Goal: Task Accomplishment & Management: Use online tool/utility

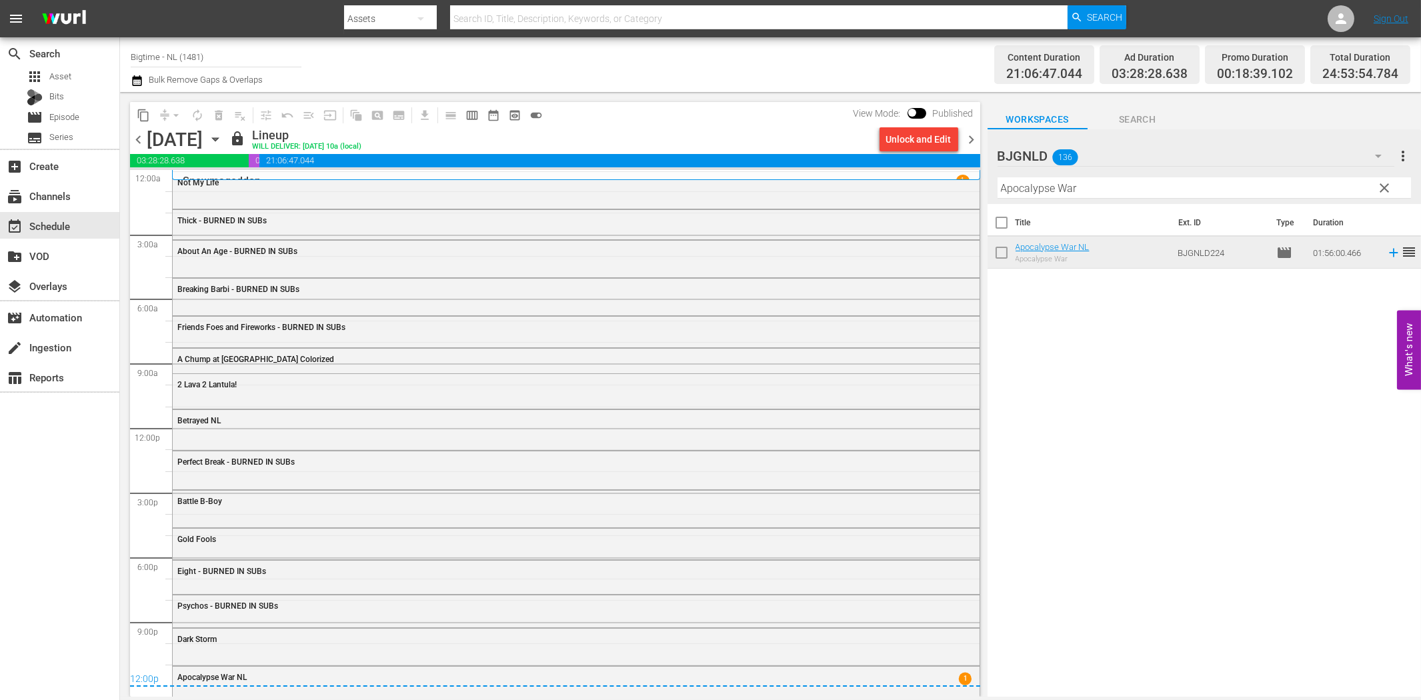
click at [35, 521] on div "search Search apps Asset Bits movie Episode subtitles Series add_box Create sub…" at bounding box center [60, 387] width 120 height 700
drag, startPoint x: 227, startPoint y: 52, endPoint x: 155, endPoint y: 53, distance: 72.0
click at [155, 53] on input "Bigtime - NL (1481)" at bounding box center [216, 57] width 171 height 32
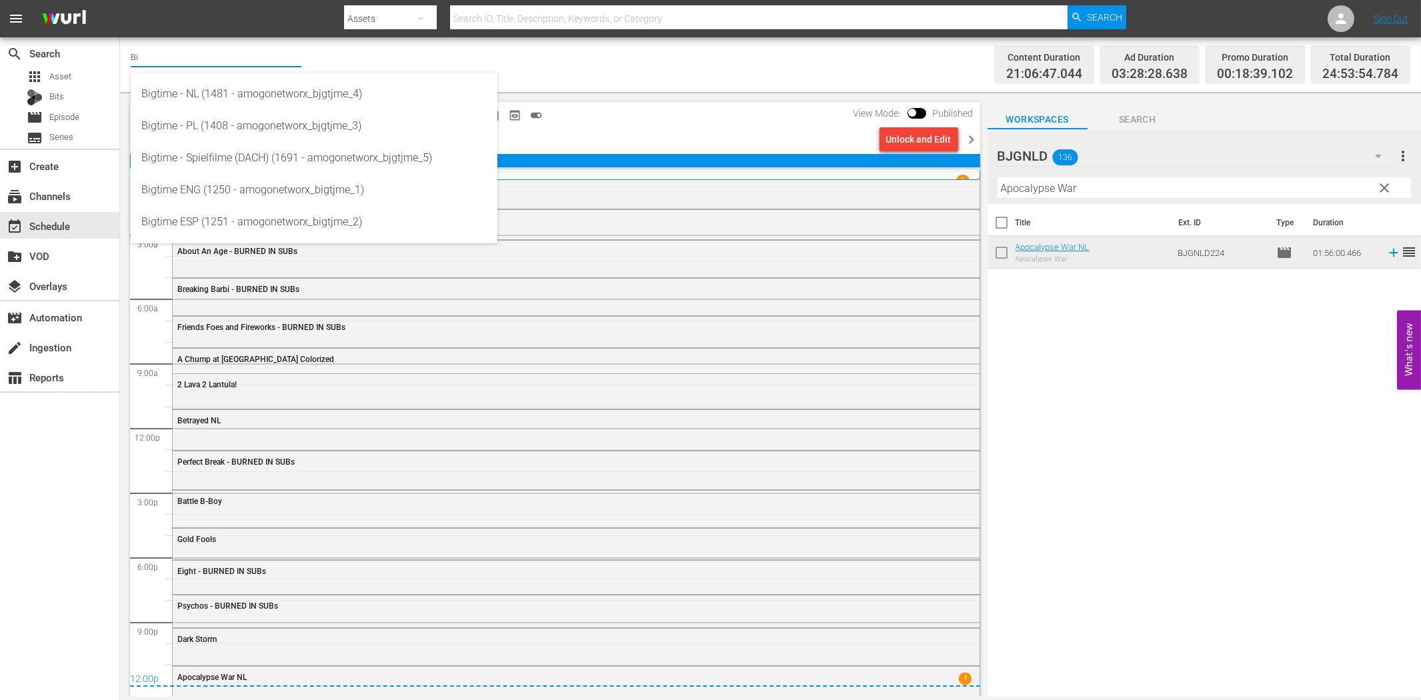
type input "B"
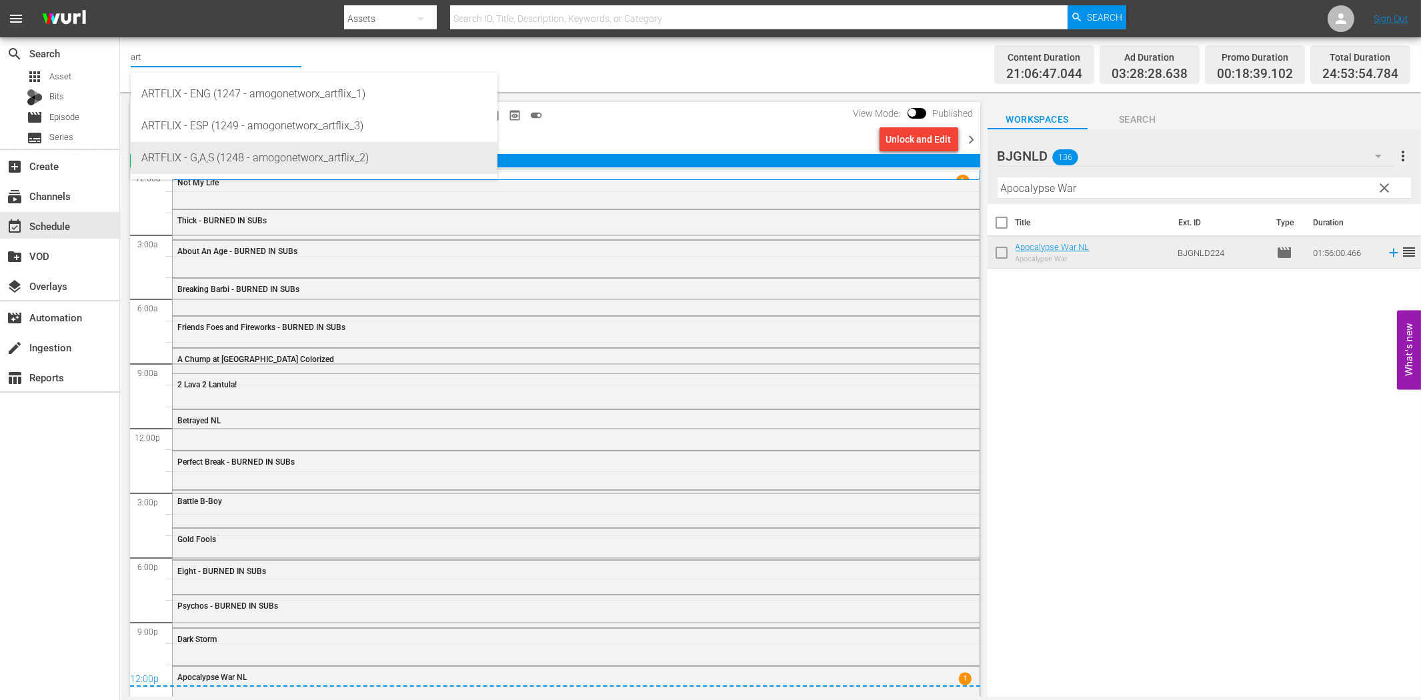
click at [215, 149] on div "ARTFLIX - G,A,S (1248 - amogonetworx_artflix_2)" at bounding box center [313, 158] width 345 height 32
type input "ARTFLIX - G,A,S (1248 - amogonetworx_artflix_2)"
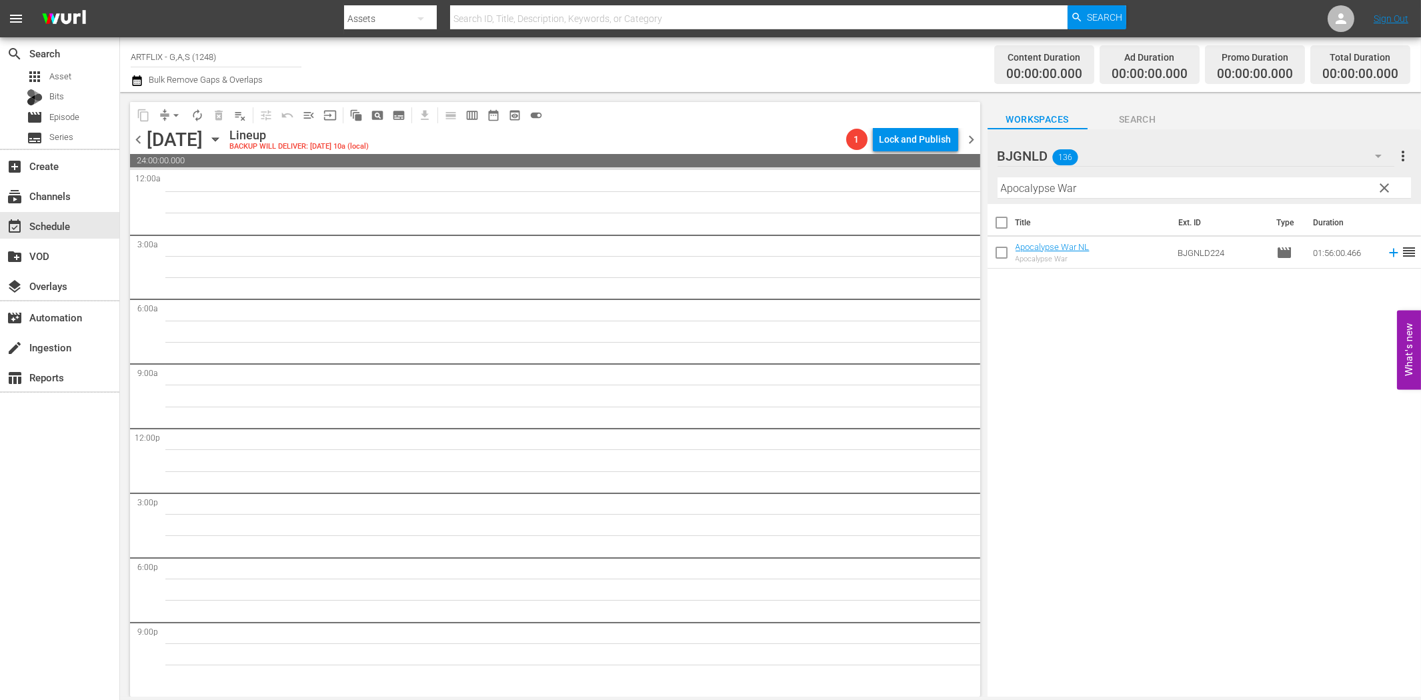
click at [223, 141] on icon "button" at bounding box center [215, 139] width 15 height 15
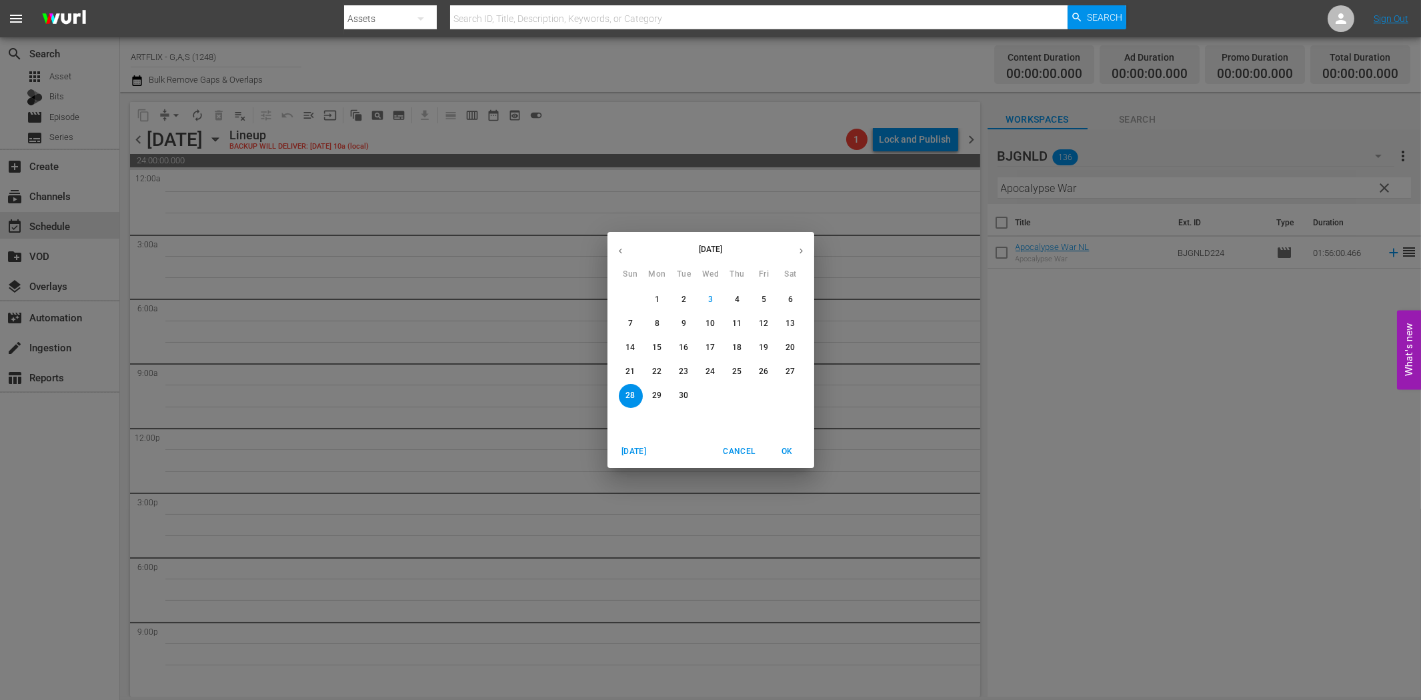
click at [652, 372] on p "22" at bounding box center [656, 371] width 9 height 11
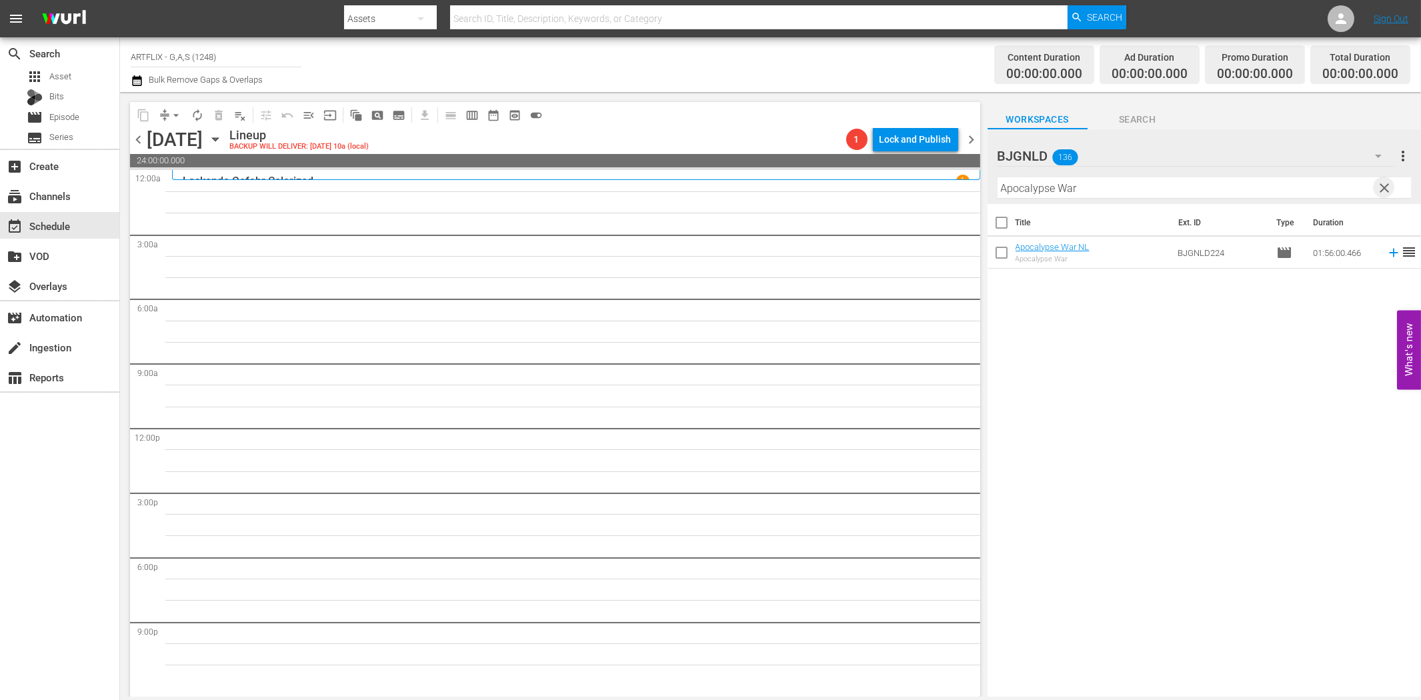
click at [1381, 187] on span "clear" at bounding box center [1384, 188] width 16 height 16
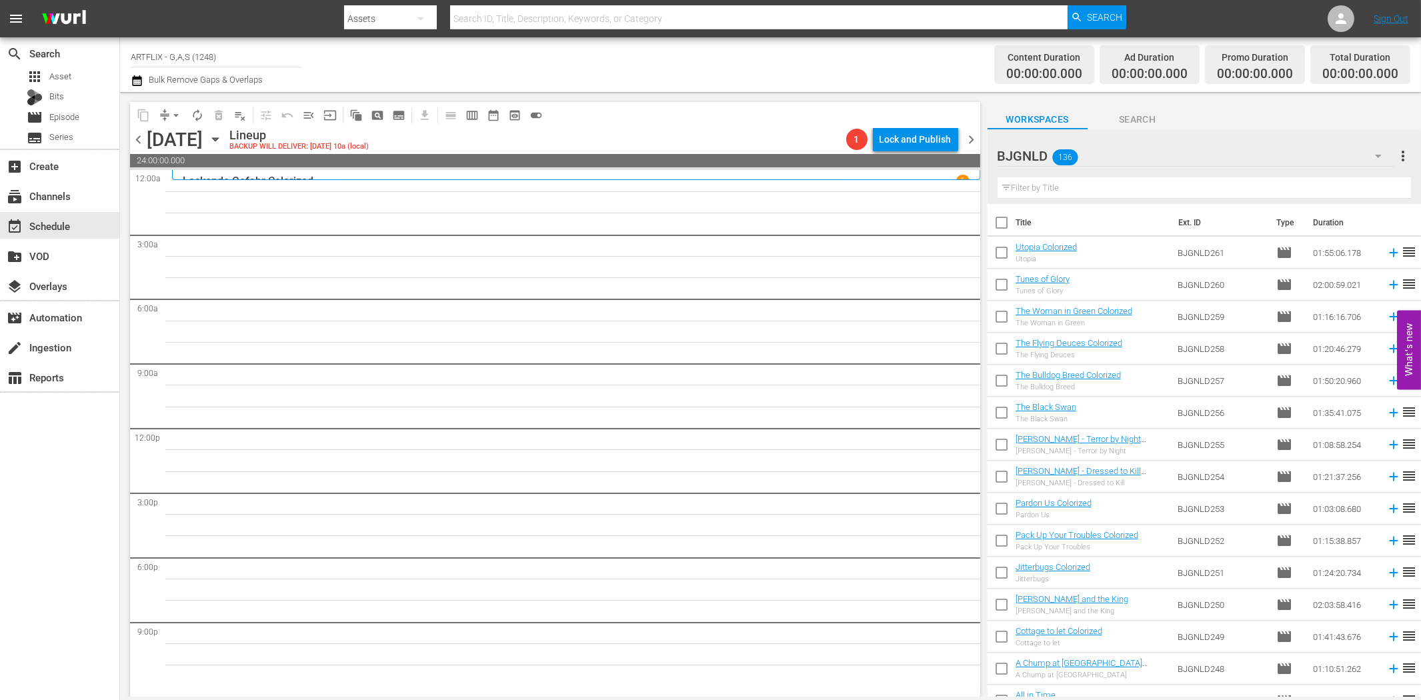
click at [1379, 157] on icon "button" at bounding box center [1378, 156] width 16 height 16
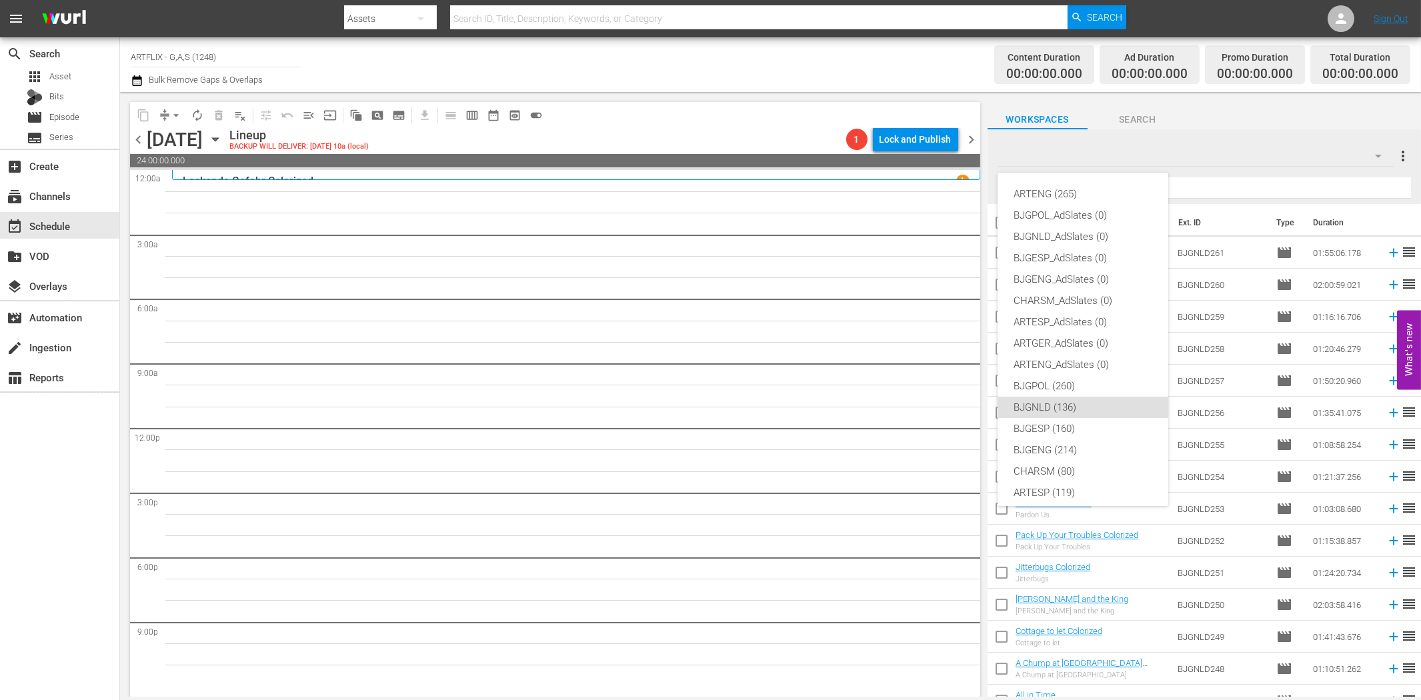
scroll to position [50, 0]
click at [1062, 296] on div "ARTGER_AdSlates (0)" at bounding box center [1082, 293] width 139 height 21
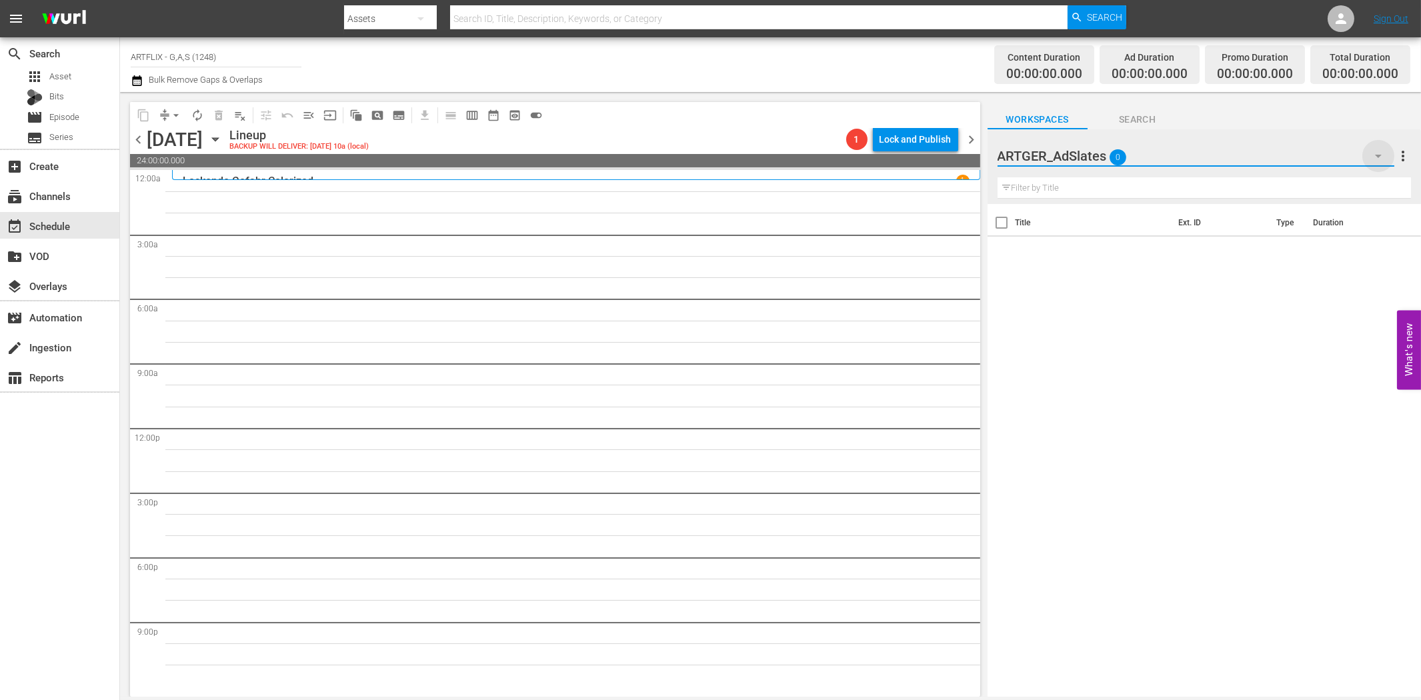
click at [1376, 156] on icon "button" at bounding box center [1378, 156] width 7 height 3
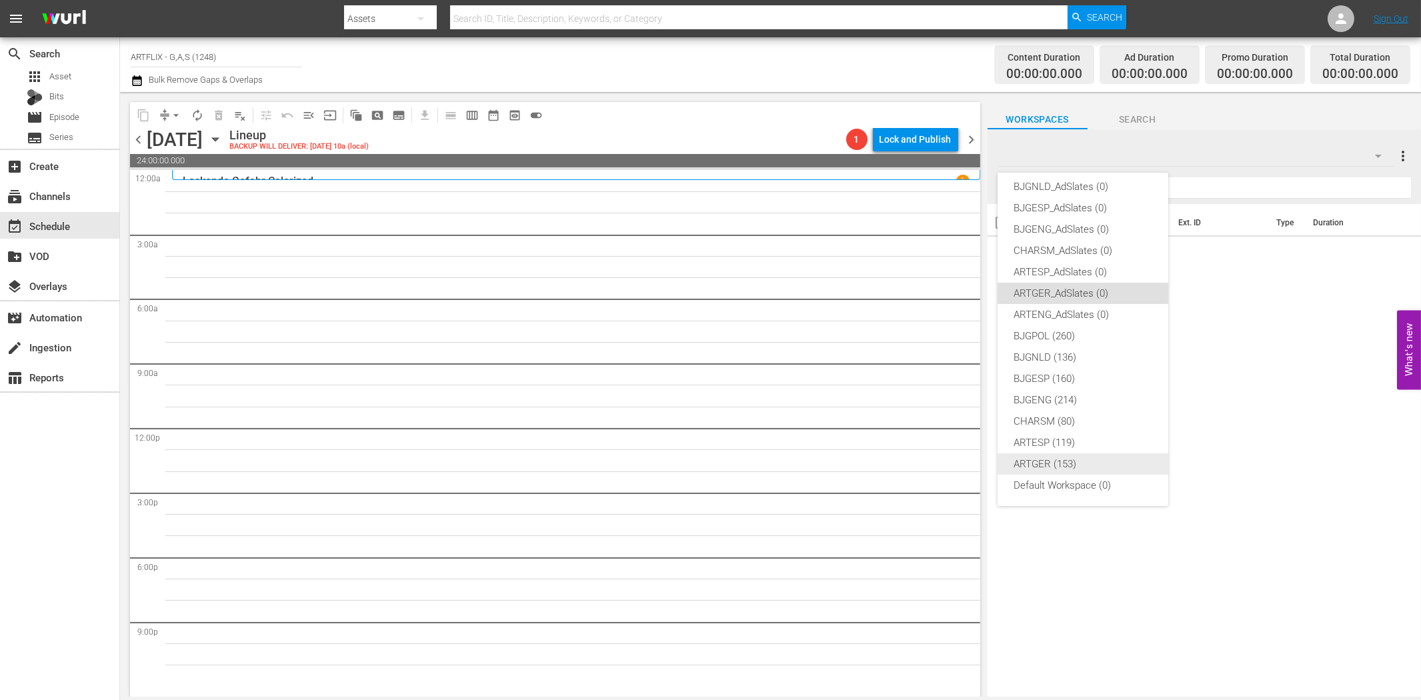
click at [1057, 464] on div "ARTGER (153)" at bounding box center [1082, 463] width 139 height 21
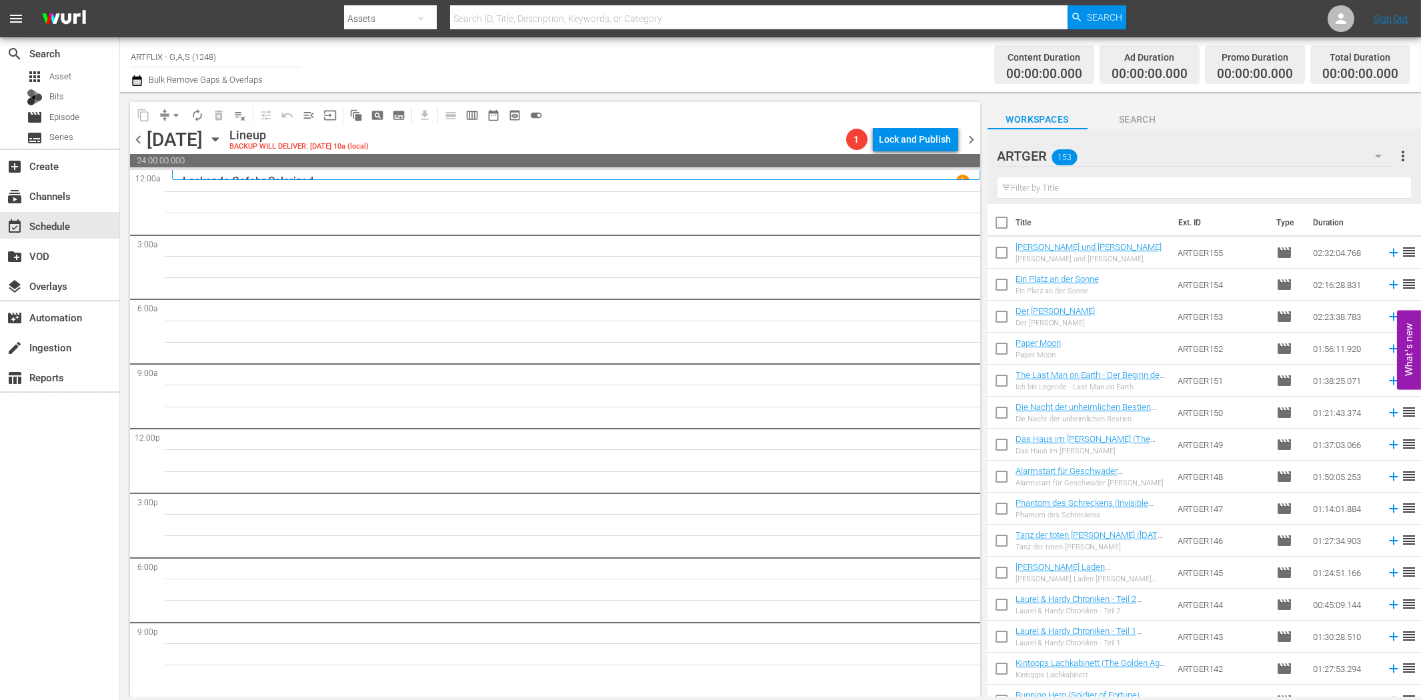
click at [1155, 189] on input "text" at bounding box center [1203, 187] width 413 height 21
paste input "Das Grauen kommt um zehn"
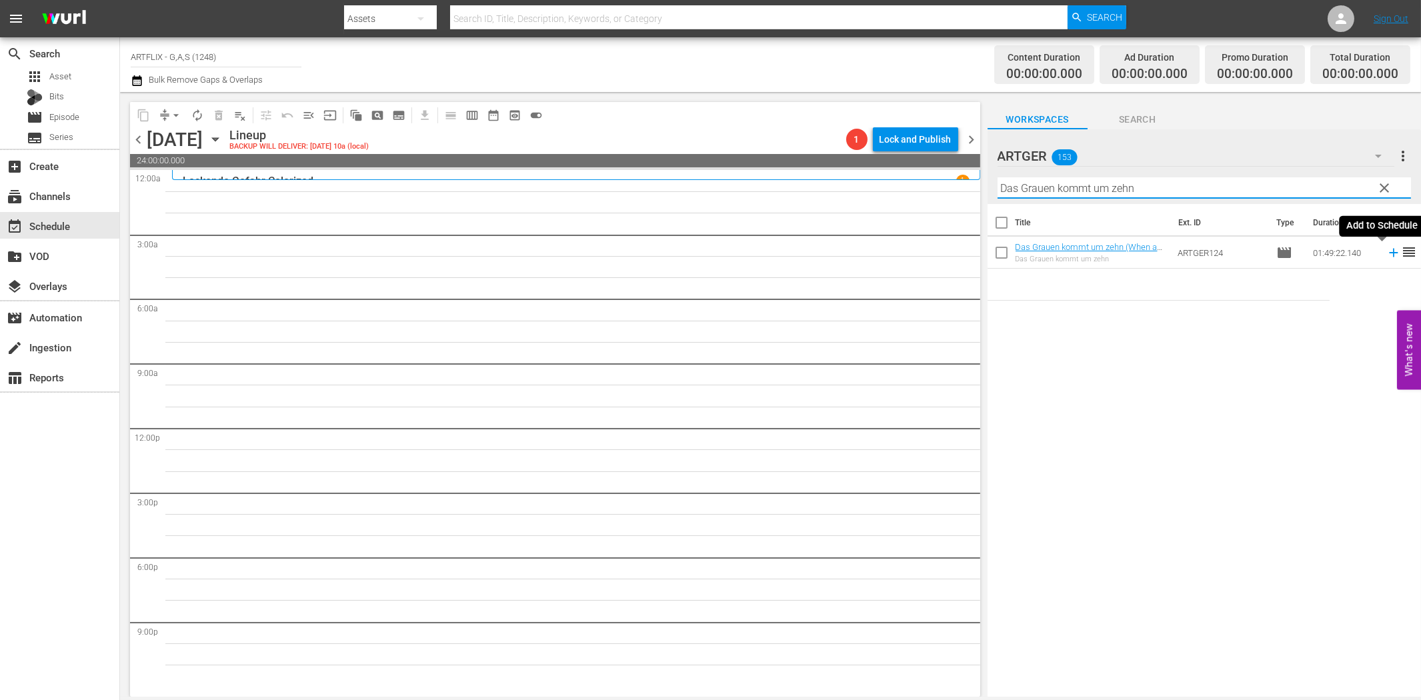
click at [1386, 255] on icon at bounding box center [1393, 252] width 15 height 15
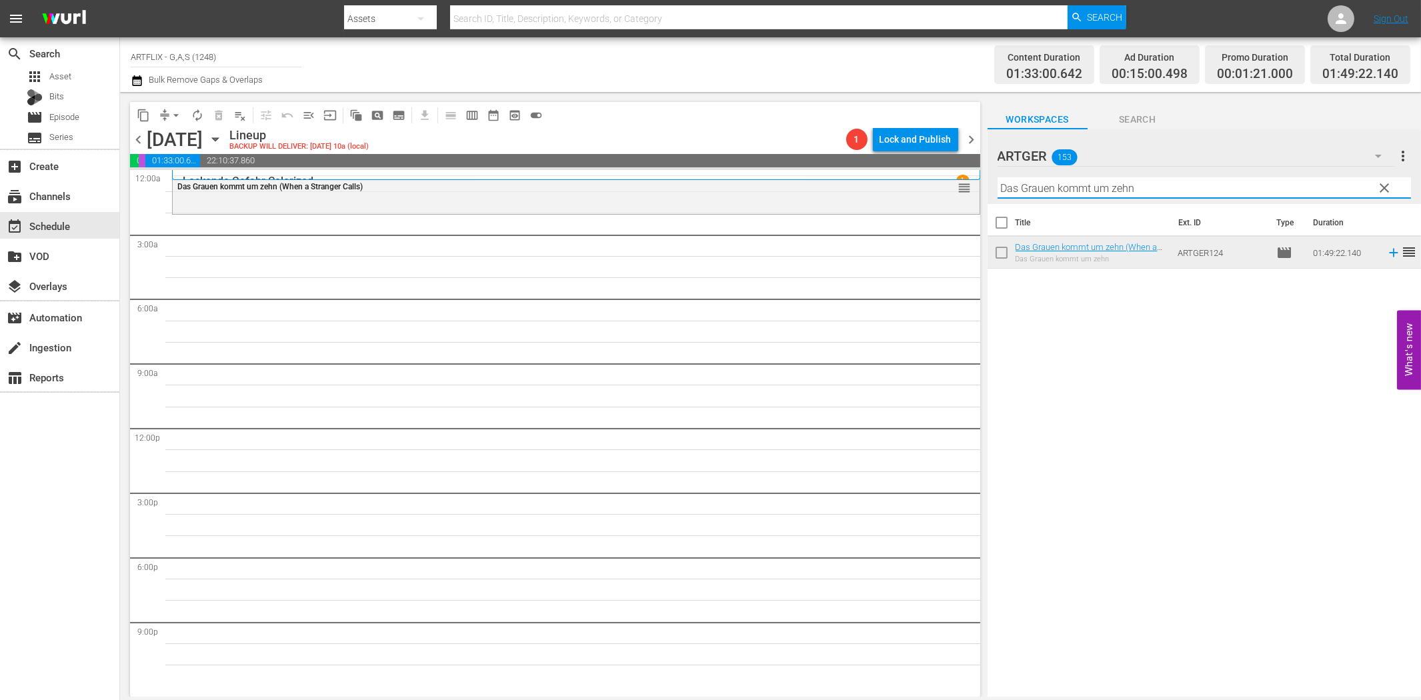
click at [1276, 189] on input "Das Grauen kommt um zehn" at bounding box center [1203, 187] width 413 height 21
paste input "[PERSON_NAME]"
click at [1386, 255] on icon at bounding box center [1393, 252] width 15 height 15
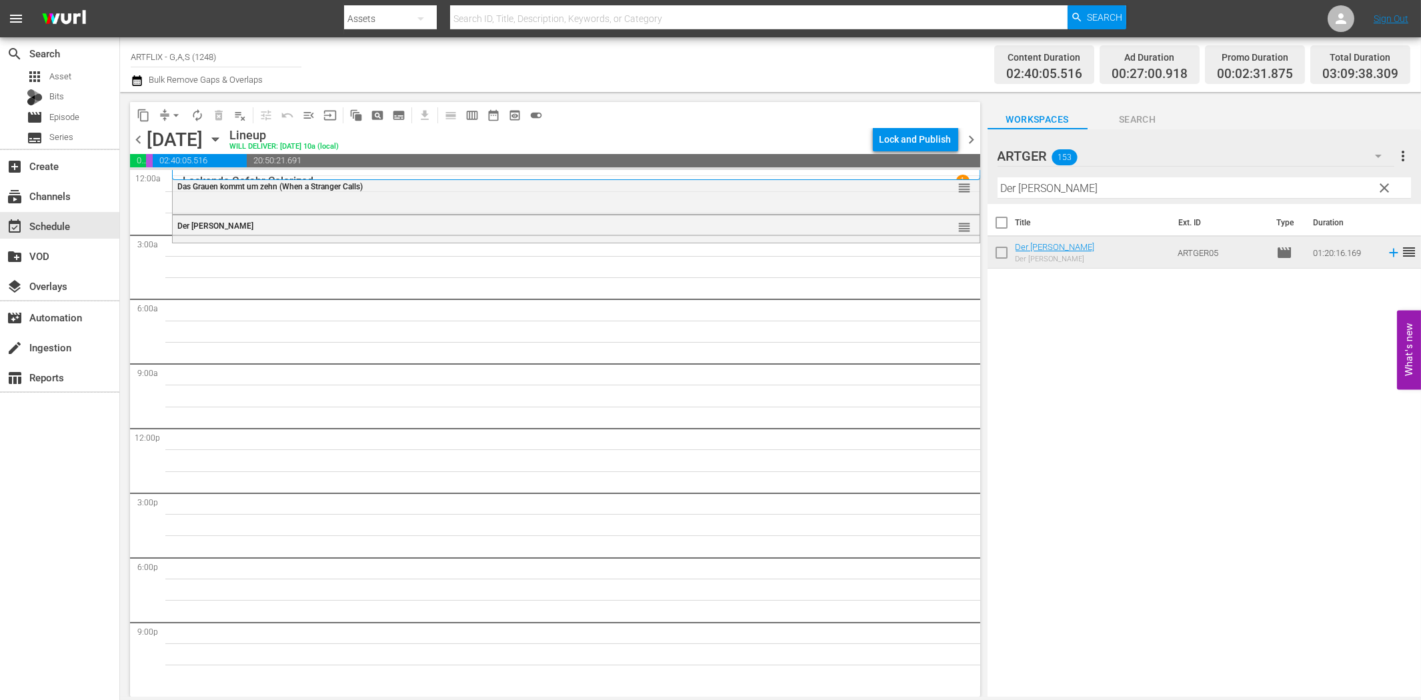
click at [1147, 188] on input "Der [PERSON_NAME]" at bounding box center [1203, 187] width 413 height 21
paste input "Wings of Freedom"
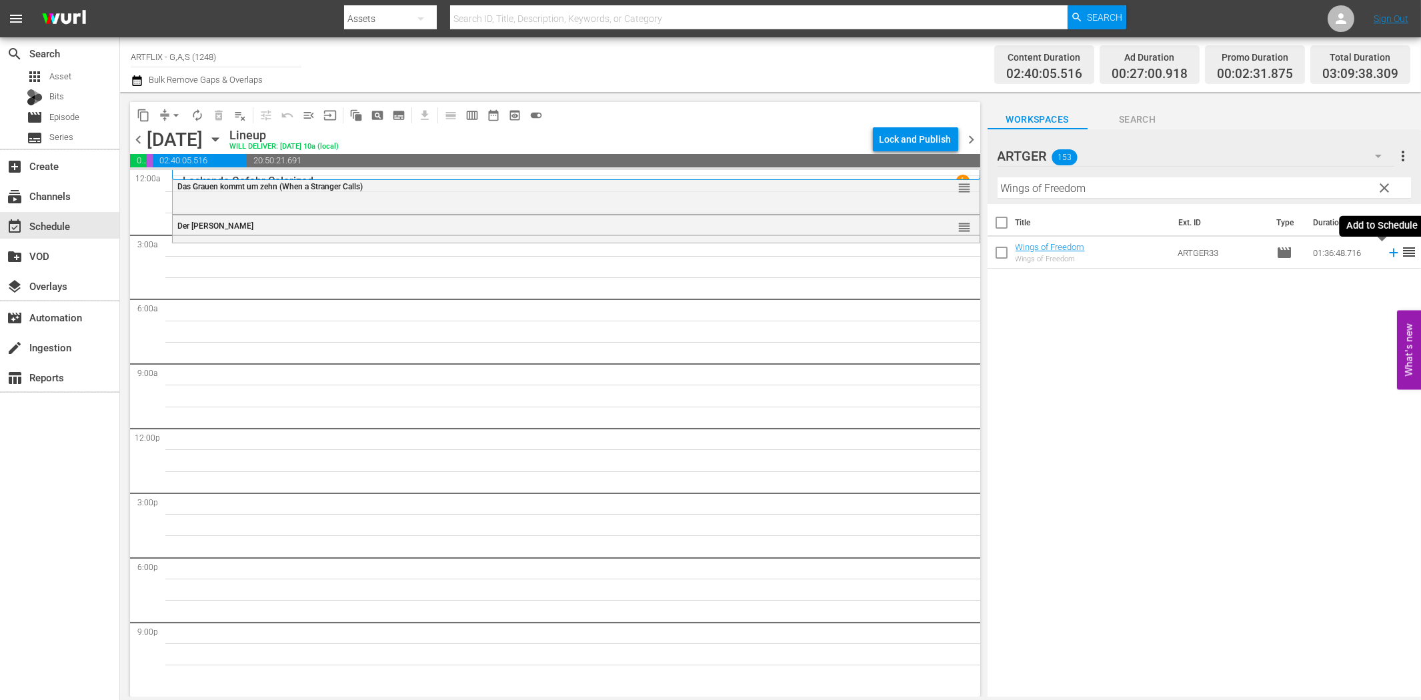
drag, startPoint x: 1381, startPoint y: 253, endPoint x: 1329, endPoint y: 257, distance: 52.8
click at [1389, 253] on icon at bounding box center [1393, 253] width 9 height 9
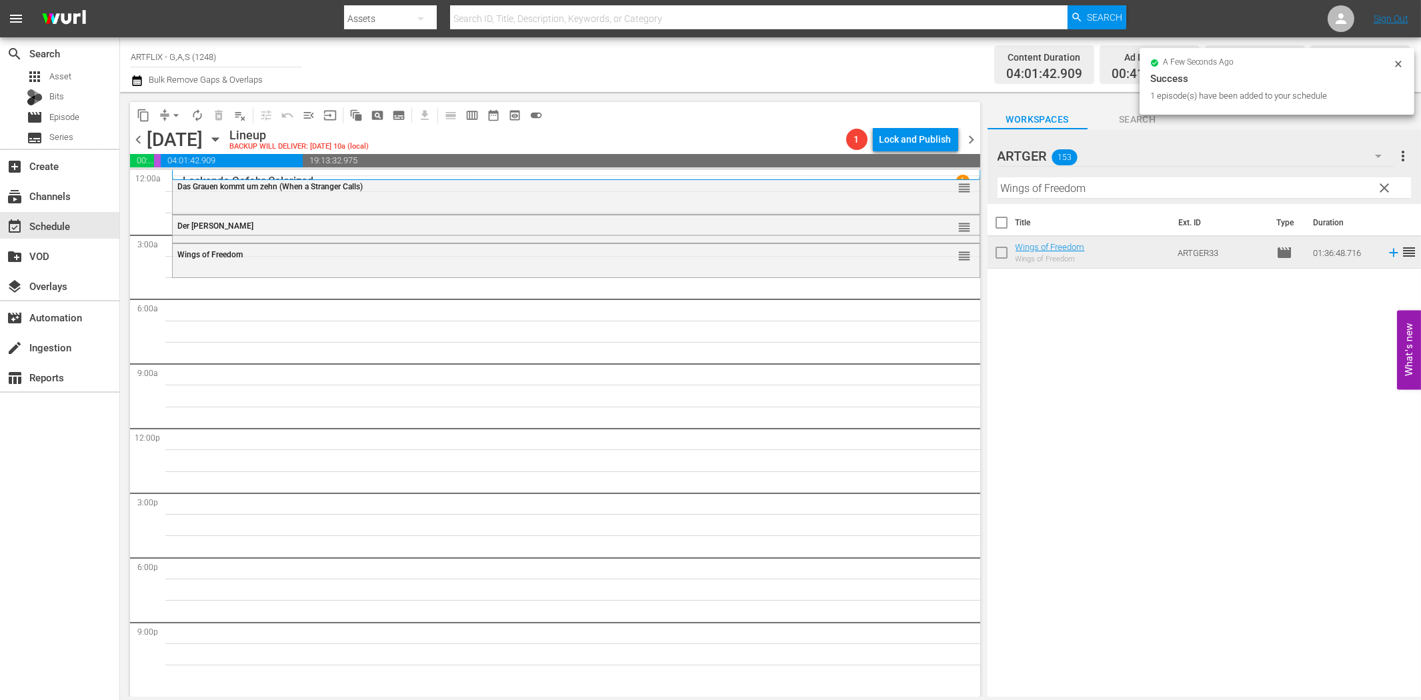
click at [1033, 183] on input "Wings of Freedom" at bounding box center [1203, 187] width 413 height 21
paste input "Kommen sie am Ersten"
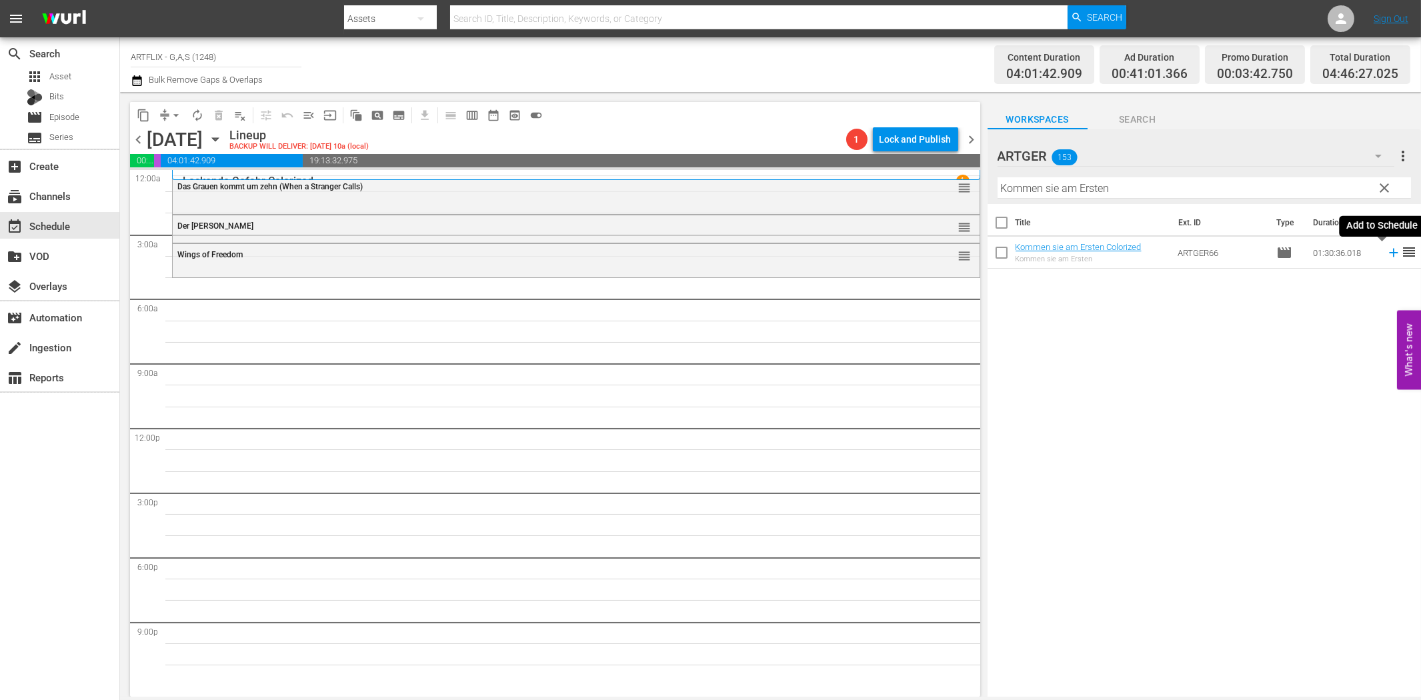
click at [1387, 250] on icon at bounding box center [1393, 252] width 15 height 15
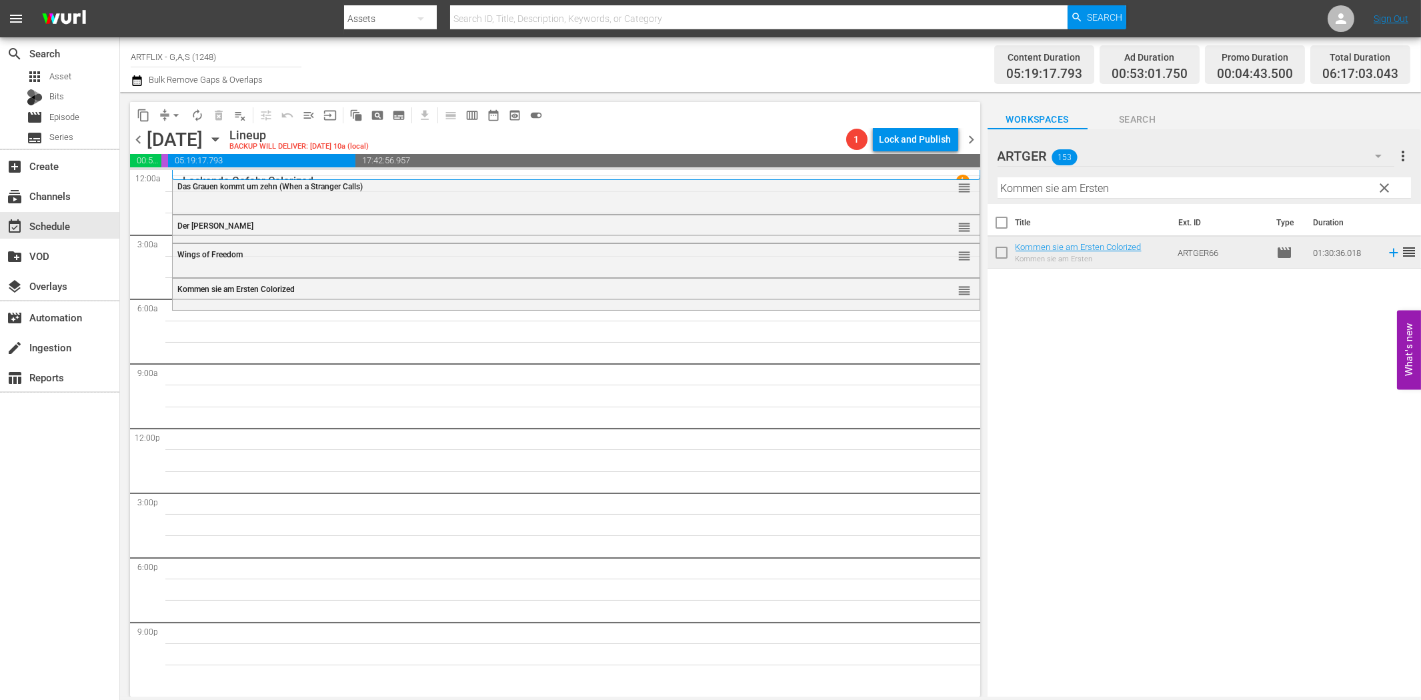
click at [1045, 189] on input "Kommen sie am Ersten" at bounding box center [1203, 187] width 413 height 21
paste input "önigliche Hochzeit"
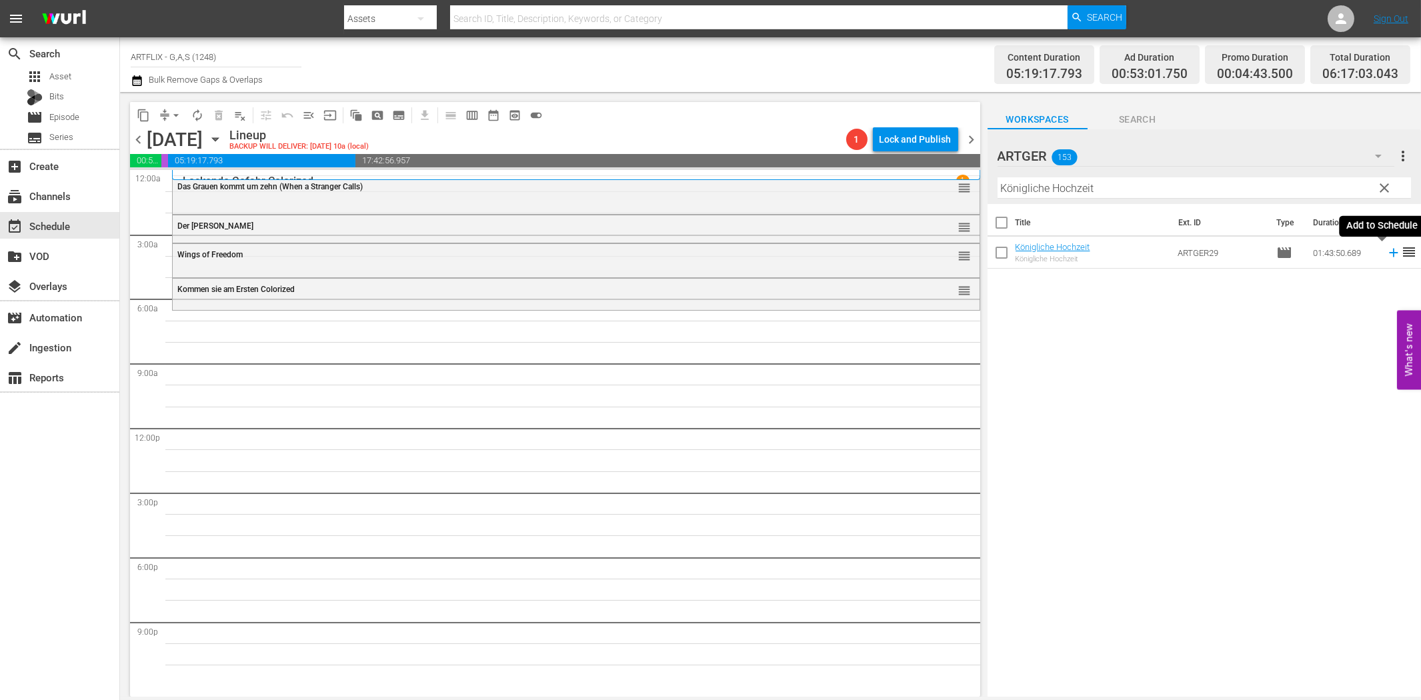
click at [1386, 257] on icon at bounding box center [1393, 252] width 15 height 15
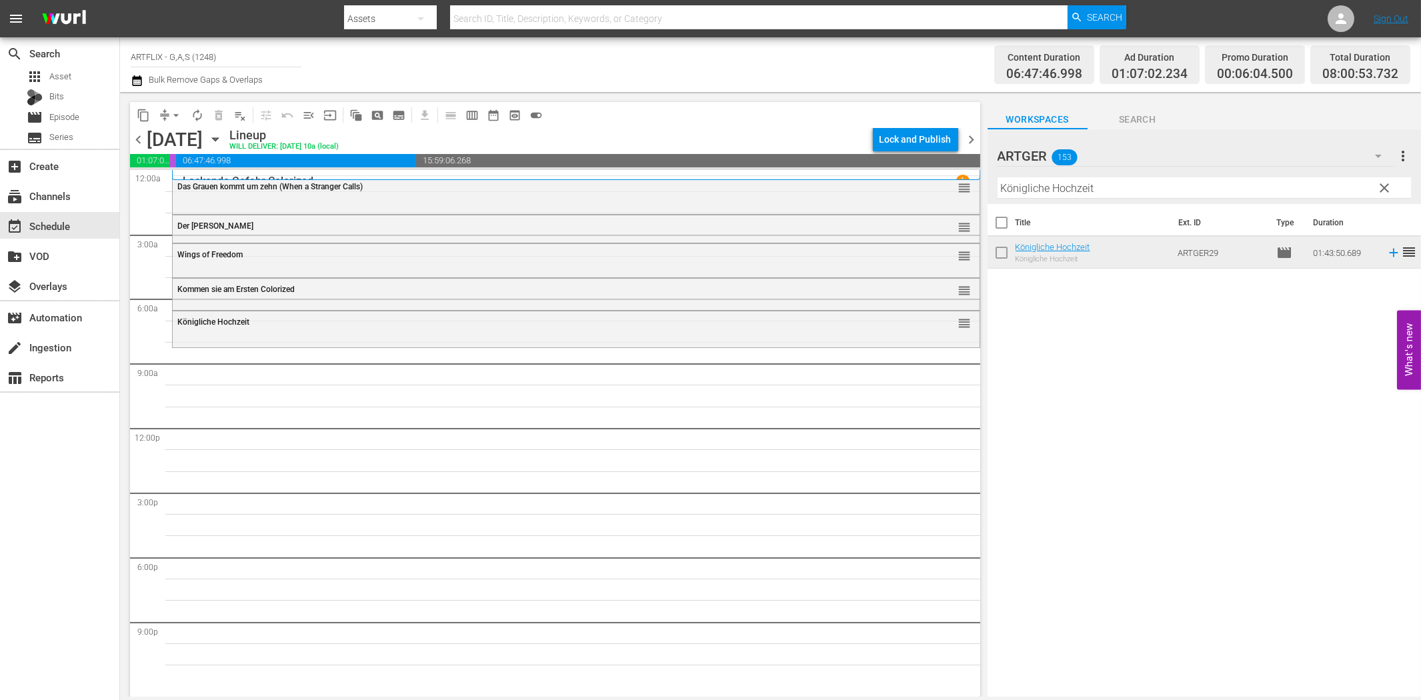
click at [1135, 193] on input "Königliche Hochzeit" at bounding box center [1203, 187] width 413 height 21
paste input "Die seltsame Liebe der [PERSON_NAME]"
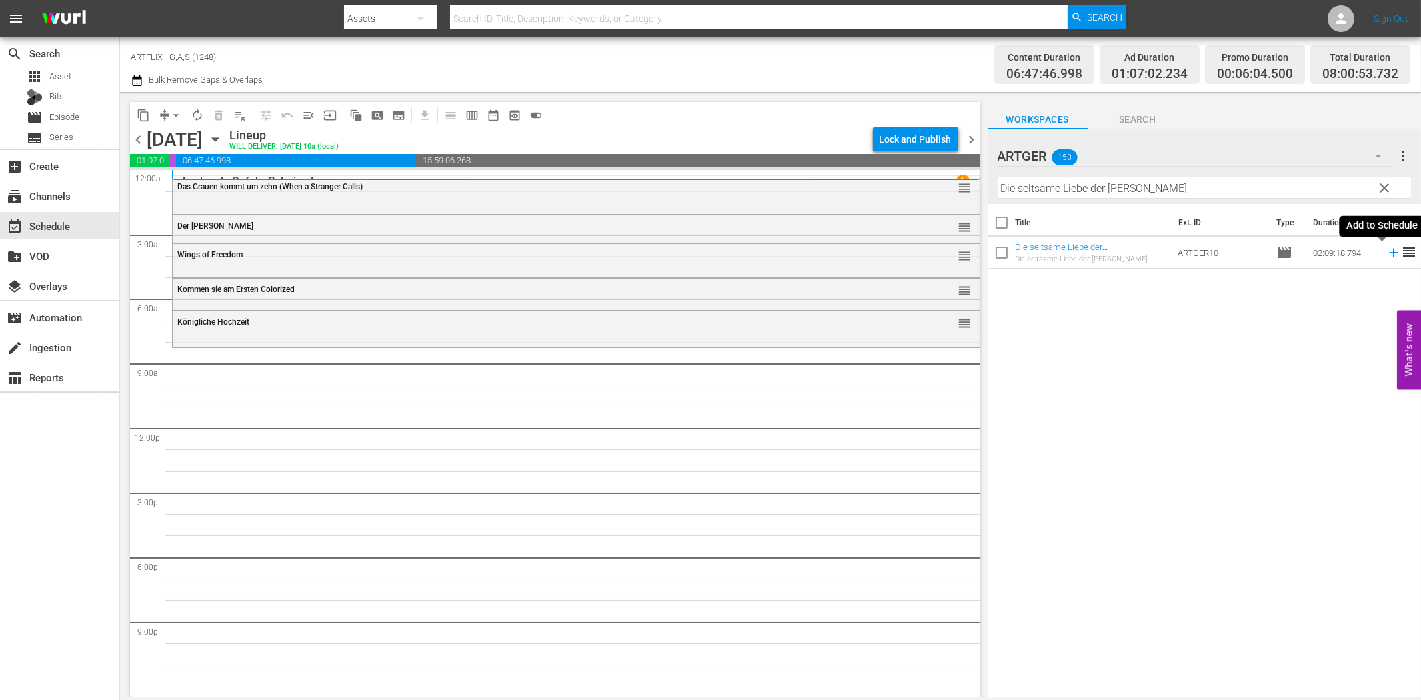
drag, startPoint x: 1381, startPoint y: 249, endPoint x: 1361, endPoint y: 252, distance: 20.2
click at [1386, 249] on icon at bounding box center [1393, 252] width 15 height 15
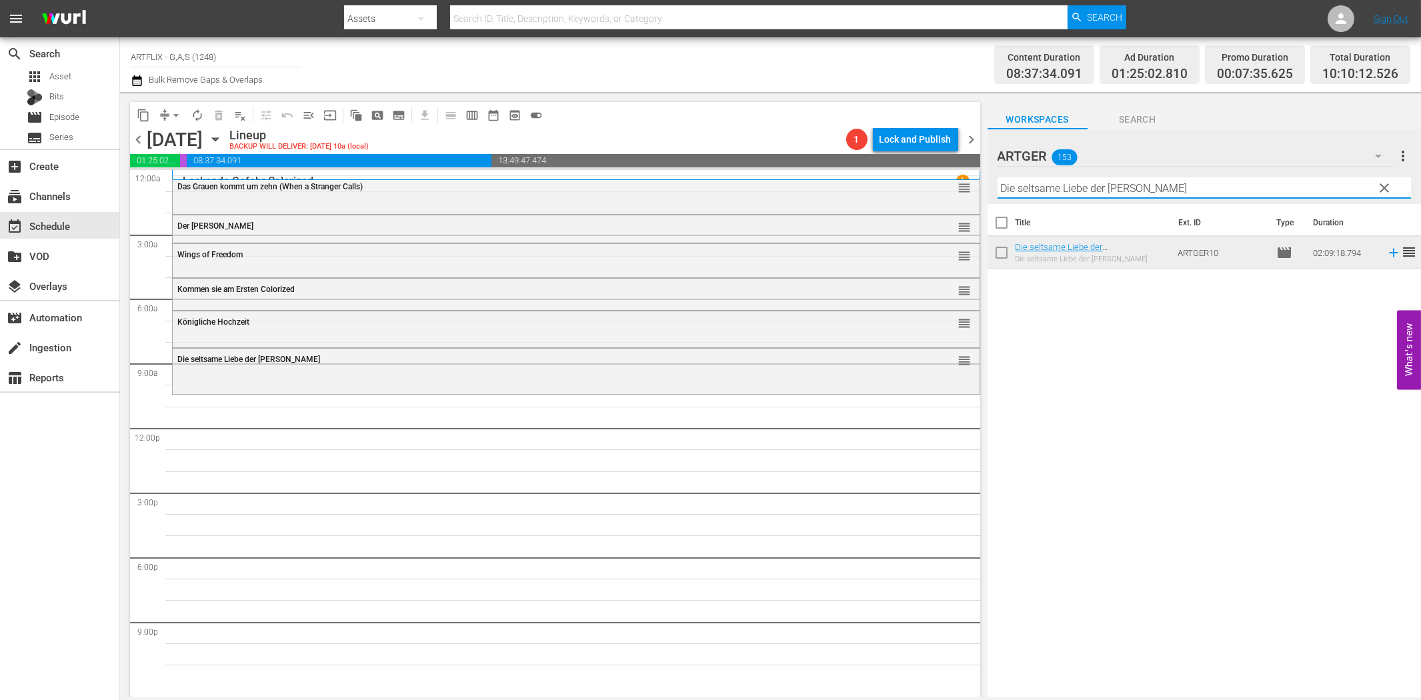
click at [1047, 191] on input "Die seltsame Liebe der [PERSON_NAME]" at bounding box center [1203, 187] width 413 height 21
paste input "[PERSON_NAME]"
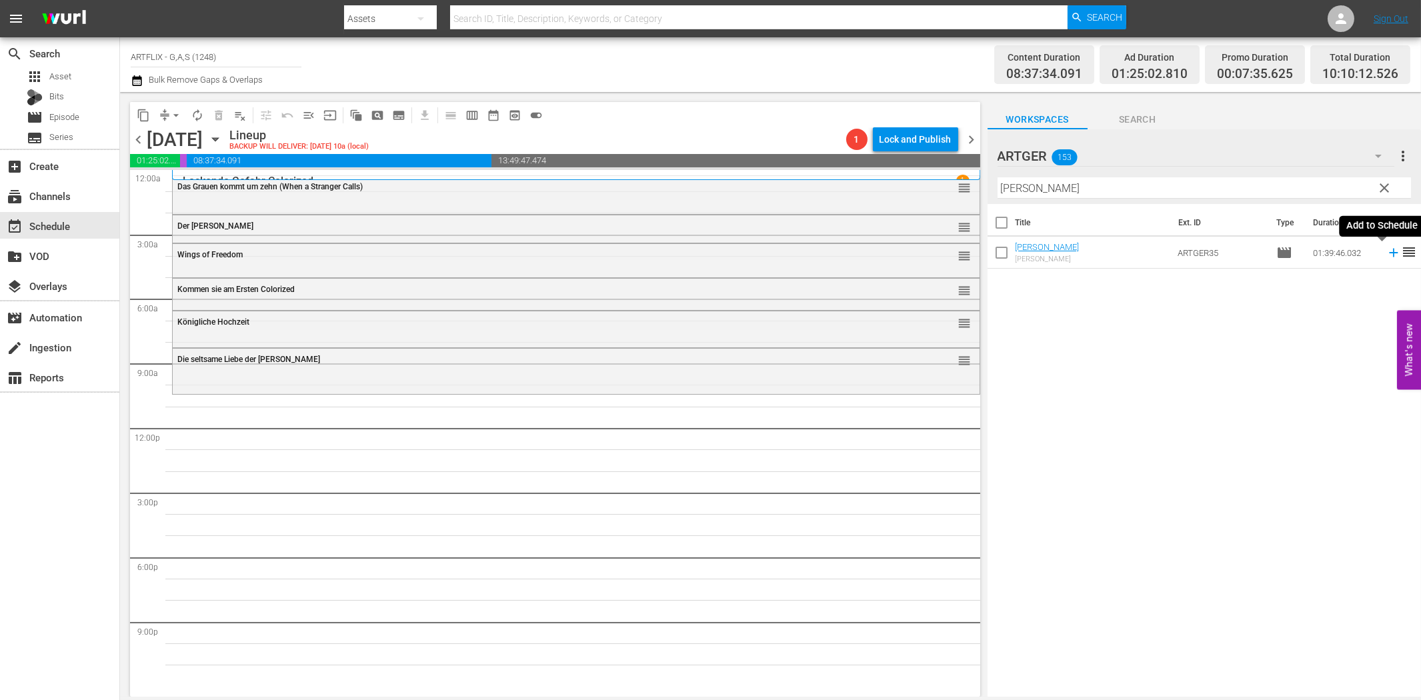
click at [1386, 247] on icon at bounding box center [1393, 252] width 15 height 15
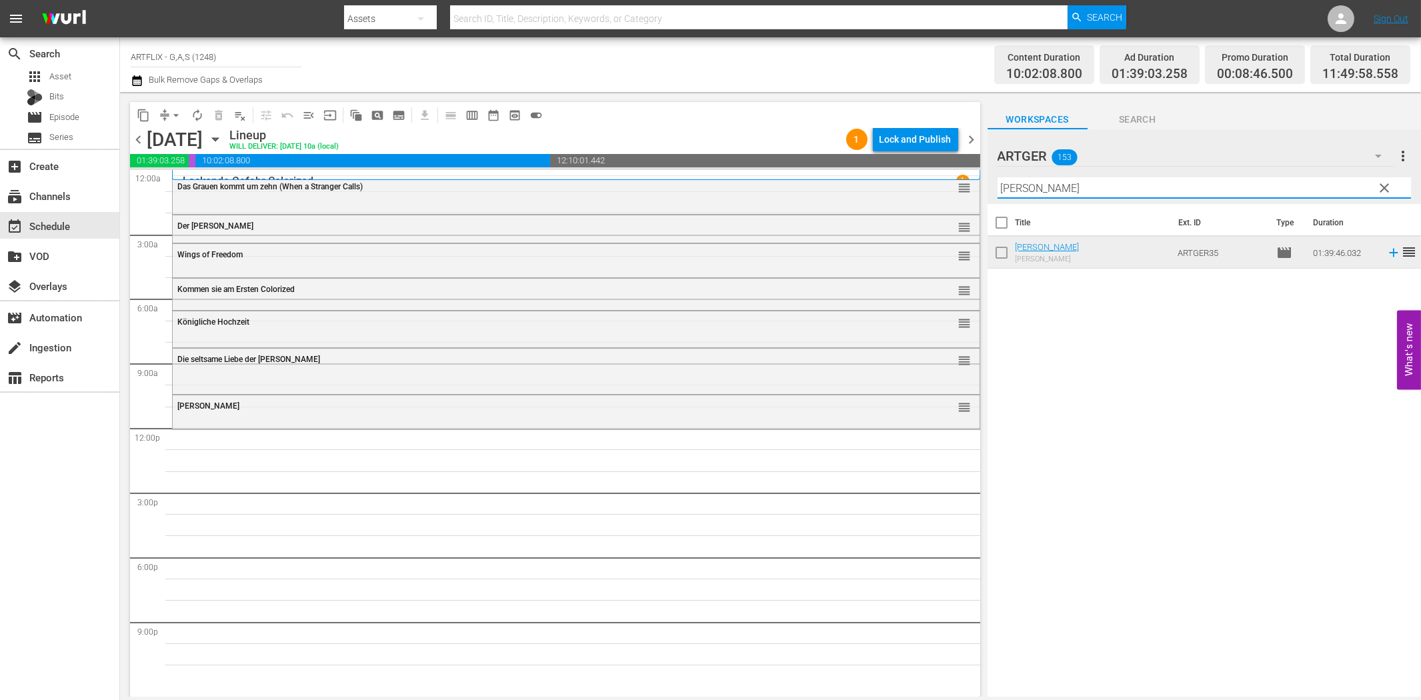
click at [1036, 189] on input "[PERSON_NAME]" at bounding box center [1203, 187] width 413 height 21
paste input "Furcht und Begierde Colorized"
click at [1386, 255] on icon at bounding box center [1393, 252] width 15 height 15
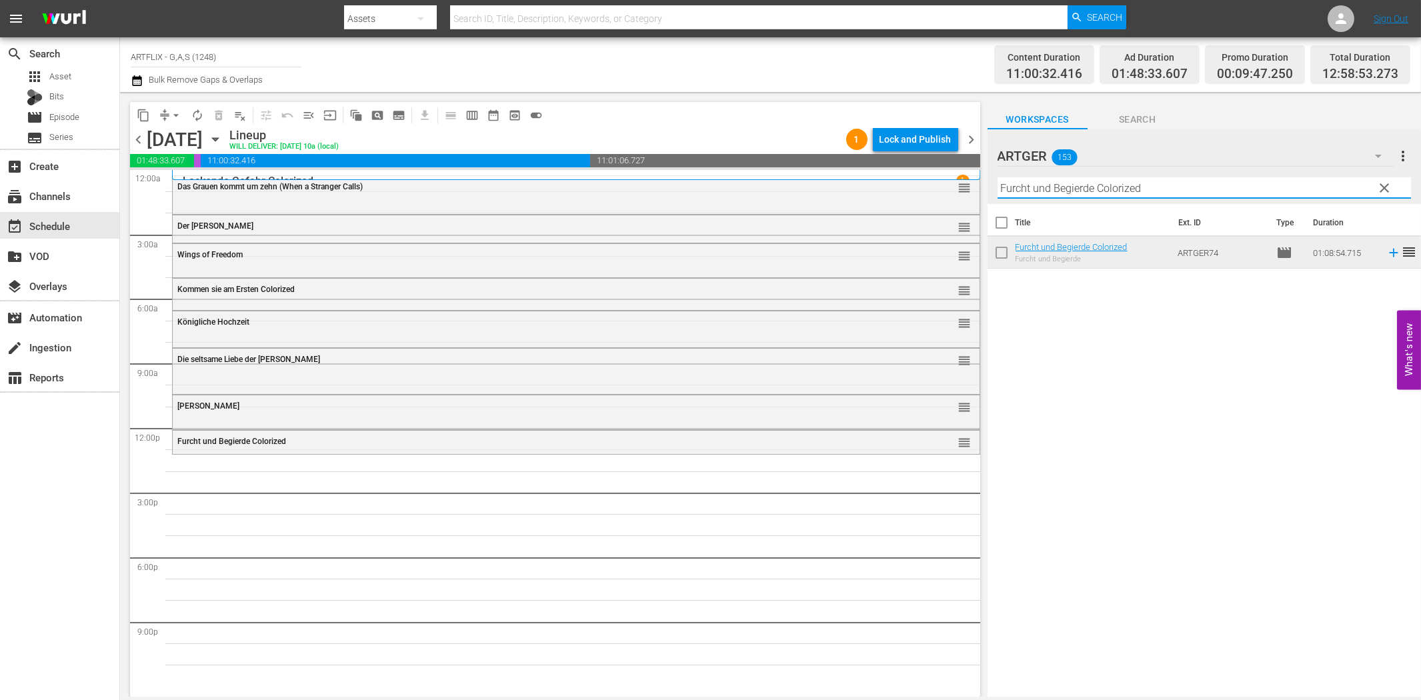
click at [1035, 192] on input "Furcht und Begierde Colorized" at bounding box center [1203, 187] width 413 height 21
paste input "Der Seeräuber"
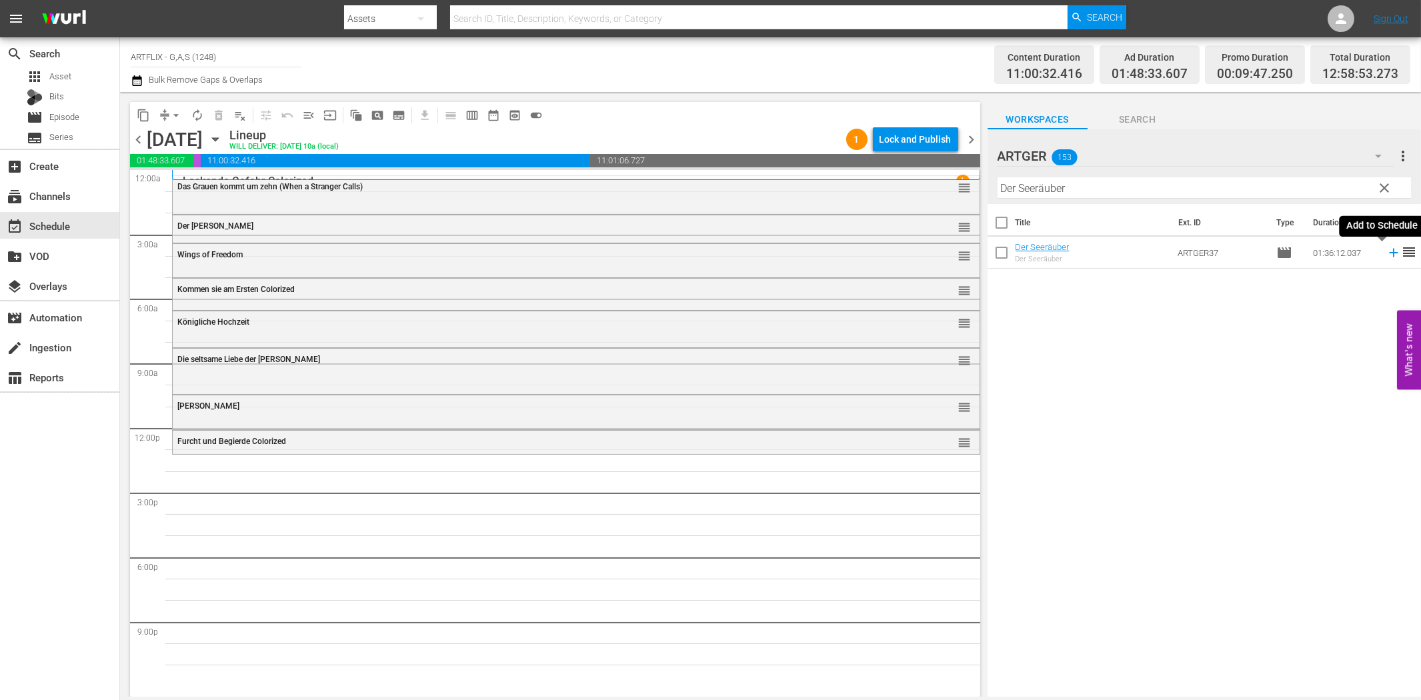
click at [1386, 250] on icon at bounding box center [1393, 252] width 15 height 15
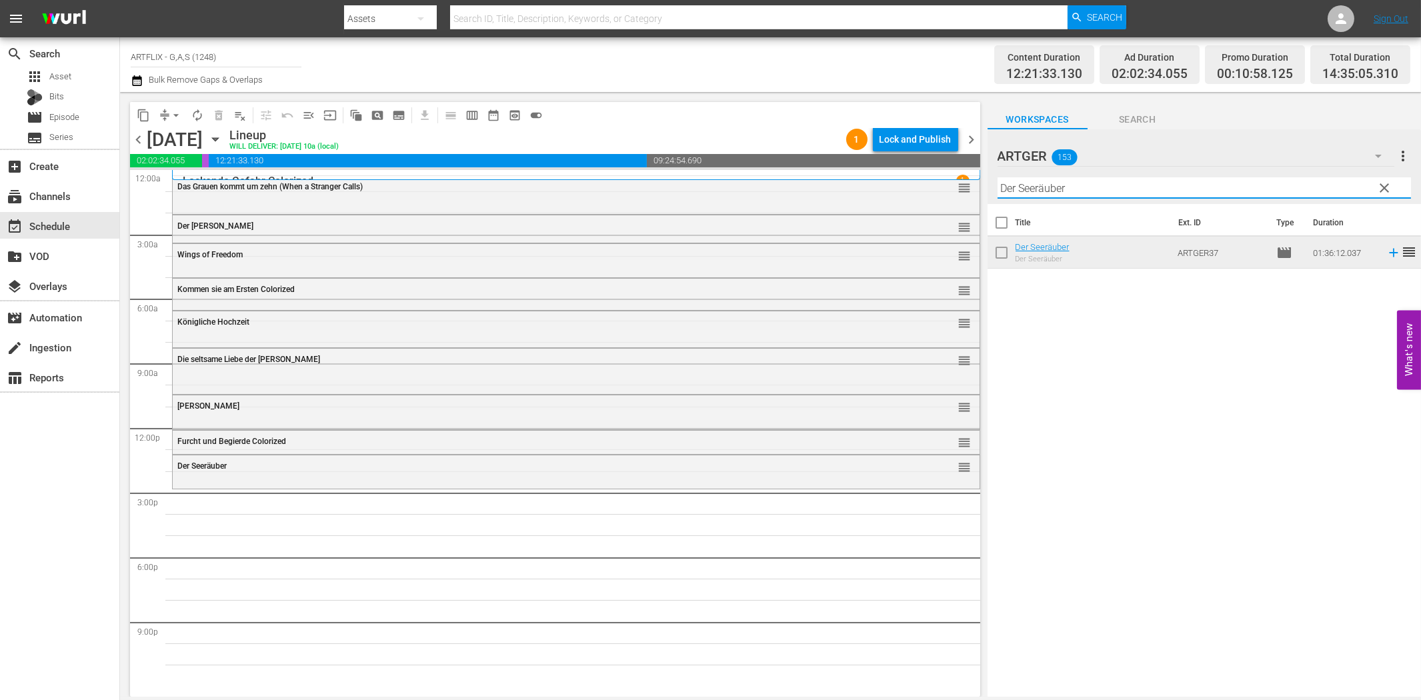
click at [1045, 193] on input "Der Seeräuber" at bounding box center [1203, 187] width 413 height 21
paste input "as Schwert von [PERSON_NAME]"
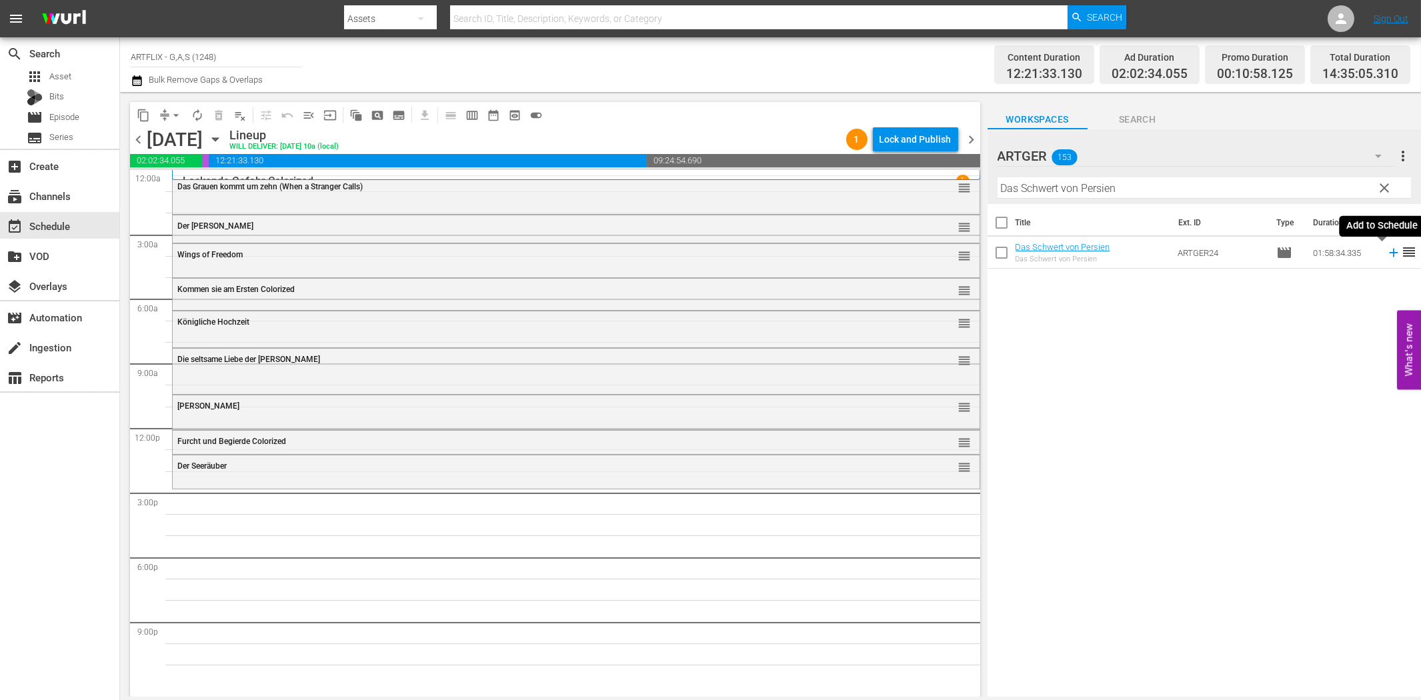
click at [1386, 254] on icon at bounding box center [1393, 252] width 15 height 15
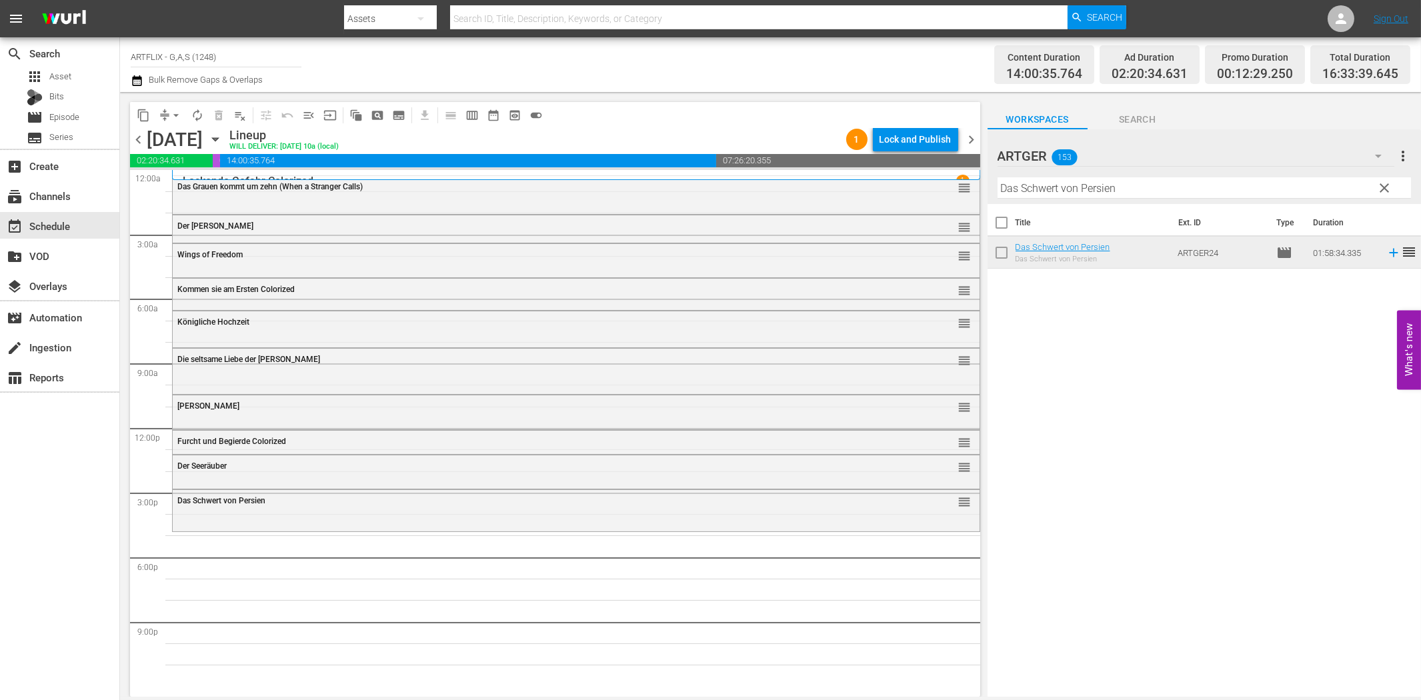
click at [1084, 522] on div "Title Ext. ID Type Duration Das Schwert von Persien Das Schwert von Persien ART…" at bounding box center [1203, 451] width 433 height 495
click at [1103, 191] on input "Das Schwert von Persien" at bounding box center [1203, 187] width 413 height 21
paste input "Titan der Gladiatoren (The Two Gladiators)"
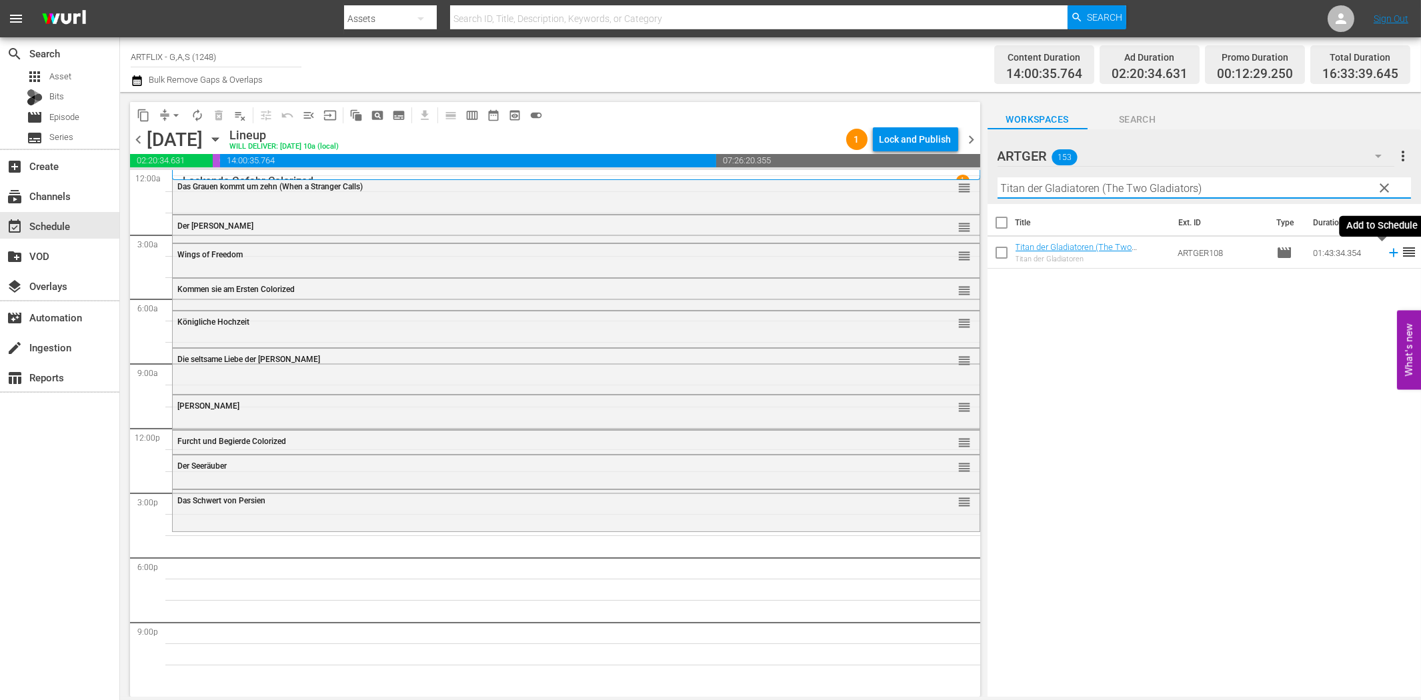
click at [1386, 255] on icon at bounding box center [1393, 252] width 15 height 15
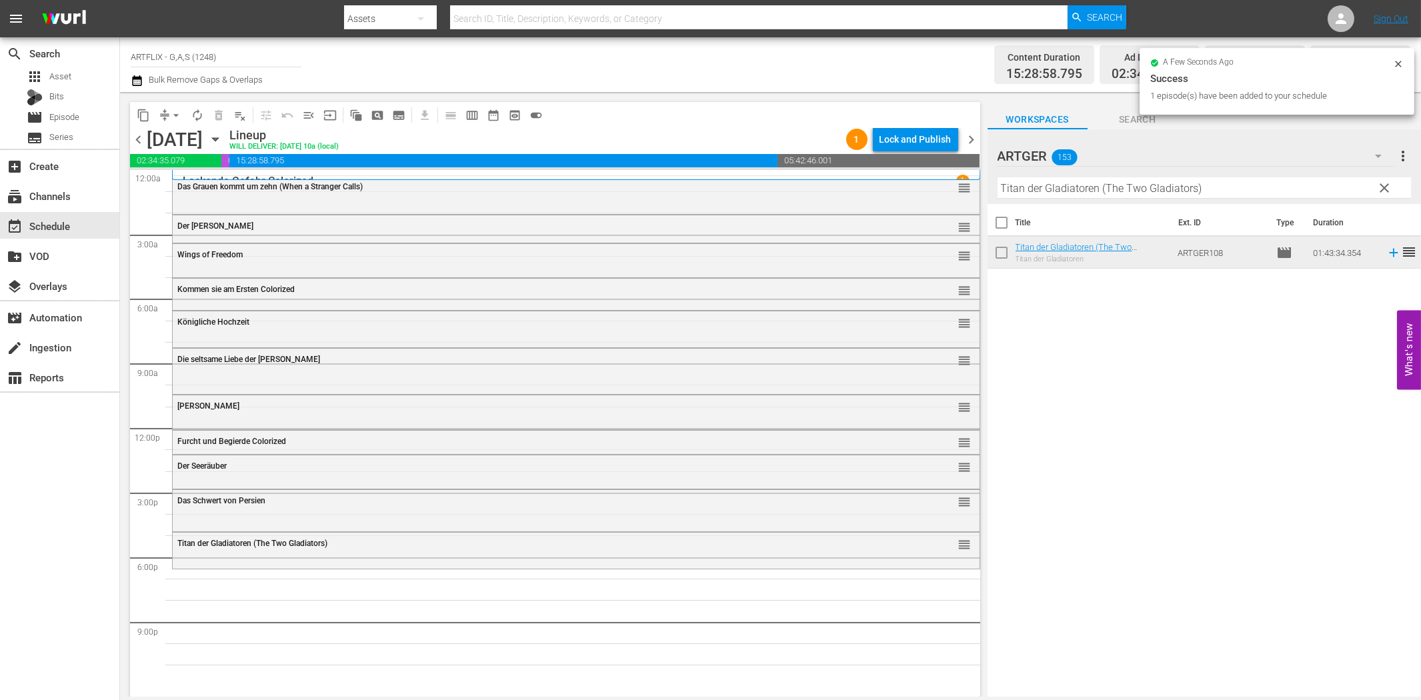
click at [1189, 190] on input "Titan der Gladiatoren (The Two Gladiators)" at bounding box center [1203, 187] width 413 height 21
paste input "Die letzte Nacht"
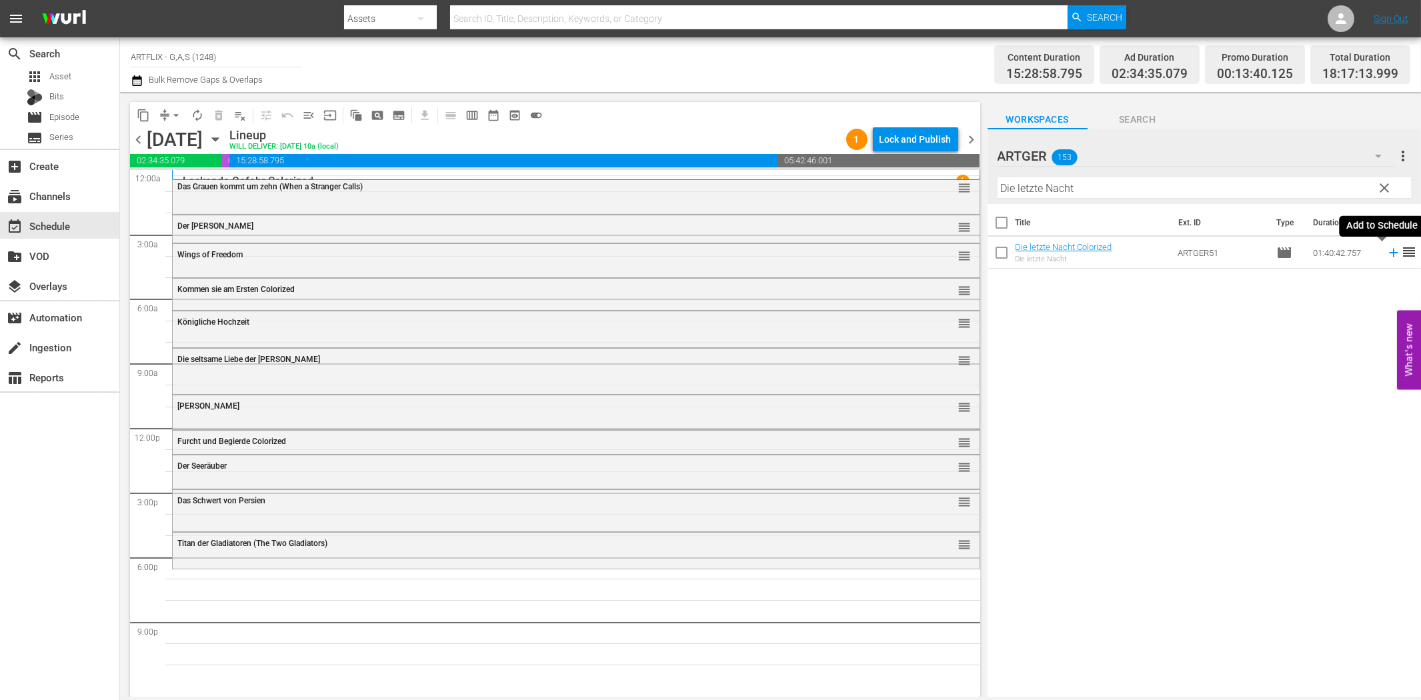
click at [1386, 251] on icon at bounding box center [1393, 252] width 15 height 15
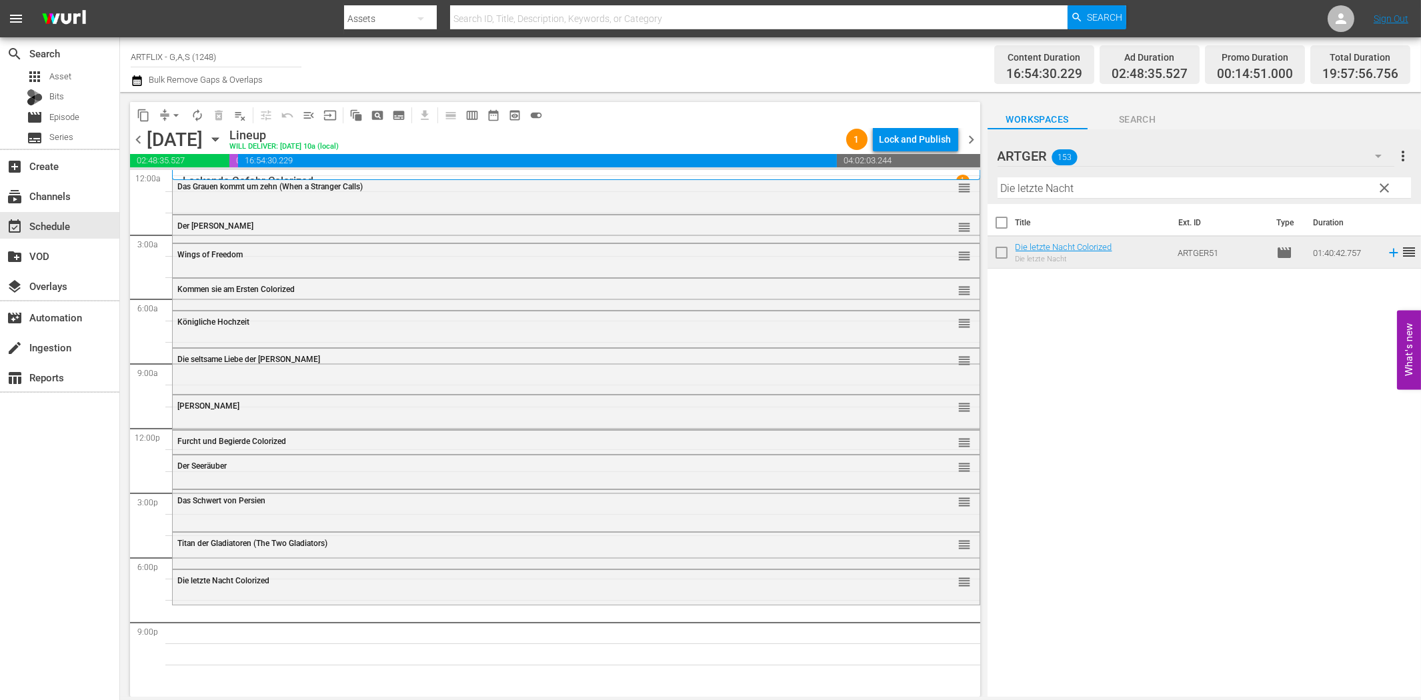
click at [1084, 183] on input "Die letzte Nacht" at bounding box center [1203, 187] width 413 height 21
paste input "as Höllenriff"
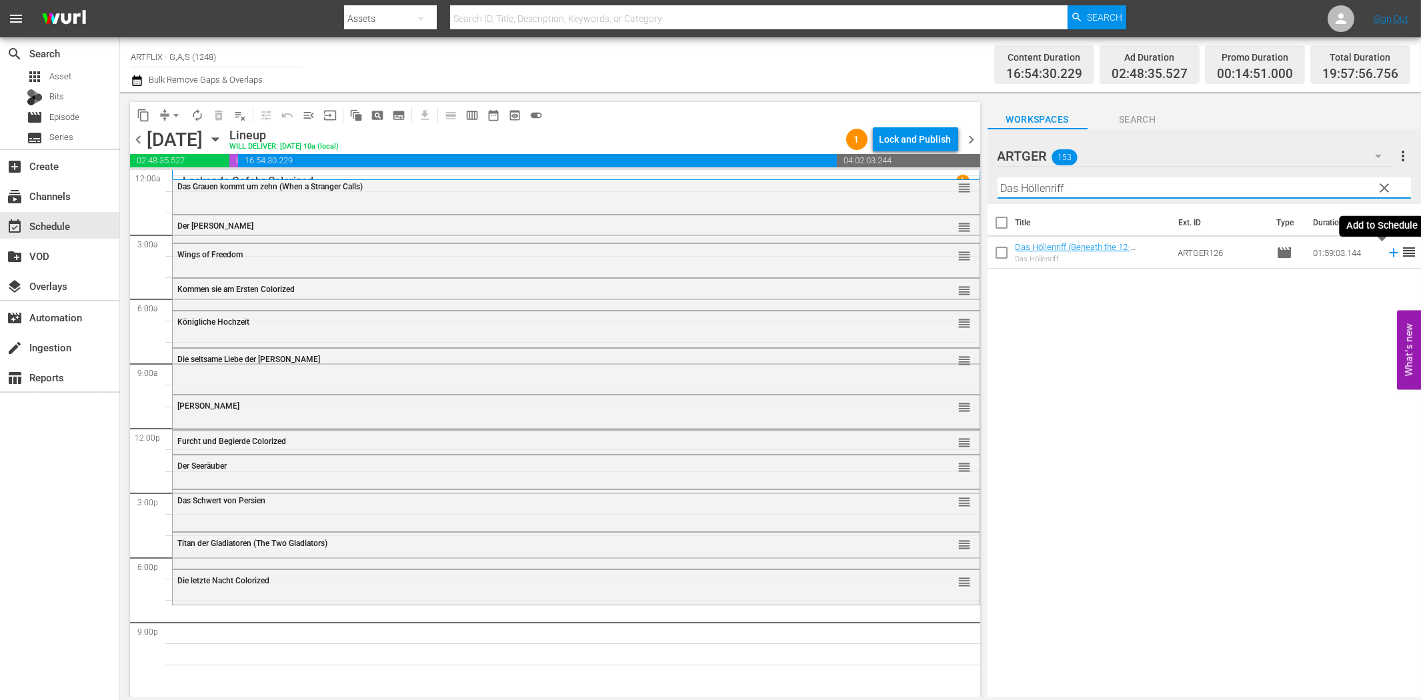
click at [1386, 256] on icon at bounding box center [1393, 252] width 15 height 15
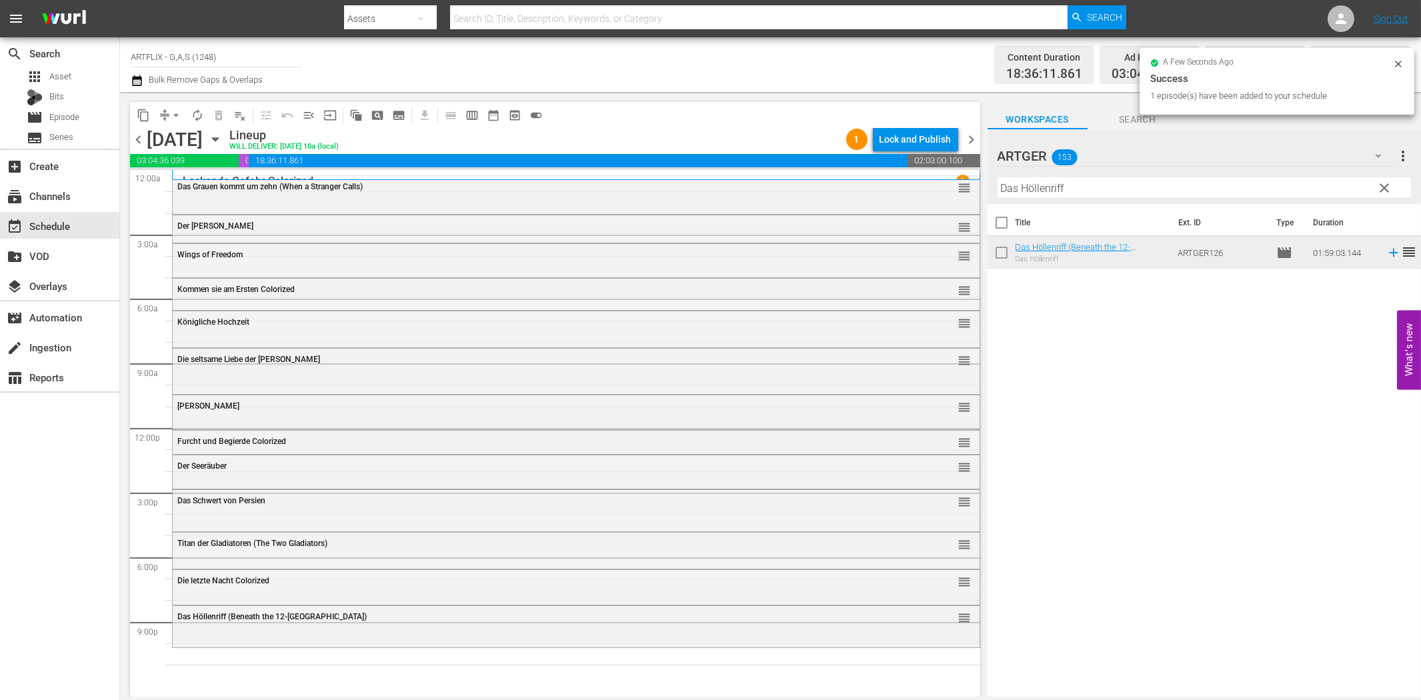
click at [1191, 185] on input "Das Höllenriff" at bounding box center [1203, 187] width 413 height 21
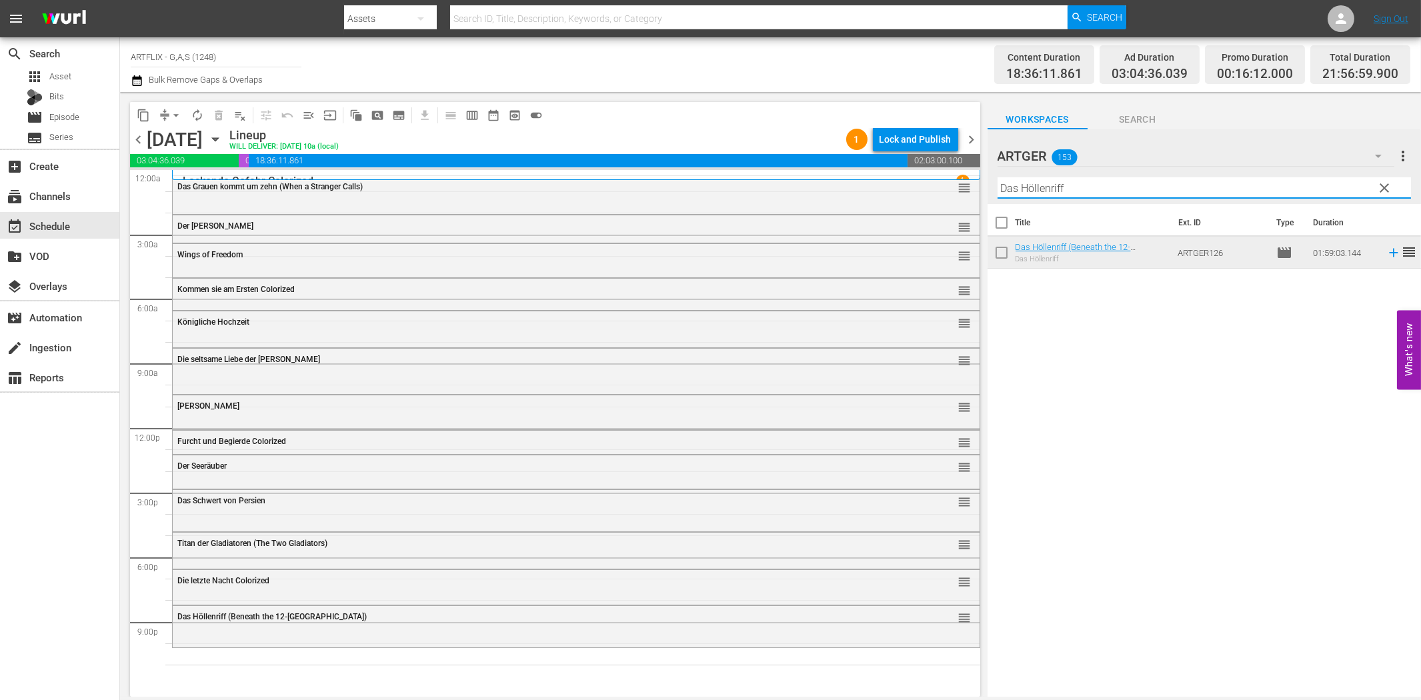
paste input "Blutige Schatten"
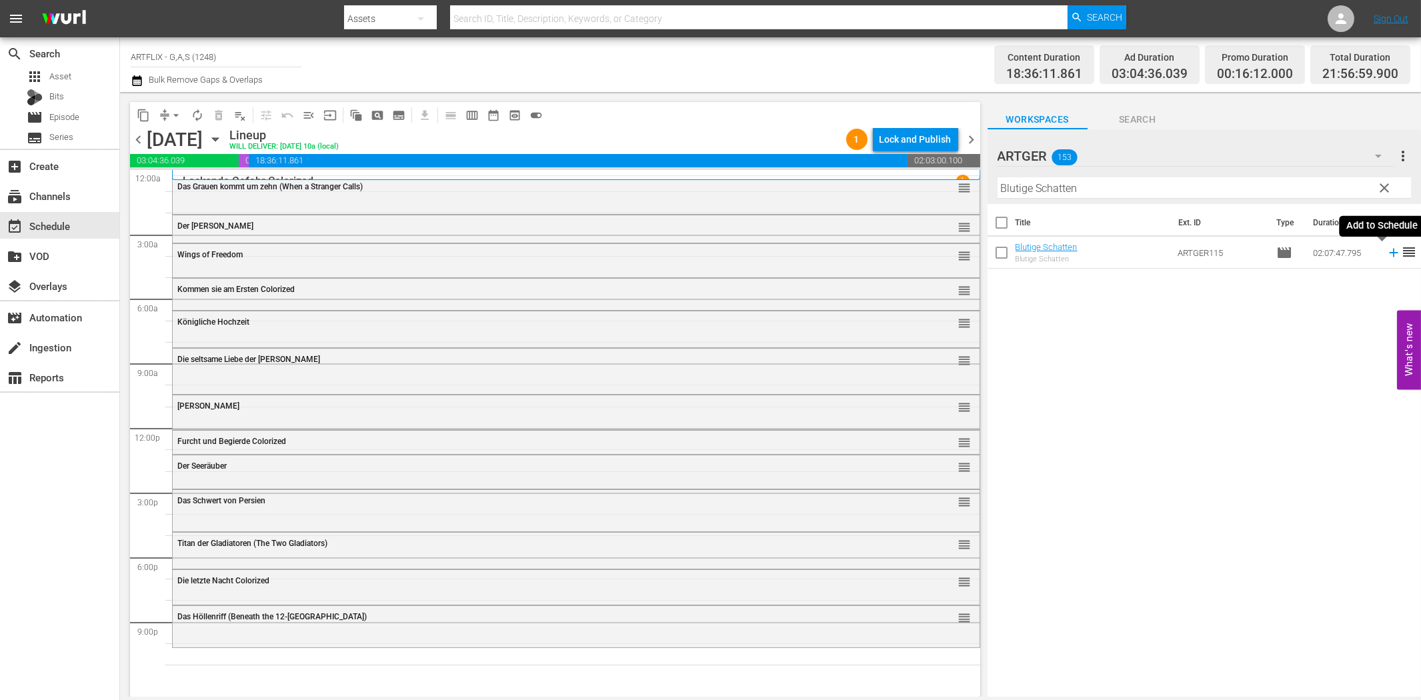
click at [1386, 251] on icon at bounding box center [1393, 252] width 15 height 15
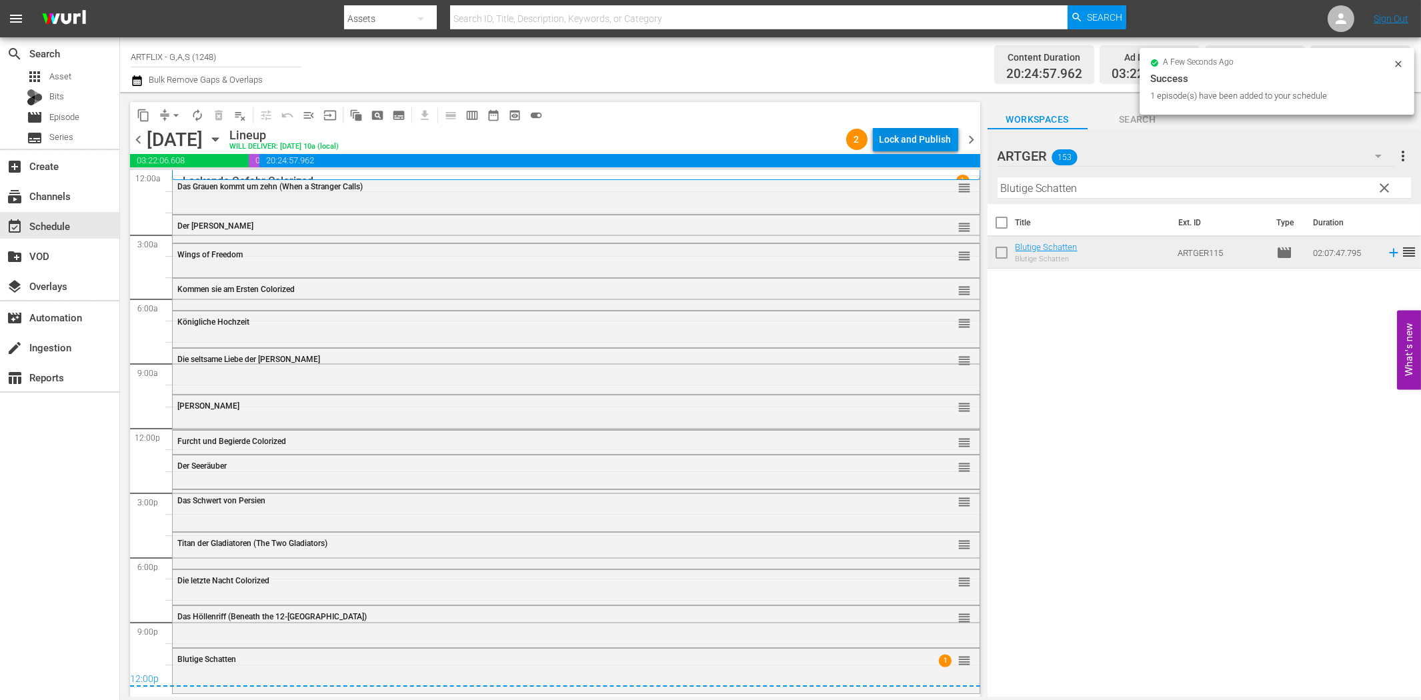
click at [909, 145] on div "Lock and Publish" at bounding box center [915, 139] width 72 height 24
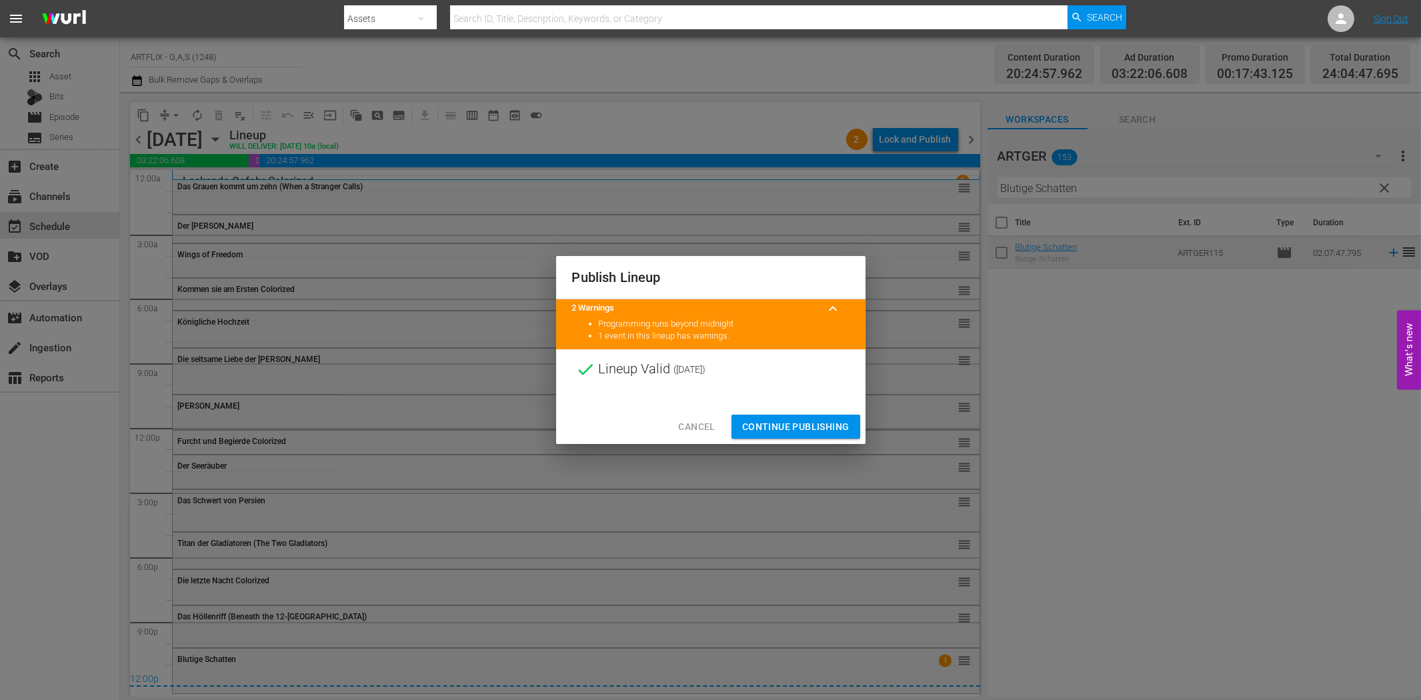
click at [801, 421] on span "Continue Publishing" at bounding box center [795, 427] width 107 height 17
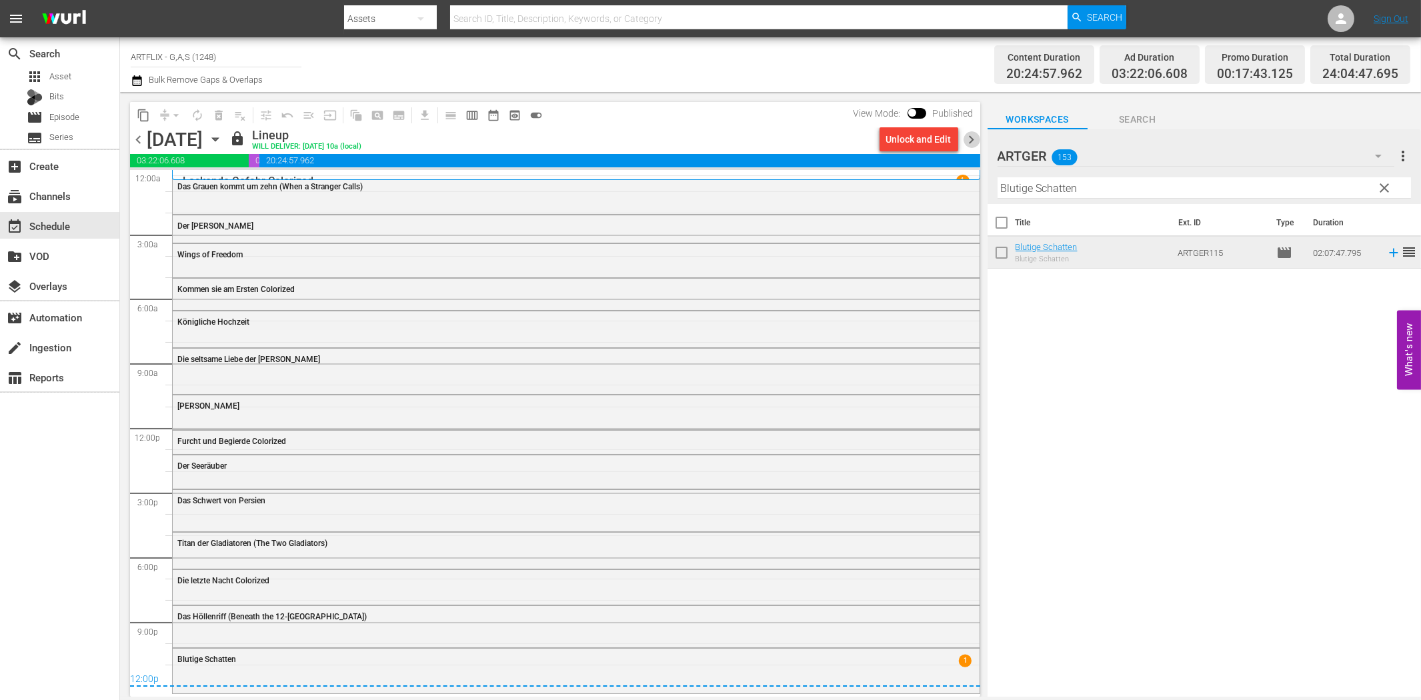
click at [971, 143] on span "chevron_right" at bounding box center [971, 139] width 17 height 17
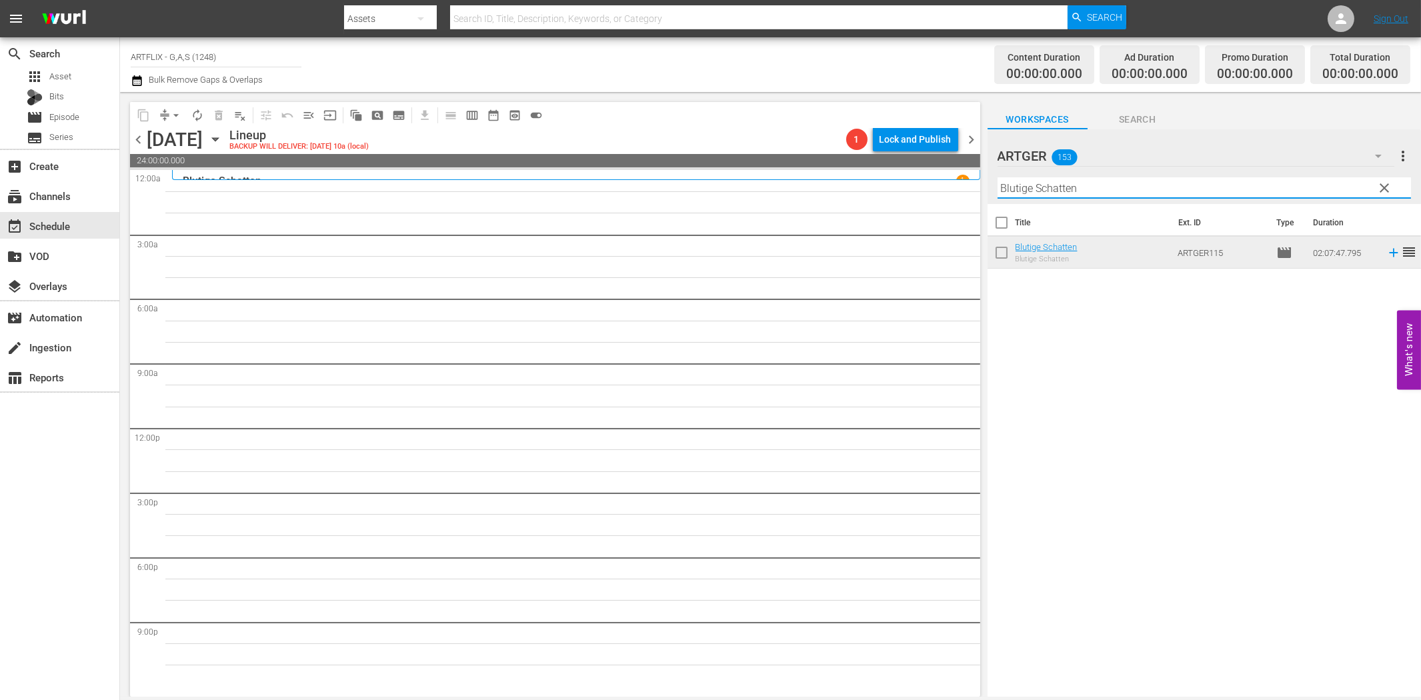
click at [1033, 190] on input "Blutige Schatten" at bounding box center [1203, 187] width 413 height 21
paste input "Phantom des Schreckens"
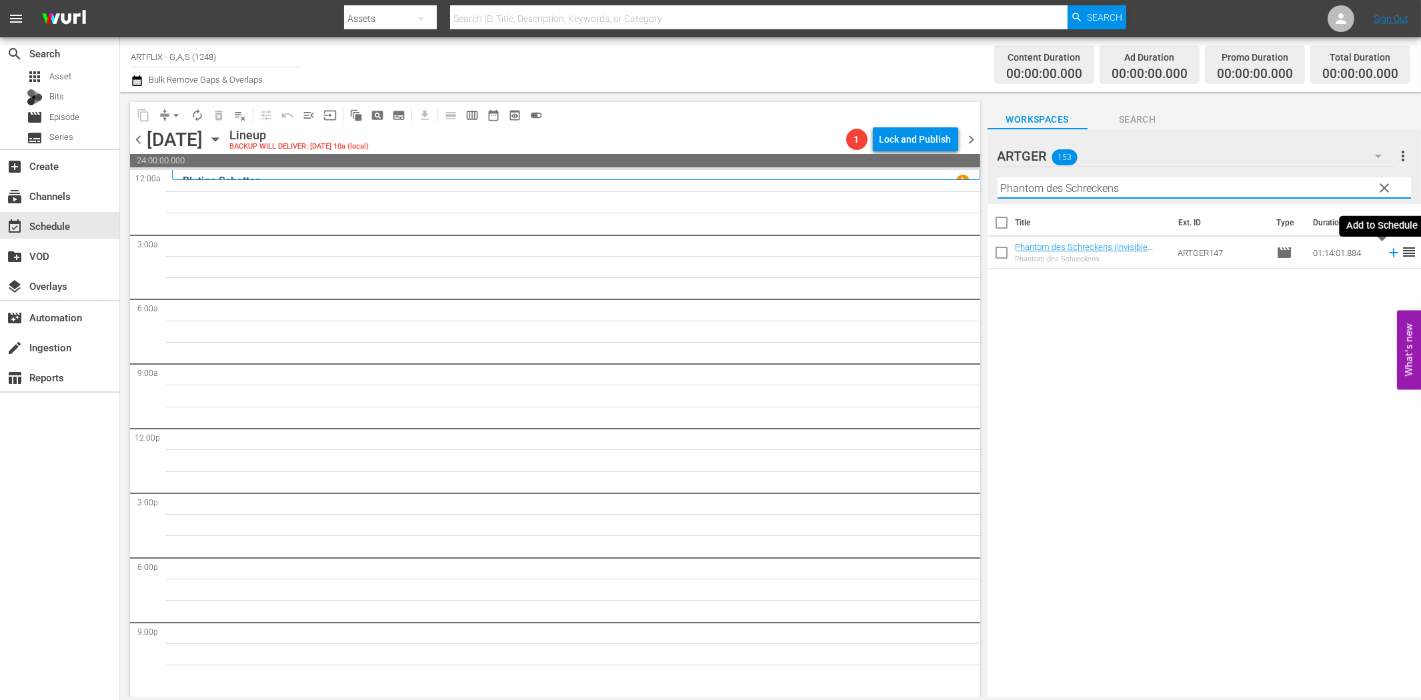
click at [1386, 255] on icon at bounding box center [1393, 252] width 15 height 15
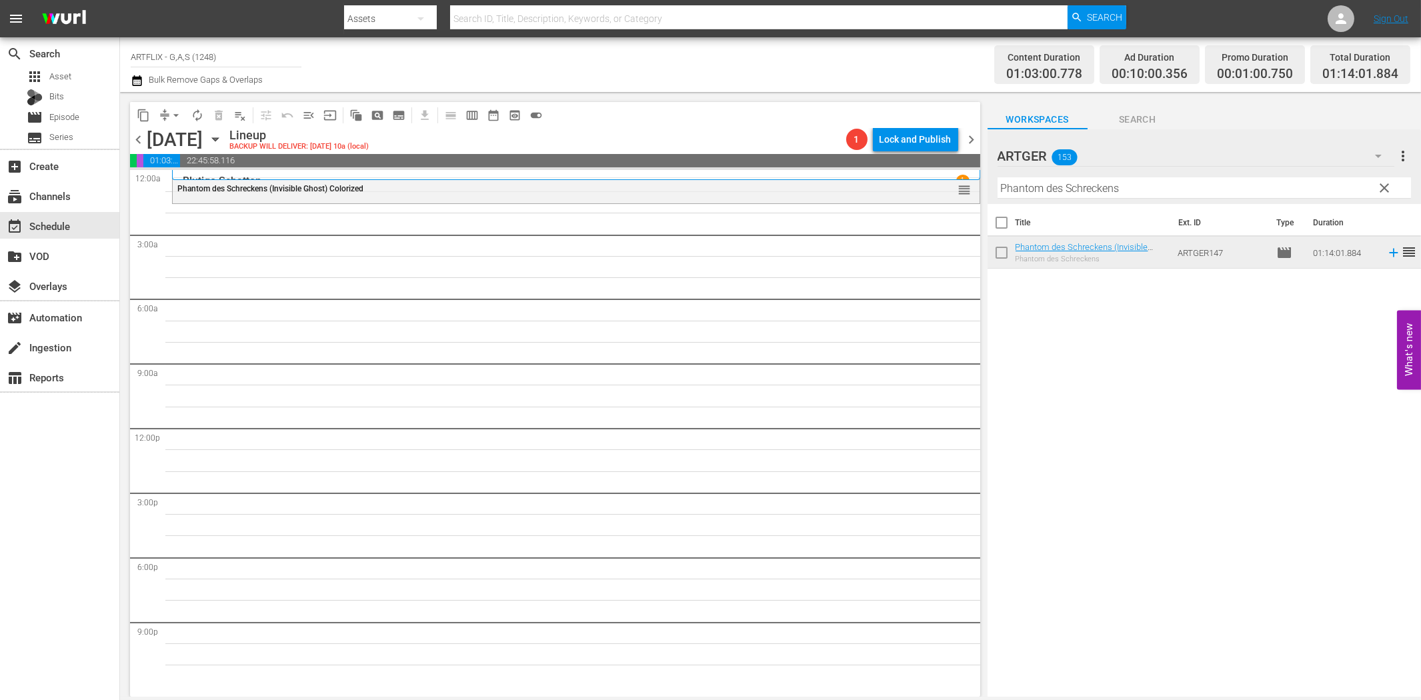
click at [1149, 187] on input "Phantom des Schreckens" at bounding box center [1203, 187] width 413 height 21
paste input "Der vierte [PERSON_NAME]"
click at [1386, 254] on icon at bounding box center [1393, 252] width 15 height 15
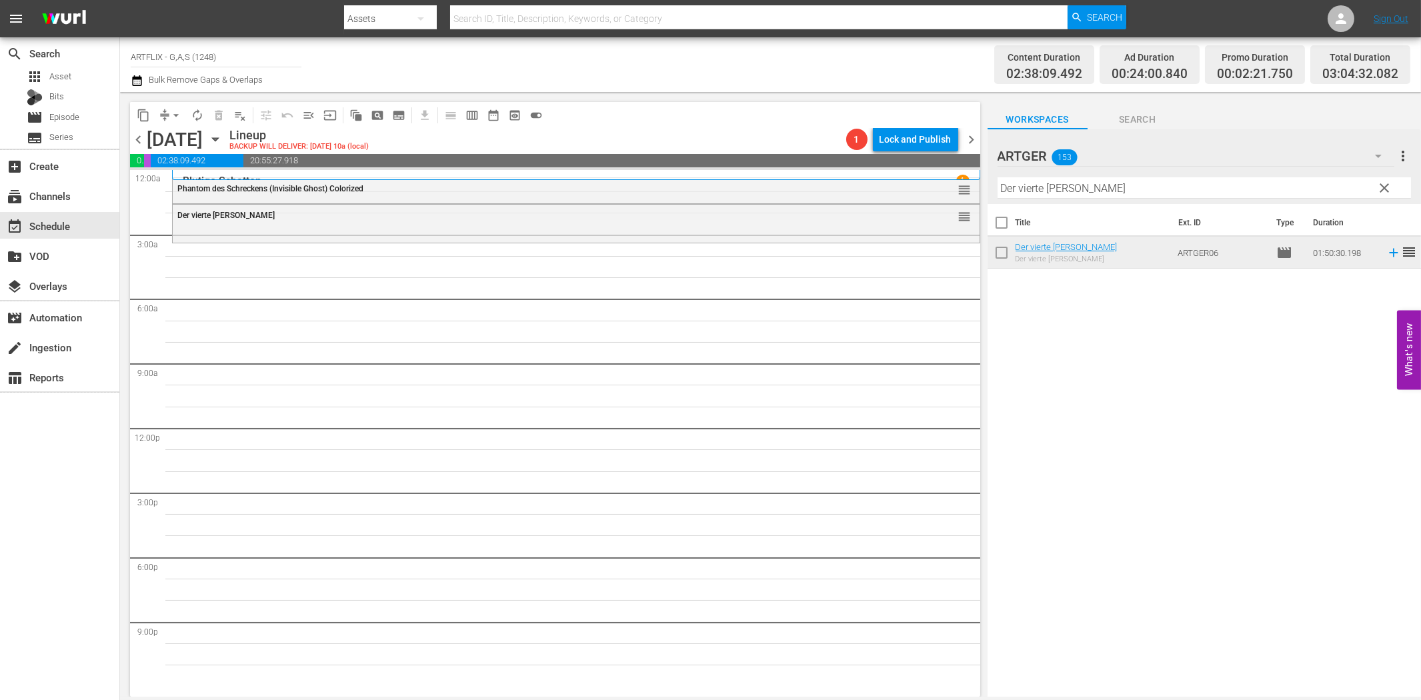
click at [1025, 194] on input "Der vierte [PERSON_NAME]" at bounding box center [1203, 187] width 413 height 21
paste input "Ziel Mond"
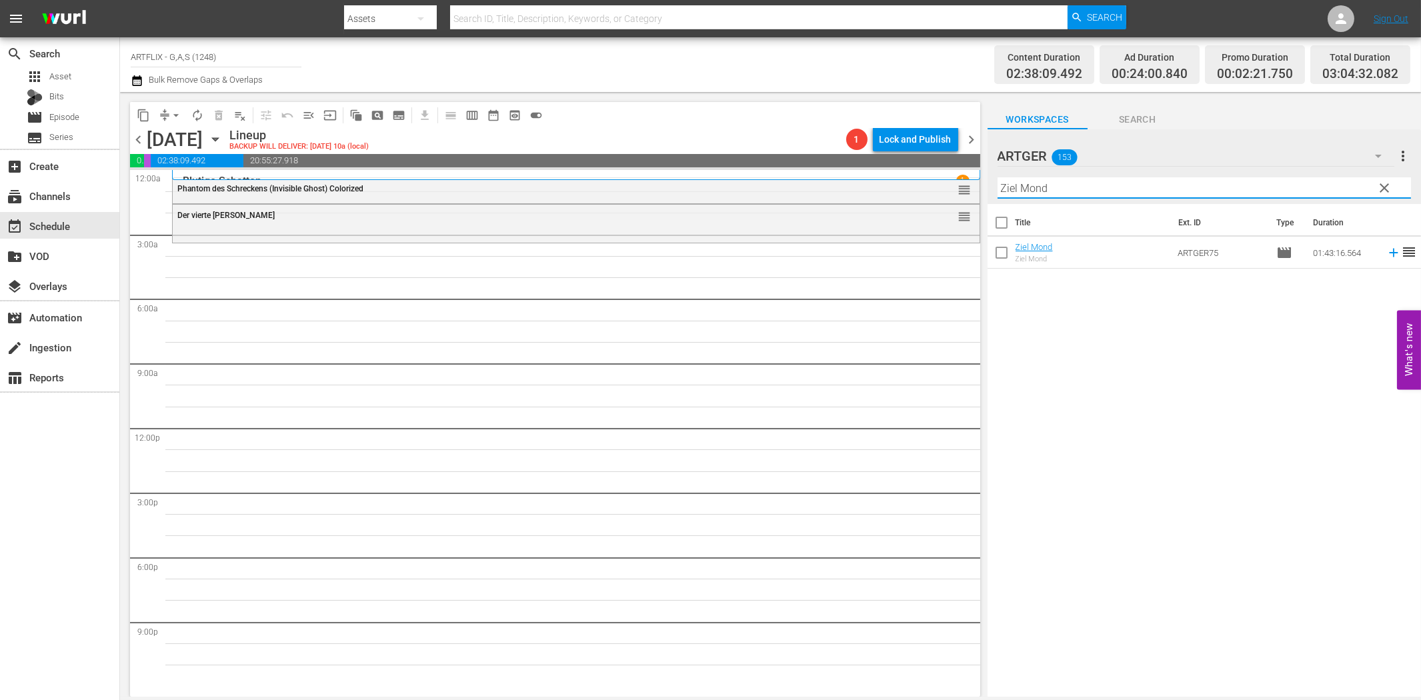
click at [1389, 252] on icon at bounding box center [1393, 253] width 9 height 9
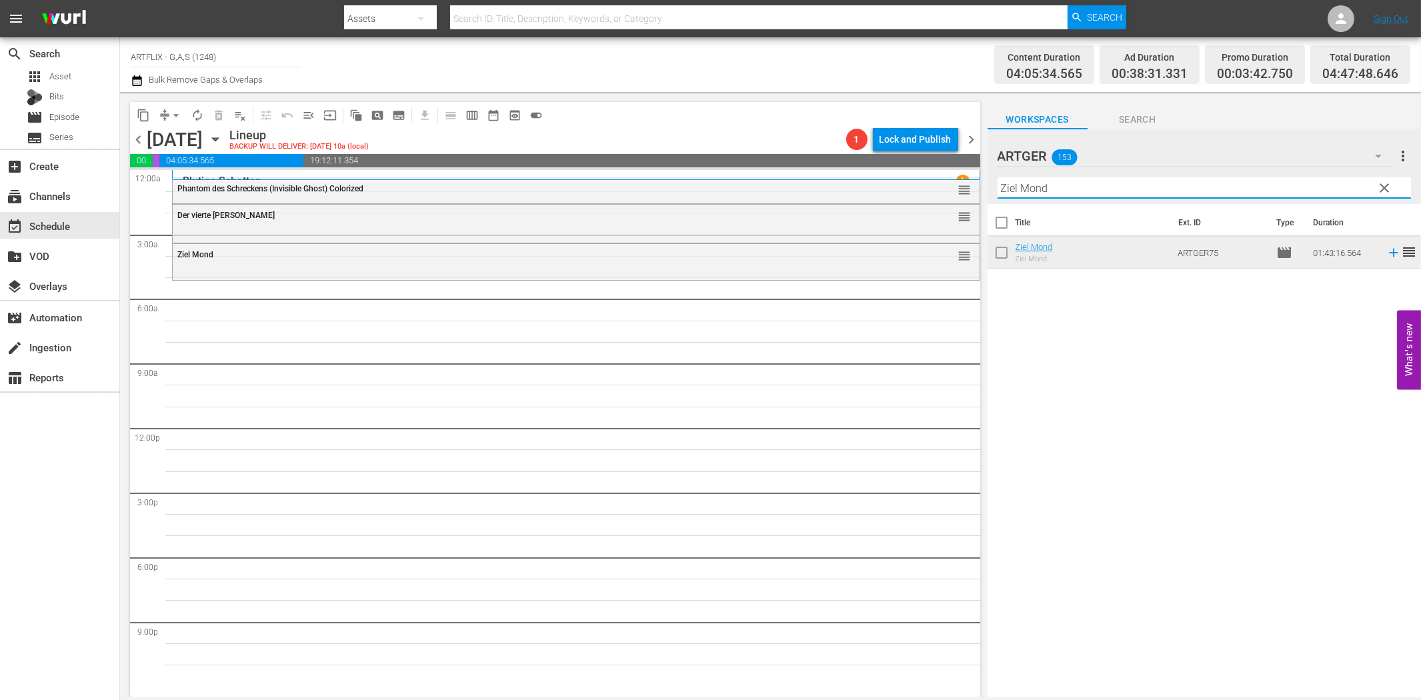
click at [1019, 192] on input "Ziel Mond" at bounding box center [1203, 187] width 413 height 21
paste input "Laurel & Hardy Chroniken - Teil 1"
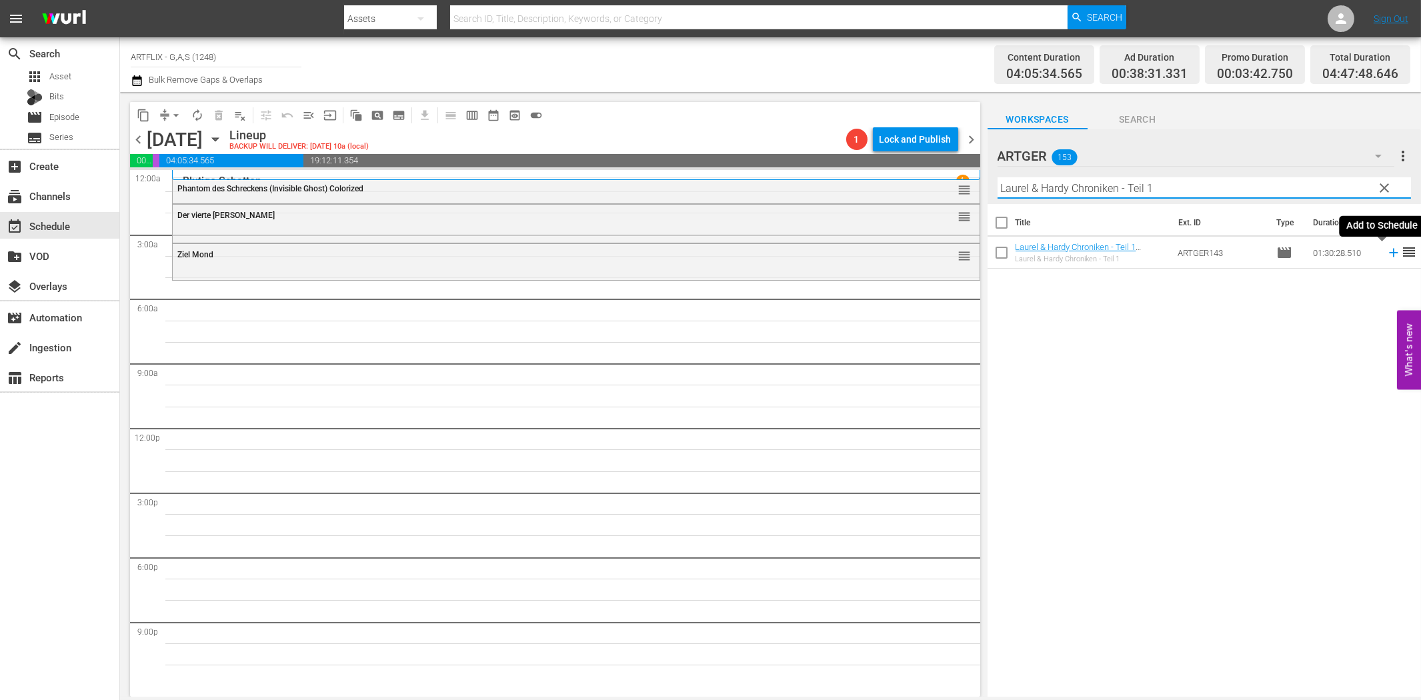
click at [1389, 252] on icon at bounding box center [1393, 253] width 9 height 9
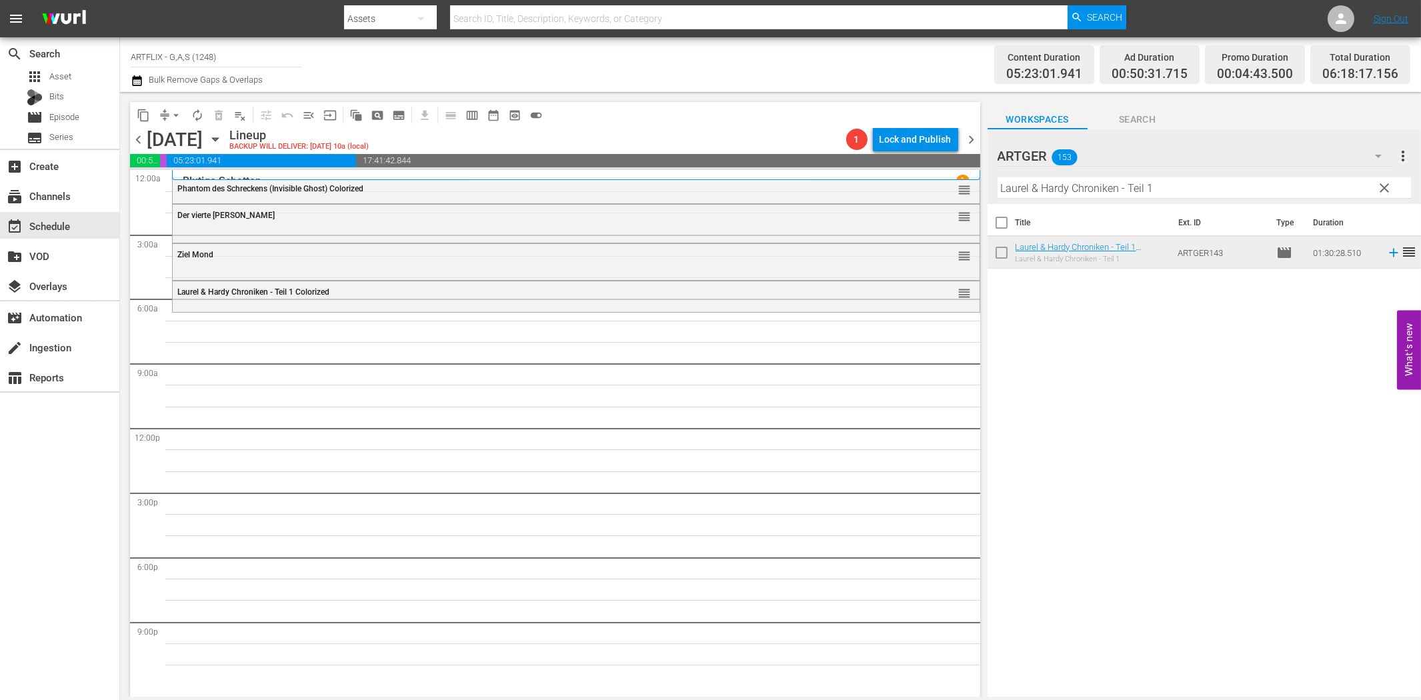
click at [1038, 192] on input "Laurel & Hardy Chroniken - Teil 1" at bounding box center [1203, 187] width 413 height 21
paste input "Ich hab' dir nie einen [PERSON_NAME] versprochen"
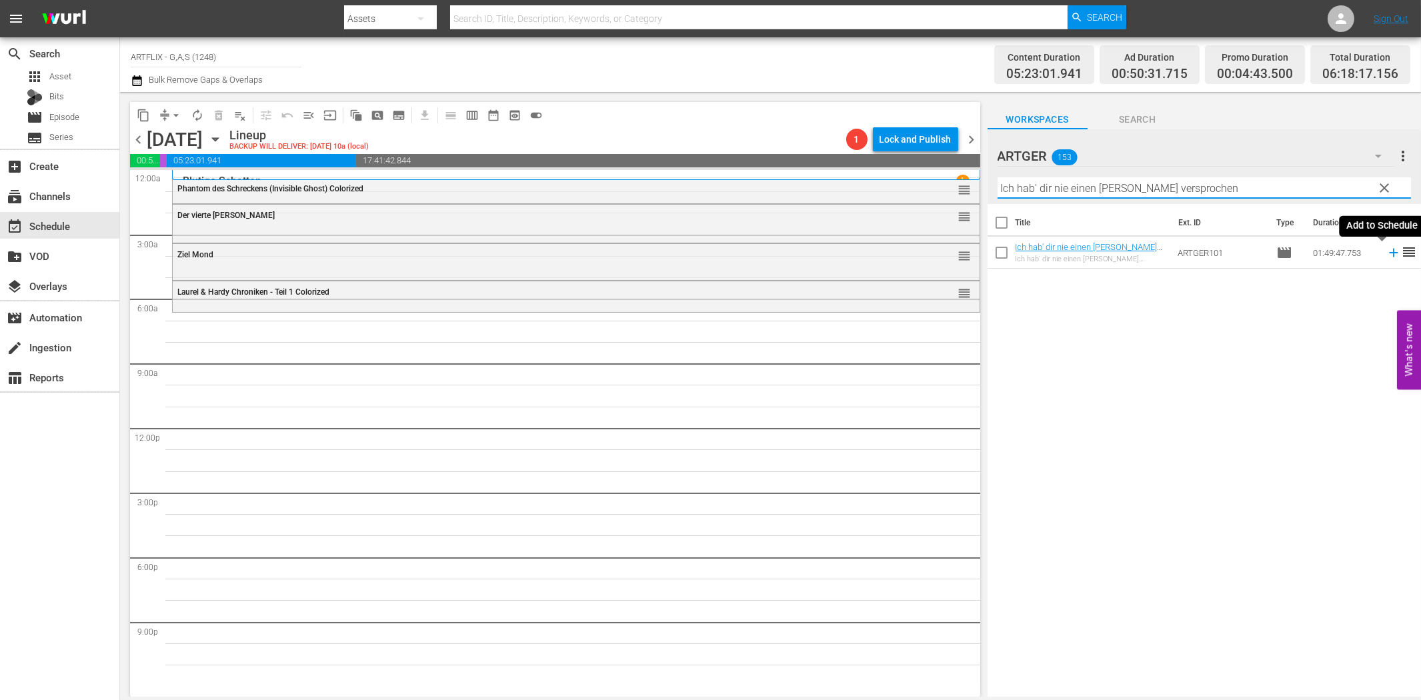
click at [1386, 251] on icon at bounding box center [1393, 252] width 15 height 15
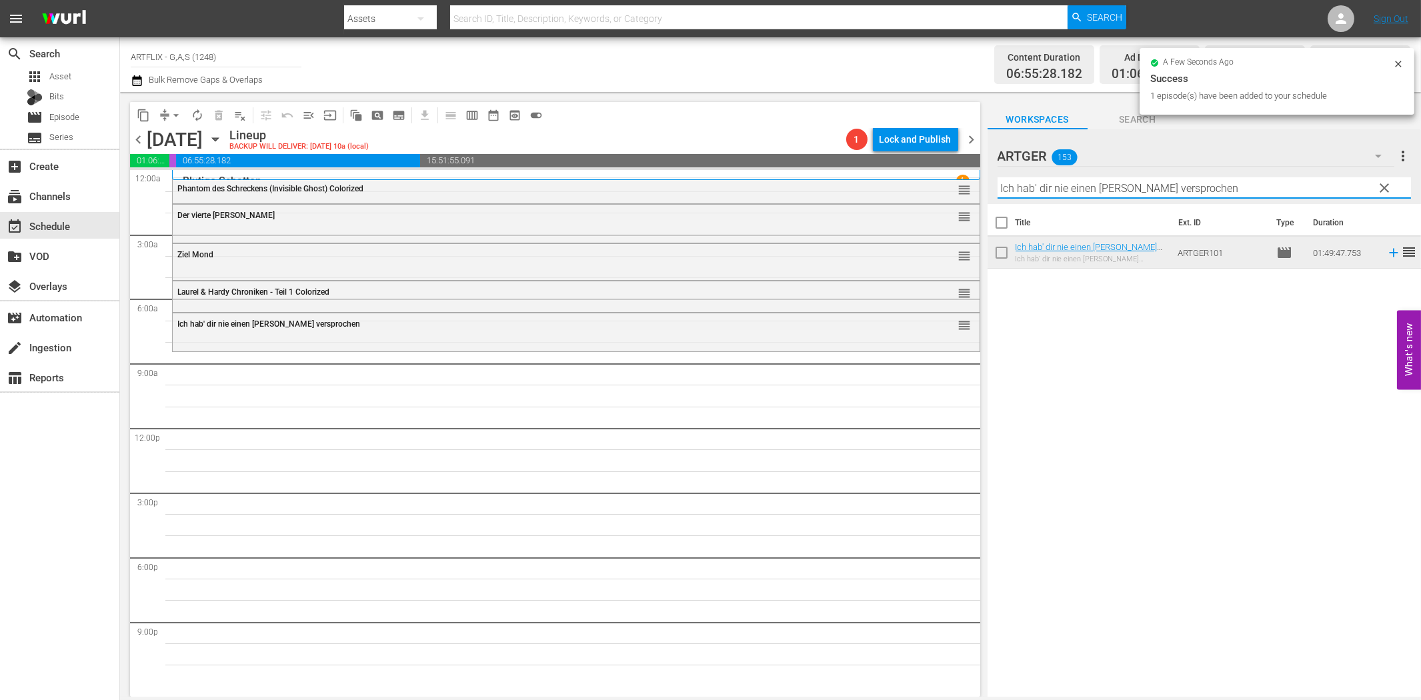
click at [1177, 189] on input "Ich hab' dir nie einen [PERSON_NAME] versprochen" at bounding box center [1203, 187] width 413 height 21
paste input "[PERSON_NAME] für alles"
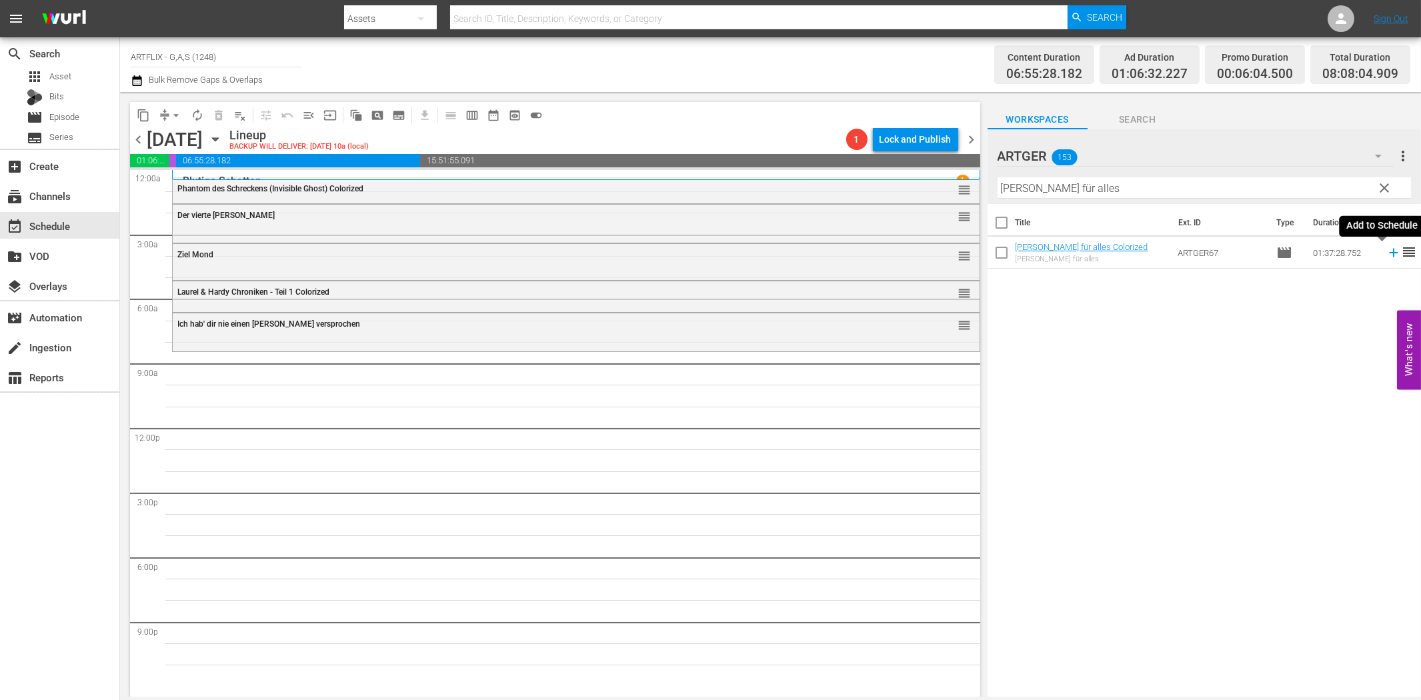
click at [1386, 251] on icon at bounding box center [1393, 252] width 15 height 15
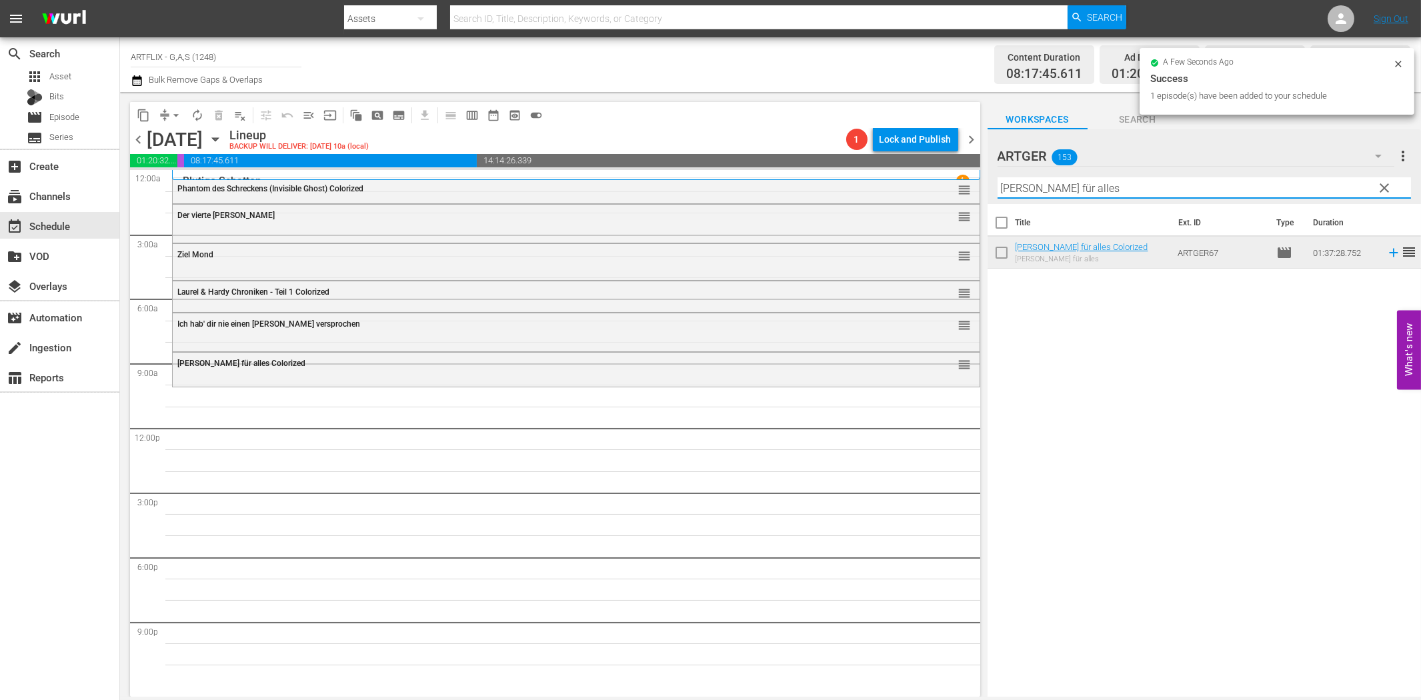
click at [1081, 194] on input "[PERSON_NAME] für alles" at bounding box center [1203, 187] width 413 height 21
paste input "[PERSON_NAME] und unschuldig"
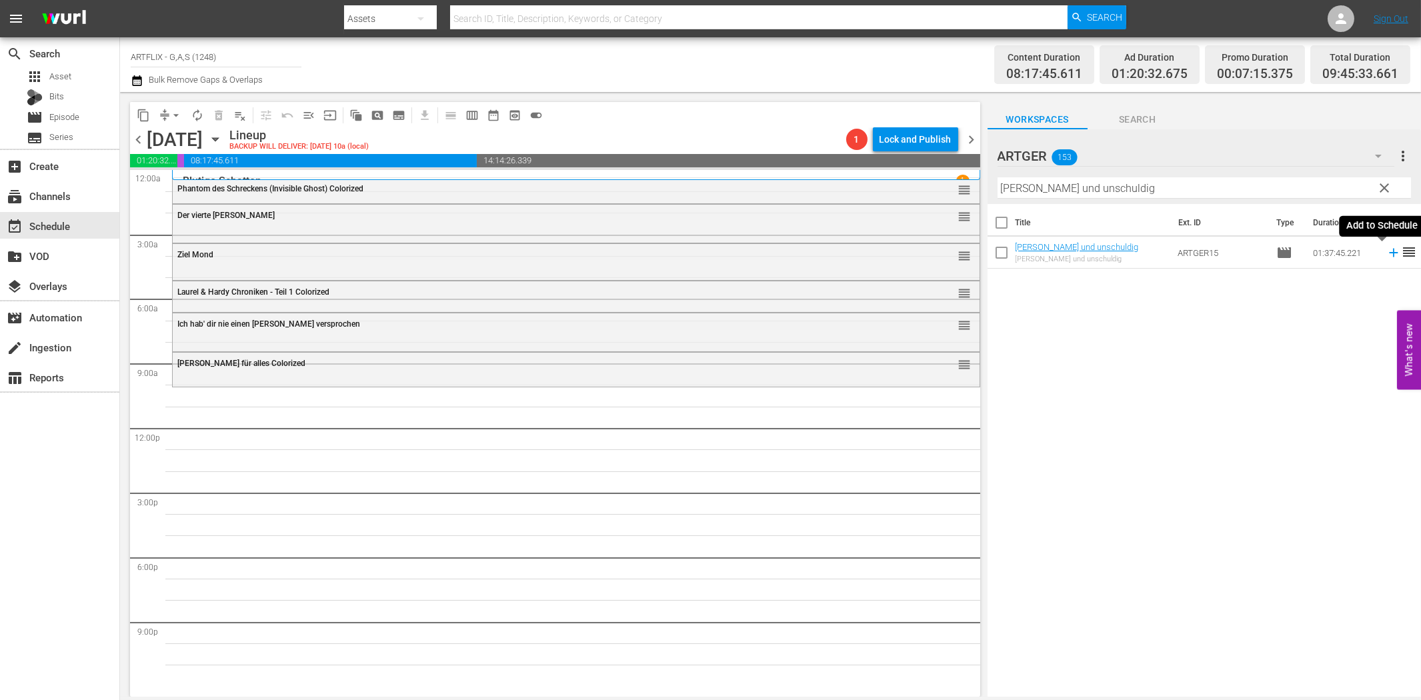
click at [1386, 249] on icon at bounding box center [1393, 252] width 15 height 15
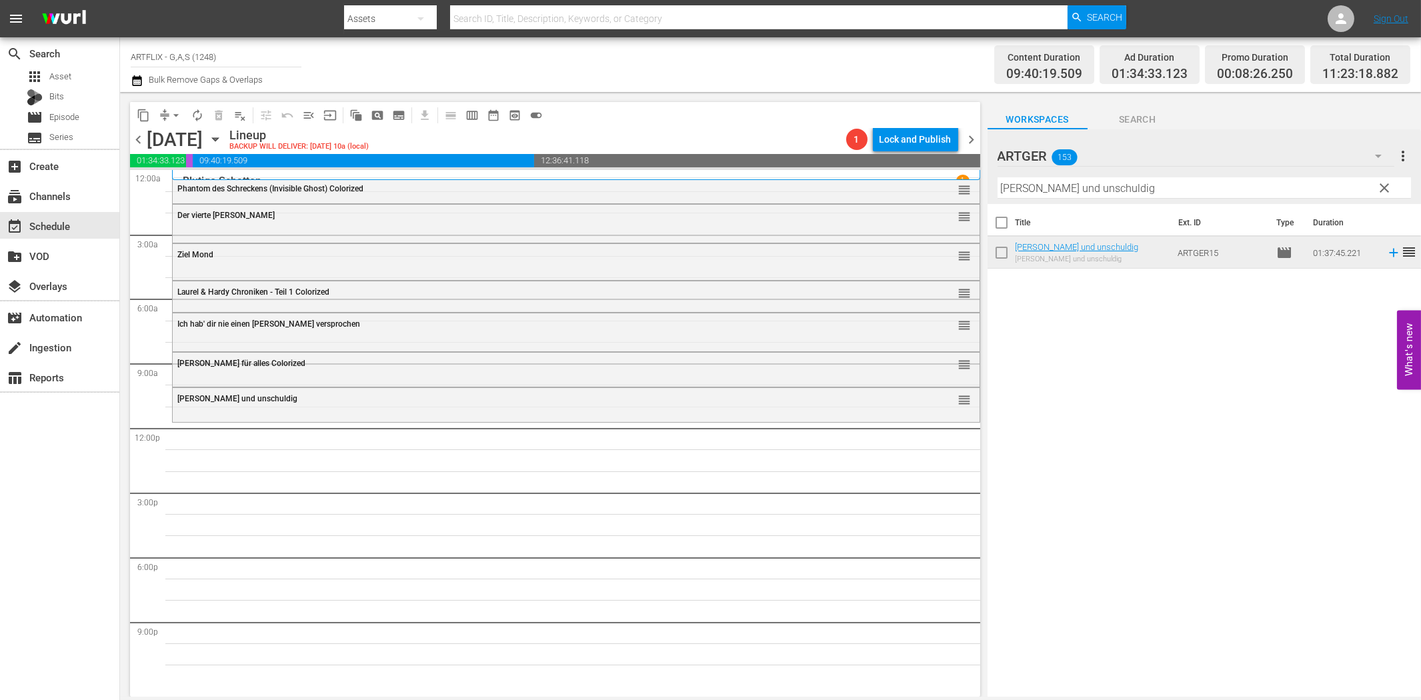
click at [1085, 189] on input "[PERSON_NAME] und unschuldig" at bounding box center [1203, 187] width 413 height 21
paste input "[PERSON_NAME] - Die Horde des Schreckens"
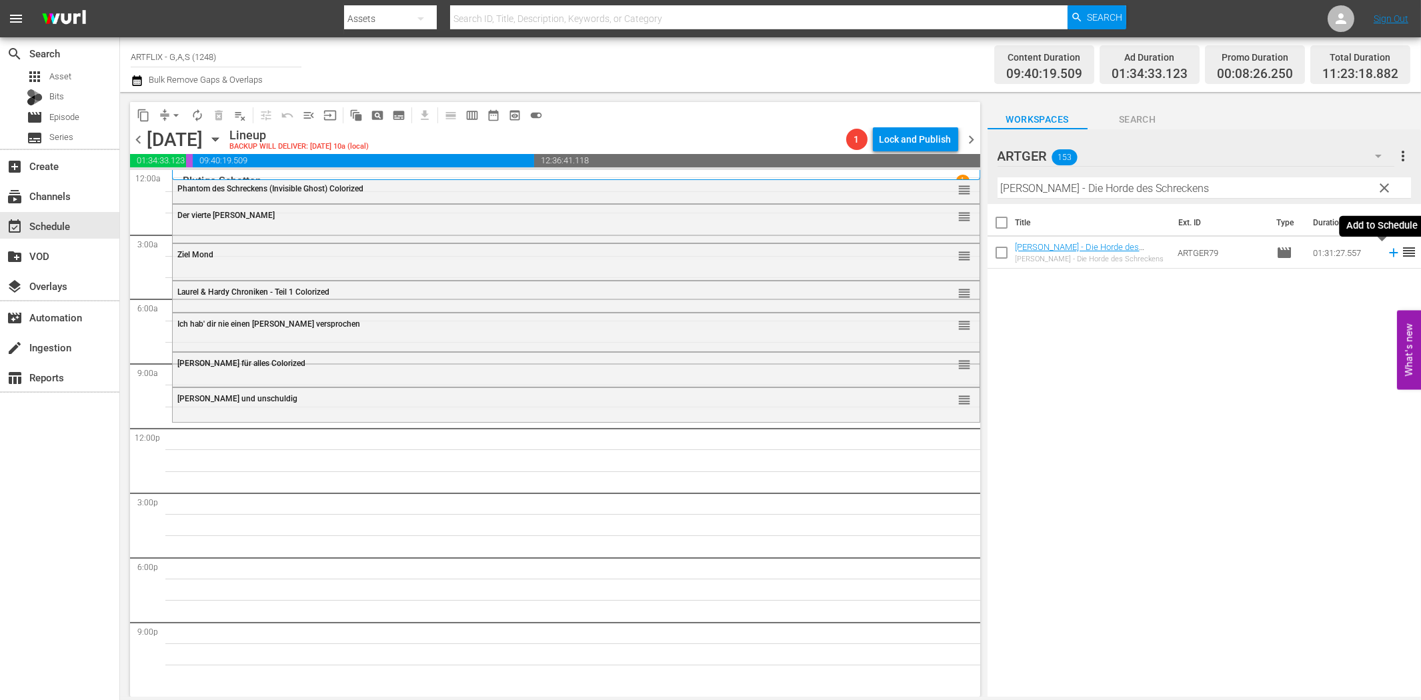
click at [1389, 254] on icon at bounding box center [1393, 253] width 9 height 9
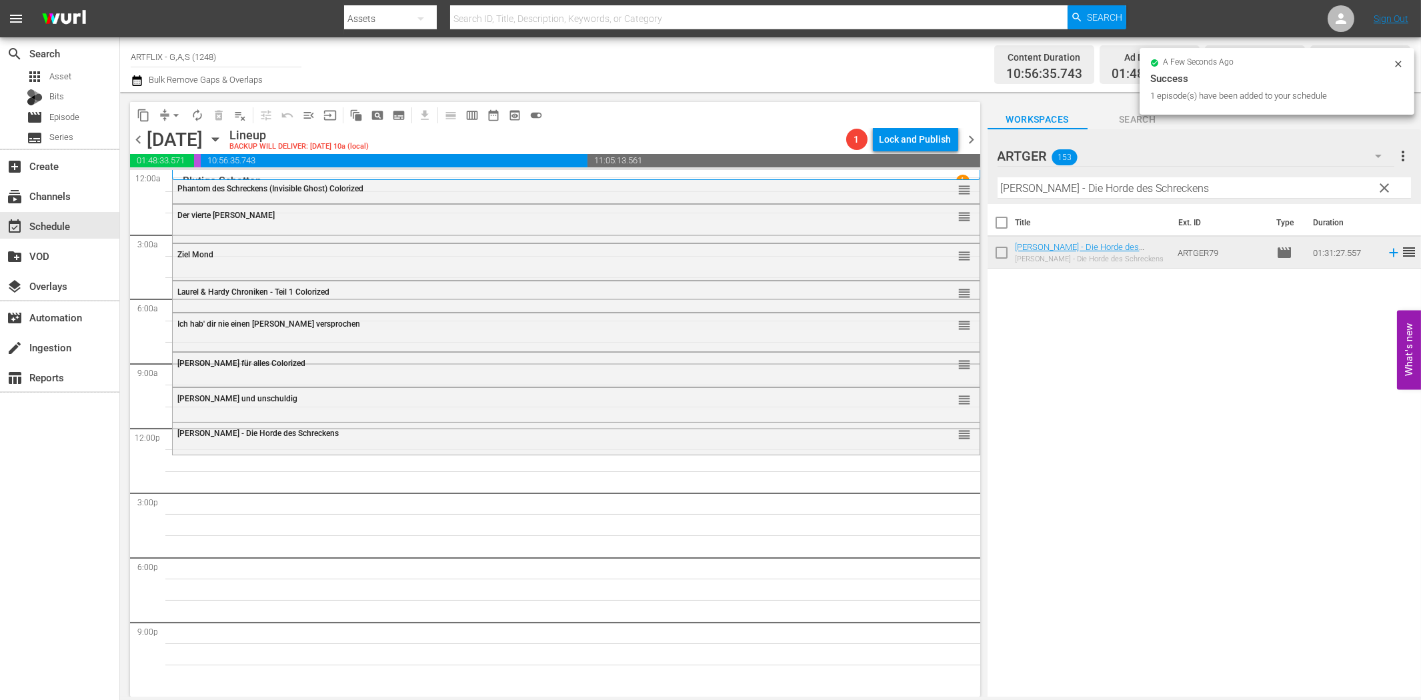
click at [1134, 185] on input "[PERSON_NAME] - Die Horde des Schreckens" at bounding box center [1203, 187] width 413 height 21
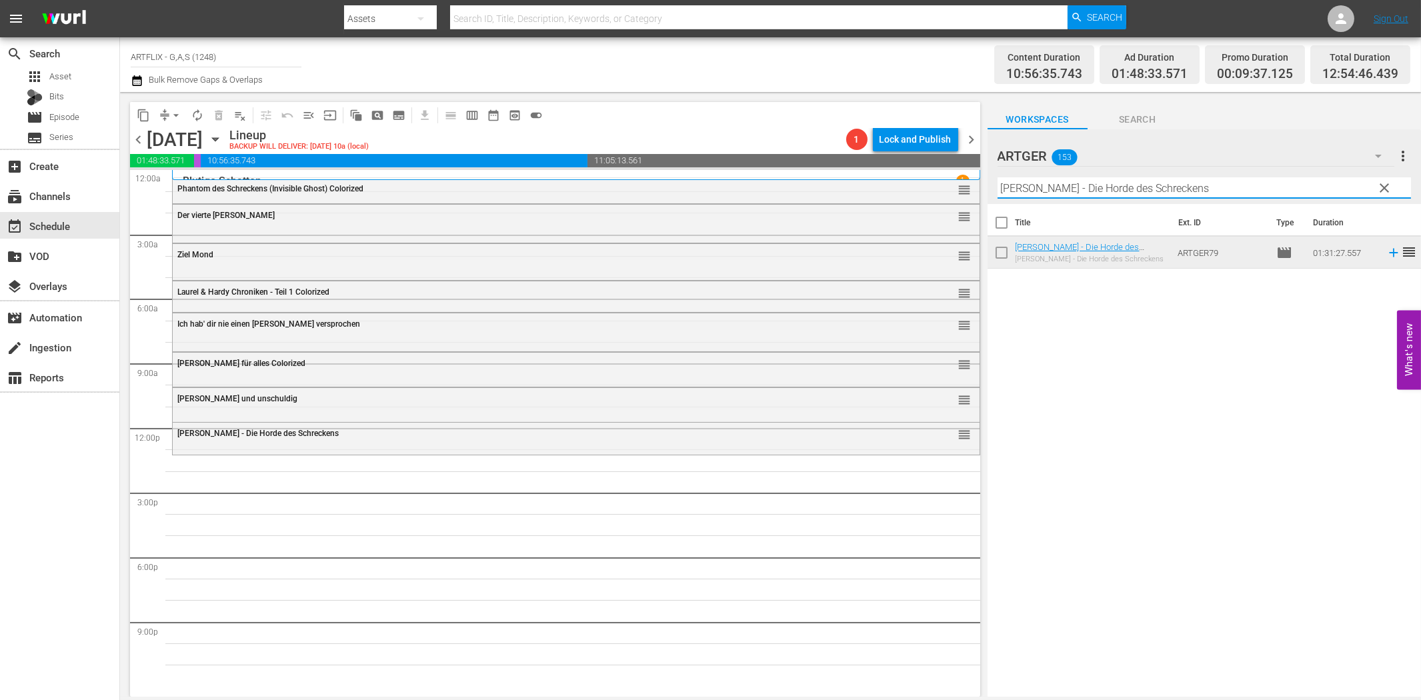
paste input "[PERSON_NAME], der Tyrann von Rom"
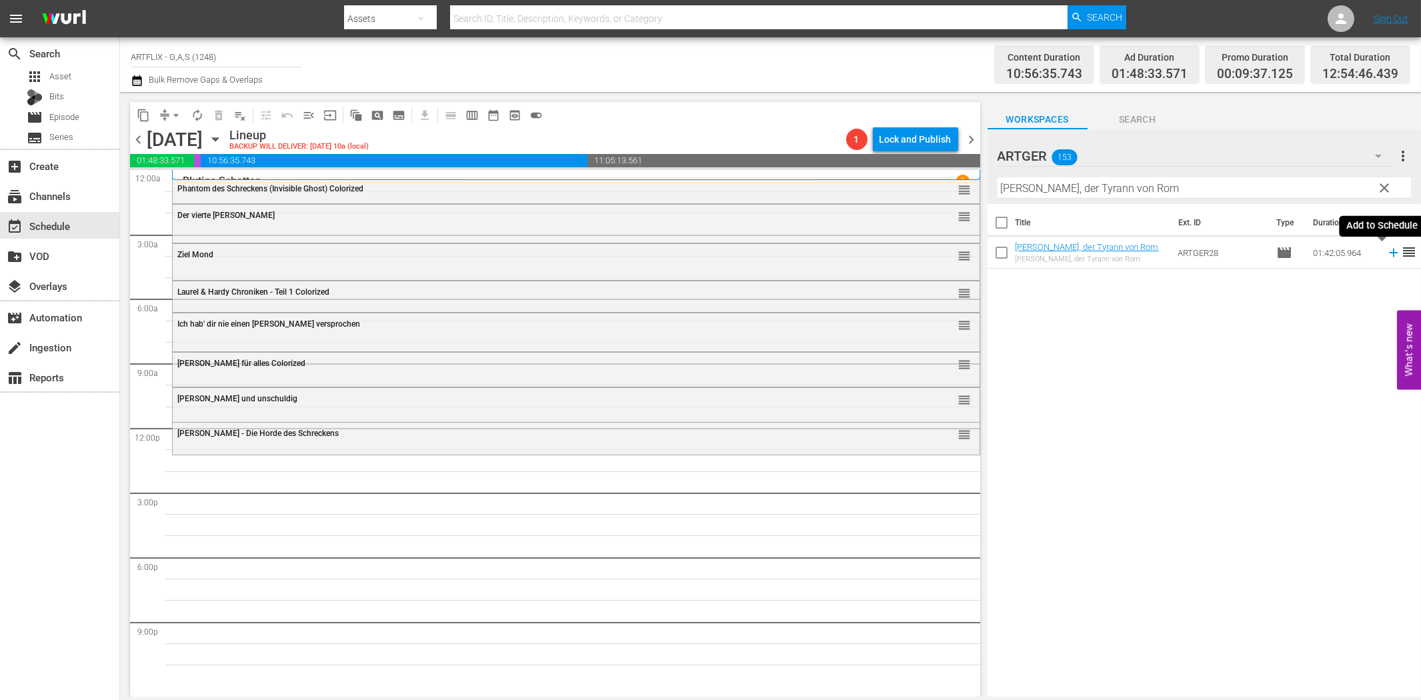
click at [1386, 254] on icon at bounding box center [1393, 252] width 15 height 15
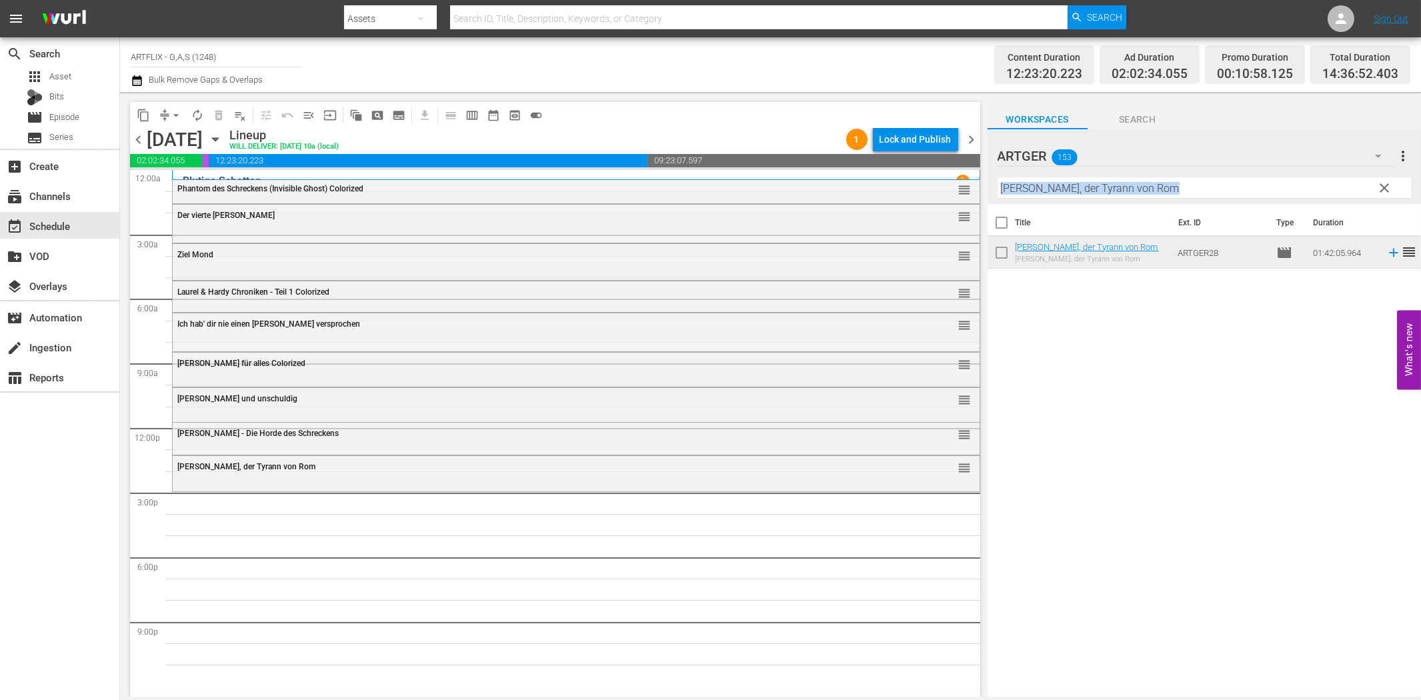
click at [1077, 197] on div "Filter by Title [PERSON_NAME], der Tyrann von [PERSON_NAME]" at bounding box center [1203, 188] width 413 height 32
click at [1085, 189] on input "[PERSON_NAME], der Tyrann von Rom" at bounding box center [1203, 187] width 413 height 21
paste input "Die Hyänen"
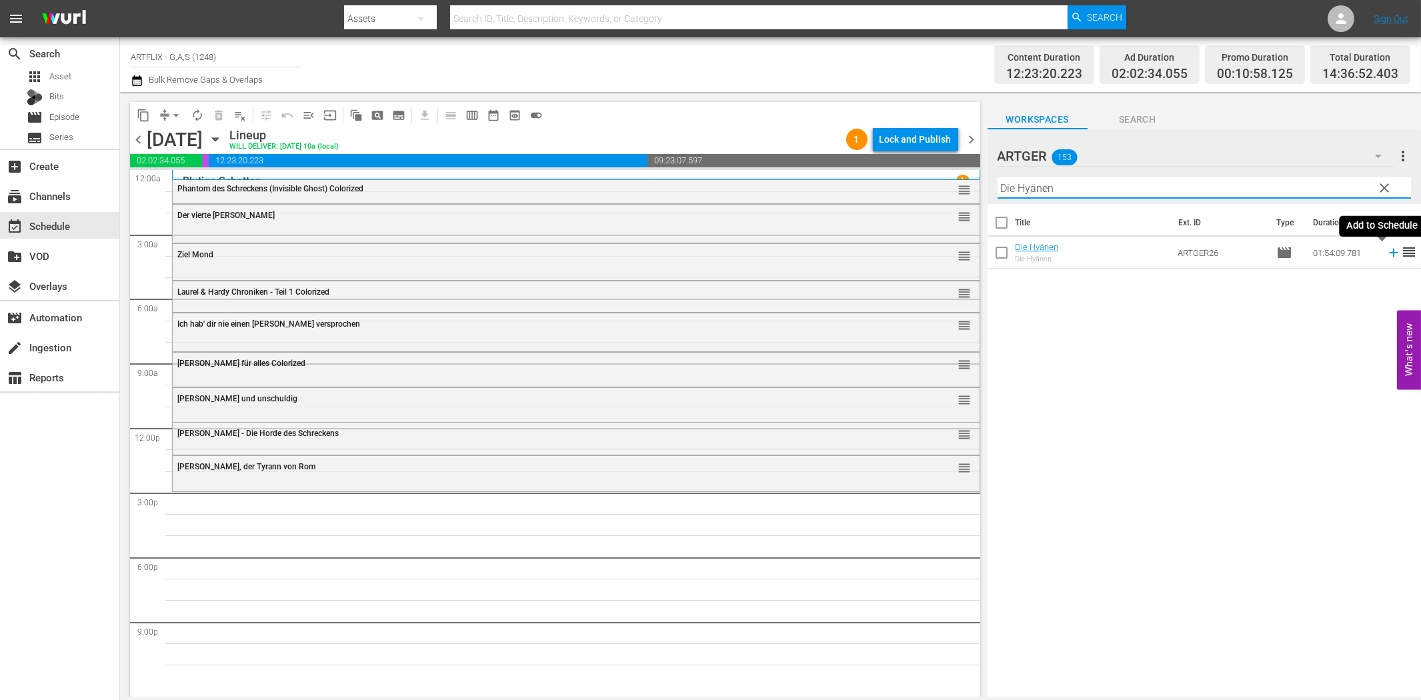
click at [1389, 252] on icon at bounding box center [1393, 253] width 9 height 9
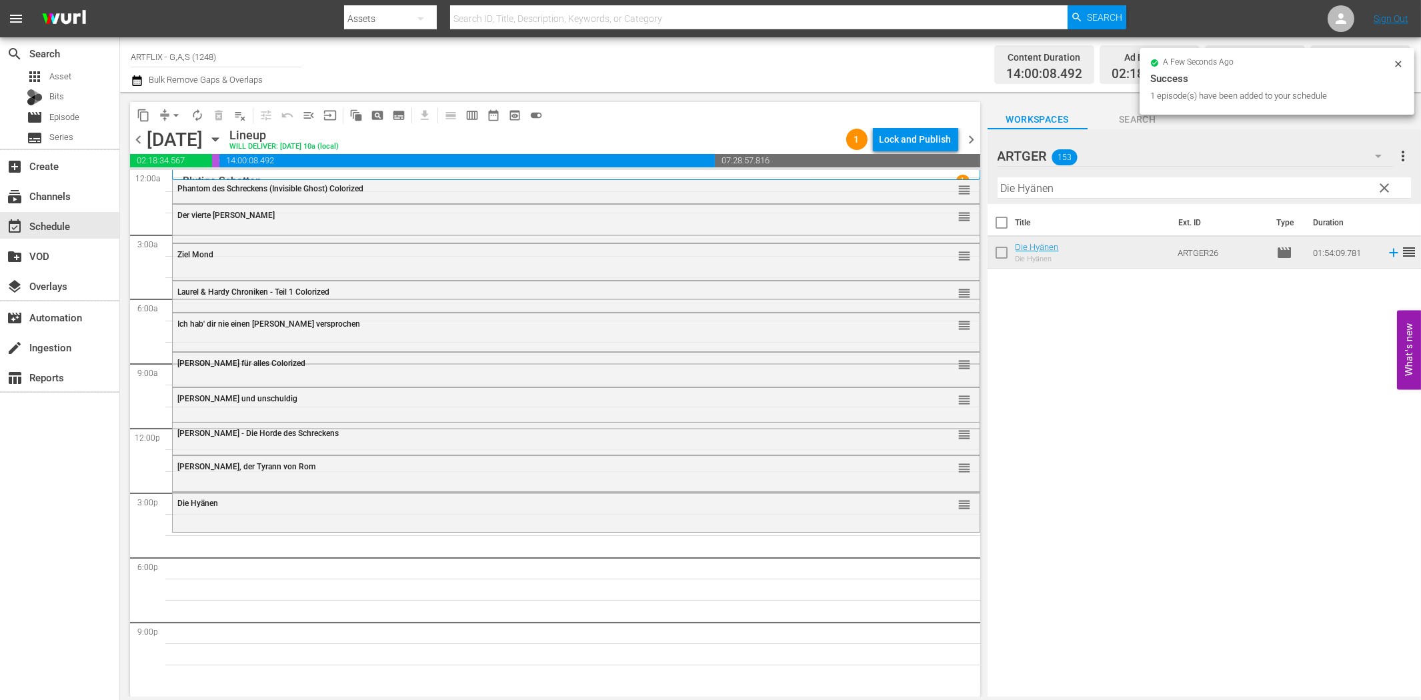
click at [1254, 194] on input "Die Hyänen" at bounding box center [1203, 187] width 413 height 21
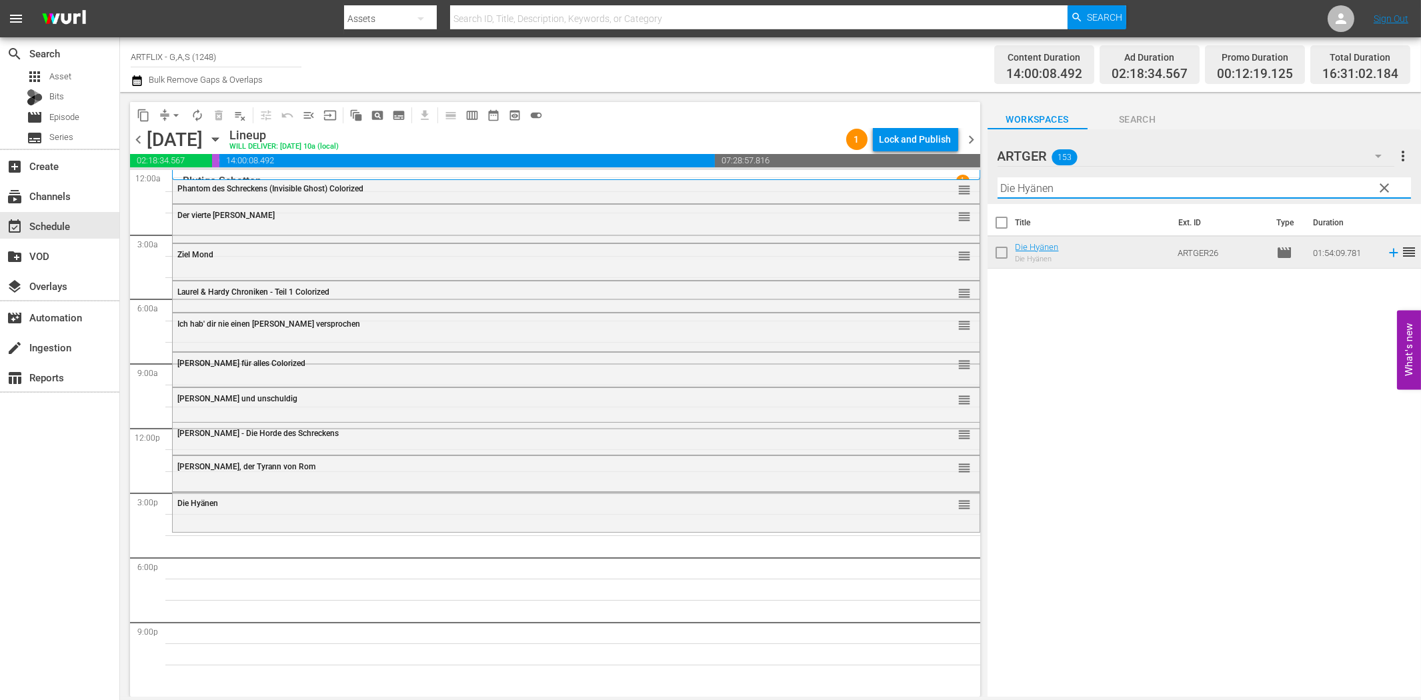
paste input "es Teufels verlorene Söhne"
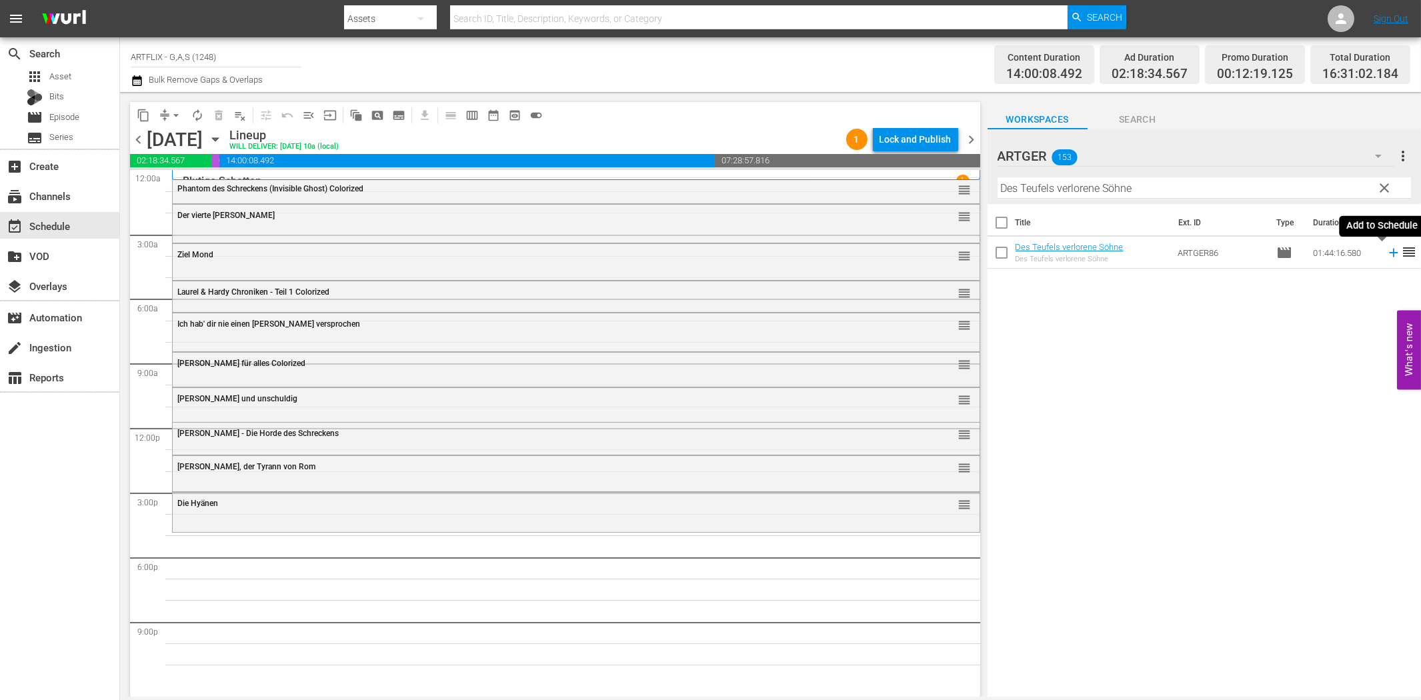
click at [1389, 252] on icon at bounding box center [1393, 253] width 9 height 9
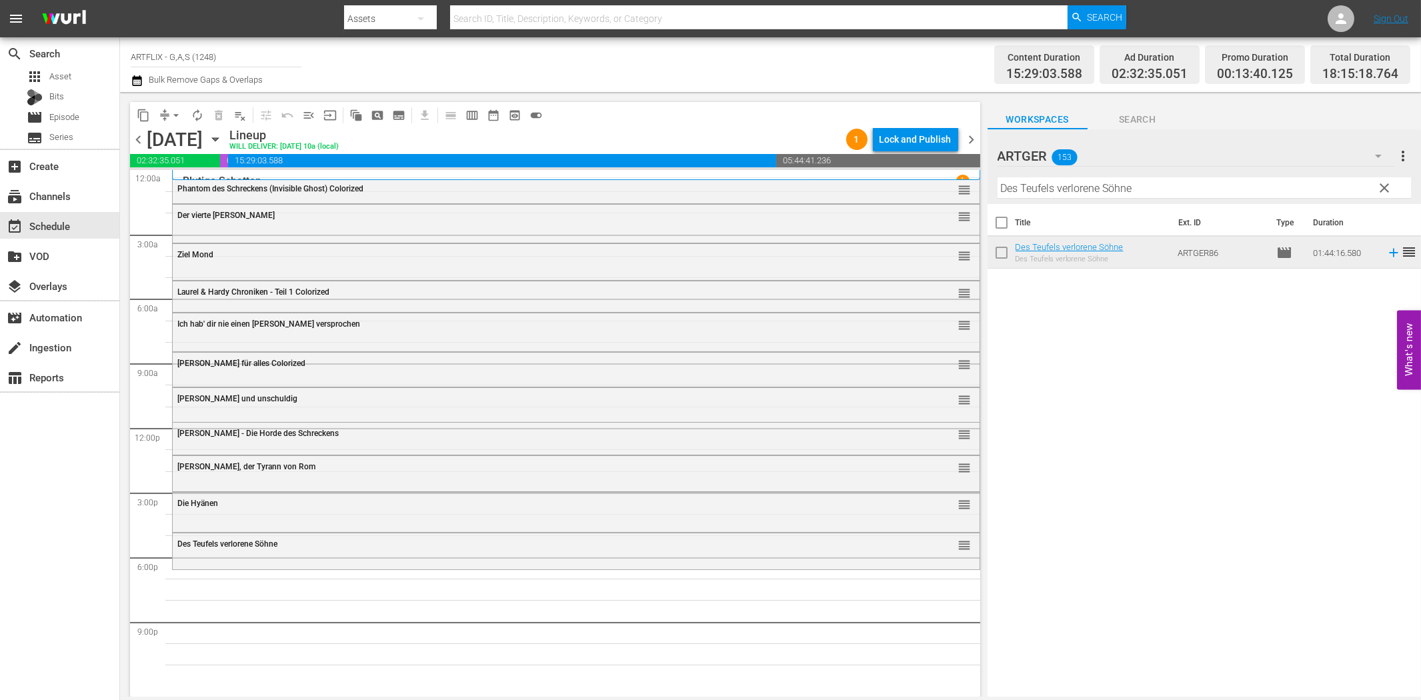
click at [1085, 188] on input "Des Teufels verlorene Söhne" at bounding box center [1203, 187] width 413 height 21
paste input "r Analphabet"
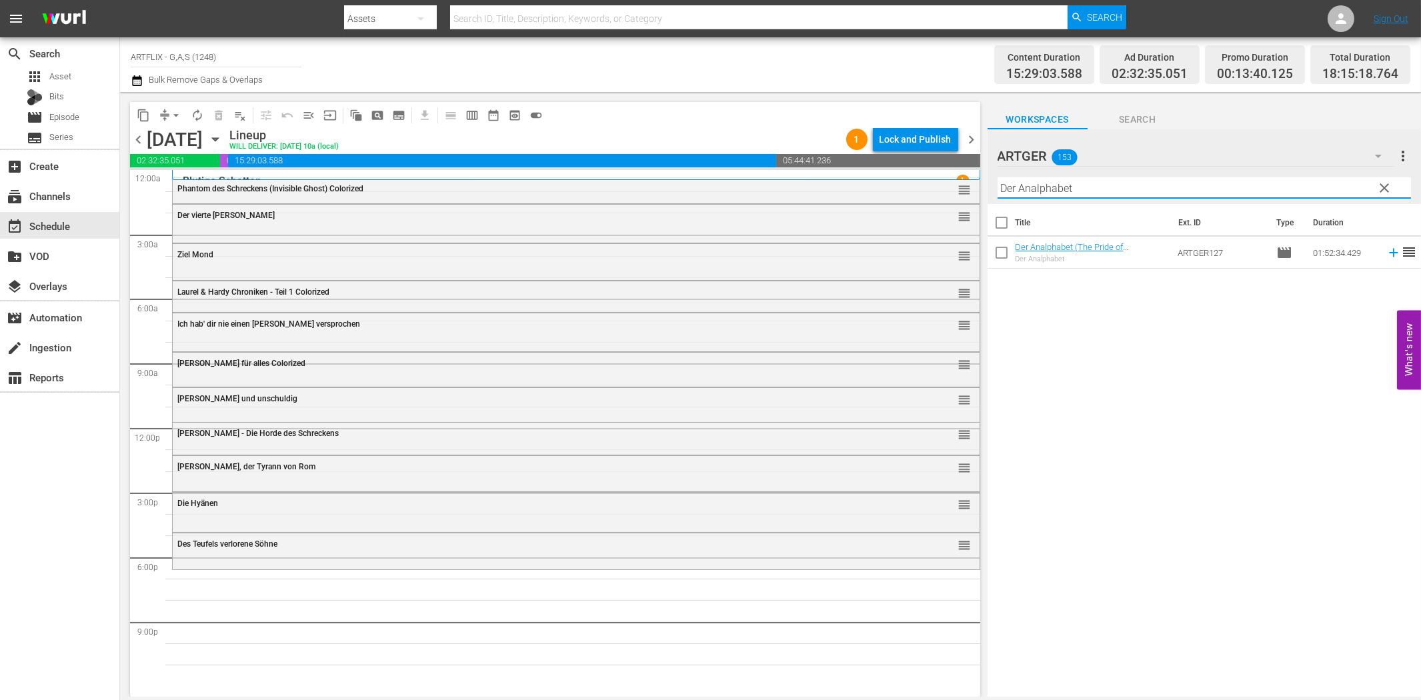
click at [1389, 253] on icon at bounding box center [1393, 253] width 9 height 9
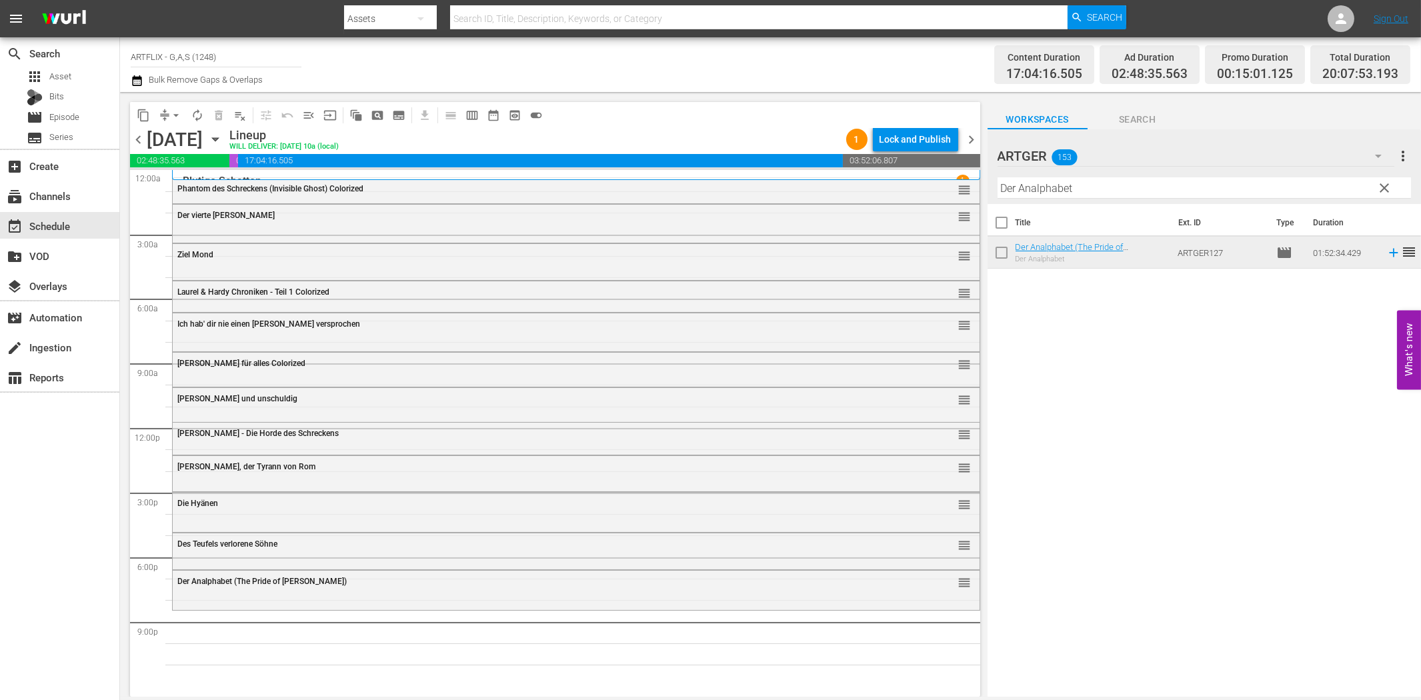
click at [1145, 192] on input "Der Analphabet" at bounding box center [1203, 187] width 413 height 21
paste input "Ein explosiver [PERSON_NAME]"
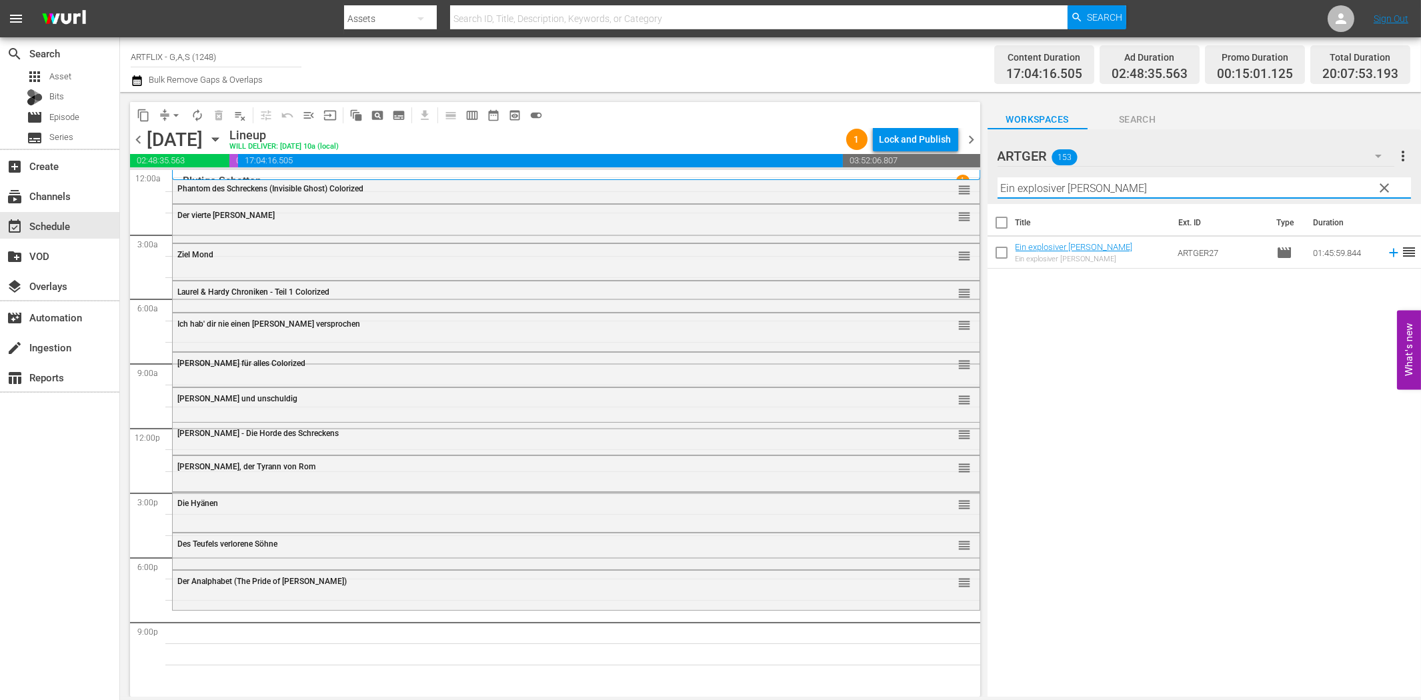
click at [1389, 252] on icon at bounding box center [1393, 253] width 9 height 9
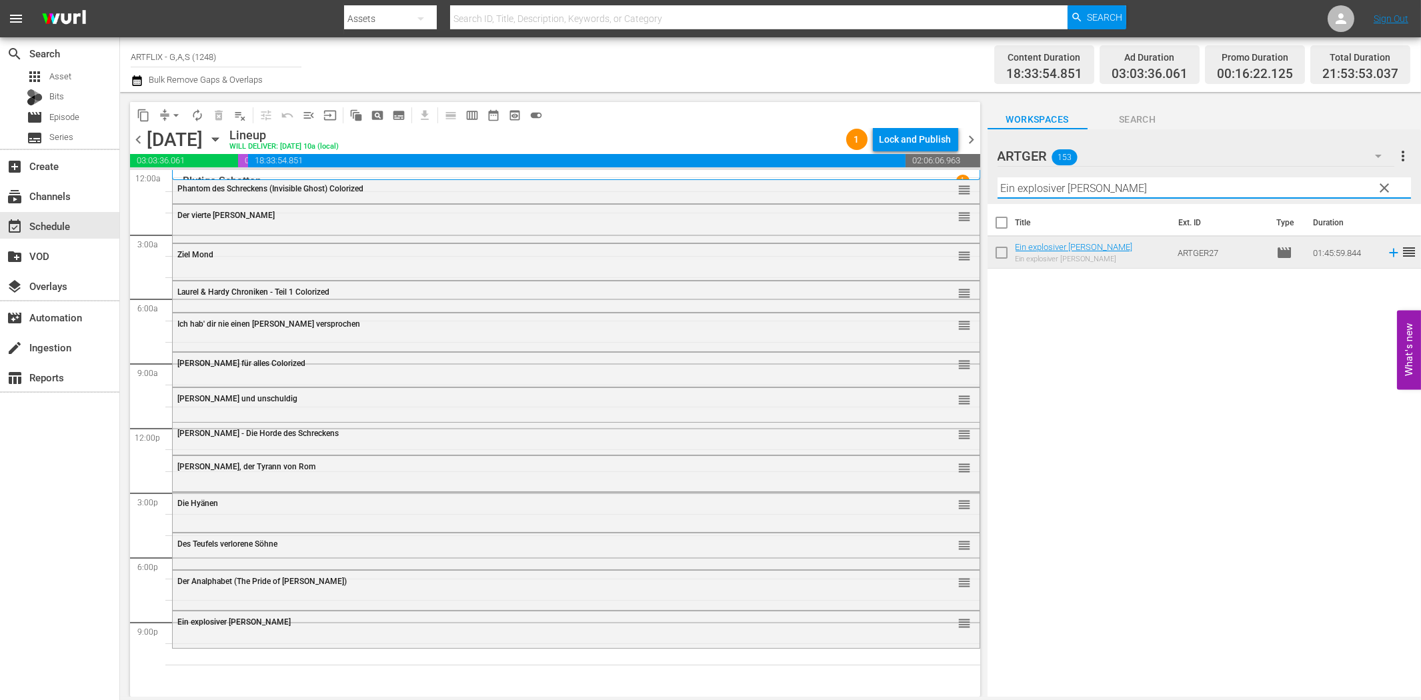
click at [1131, 190] on input "Ein explosiver [PERSON_NAME]" at bounding box center [1203, 187] width 413 height 21
paste input "Das Antlitz des Todes"
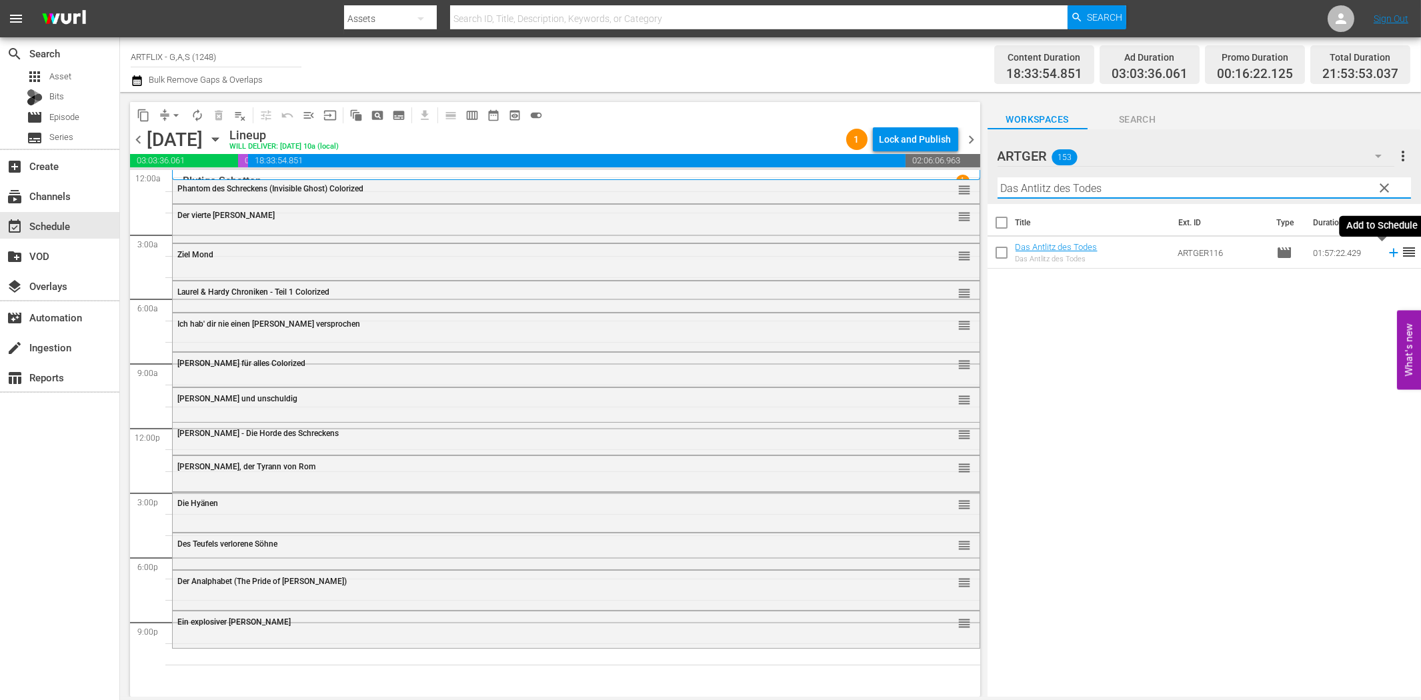
click at [1386, 254] on icon at bounding box center [1393, 252] width 15 height 15
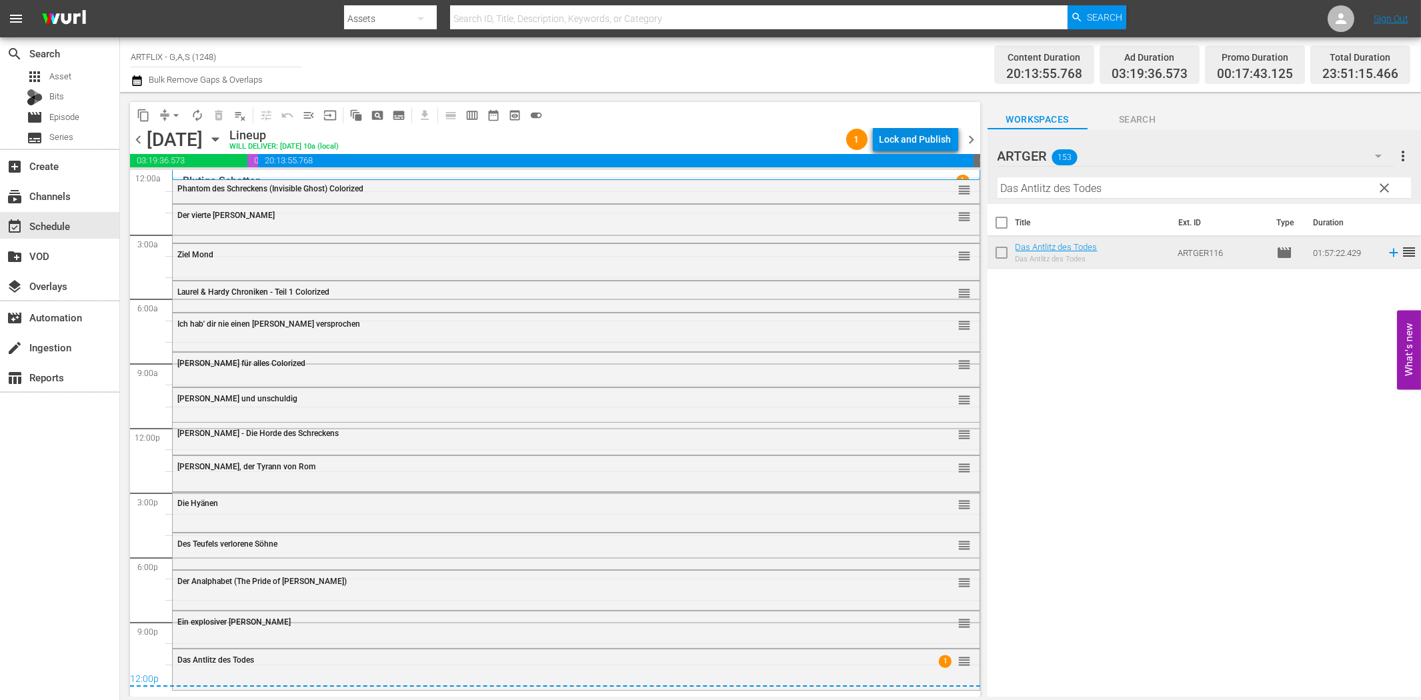
click at [917, 140] on div "Lock and Publish" at bounding box center [915, 139] width 72 height 24
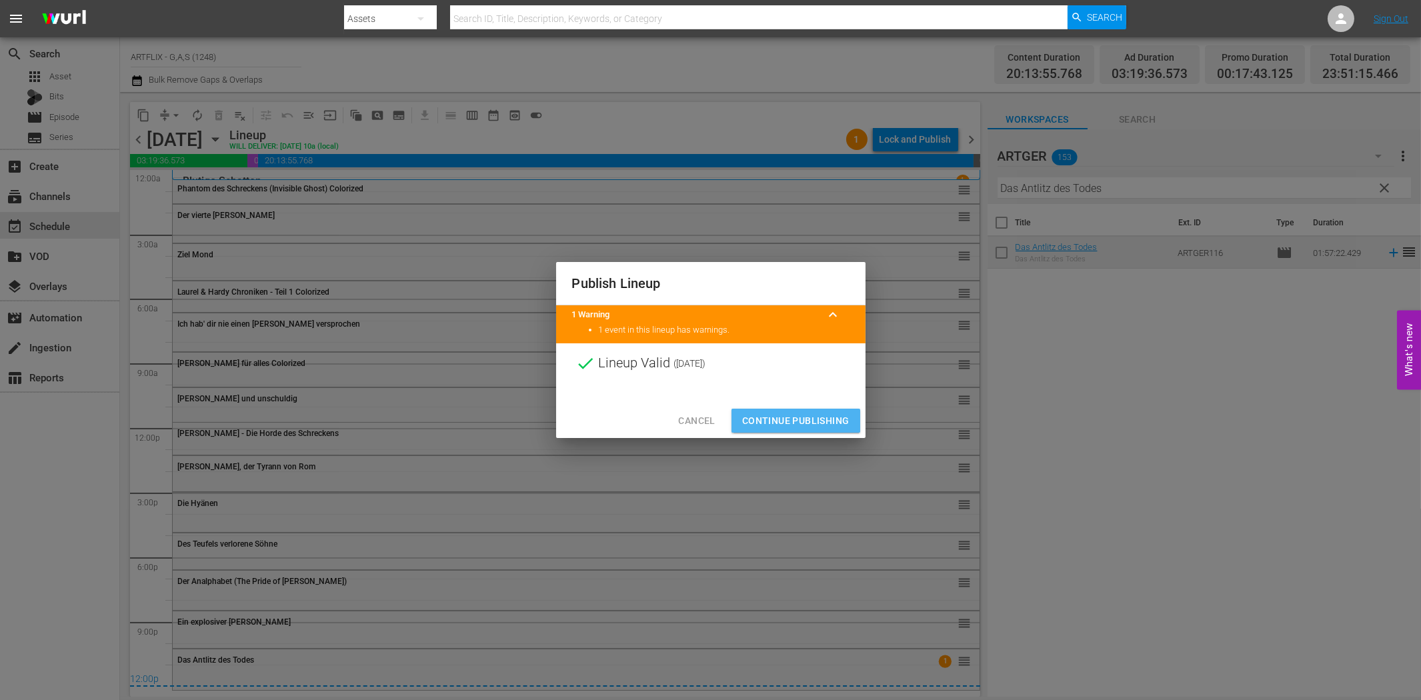
click at [793, 413] on span "Continue Publishing" at bounding box center [795, 421] width 107 height 17
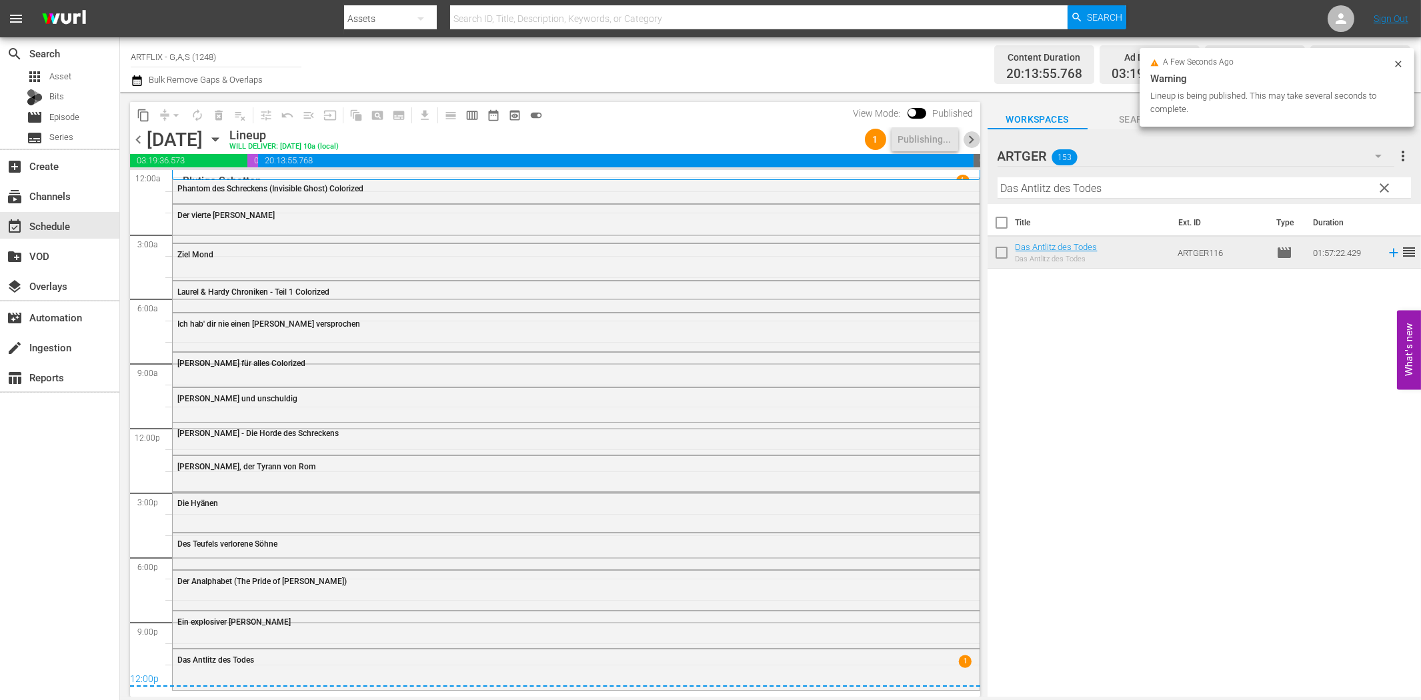
click at [972, 140] on span "chevron_right" at bounding box center [971, 139] width 17 height 17
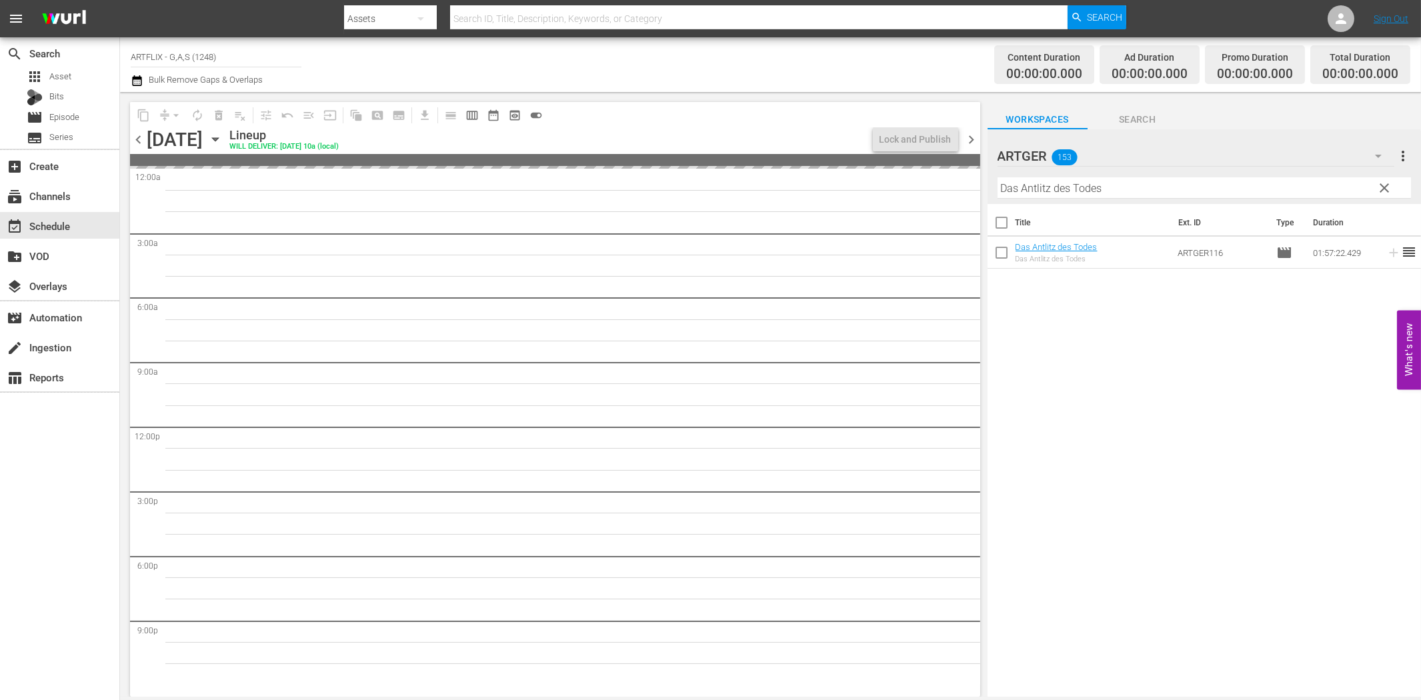
click at [1120, 187] on input "Das Antlitz des Todes" at bounding box center [1203, 187] width 413 height 21
click at [975, 136] on span "chevron_right" at bounding box center [971, 139] width 17 height 17
click at [136, 138] on span "chevron_left" at bounding box center [138, 139] width 17 height 17
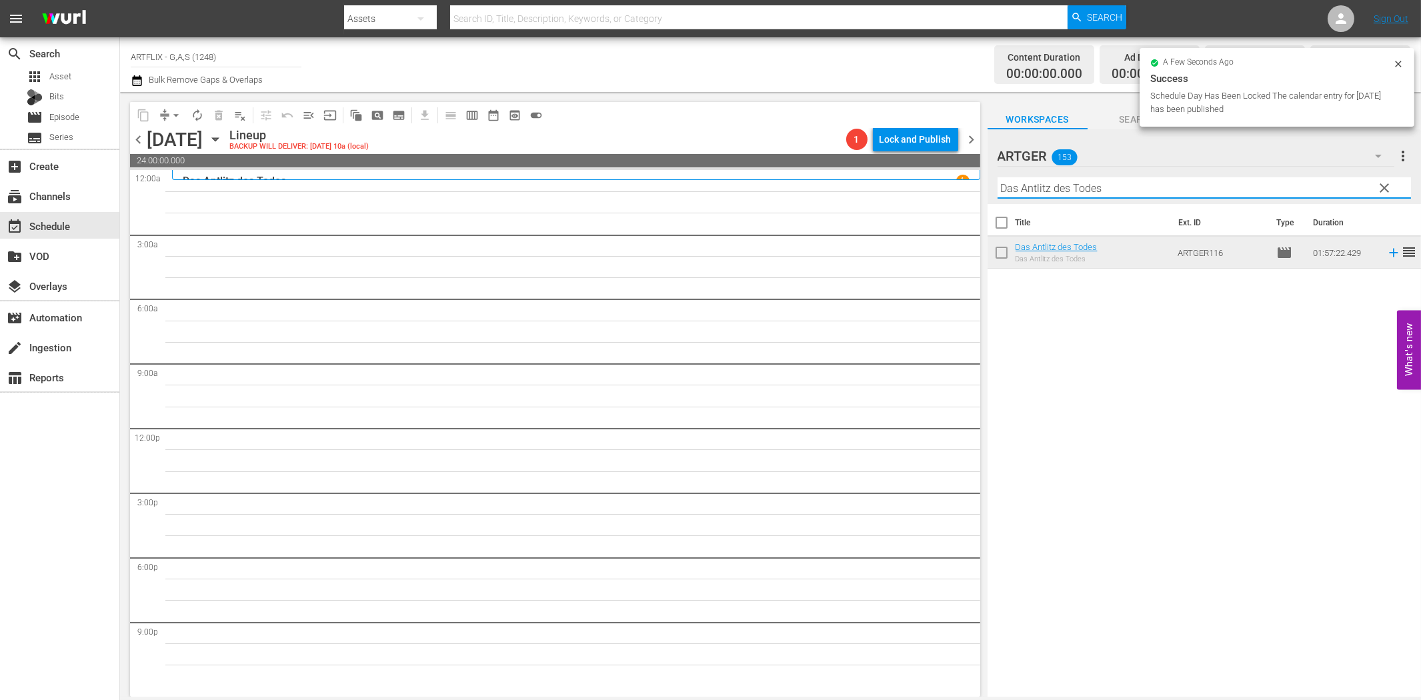
click at [1111, 190] on input "Das Antlitz des Todes" at bounding box center [1203, 187] width 413 height 21
paste input "ie Nacht der unheimlichen Bestien"
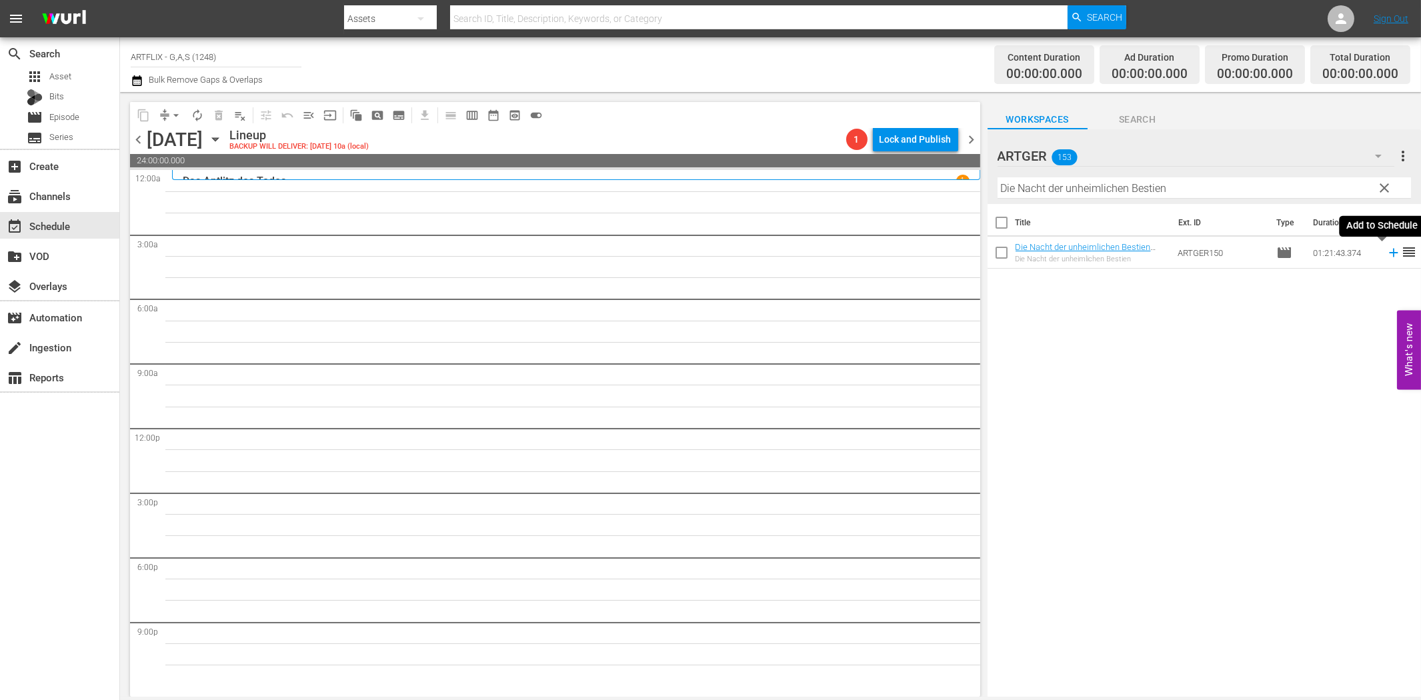
drag, startPoint x: 1383, startPoint y: 250, endPoint x: 1350, endPoint y: 252, distance: 32.7
click at [1386, 250] on icon at bounding box center [1393, 252] width 15 height 15
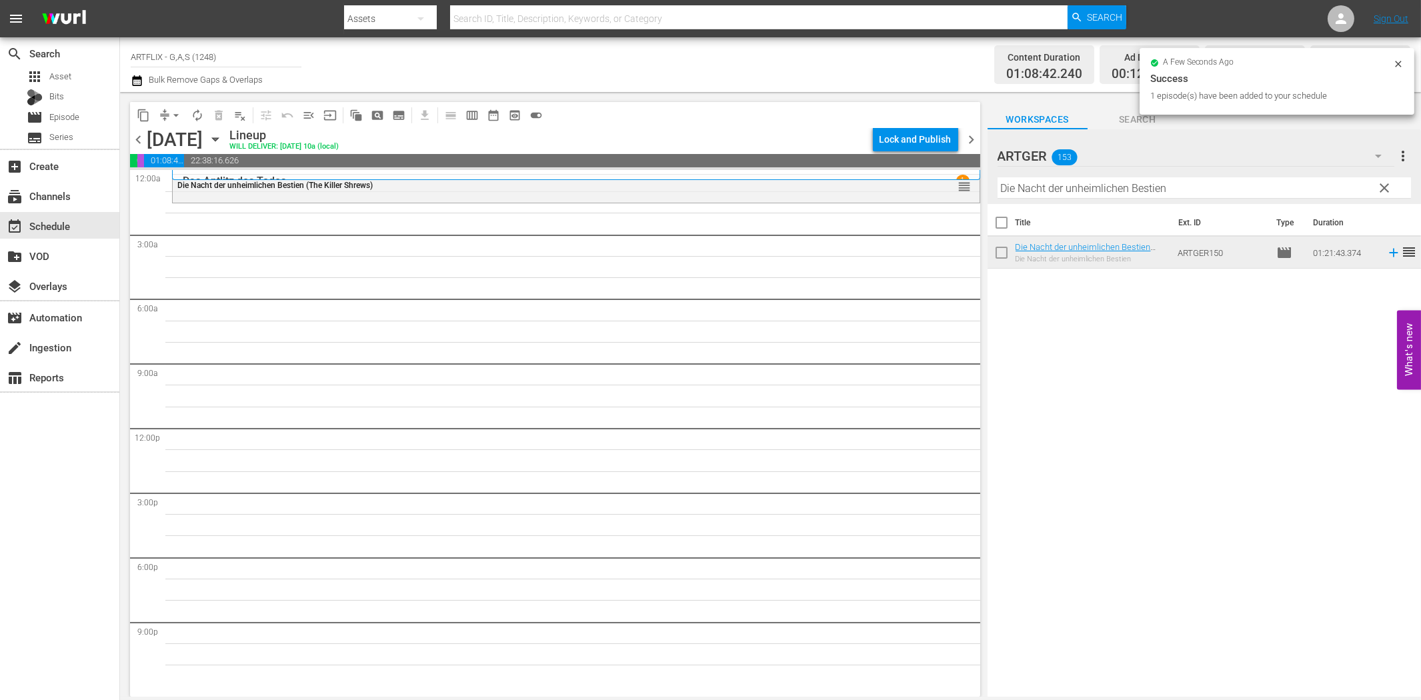
click at [1053, 183] on input "Die Nacht der unheimlichen Bestien" at bounding box center [1203, 187] width 413 height 21
paste input "[PERSON_NAME] von Notre Dame"
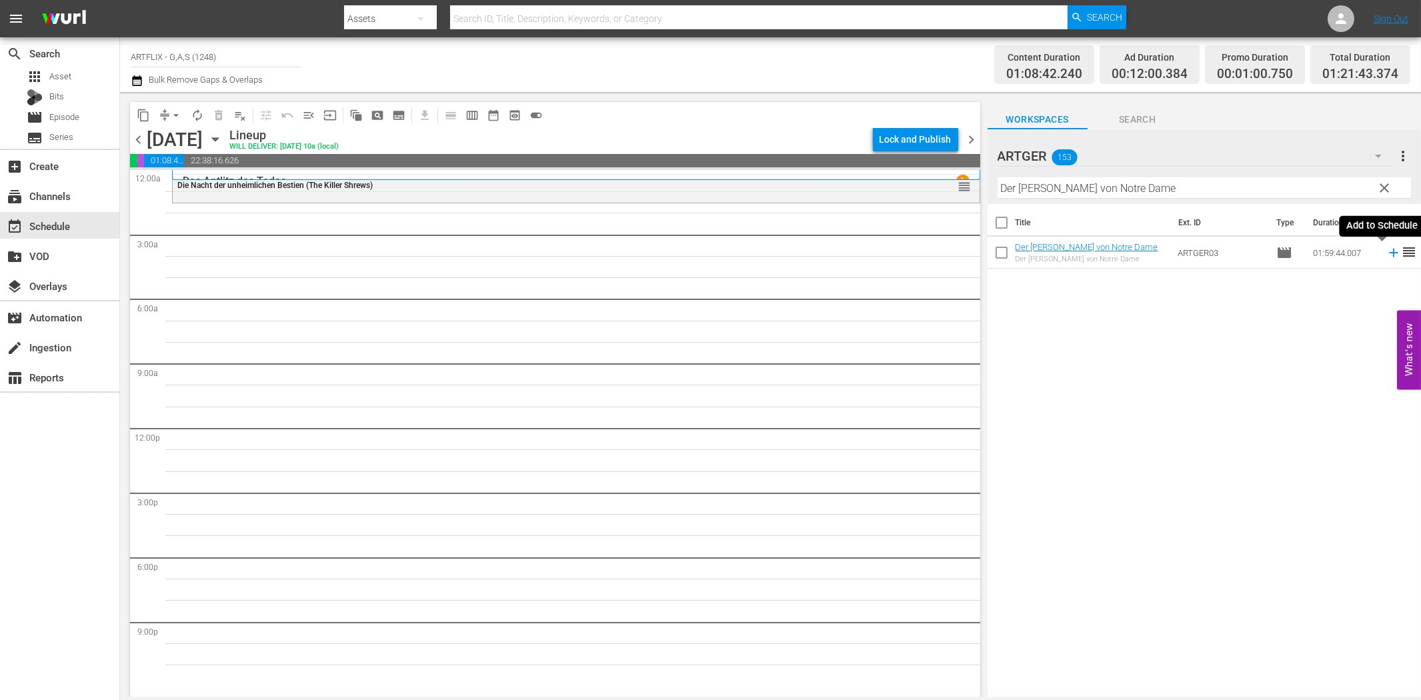
click at [1389, 252] on icon at bounding box center [1393, 253] width 9 height 9
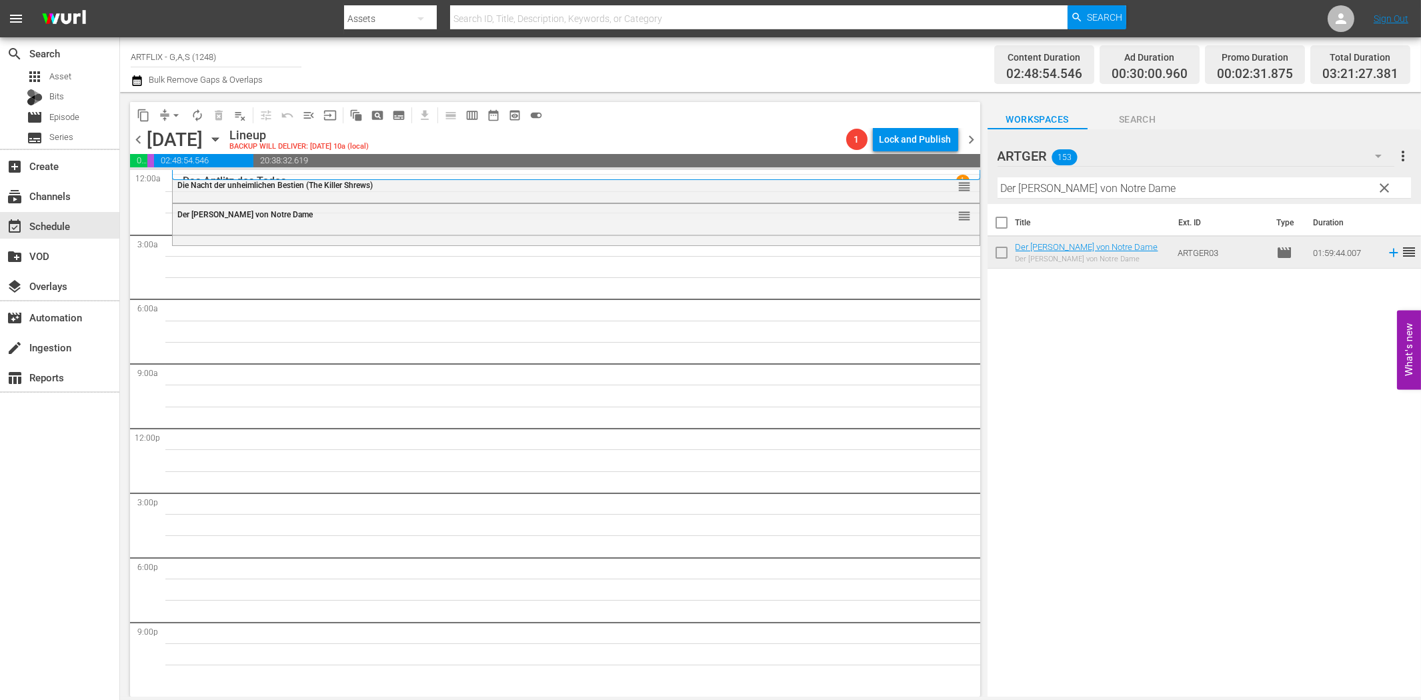
click at [1034, 185] on input "Der [PERSON_NAME] von Notre Dame" at bounding box center [1203, 187] width 413 height 21
paste input "[PERSON_NAME] im Abendkleid"
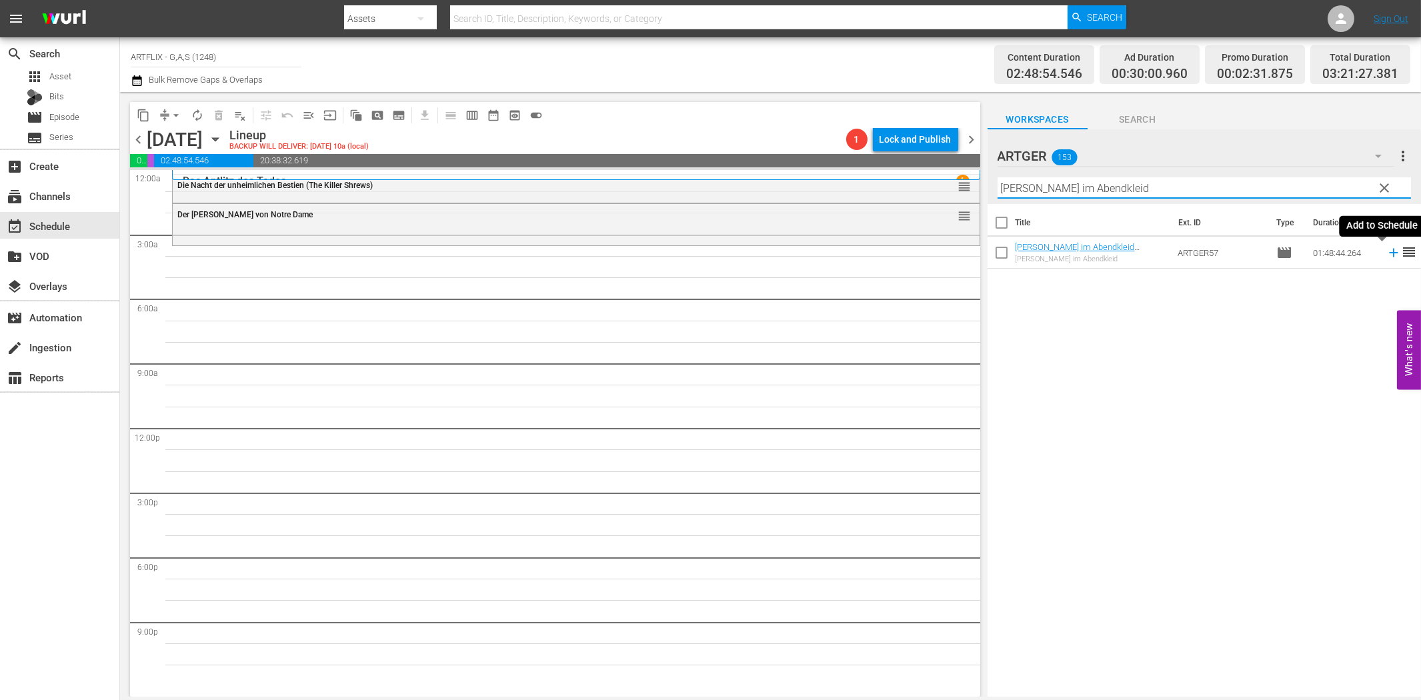
click at [1386, 251] on icon at bounding box center [1393, 252] width 15 height 15
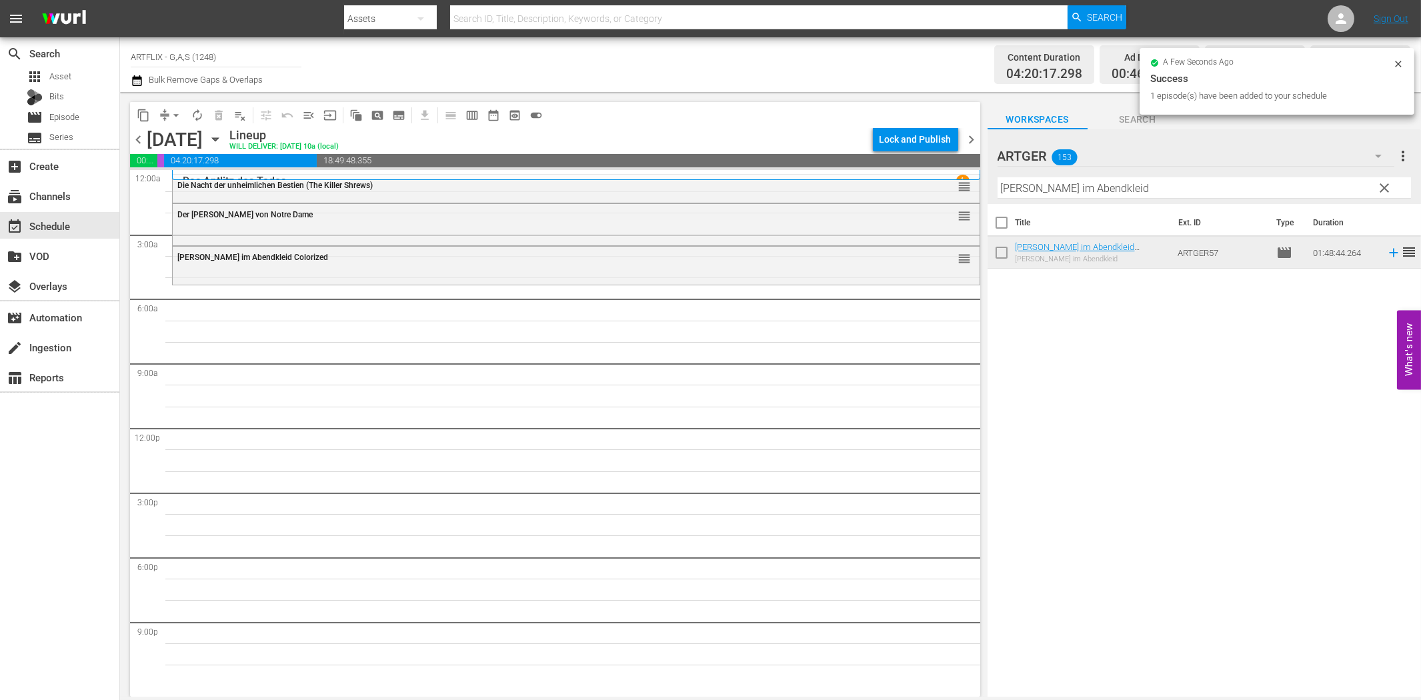
click at [1037, 189] on input "[PERSON_NAME] im Abendkleid" at bounding box center [1203, 187] width 413 height 21
paste input "Weh' dem, der liebt!"
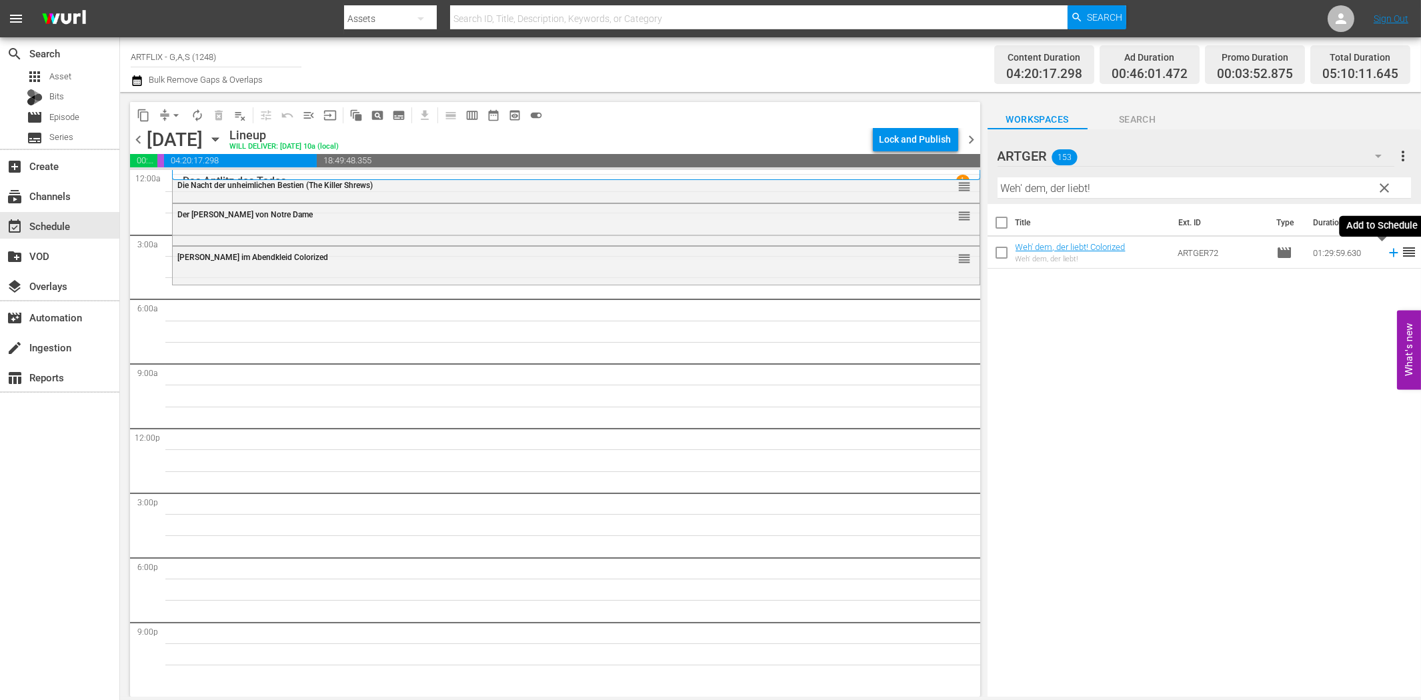
click at [1386, 255] on icon at bounding box center [1393, 252] width 15 height 15
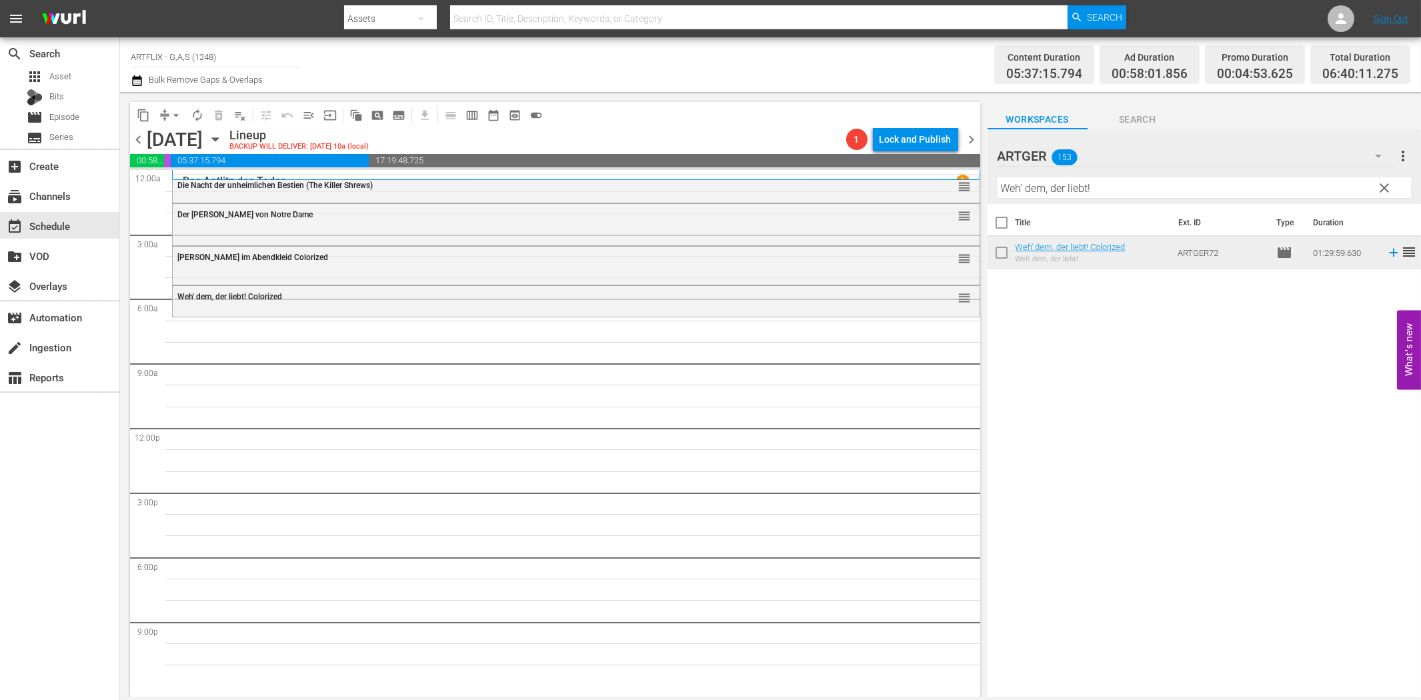
click at [1036, 185] on input "Weh' dem, der liebt!" at bounding box center [1203, 187] width 413 height 21
paste input "Unter schwarzer Flagge"
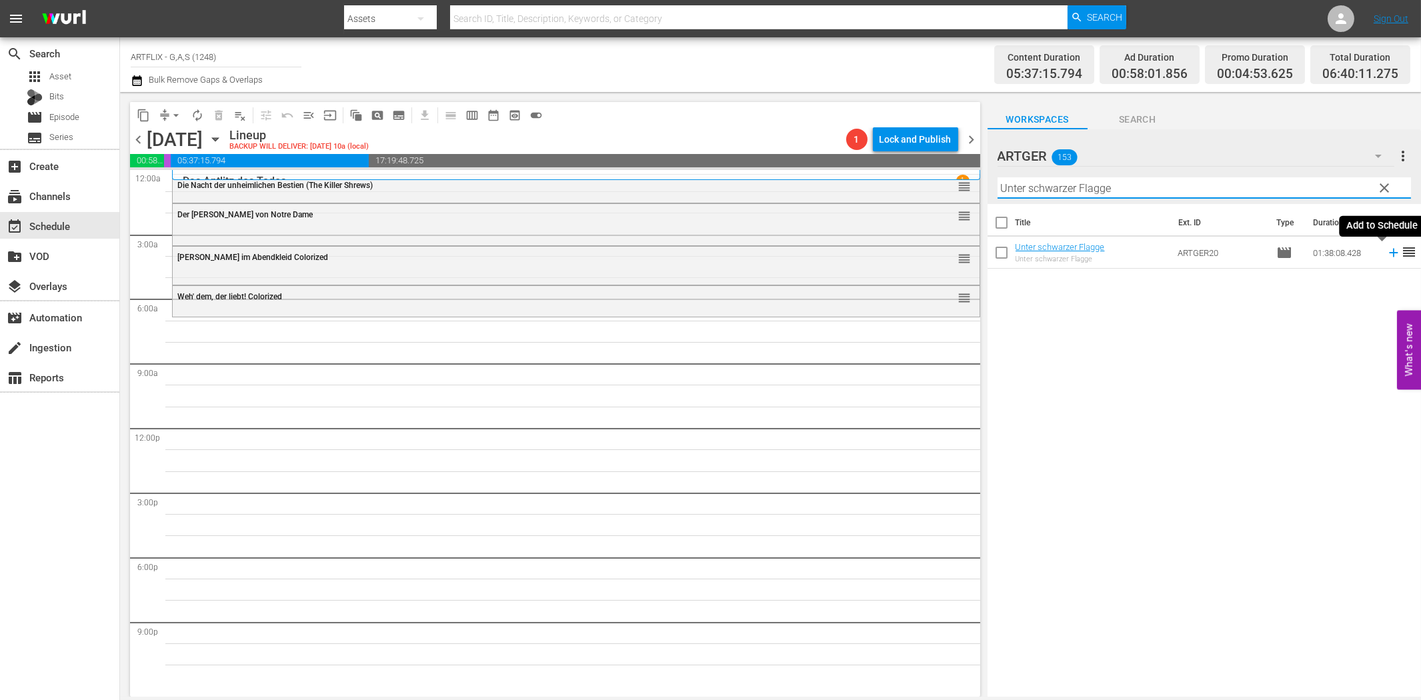
click at [1386, 251] on icon at bounding box center [1393, 252] width 15 height 15
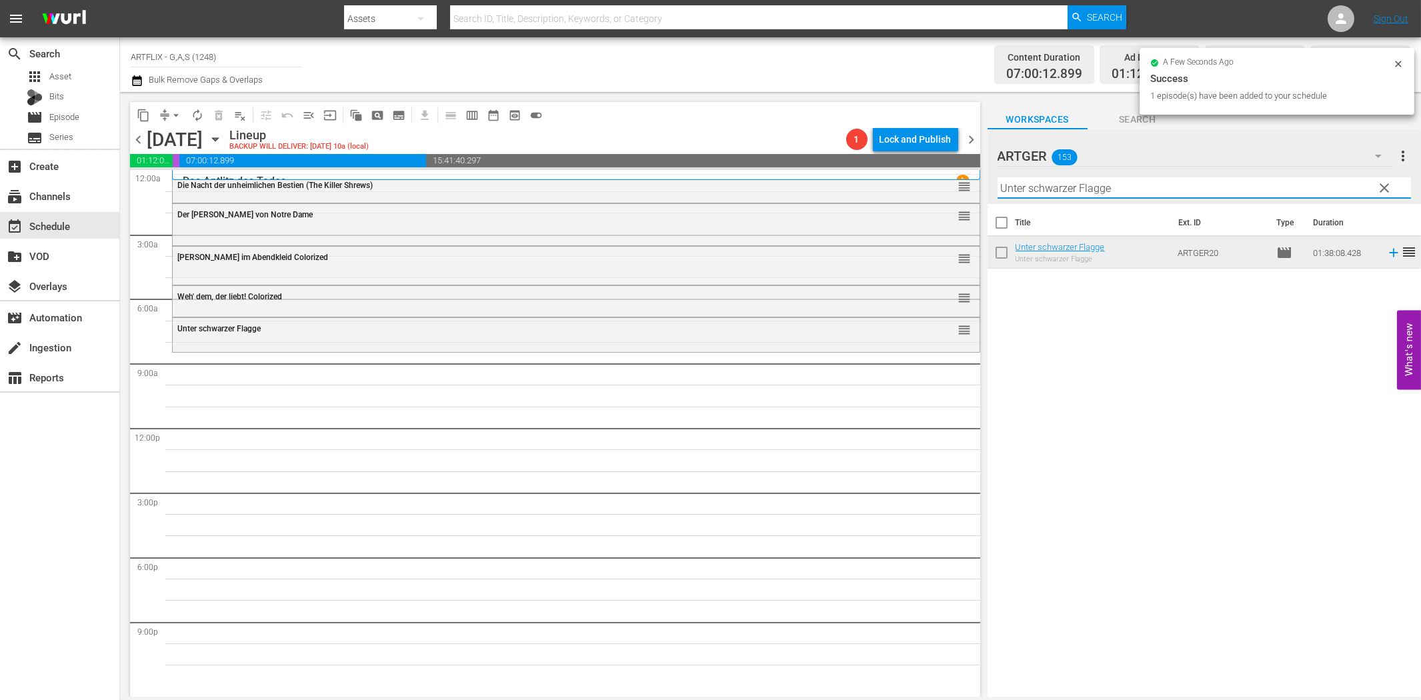
click at [1047, 189] on input "Unter schwarzer Flagge" at bounding box center [1203, 187] width 413 height 21
paste input "Der letzte Musketier Colorized"
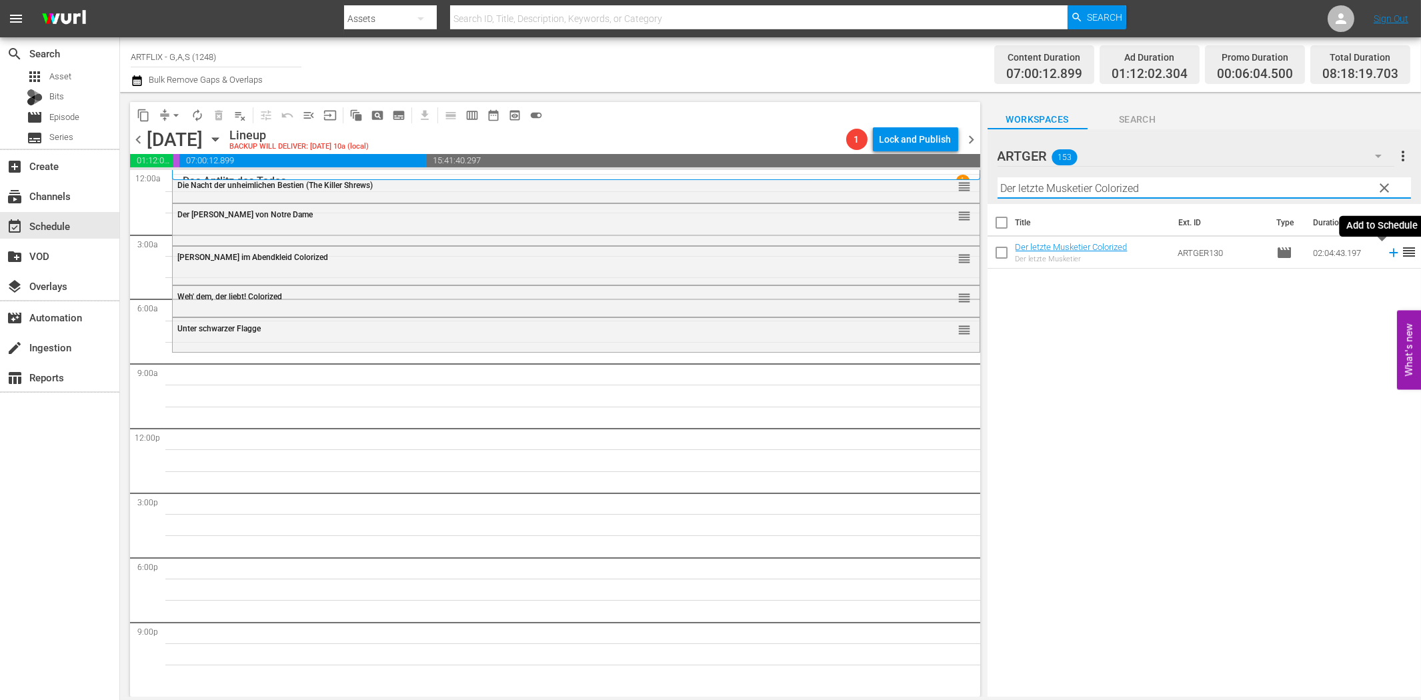
click at [1386, 255] on icon at bounding box center [1393, 252] width 15 height 15
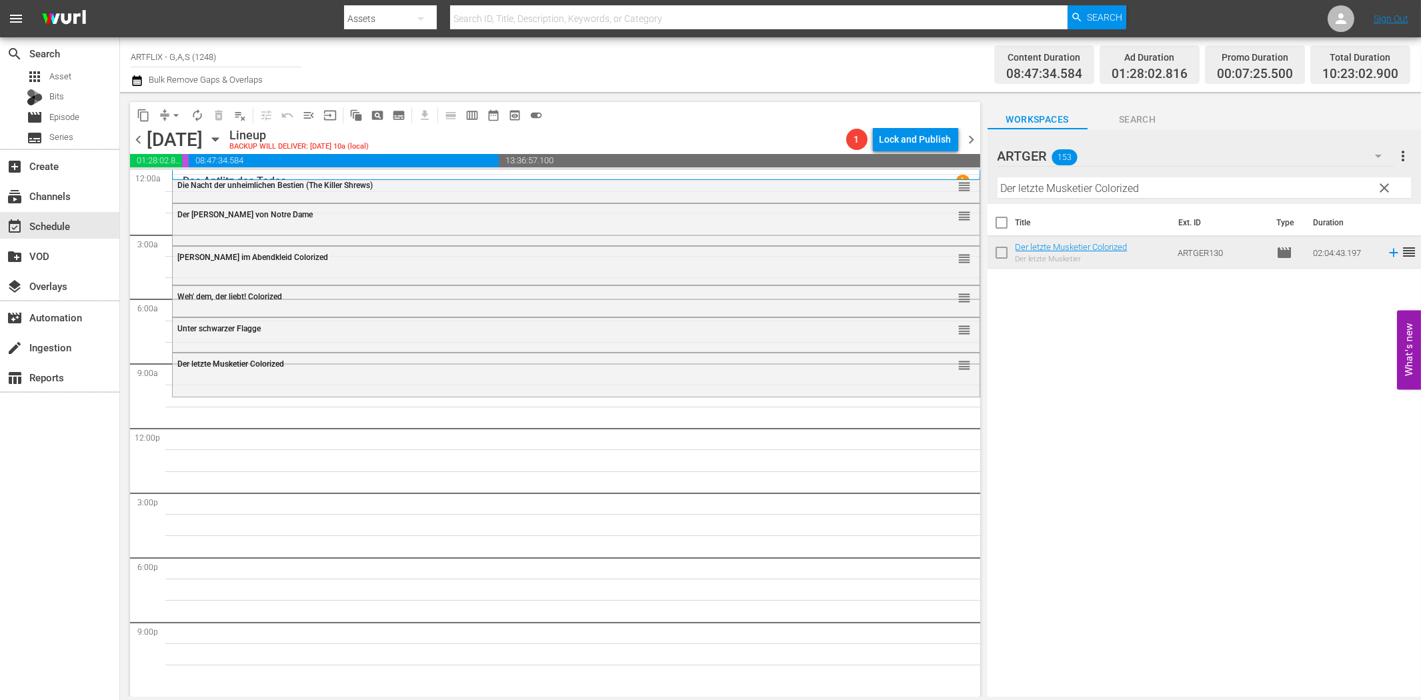
click at [1179, 185] on input "Der letzte Musketier Colorized" at bounding box center [1203, 187] width 413 height 21
paste input "Der Gouverneur von [US_STATE] (Courageous [PERSON_NAME])"
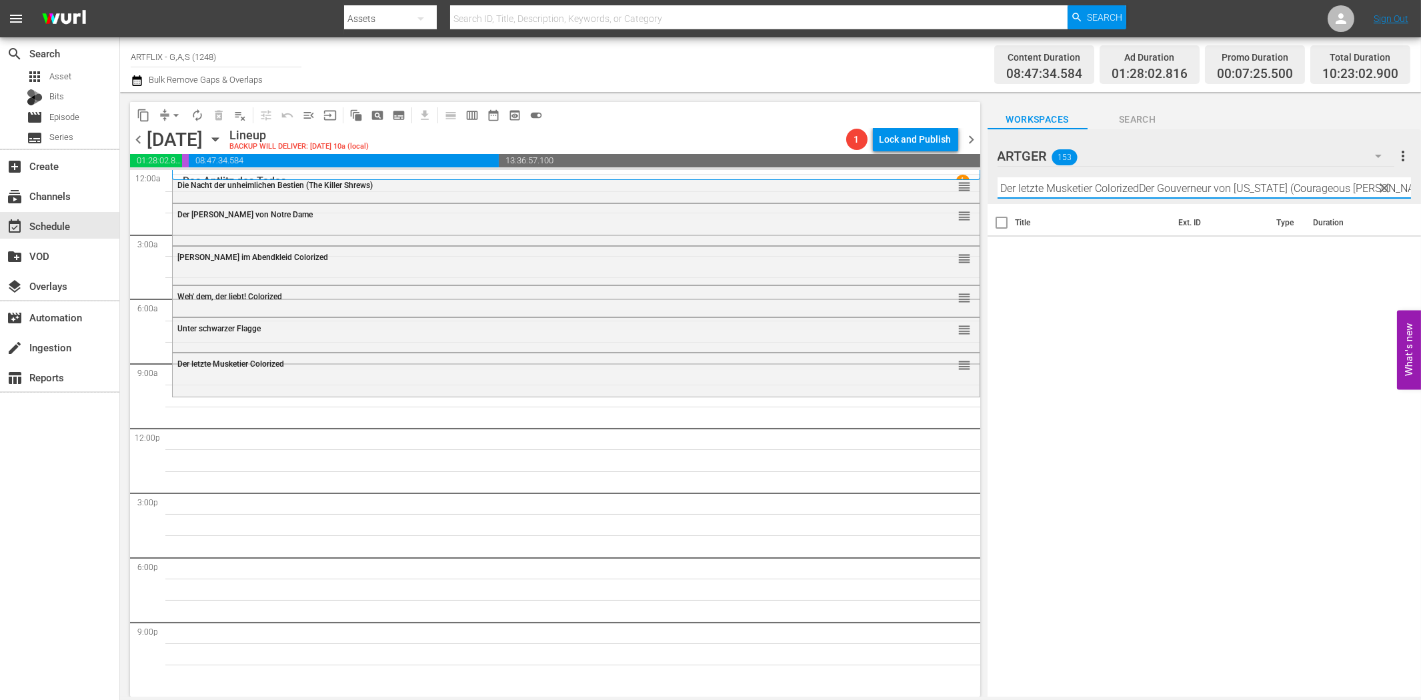
paste input "text"
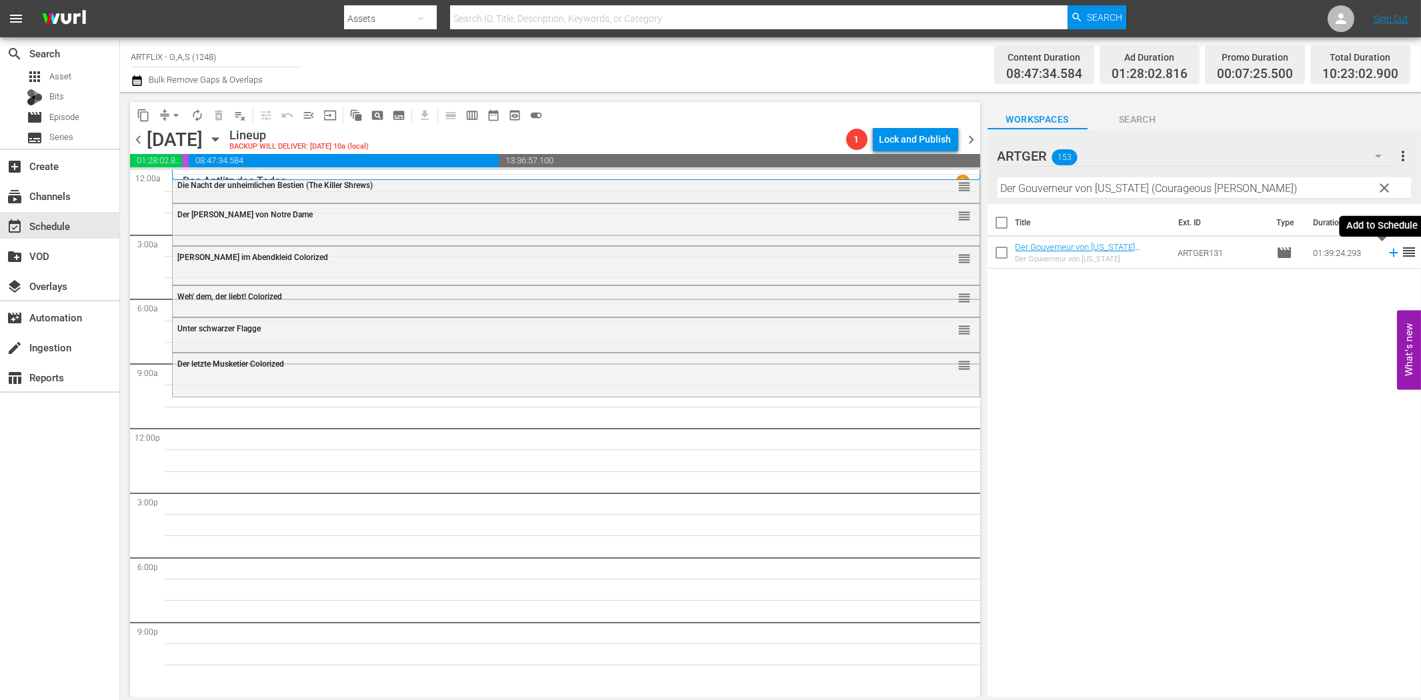
click at [1389, 253] on icon at bounding box center [1393, 253] width 9 height 9
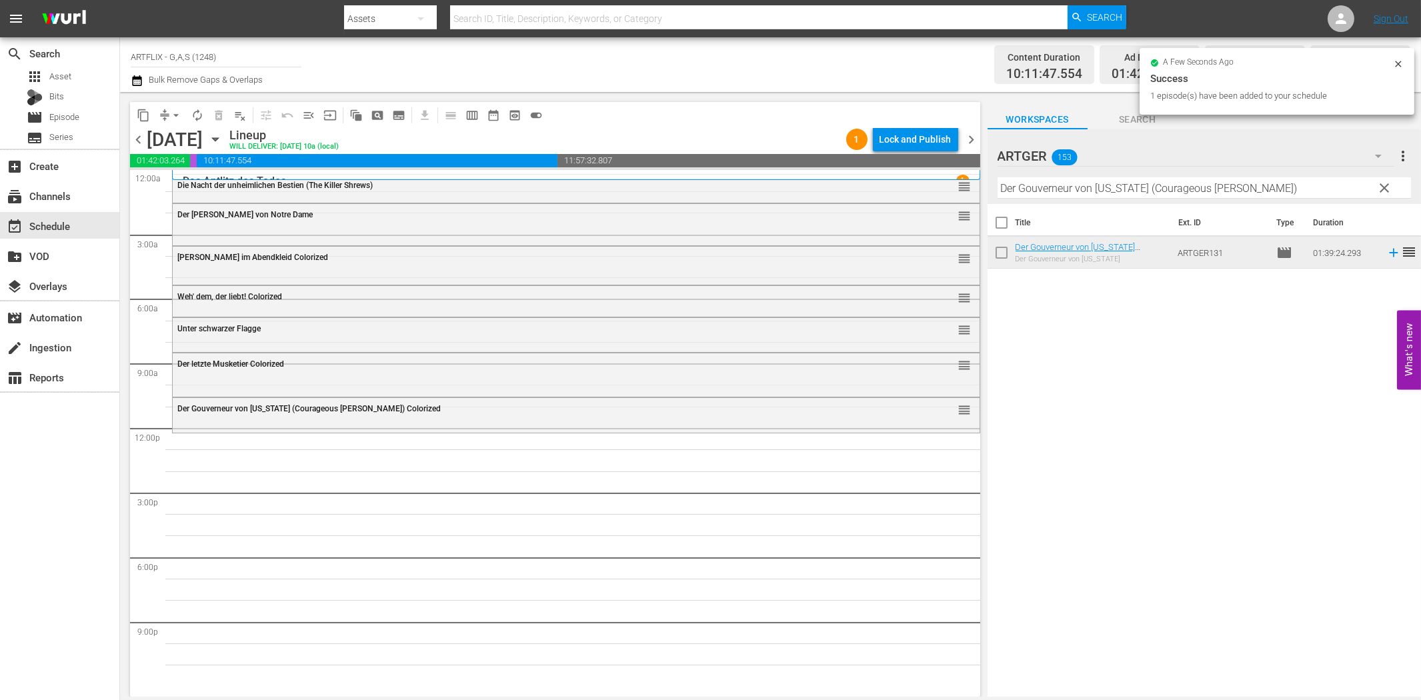
click at [1129, 181] on input "Der Gouverneur von [US_STATE] (Courageous [PERSON_NAME])" at bounding box center [1203, 187] width 413 height 21
paste input "Recht und Leidenschaft"
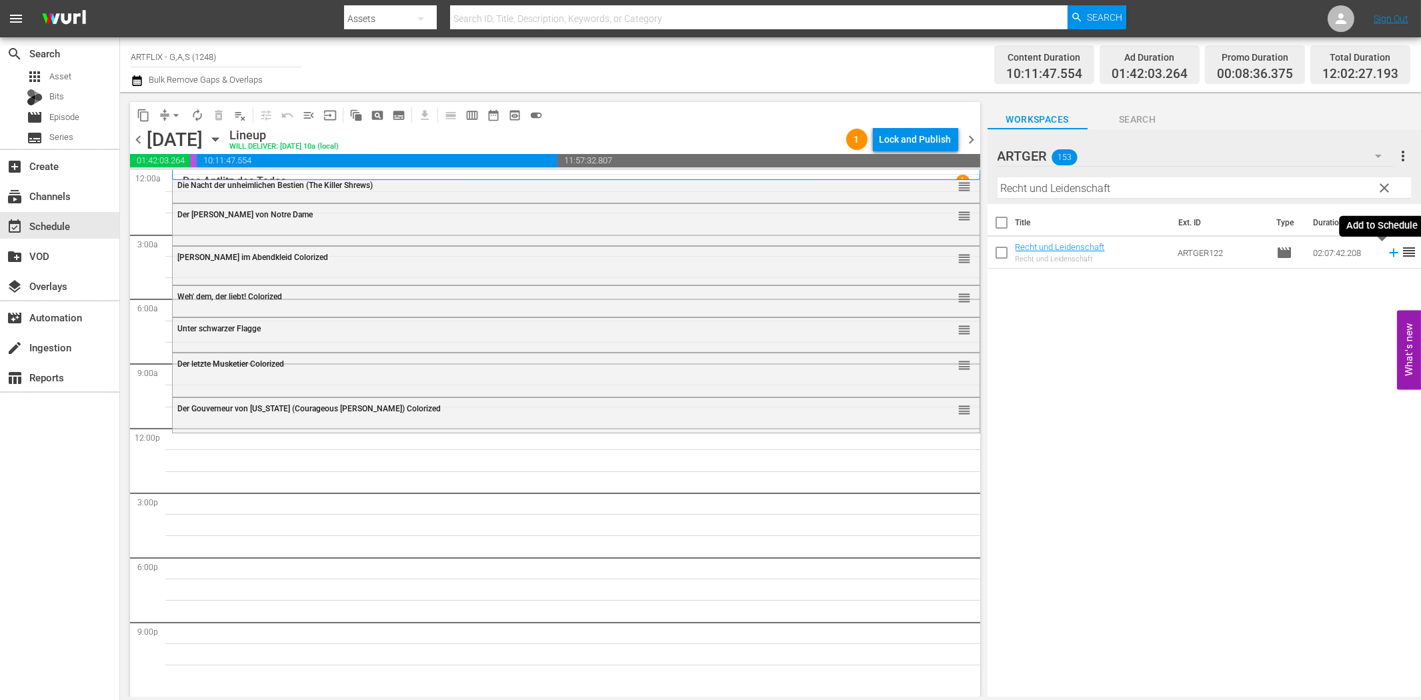
click at [1386, 251] on icon at bounding box center [1393, 252] width 15 height 15
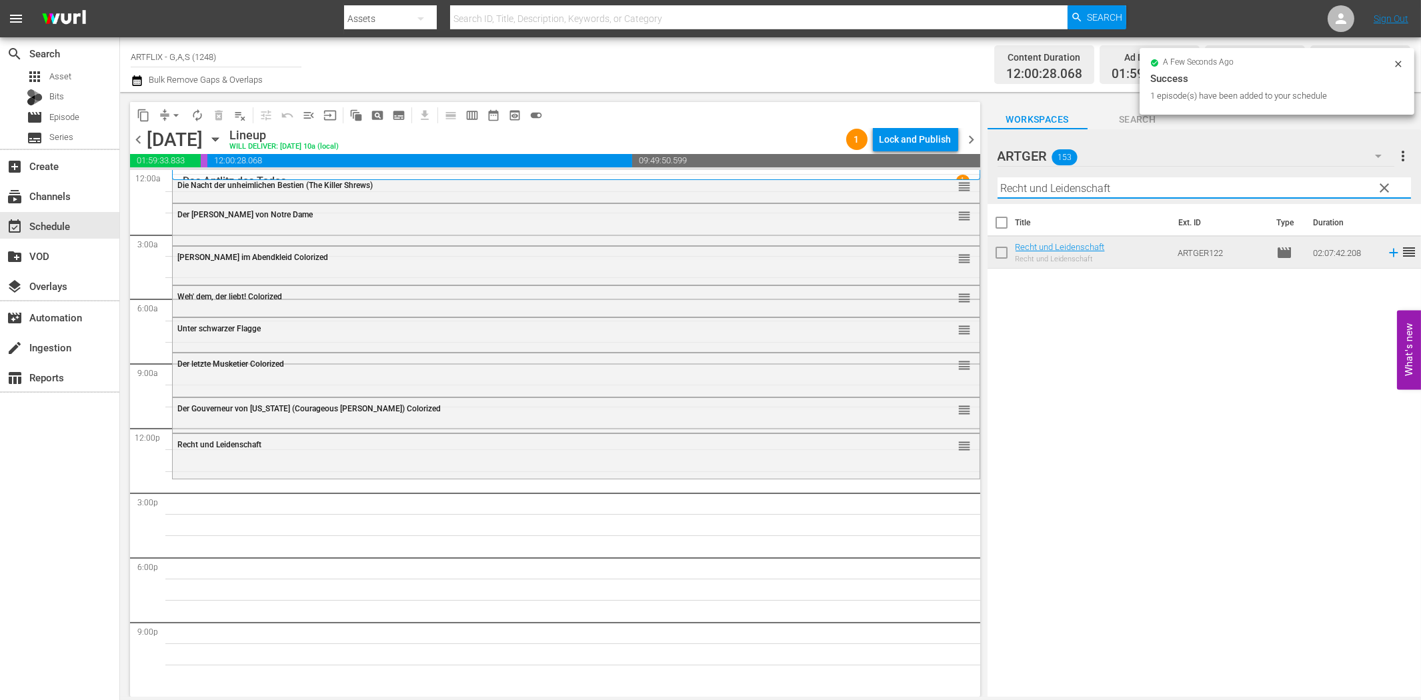
click at [1187, 191] on input "Recht und Leidenschaft" at bounding box center [1203, 187] width 413 height 21
paste input "Provinz ohne Gesetz"
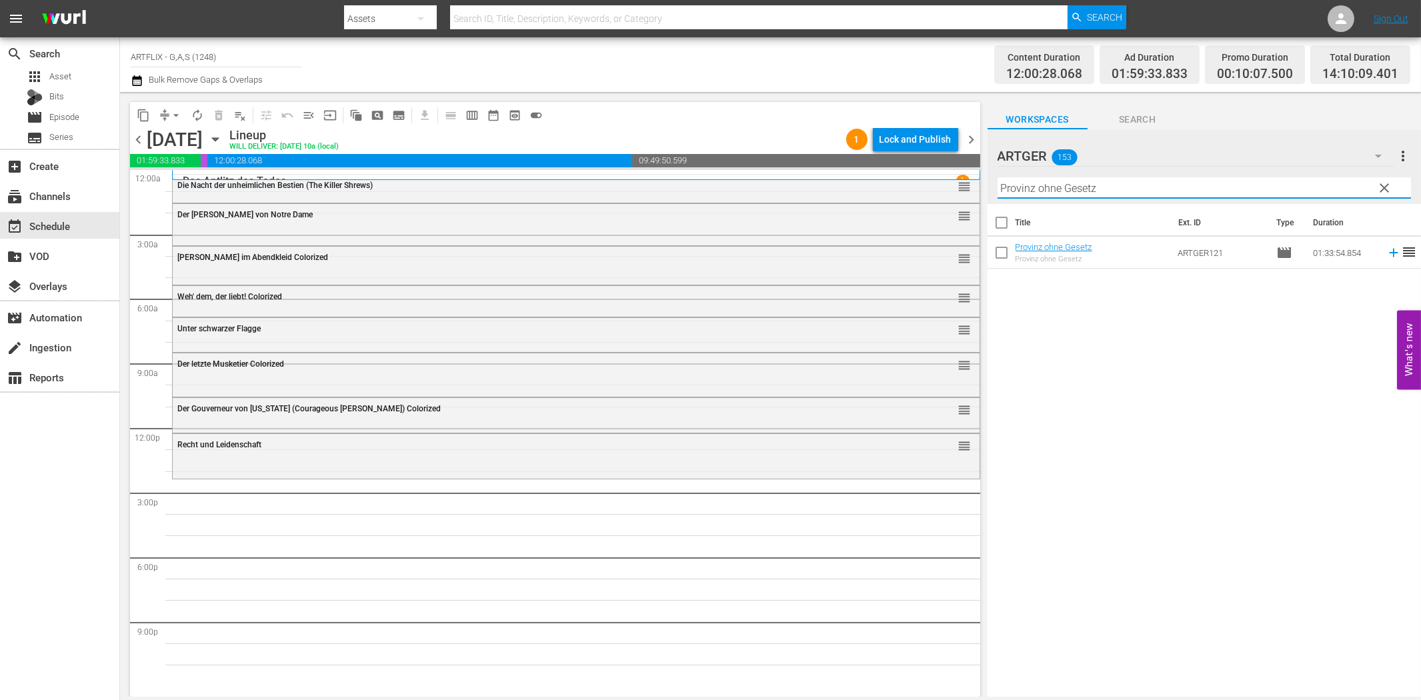
click at [1389, 253] on icon at bounding box center [1393, 253] width 9 height 9
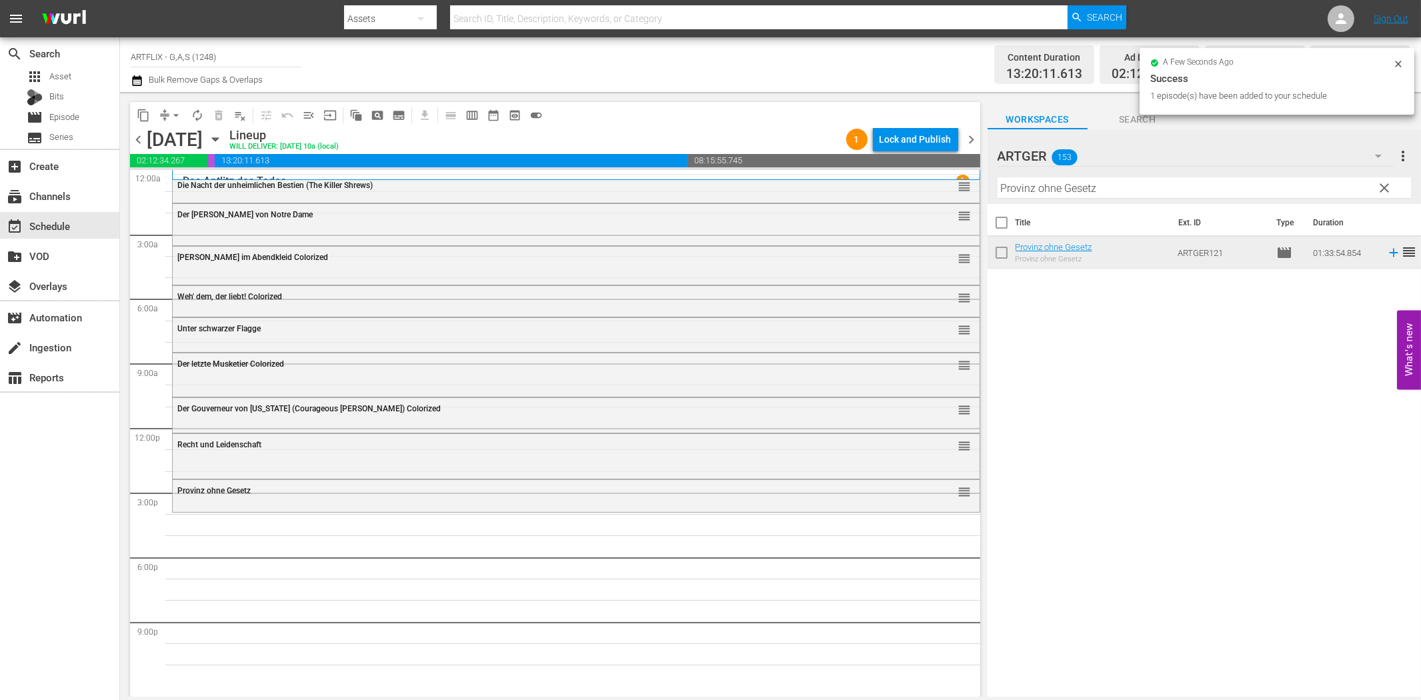
click at [1069, 181] on input "Provinz ohne Gesetz" at bounding box center [1203, 187] width 413 height 21
paste input "Die kleine Prinzessin"
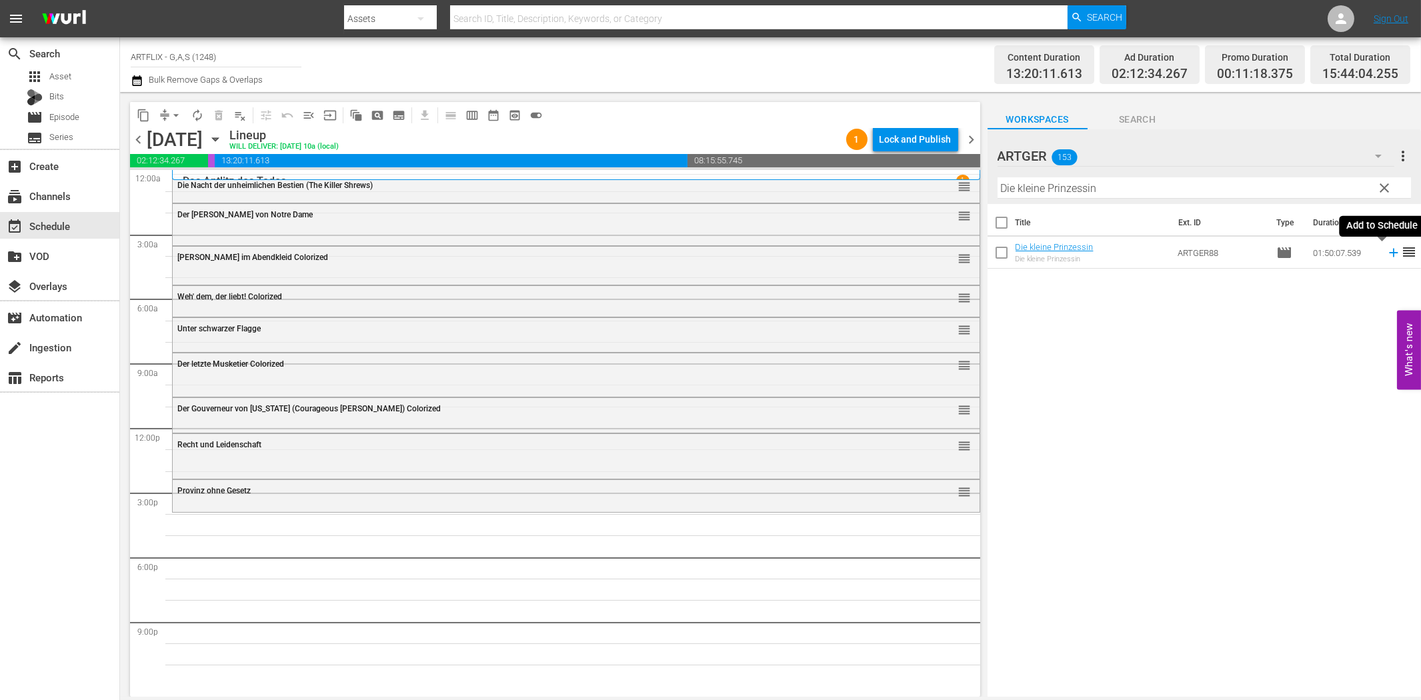
click at [1386, 250] on icon at bounding box center [1393, 252] width 15 height 15
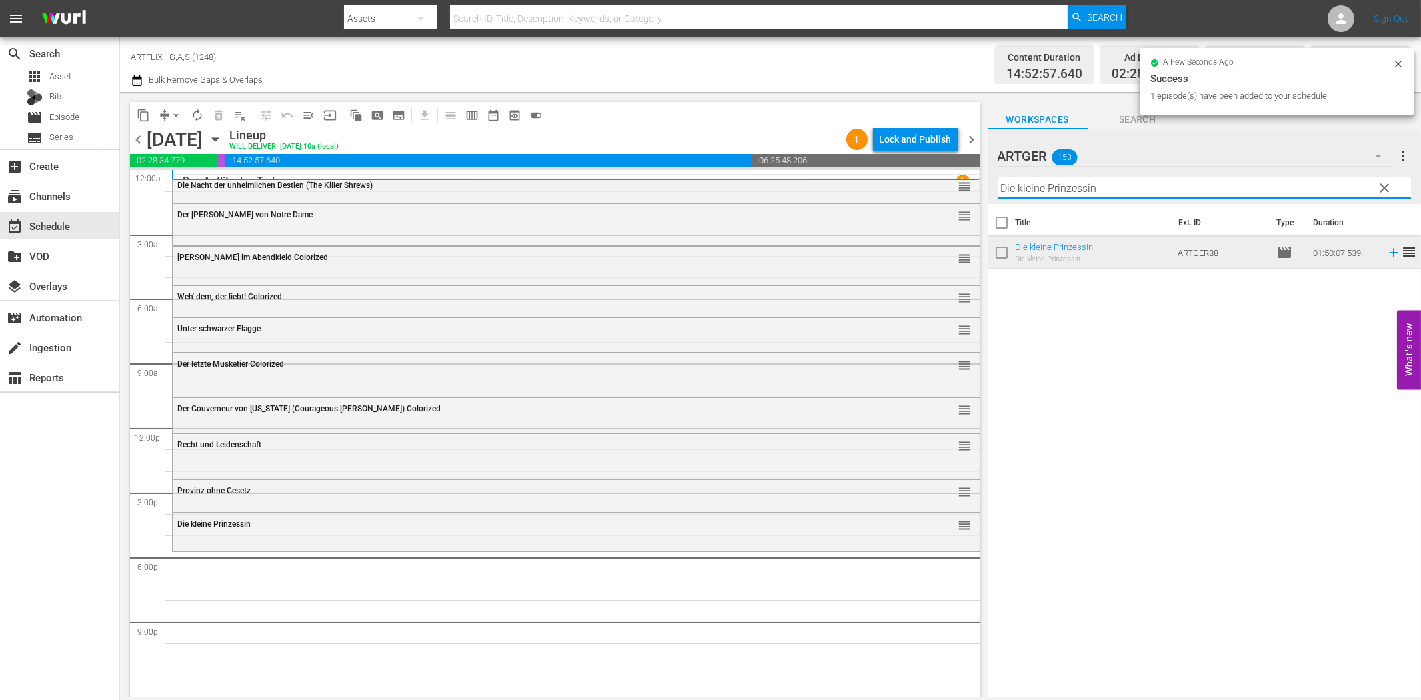
click at [1067, 189] on input "Die kleine Prinzessin" at bounding box center [1203, 187] width 413 height 21
paste input "Unser Leben mit Vater"
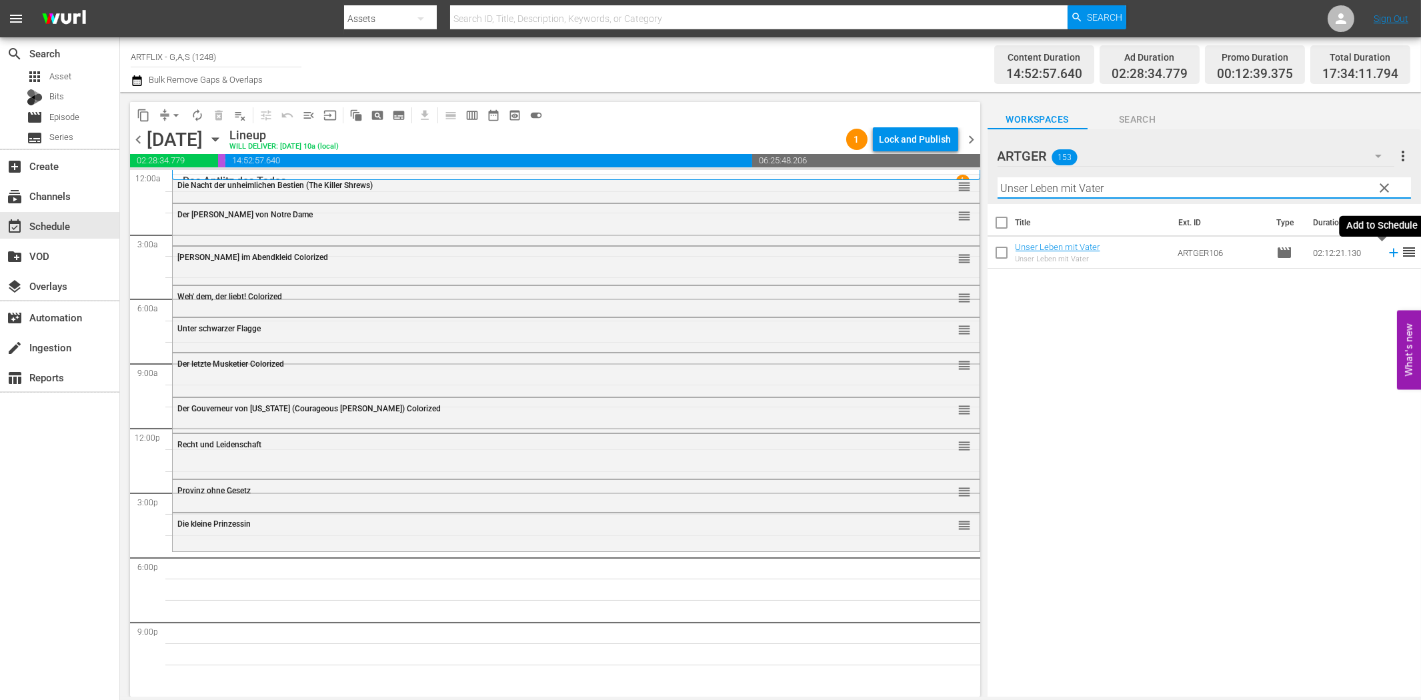
click at [1389, 252] on icon at bounding box center [1393, 253] width 9 height 9
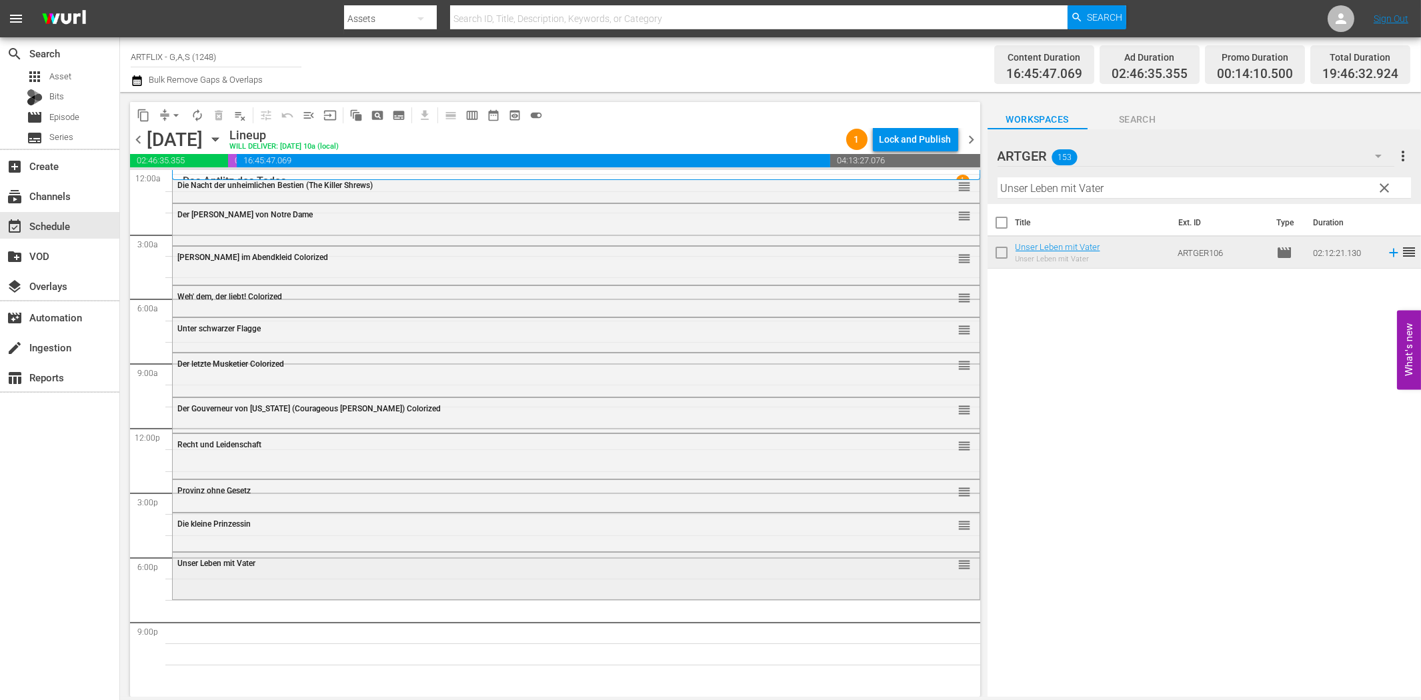
click at [609, 569] on div "Unser Leben mit Vater reorder" at bounding box center [576, 564] width 807 height 23
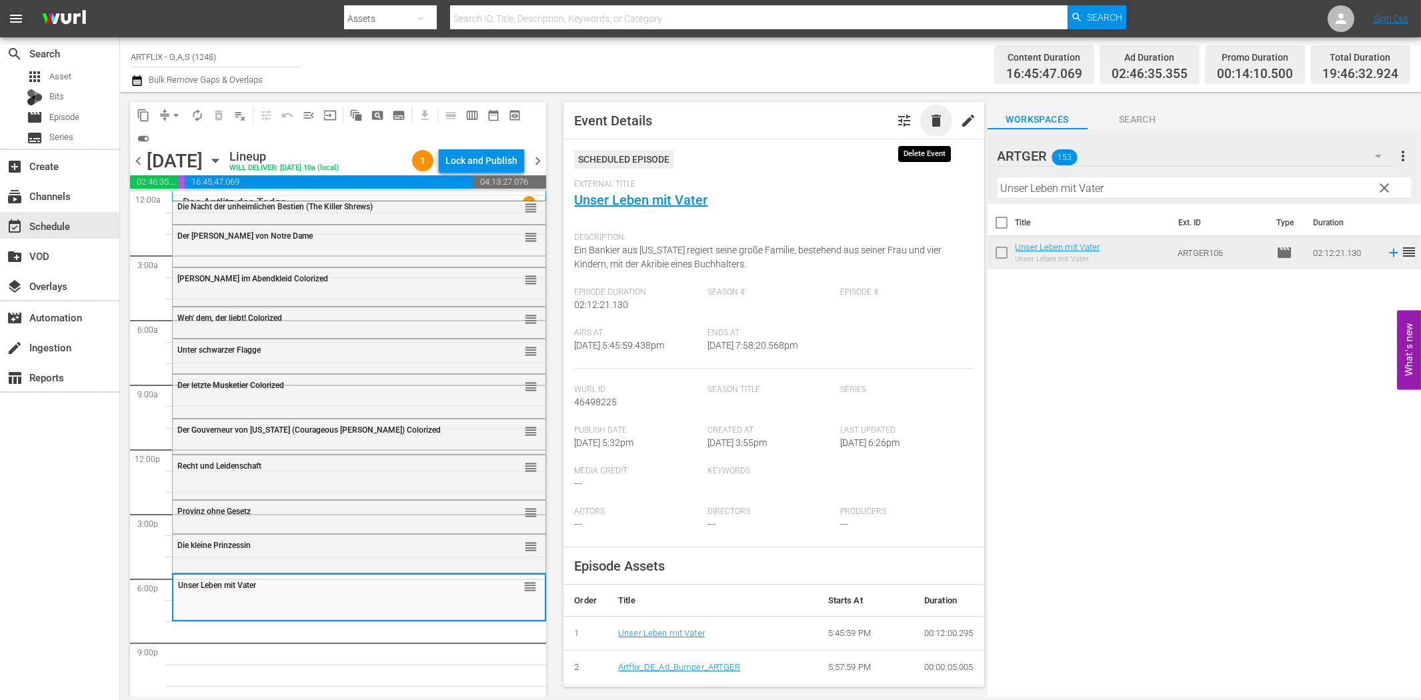
click at [928, 121] on span "delete" at bounding box center [936, 121] width 16 height 16
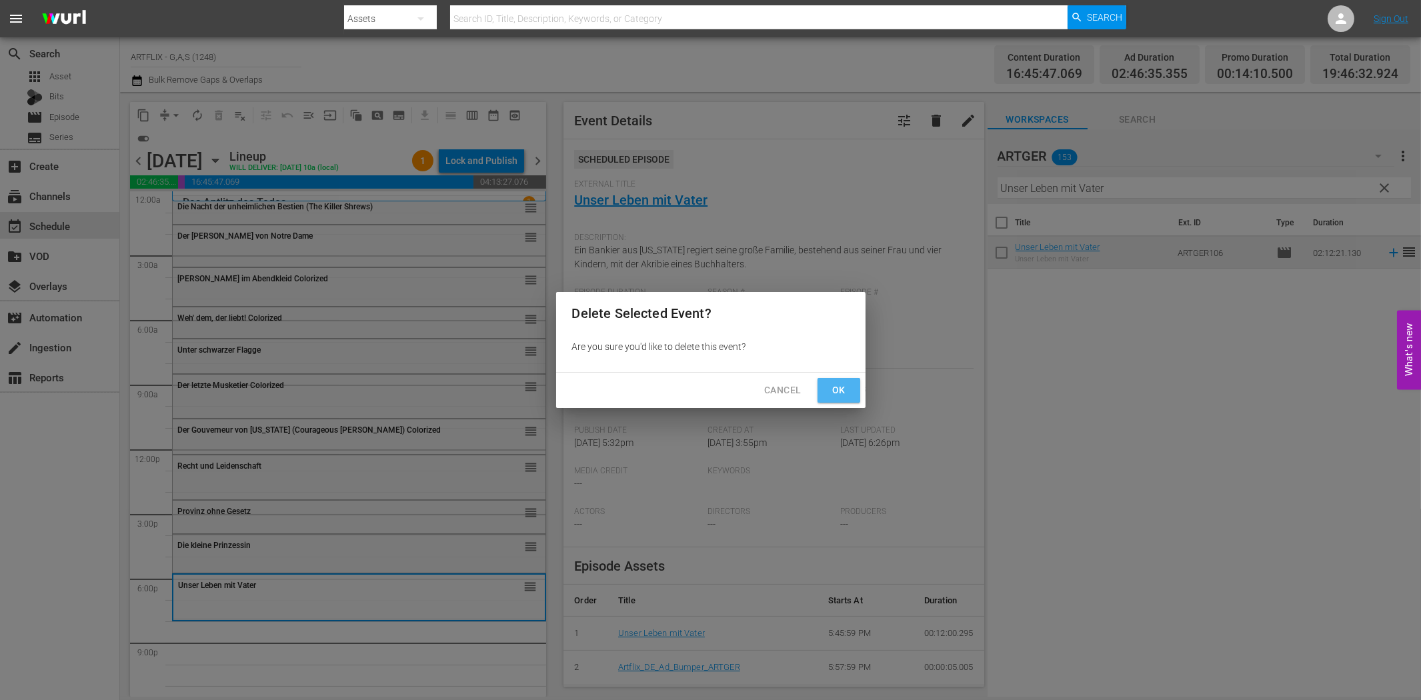
click at [843, 391] on span "Ok" at bounding box center [838, 390] width 21 height 17
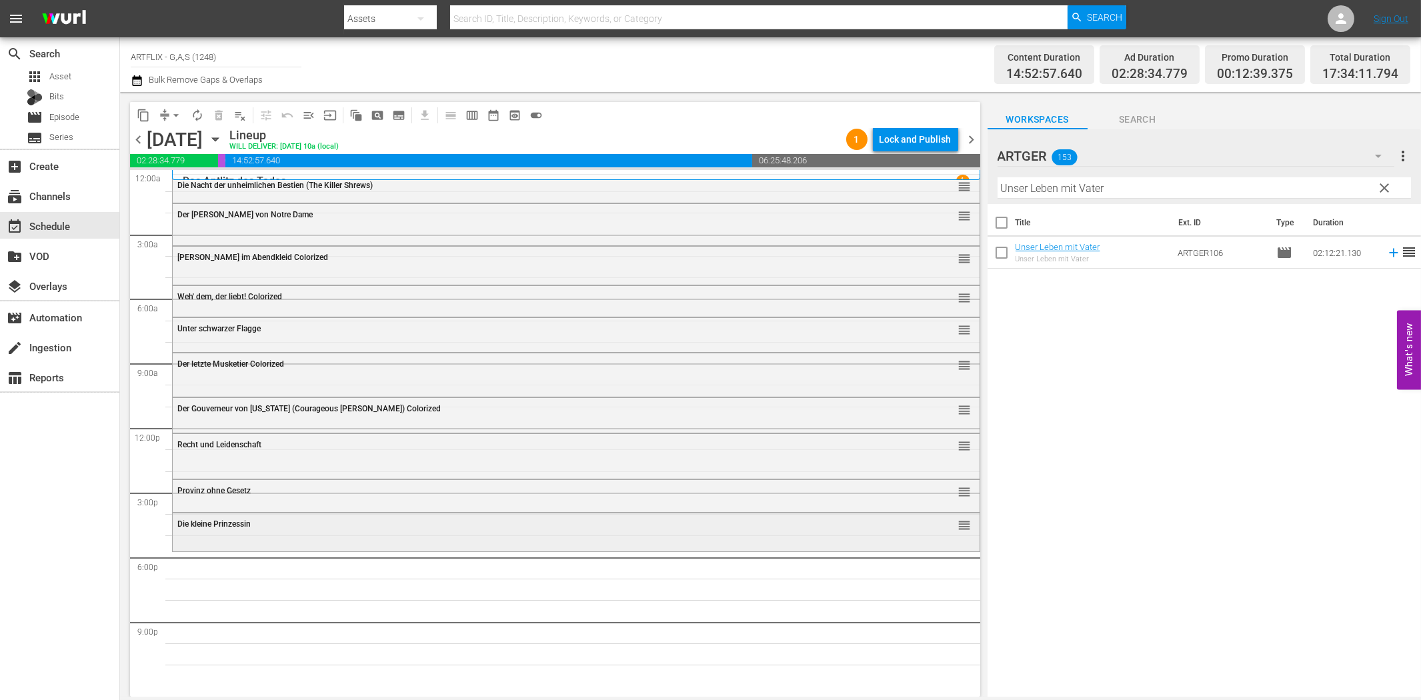
click at [351, 545] on div "Die kleine Prinzessin reorder" at bounding box center [576, 530] width 807 height 35
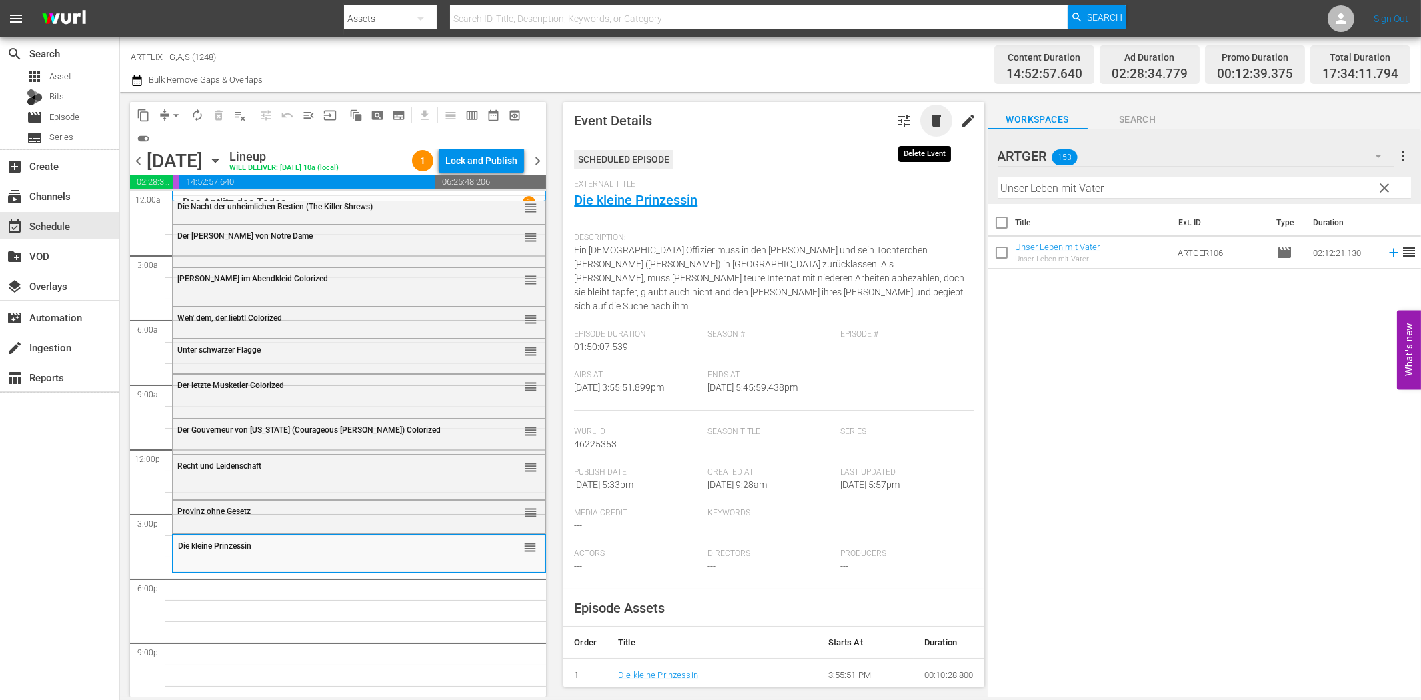
click at [928, 113] on span "delete" at bounding box center [936, 121] width 16 height 16
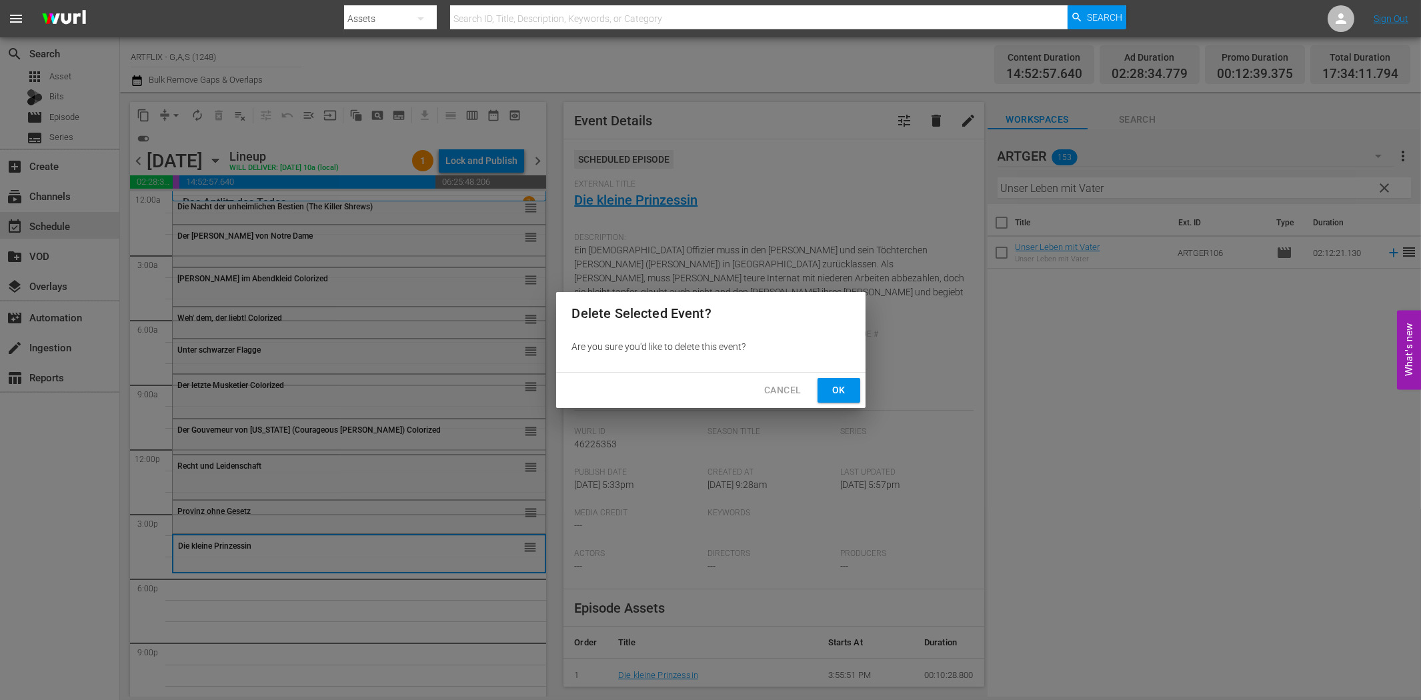
drag, startPoint x: 833, startPoint y: 391, endPoint x: 762, endPoint y: 377, distance: 72.6
click at [831, 391] on span "Ok" at bounding box center [838, 390] width 21 height 17
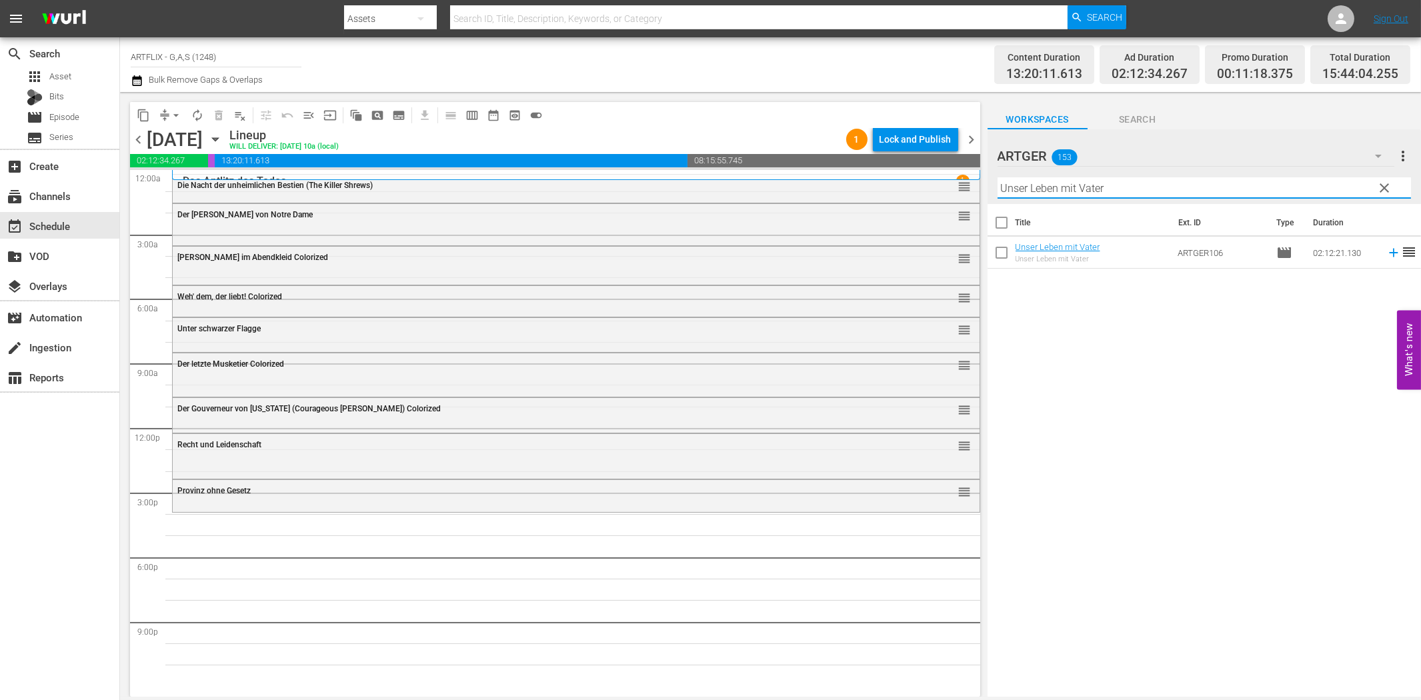
click at [1060, 195] on input "Unser Leben mit Vater" at bounding box center [1203, 187] width 413 height 21
paste input "Das [PERSON_NAME] von [GEOGRAPHIC_DATA]"
click at [1389, 253] on icon at bounding box center [1393, 253] width 9 height 9
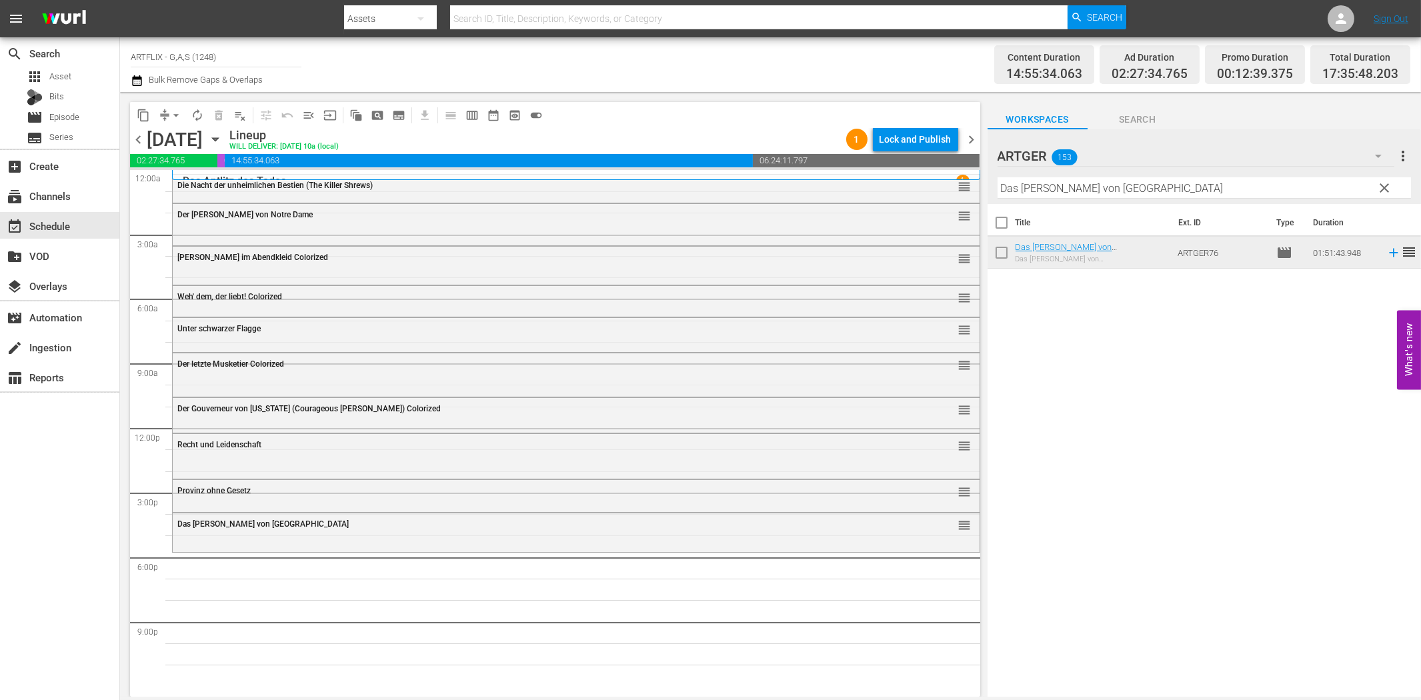
click at [1063, 189] on input "Das [PERSON_NAME] von [GEOGRAPHIC_DATA]" at bounding box center [1203, 187] width 413 height 21
paste input "Stürme über [GEOGRAPHIC_DATA]"
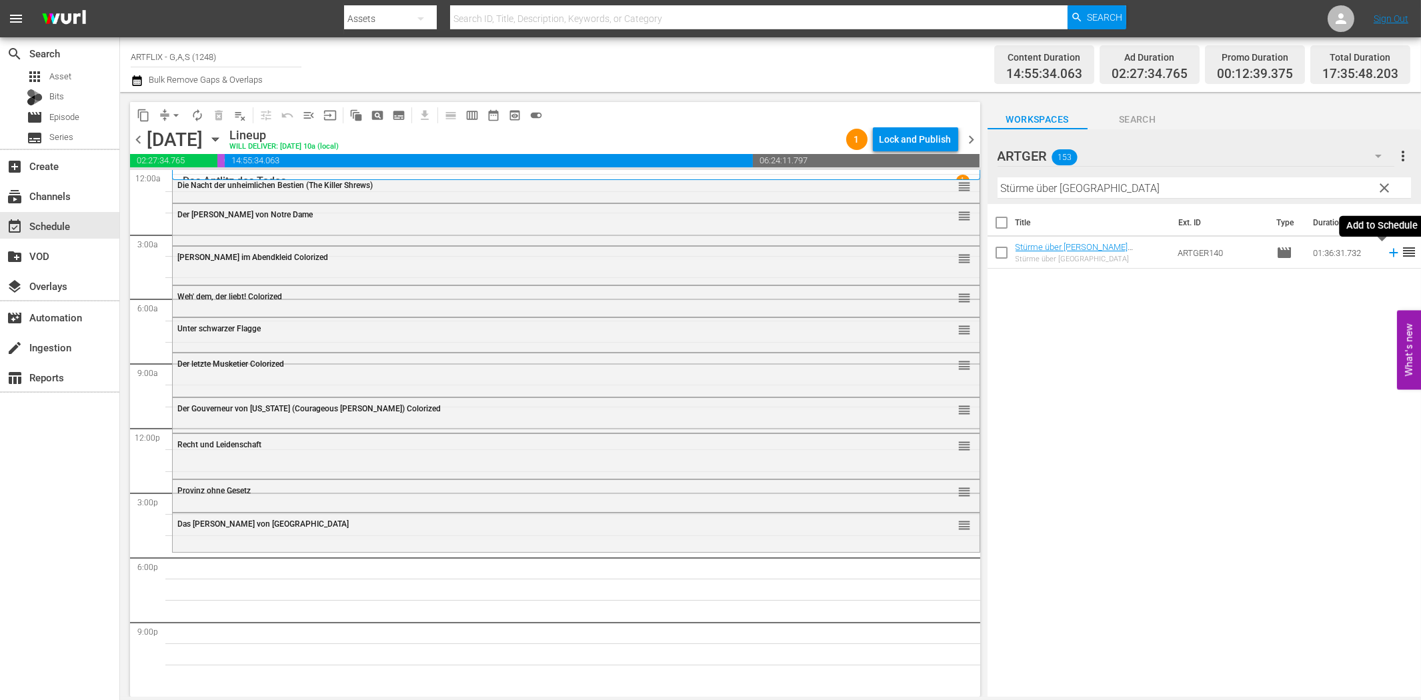
click at [1386, 250] on icon at bounding box center [1393, 252] width 15 height 15
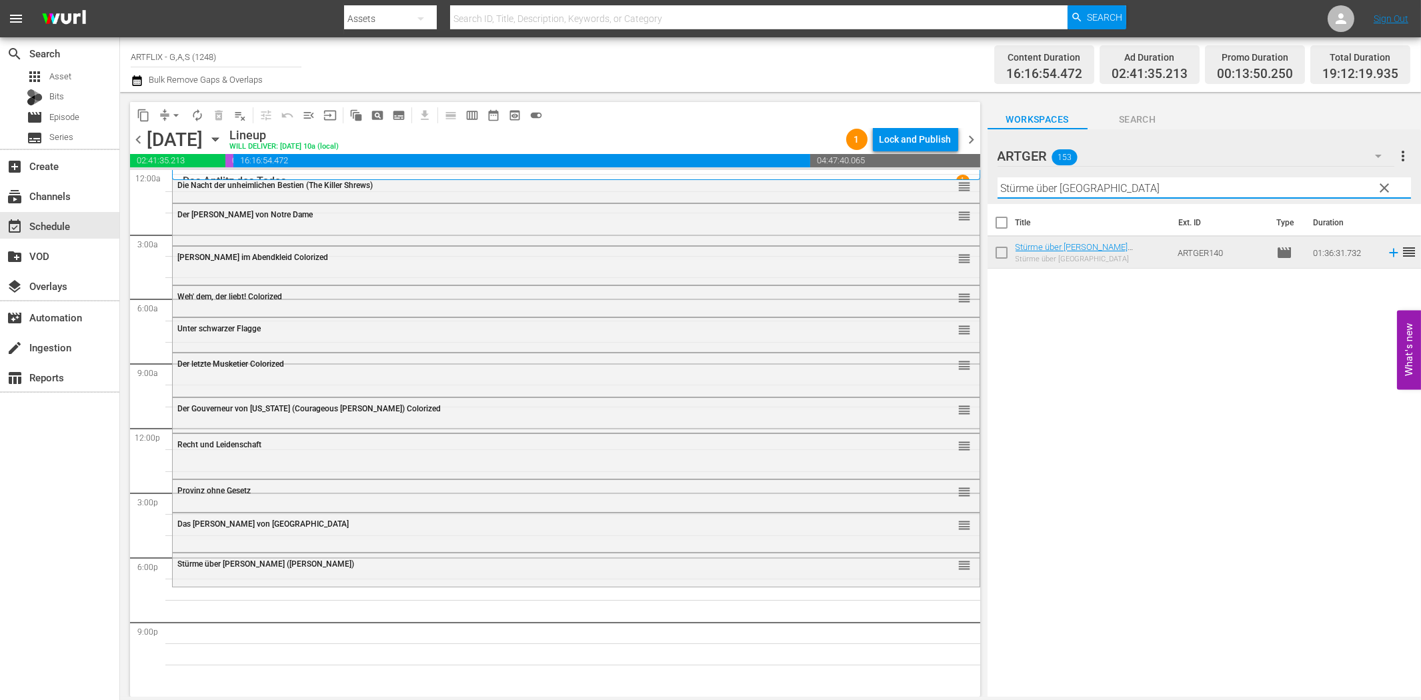
click at [1051, 190] on input "Stürme über [GEOGRAPHIC_DATA]" at bounding box center [1203, 187] width 413 height 21
paste input "Tödlicher Virus - Das Ende der Welt"
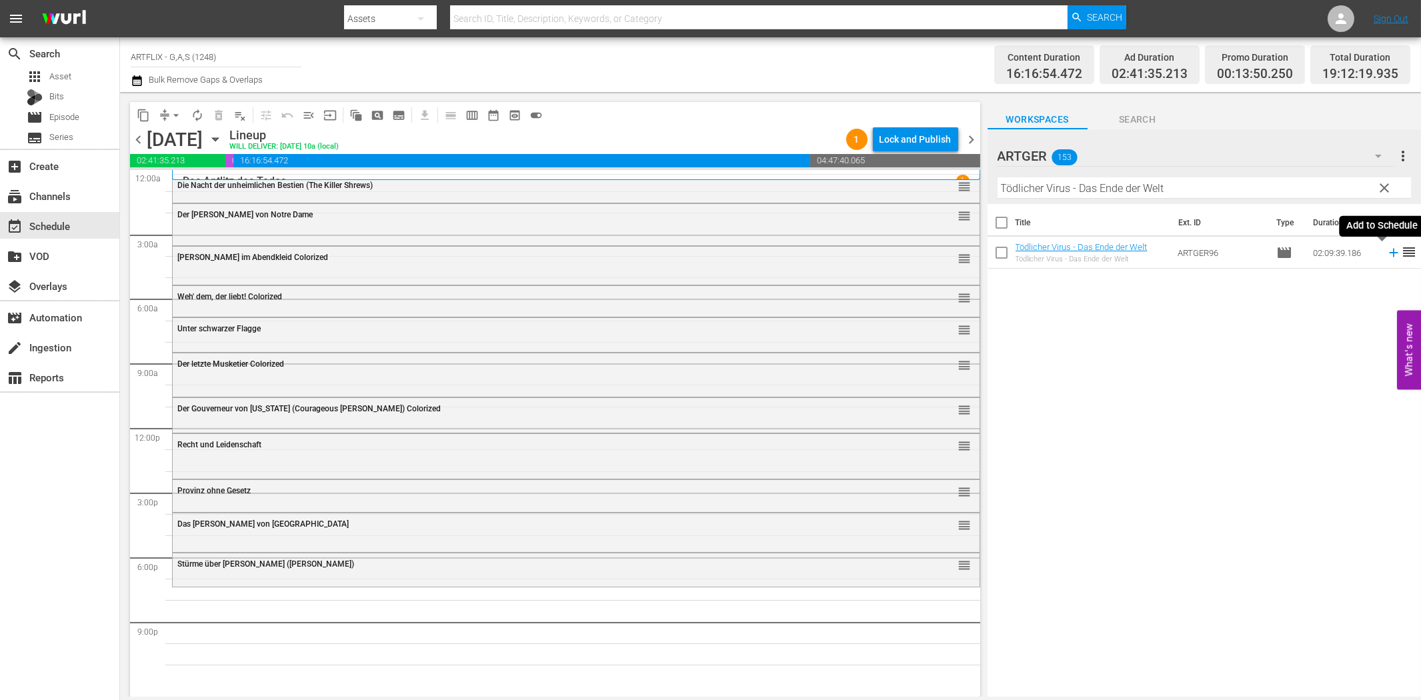
click at [1386, 256] on icon at bounding box center [1393, 252] width 15 height 15
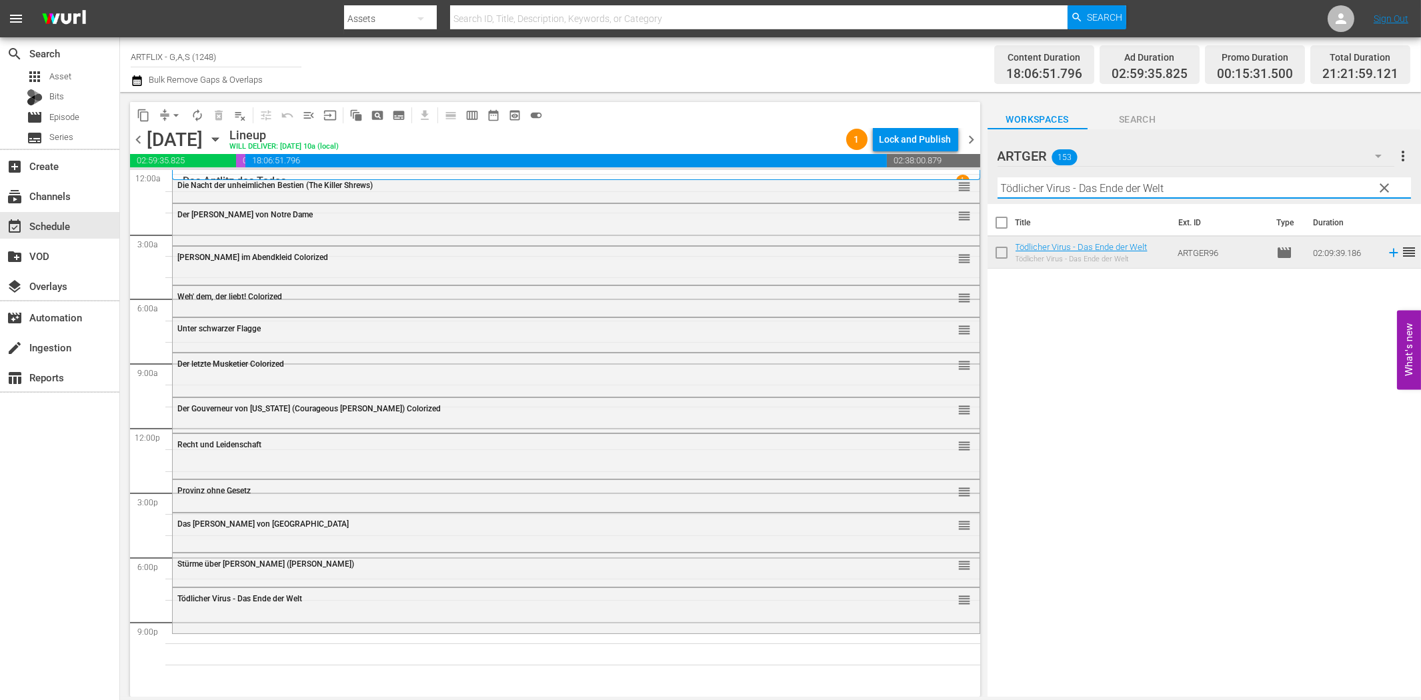
click at [1111, 189] on input "Tödlicher Virus - Das Ende der Welt" at bounding box center [1203, 187] width 413 height 21
paste input "Running Hero (Soldier of Fortune)"
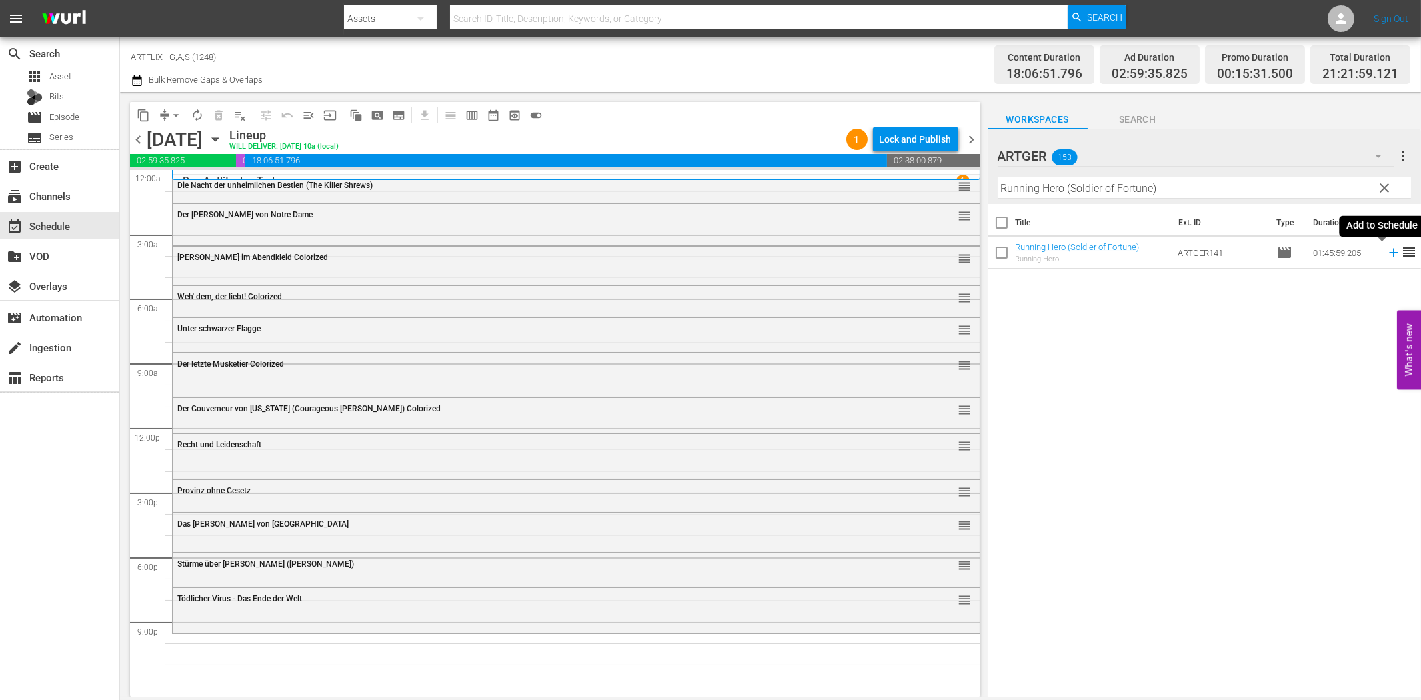
click at [1389, 252] on icon at bounding box center [1393, 253] width 9 height 9
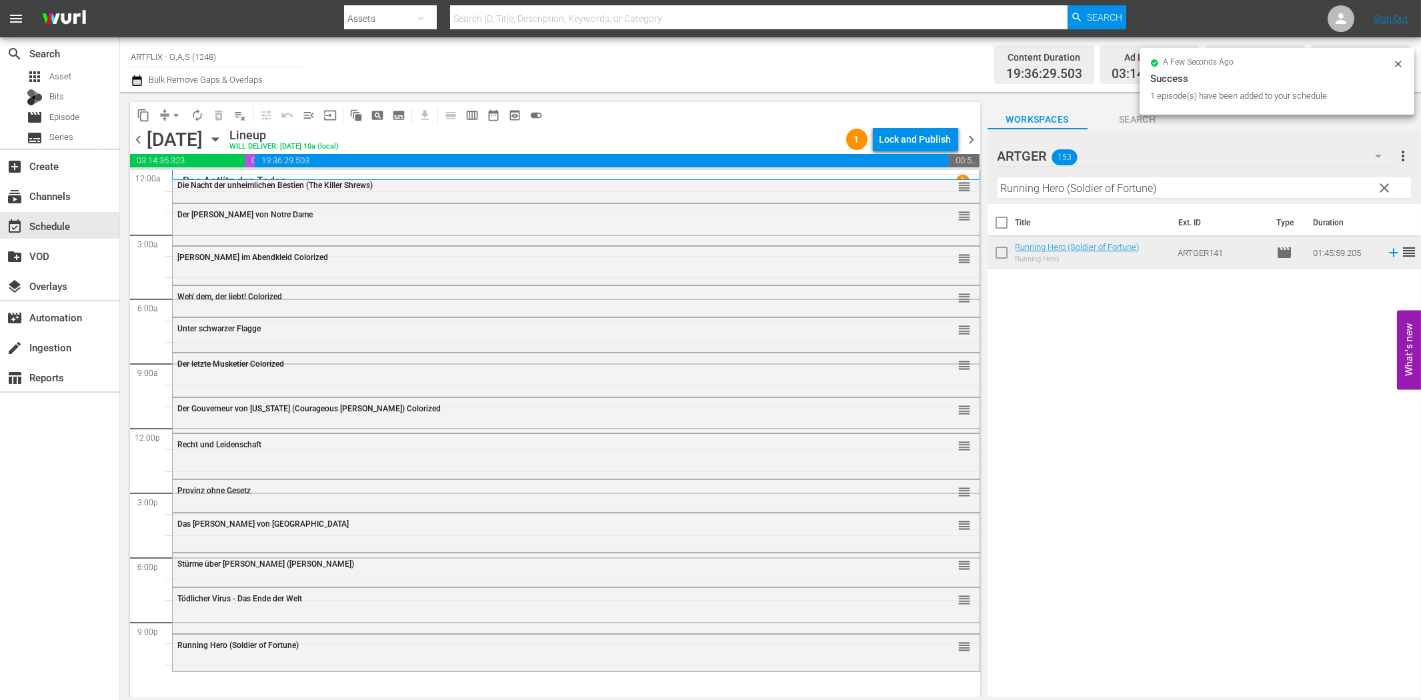
click at [1072, 183] on input "Running Hero (Soldier of Fortune)" at bounding box center [1203, 187] width 413 height 21
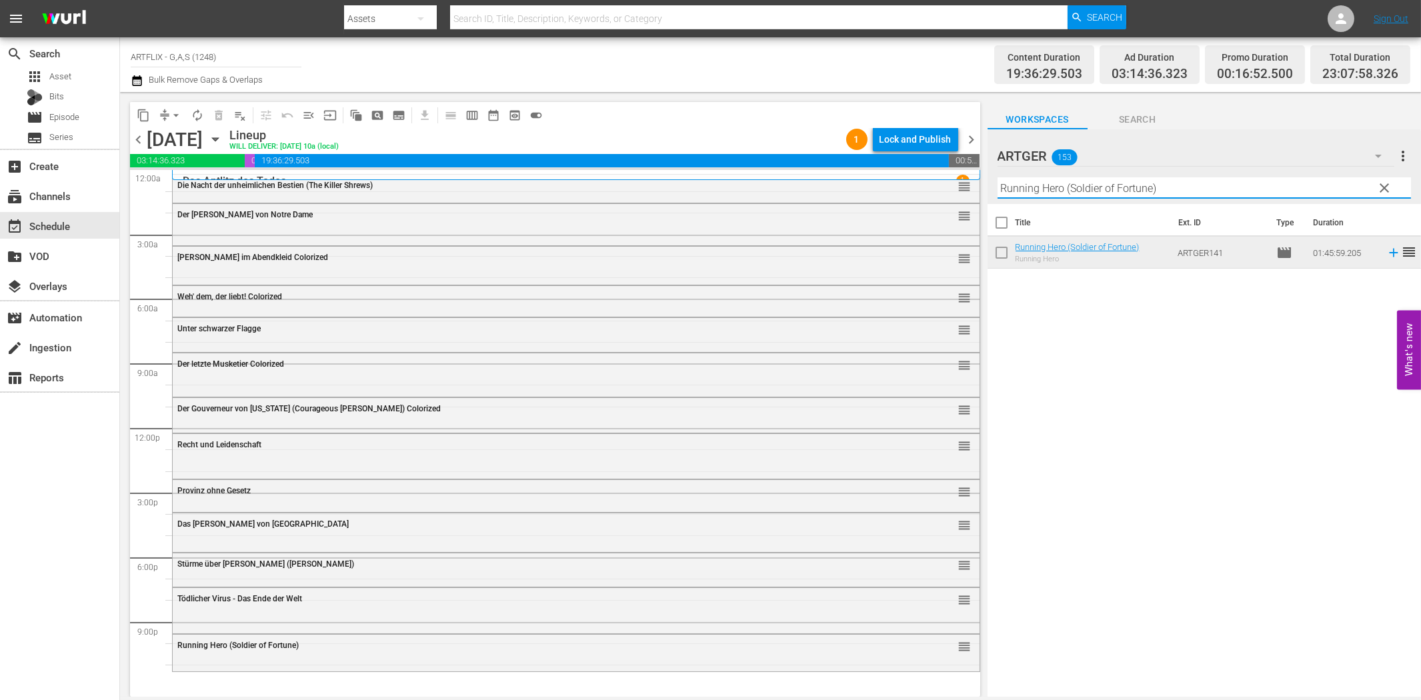
paste input "Das Haus auf dem Geisterhügel"
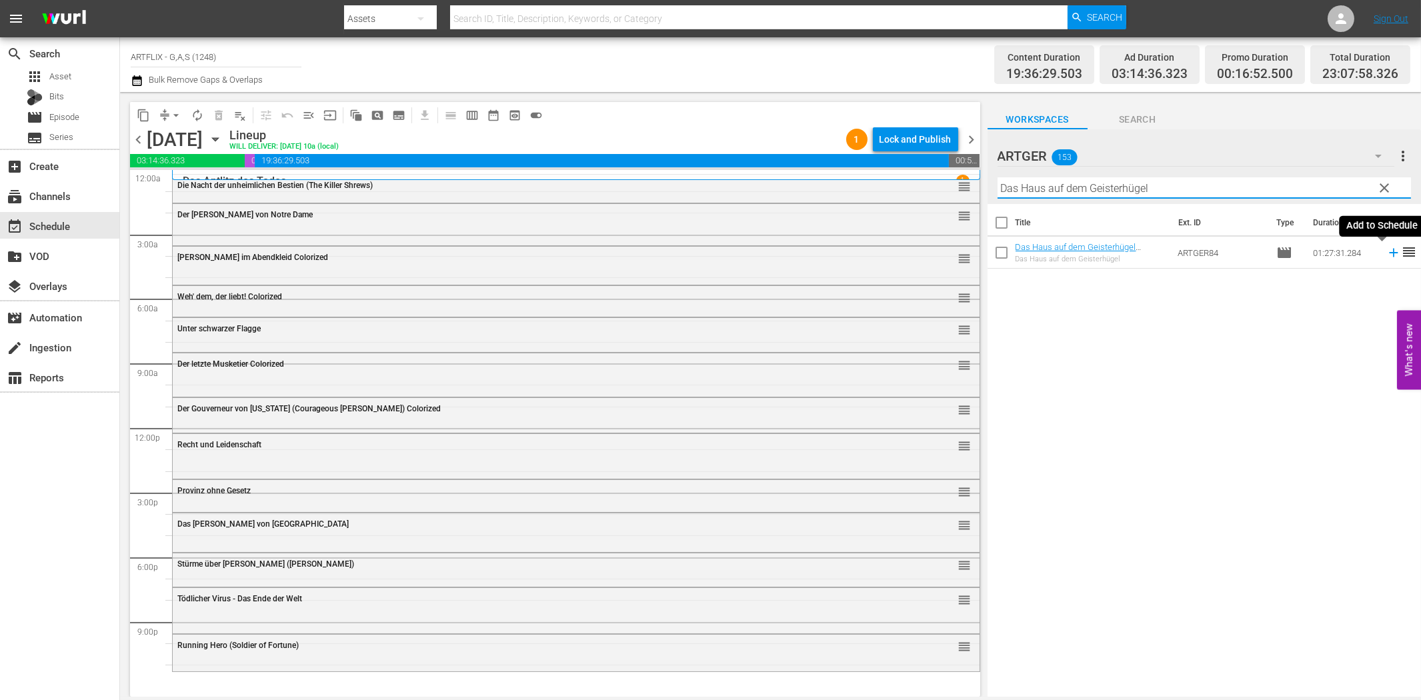
click at [1386, 251] on icon at bounding box center [1393, 252] width 15 height 15
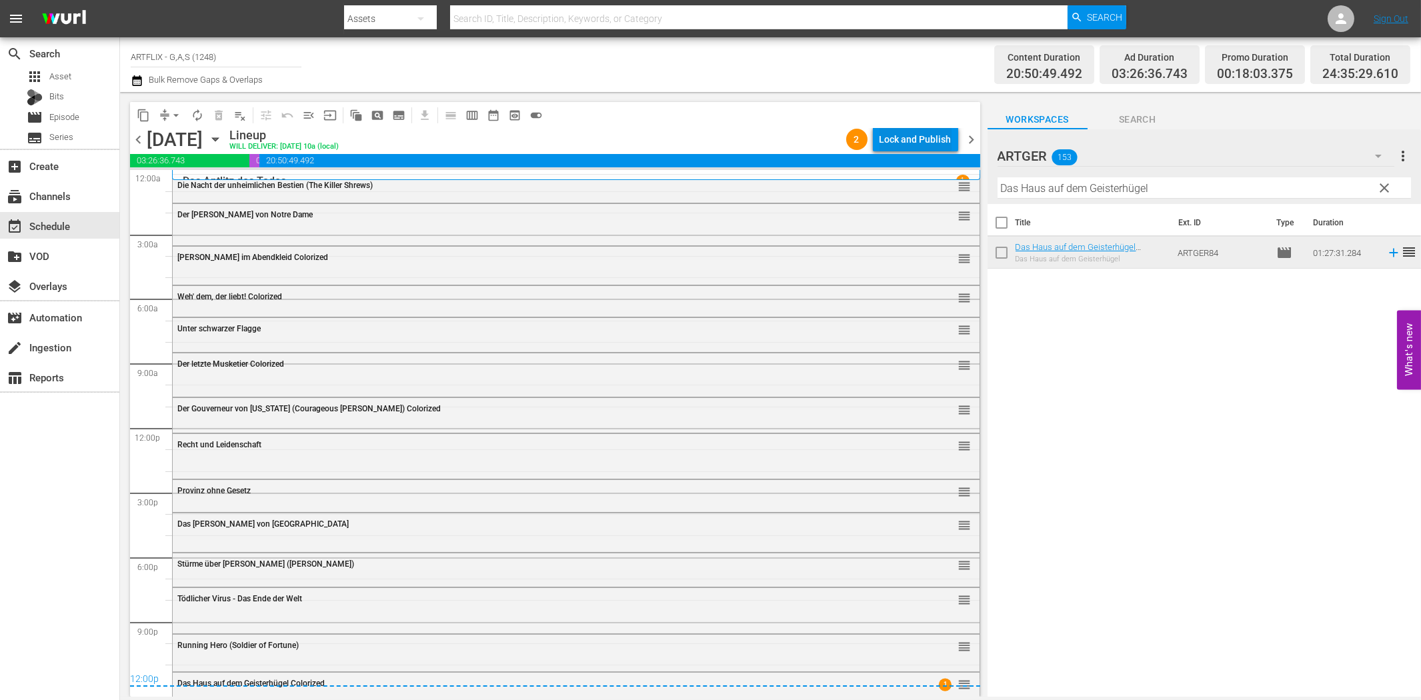
click at [918, 144] on div "Lock and Publish" at bounding box center [915, 139] width 72 height 24
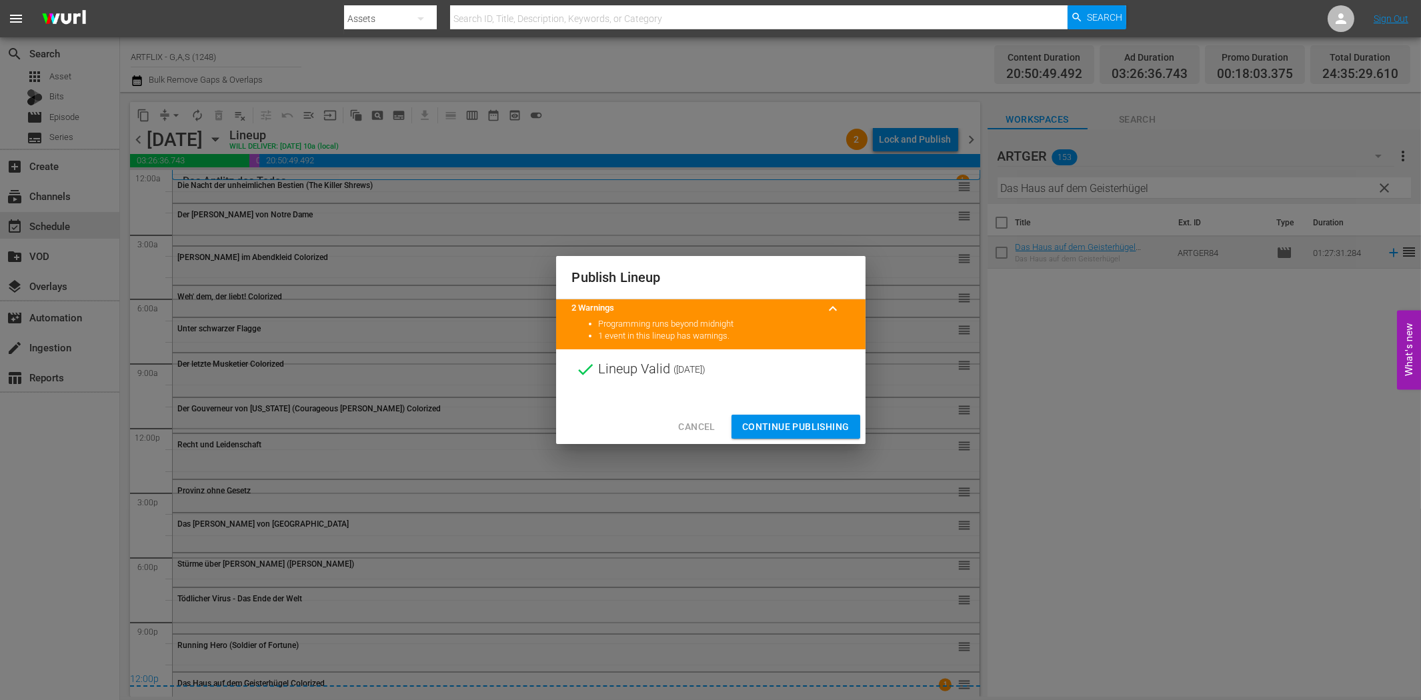
click at [811, 429] on span "Continue Publishing" at bounding box center [795, 427] width 107 height 17
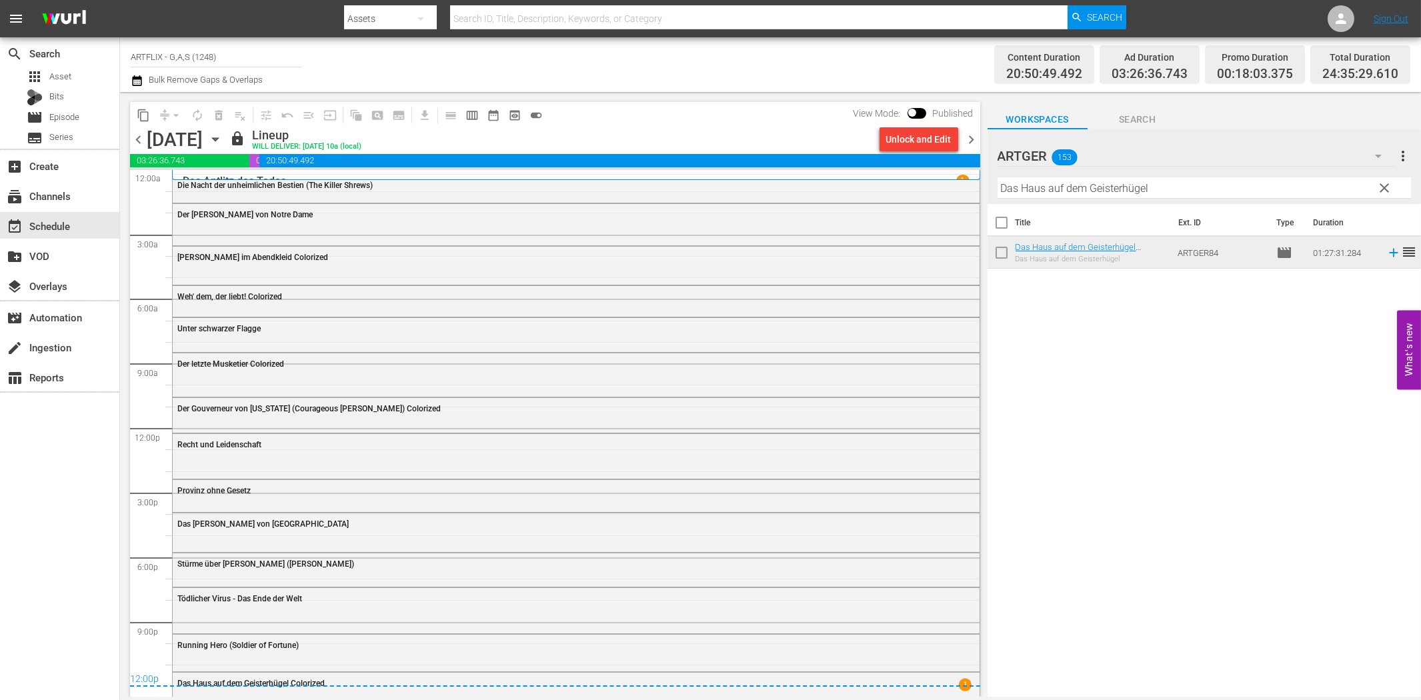
click at [971, 138] on span "chevron_right" at bounding box center [971, 139] width 17 height 17
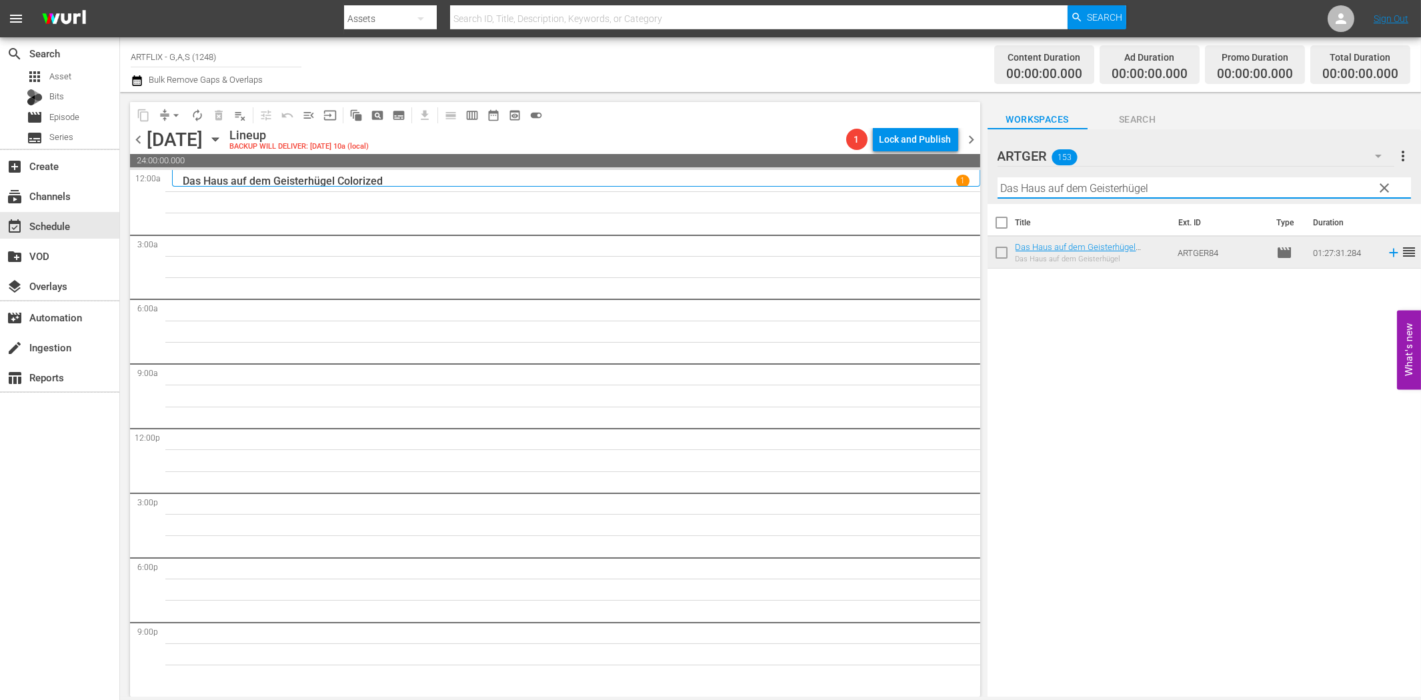
click at [1172, 195] on input "Das Haus auf dem Geisterhügel" at bounding box center [1203, 187] width 413 height 21
paste input "Ghostkeeper - Die Nacht des Grauens"
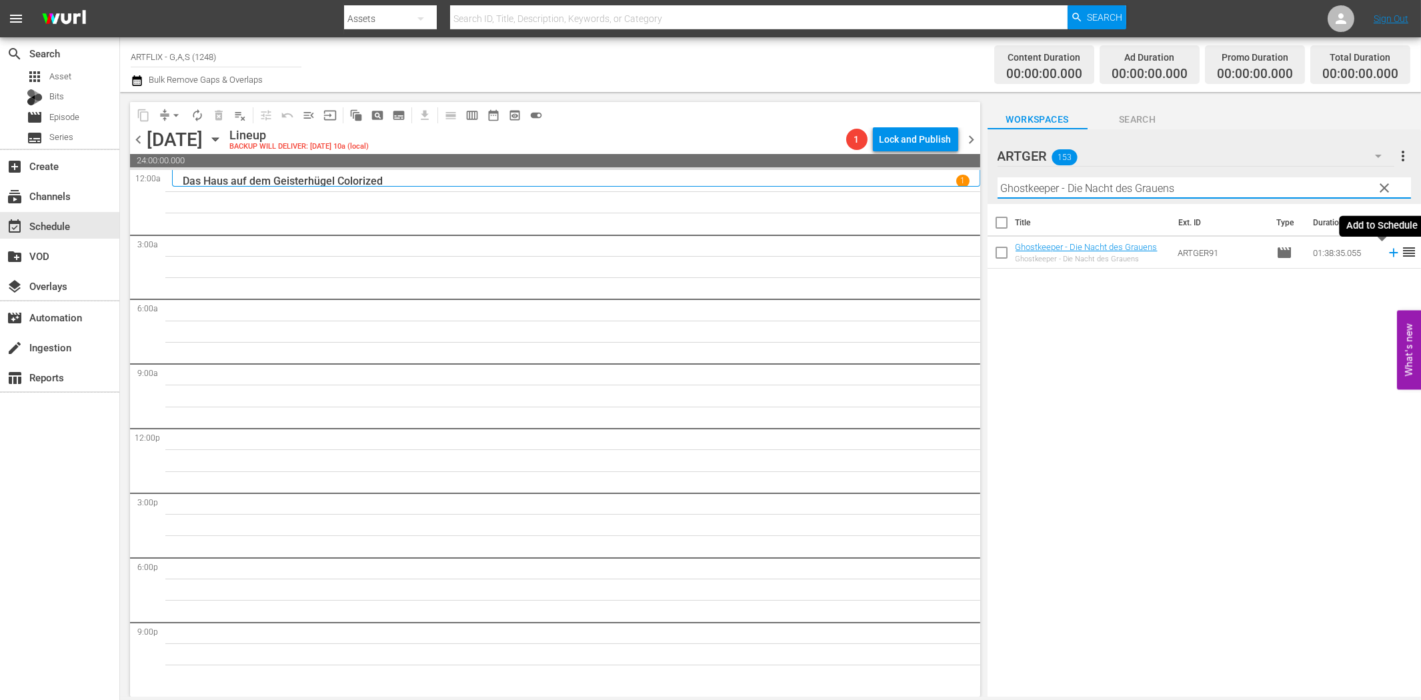
click at [1389, 253] on icon at bounding box center [1393, 253] width 9 height 9
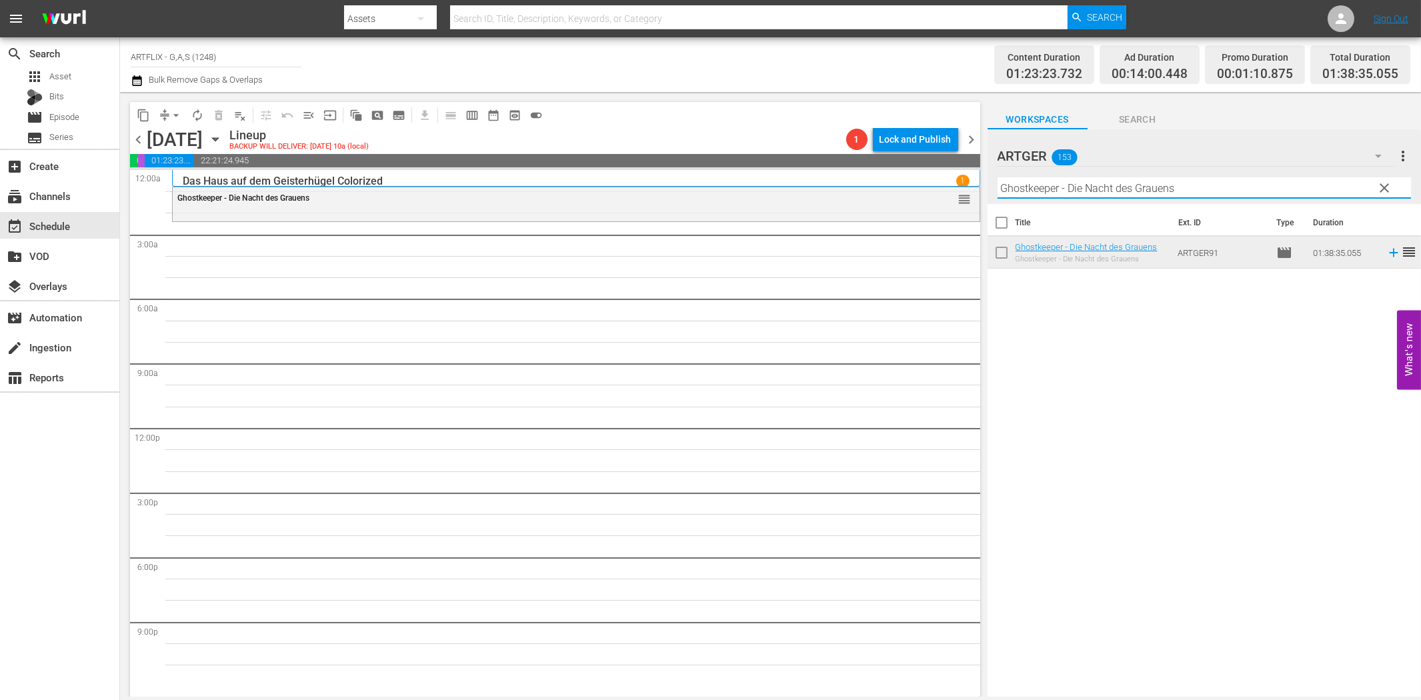
click at [1171, 190] on input "Ghostkeeper - Die Nacht des Grauens" at bounding box center [1203, 187] width 413 height 21
paste input "Der Schatten des Herrn [PERSON_NAME]"
click at [1386, 250] on icon at bounding box center [1393, 252] width 15 height 15
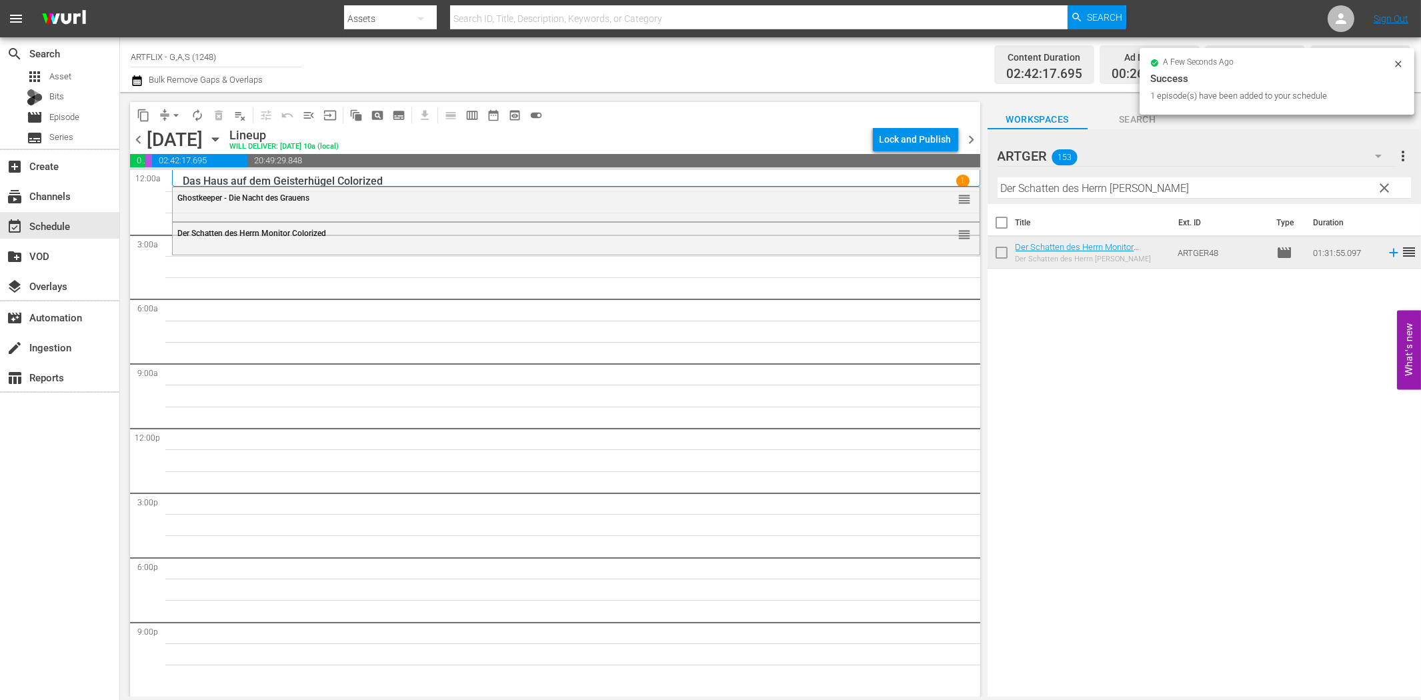
click at [1079, 189] on input "Der Schatten des Herrn [PERSON_NAME]" at bounding box center [1203, 187] width 413 height 21
paste input "Ein [PERSON_NAME] geht auf"
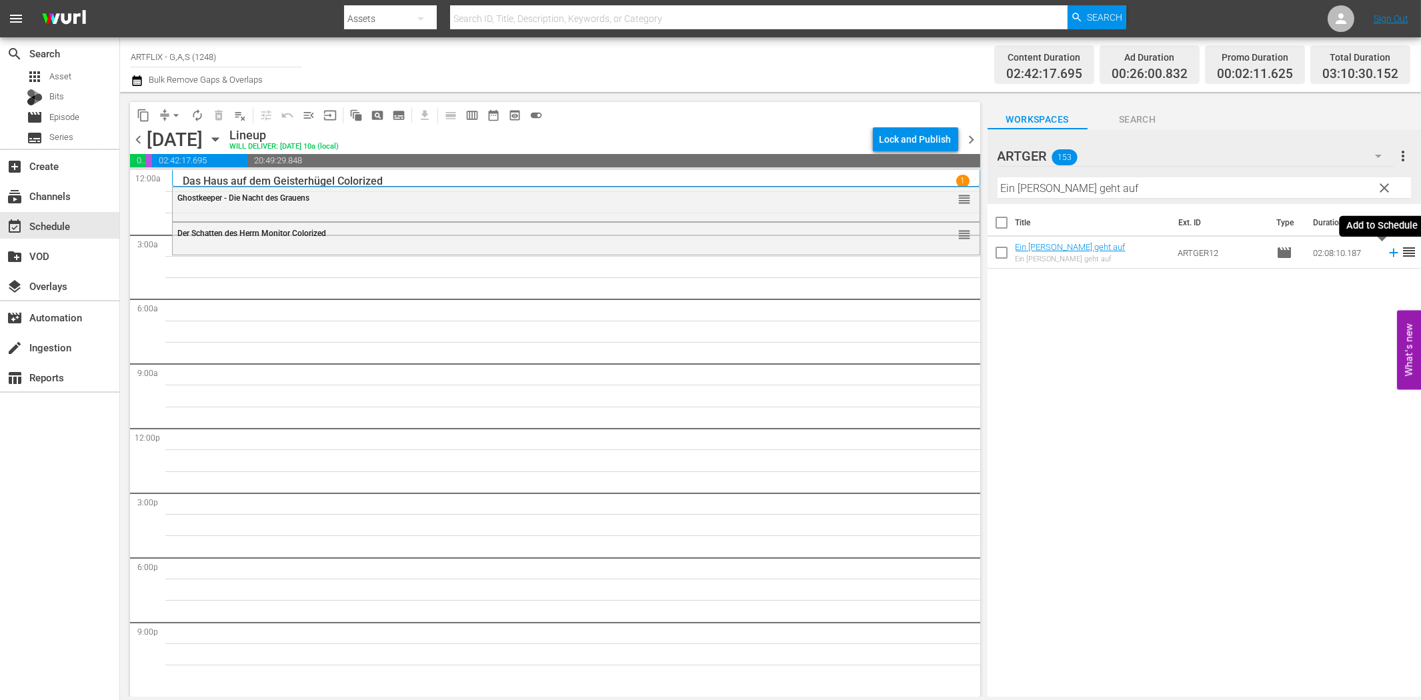
drag, startPoint x: 1381, startPoint y: 254, endPoint x: 1347, endPoint y: 255, distance: 34.0
click at [1386, 254] on icon at bounding box center [1393, 252] width 15 height 15
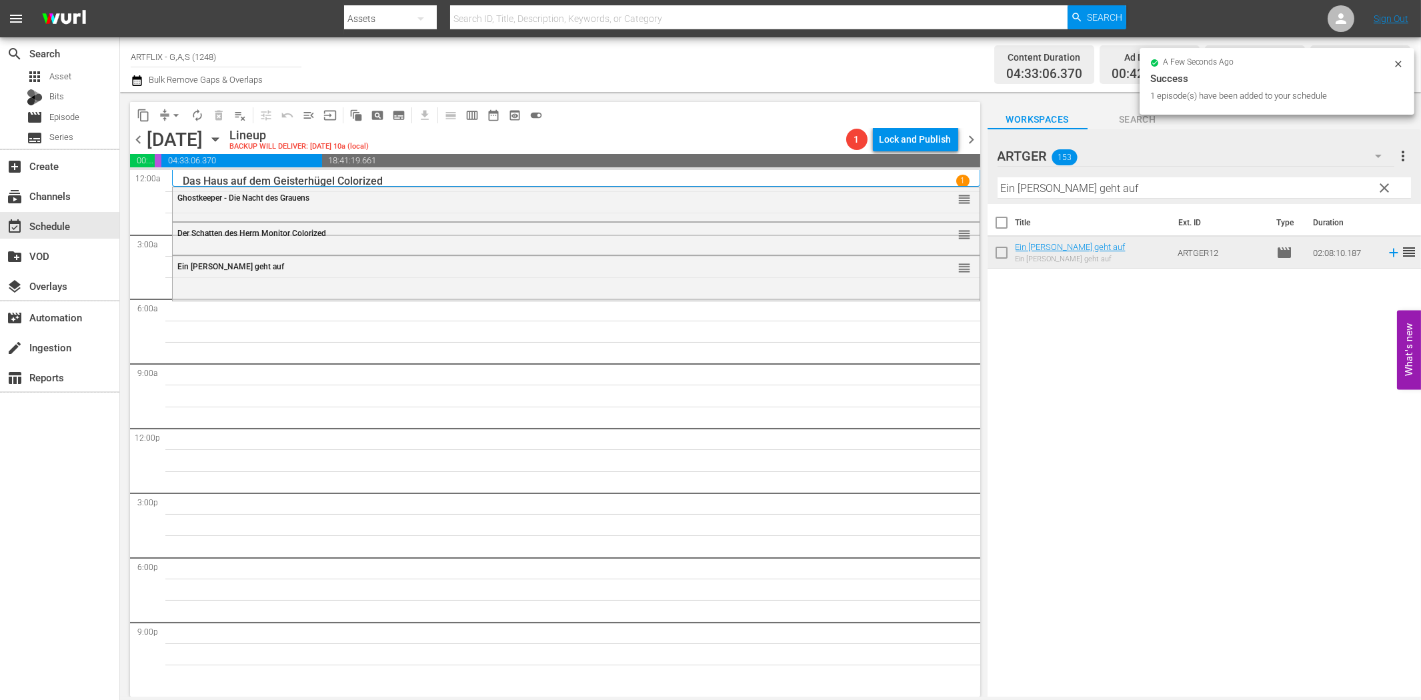
click at [1132, 187] on input "Ein [PERSON_NAME] geht auf" at bounding box center [1203, 187] width 413 height 21
paste input "[PERSON_NAME]"
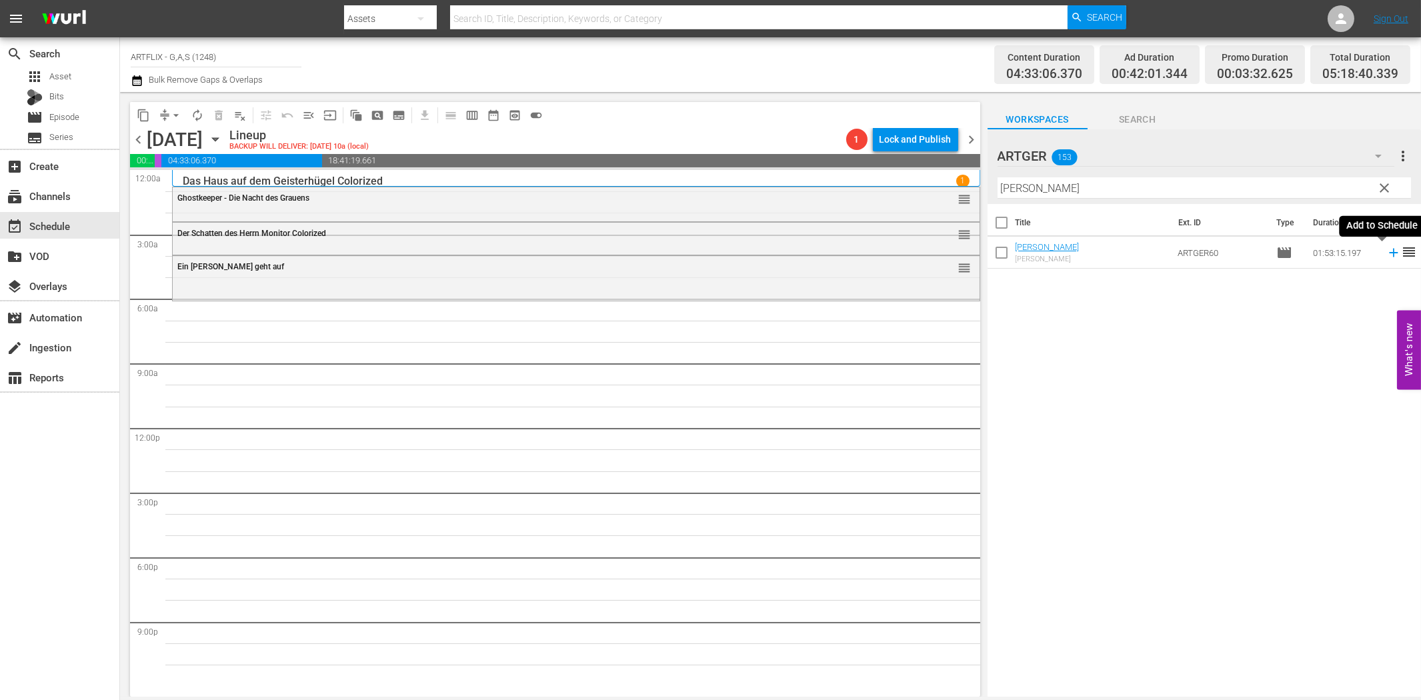
click at [1389, 253] on icon at bounding box center [1393, 253] width 9 height 9
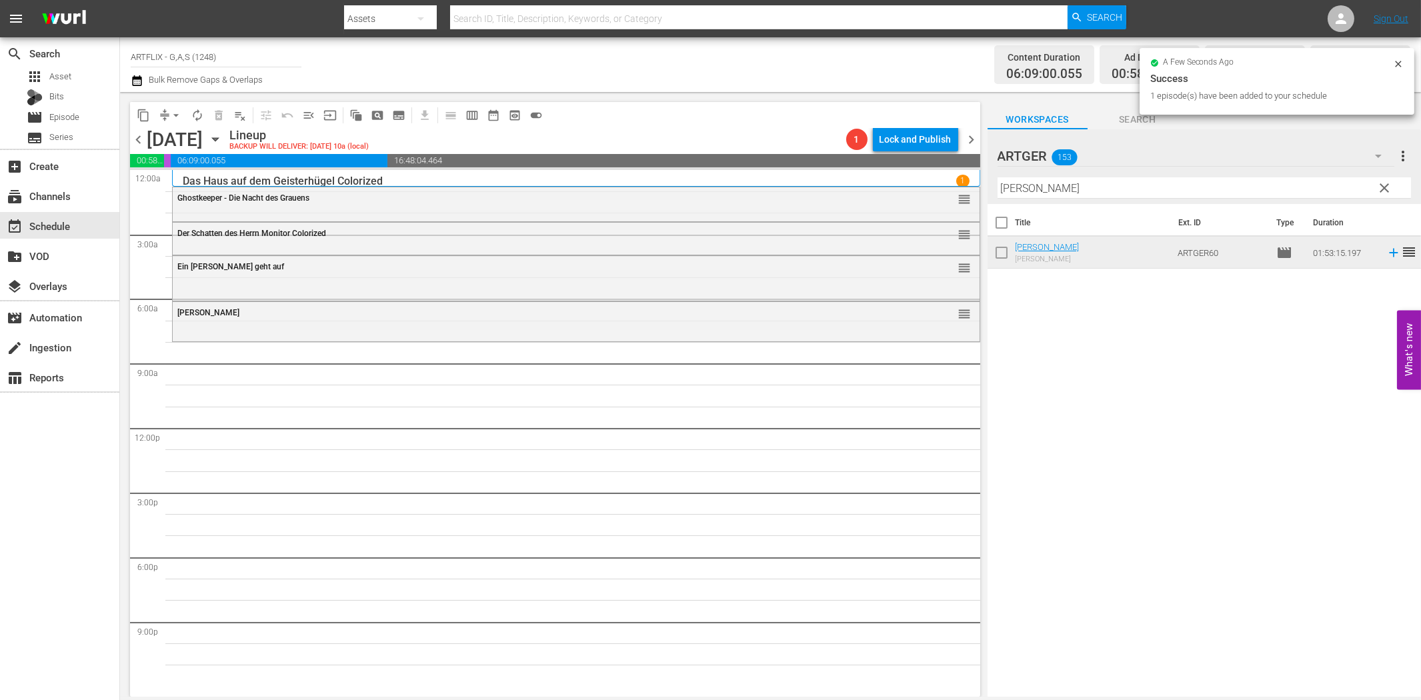
click at [1064, 179] on input "[PERSON_NAME]" at bounding box center [1203, 187] width 413 height 21
paste input "Unser Leben mit Vater"
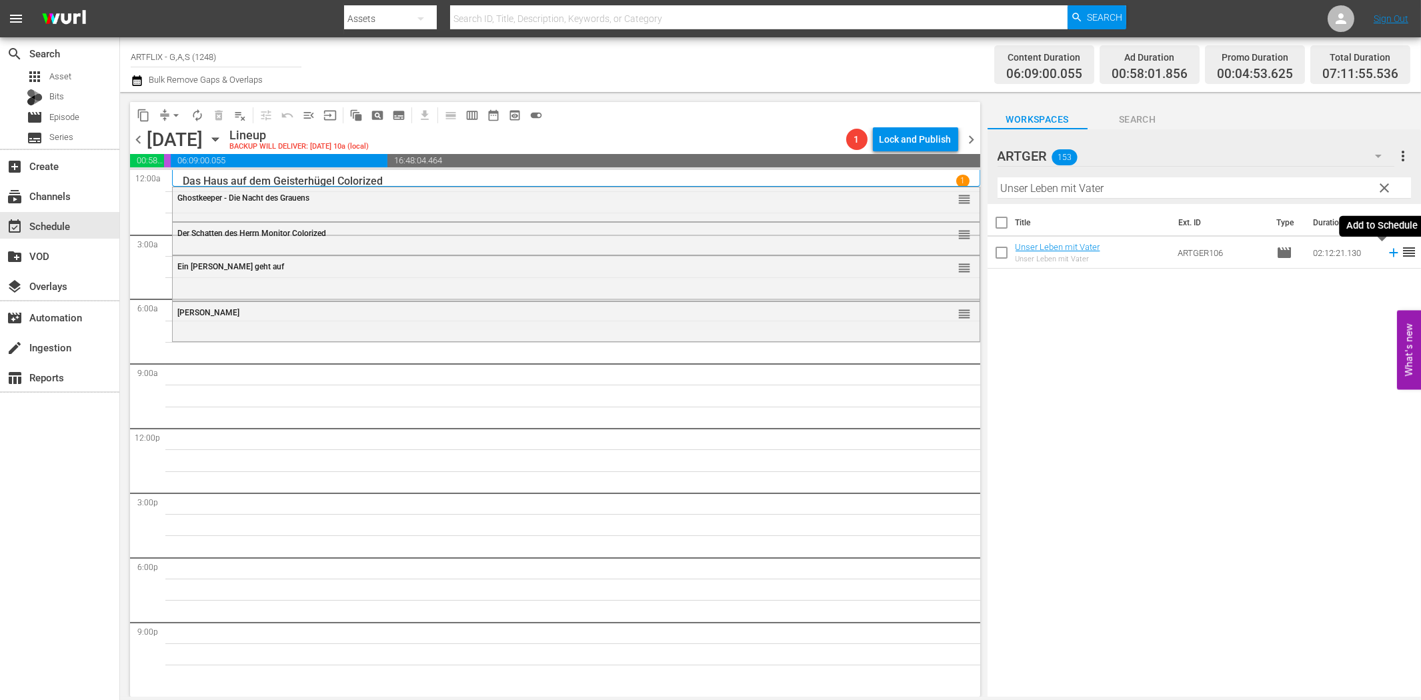
click at [1386, 254] on icon at bounding box center [1393, 252] width 15 height 15
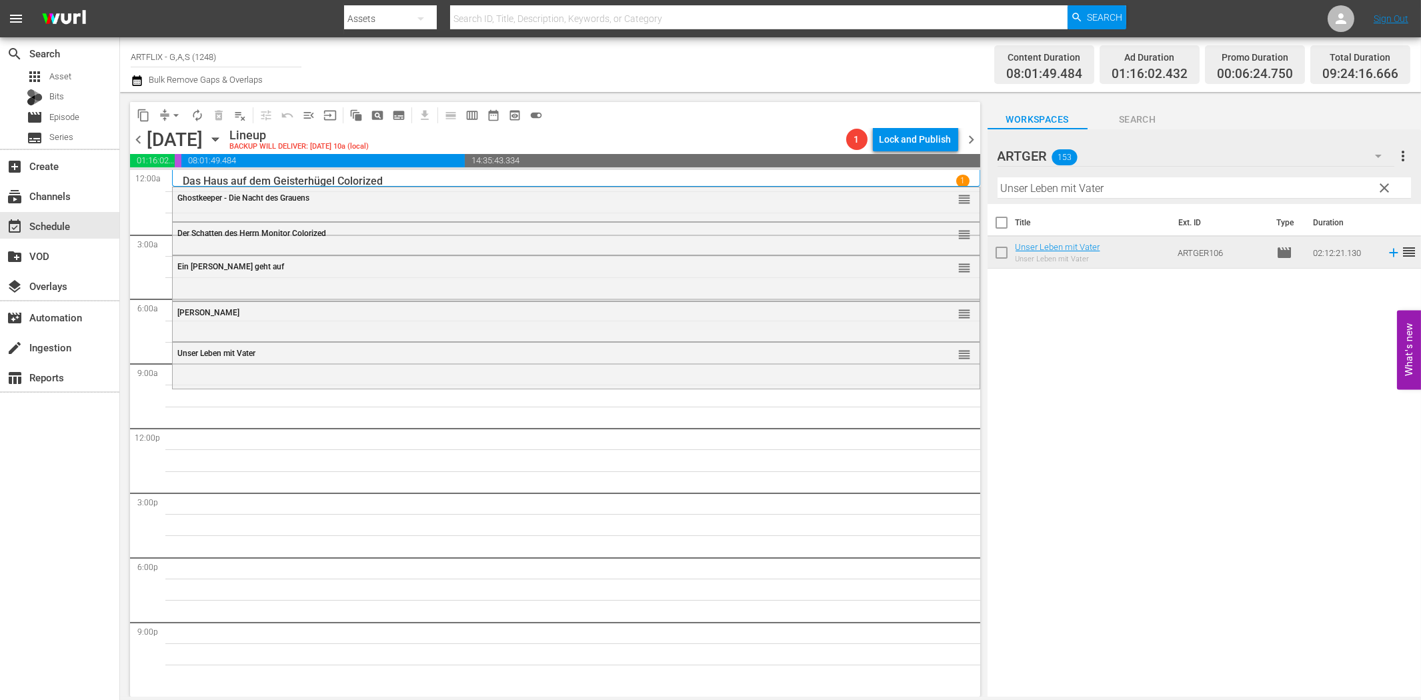
click at [1005, 198] on hr at bounding box center [1203, 198] width 413 height 1
click at [1017, 190] on input "Unser Leben mit Vater" at bounding box center [1203, 187] width 413 height 21
paste input "Die kleine Prinzessin"
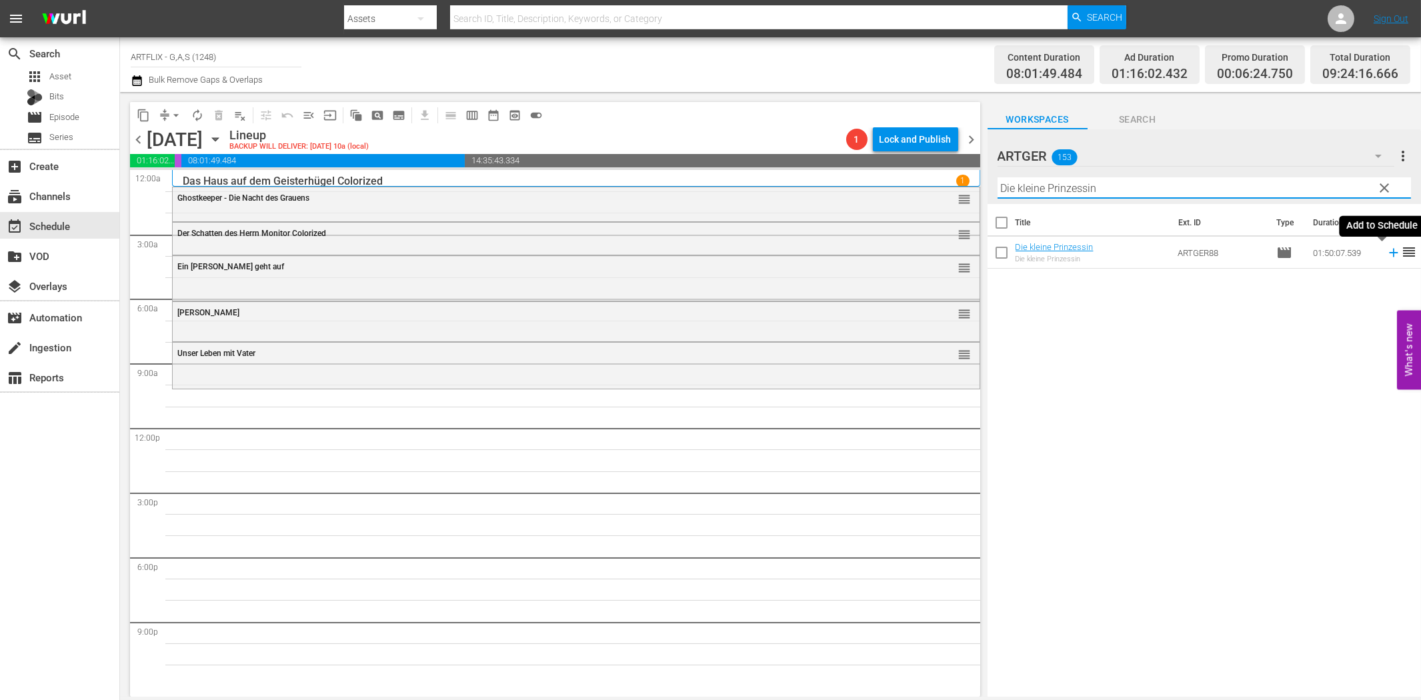
click at [1386, 255] on icon at bounding box center [1393, 252] width 15 height 15
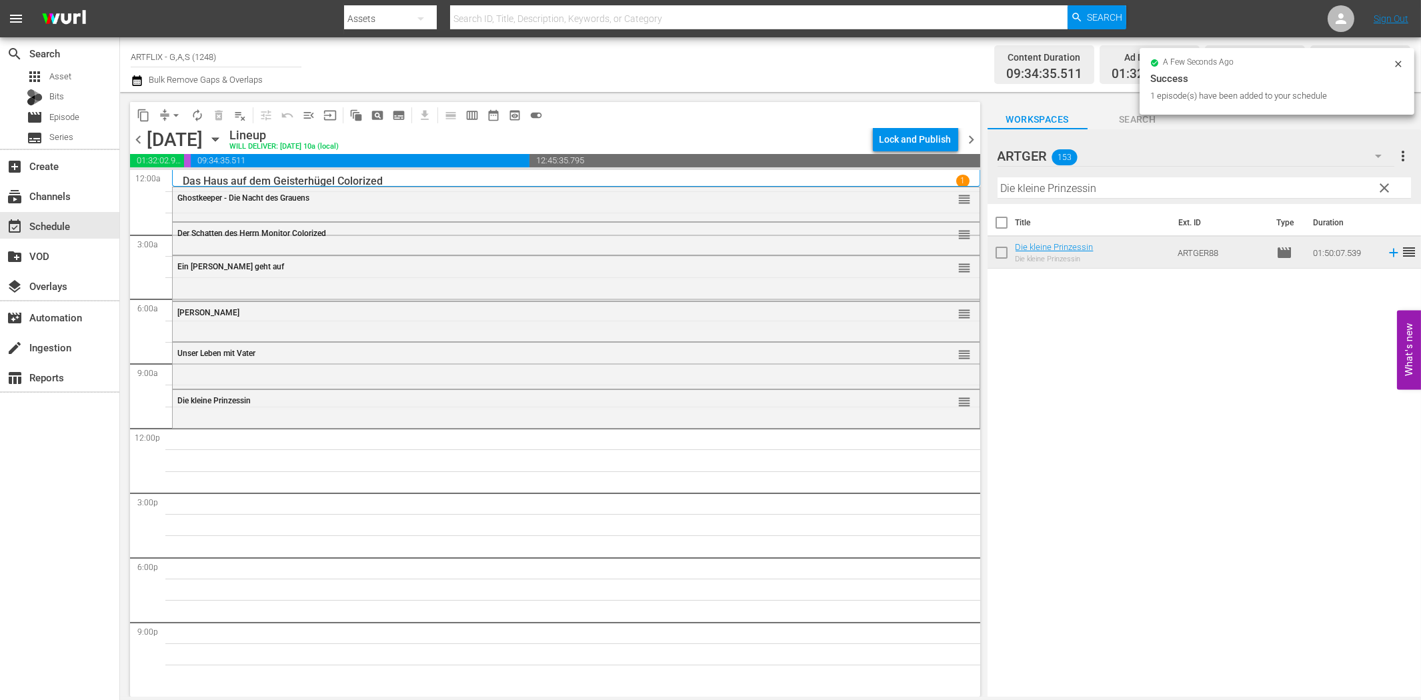
click at [1152, 185] on input "Die kleine Prinzessin" at bounding box center [1203, 187] width 413 height 21
paste input "Bühne frei für [PERSON_NAME]"
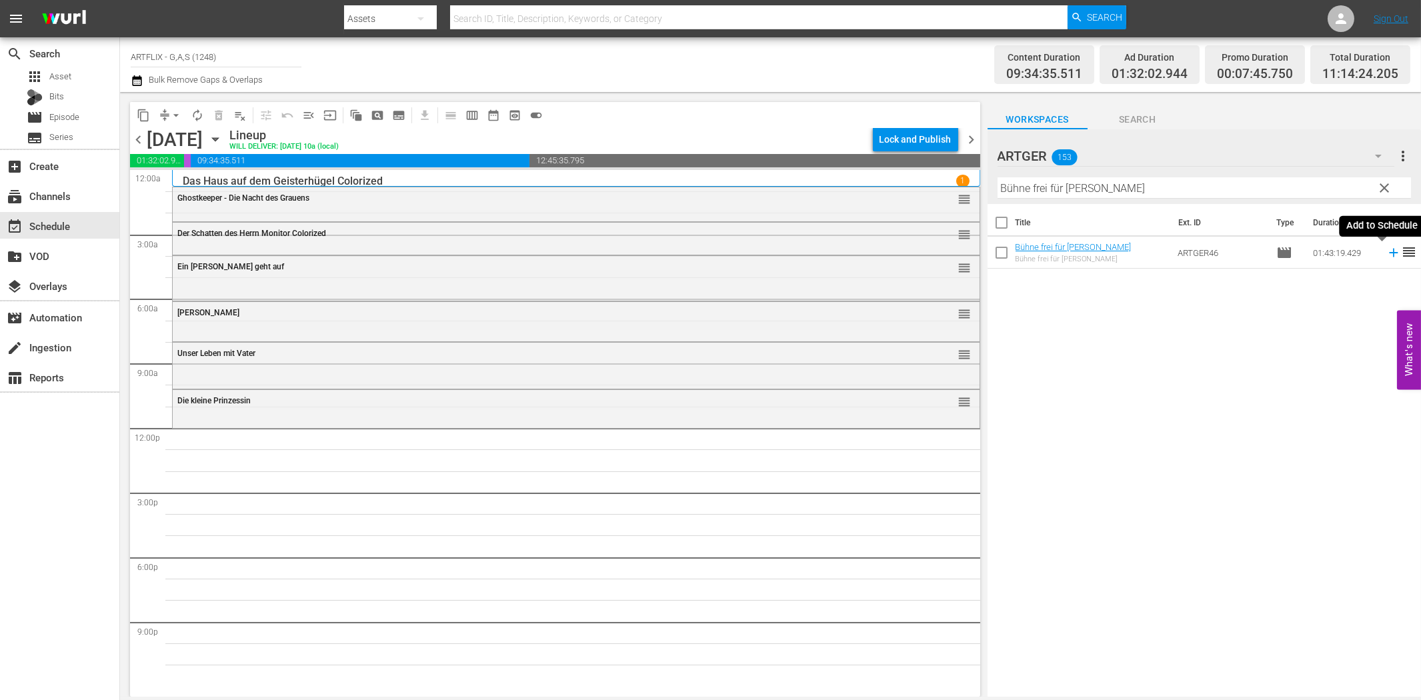
click at [1386, 254] on icon at bounding box center [1393, 252] width 15 height 15
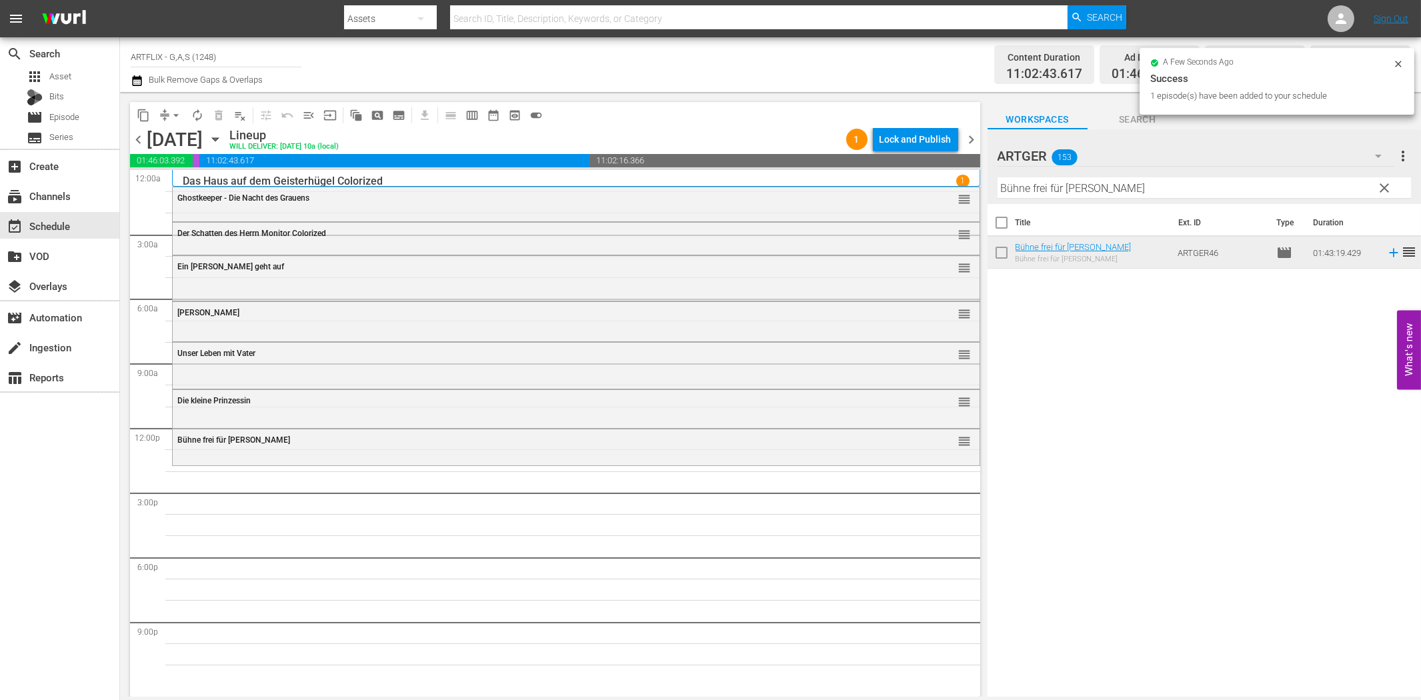
click at [1235, 184] on input "Bühne frei für [PERSON_NAME]" at bounding box center [1203, 187] width 413 height 21
paste input "[PERSON_NAME]'s Life"
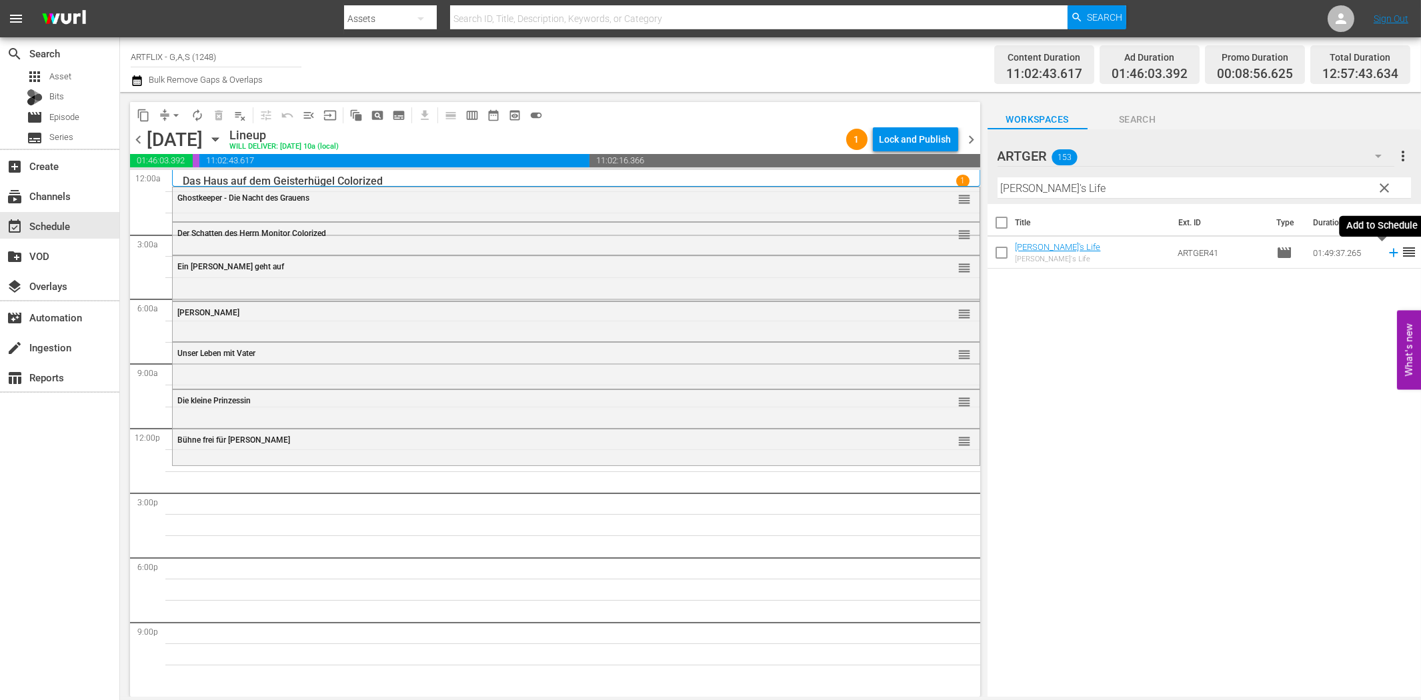
drag, startPoint x: 1381, startPoint y: 254, endPoint x: 1361, endPoint y: 256, distance: 20.8
click at [1386, 254] on icon at bounding box center [1393, 252] width 15 height 15
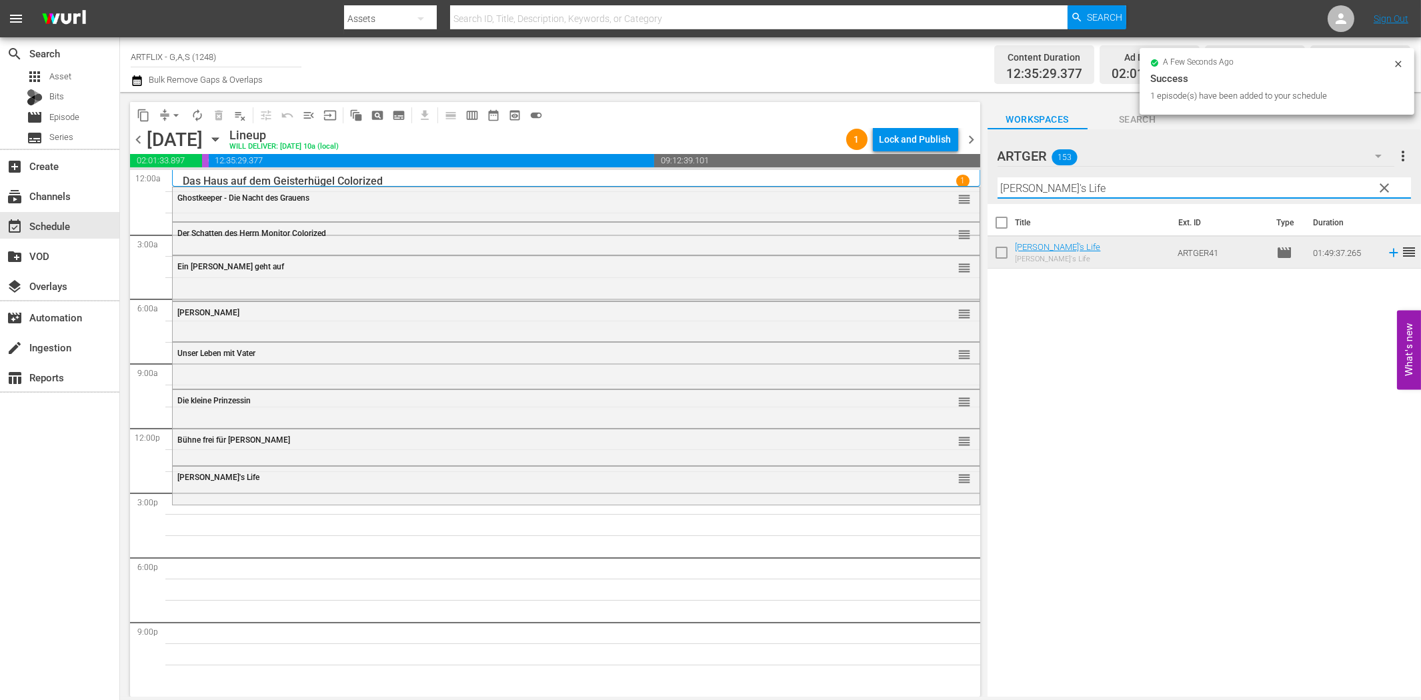
click at [1153, 190] on input "[PERSON_NAME]'s Life" at bounding box center [1203, 187] width 413 height 21
paste input "Ein Geschenk des Himmels"
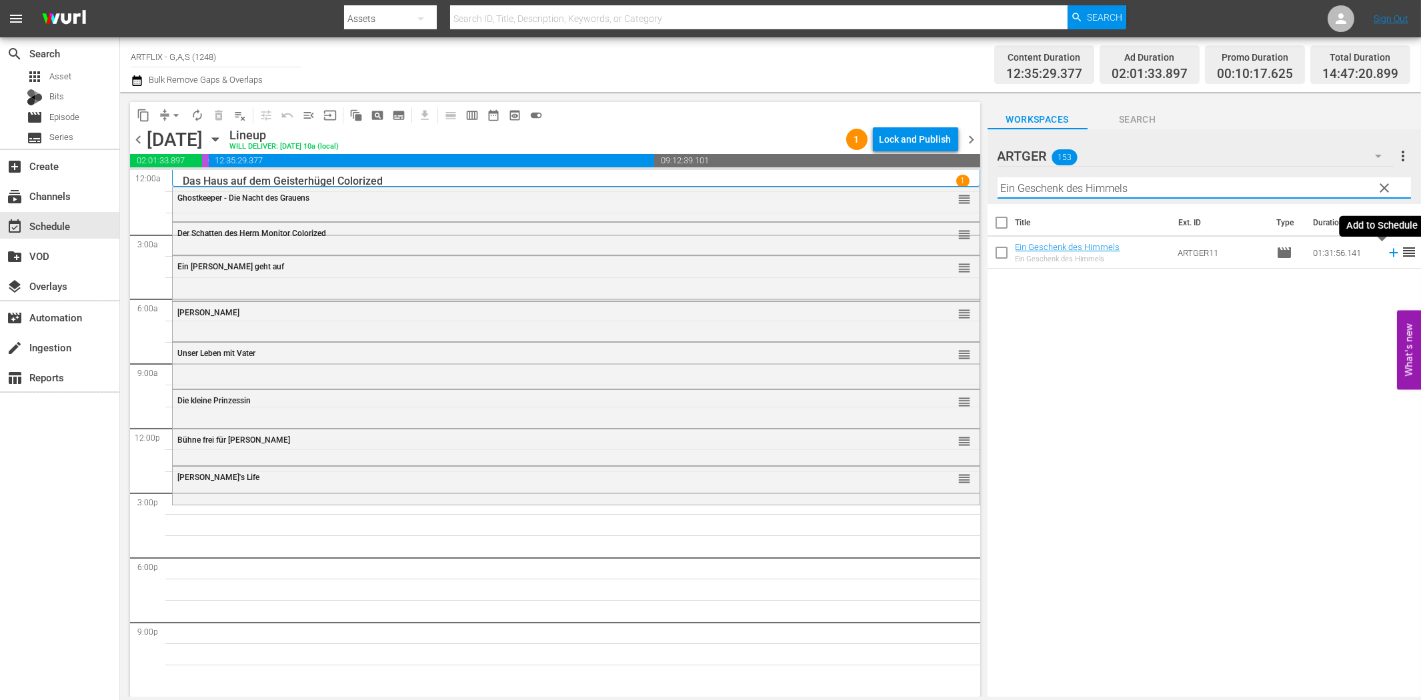
click at [1386, 256] on icon at bounding box center [1393, 252] width 15 height 15
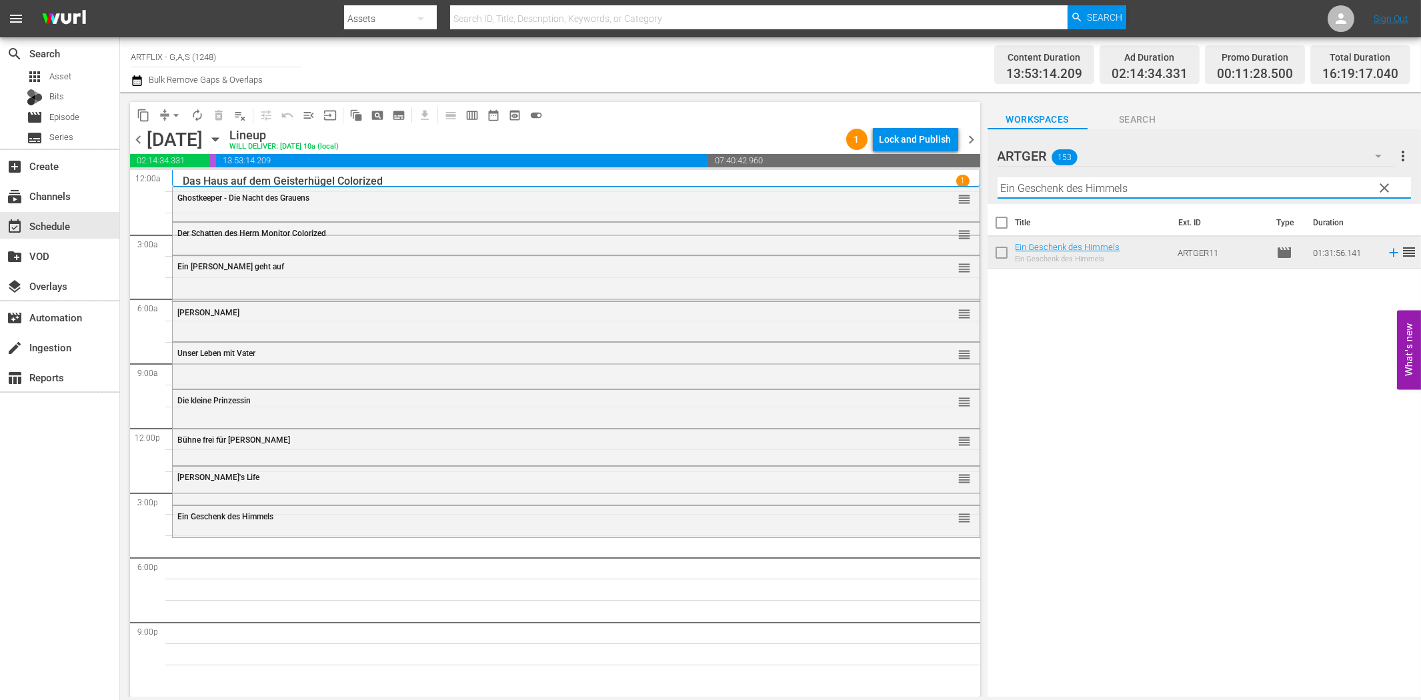
click at [1020, 187] on input "Ein Geschenk des Himmels" at bounding box center [1203, 187] width 413 height 21
paste input "[PERSON_NAME] und die Prinzessin von Troja"
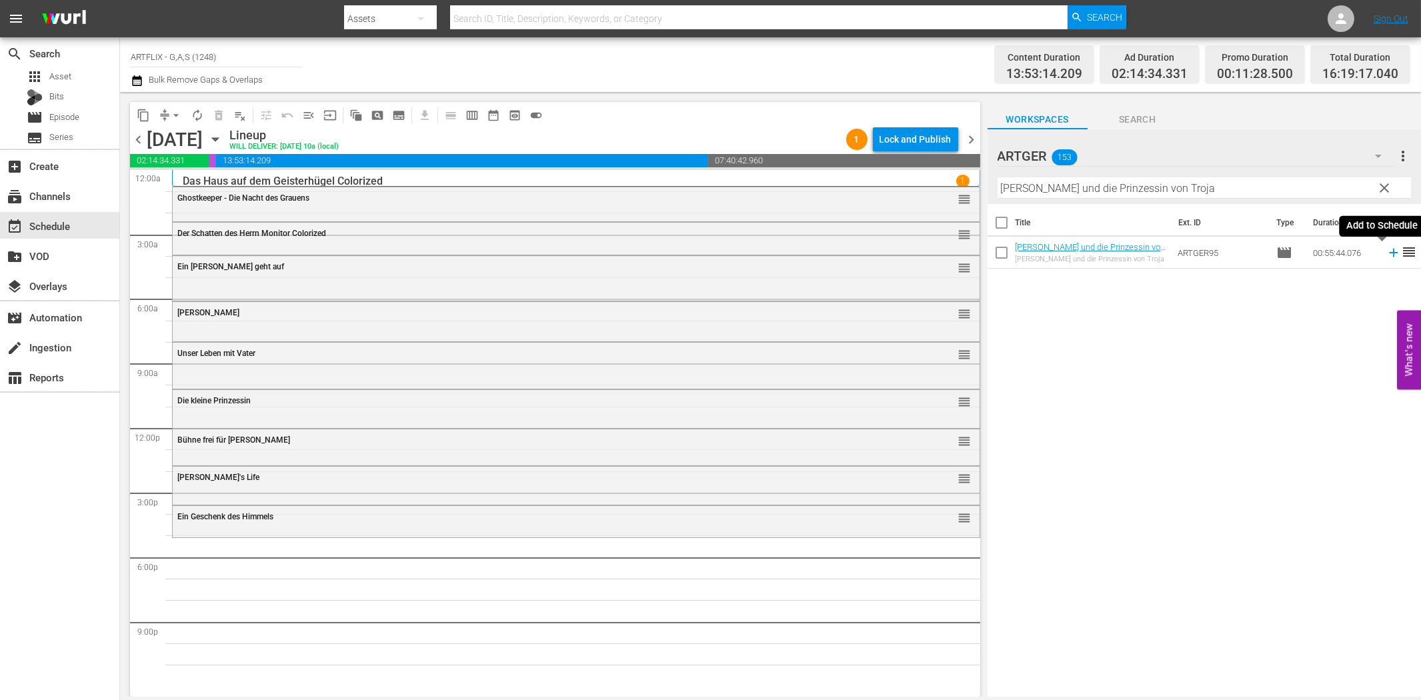
click at [1386, 254] on icon at bounding box center [1393, 252] width 15 height 15
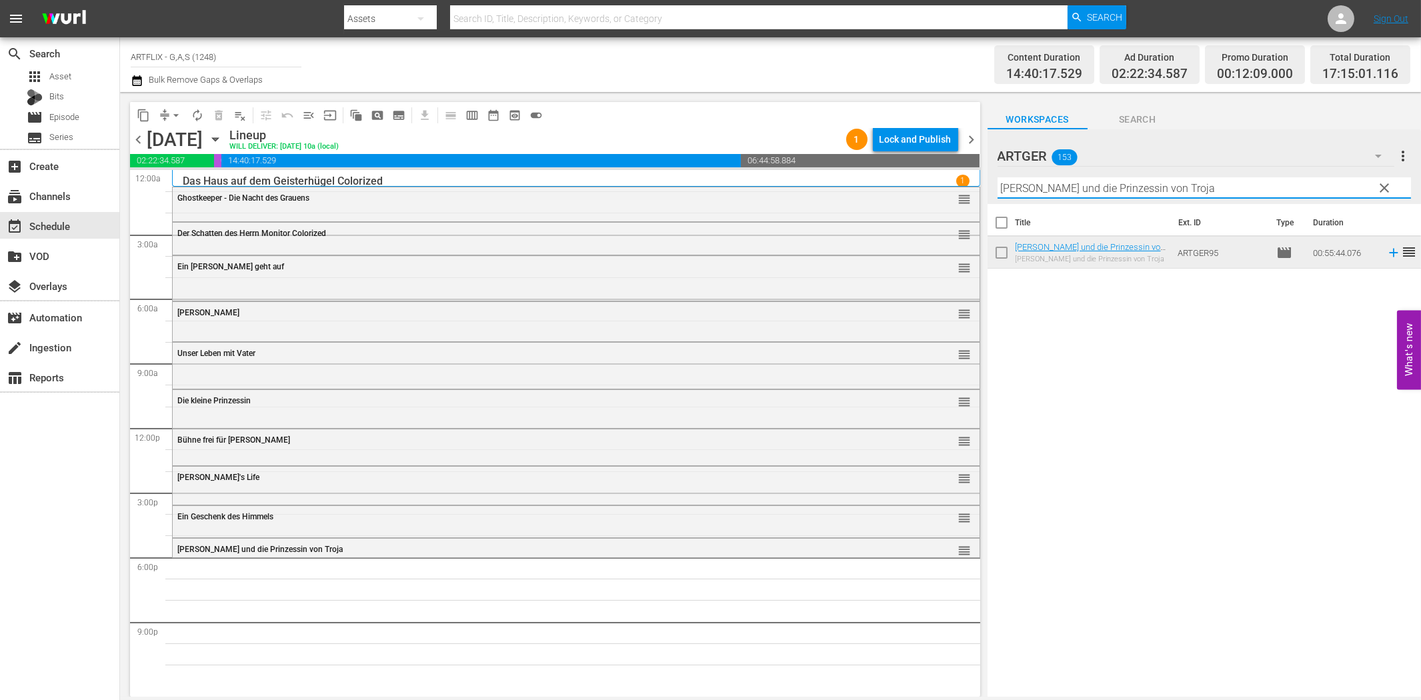
click at [1051, 195] on input "[PERSON_NAME] und die Prinzessin von Troja" at bounding box center [1203, 187] width 413 height 21
paste input "Arche Nor"
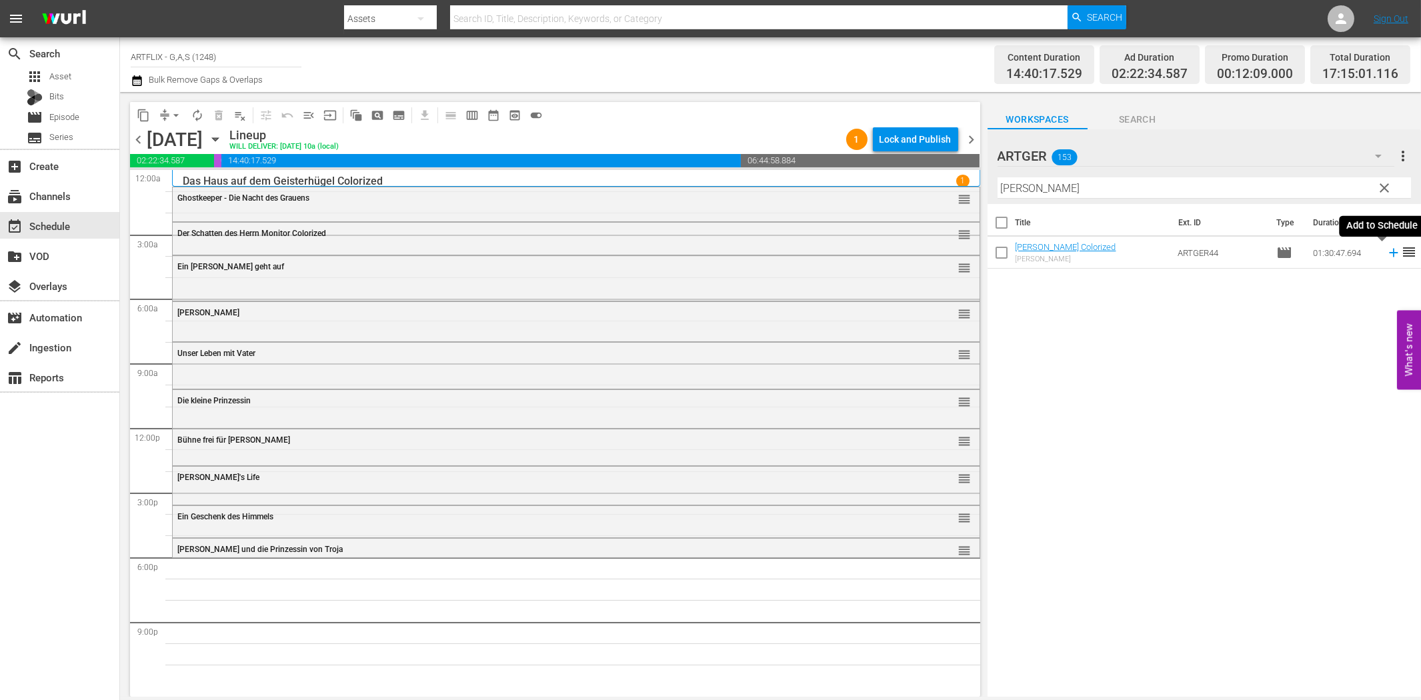
click at [1386, 252] on icon at bounding box center [1393, 252] width 15 height 15
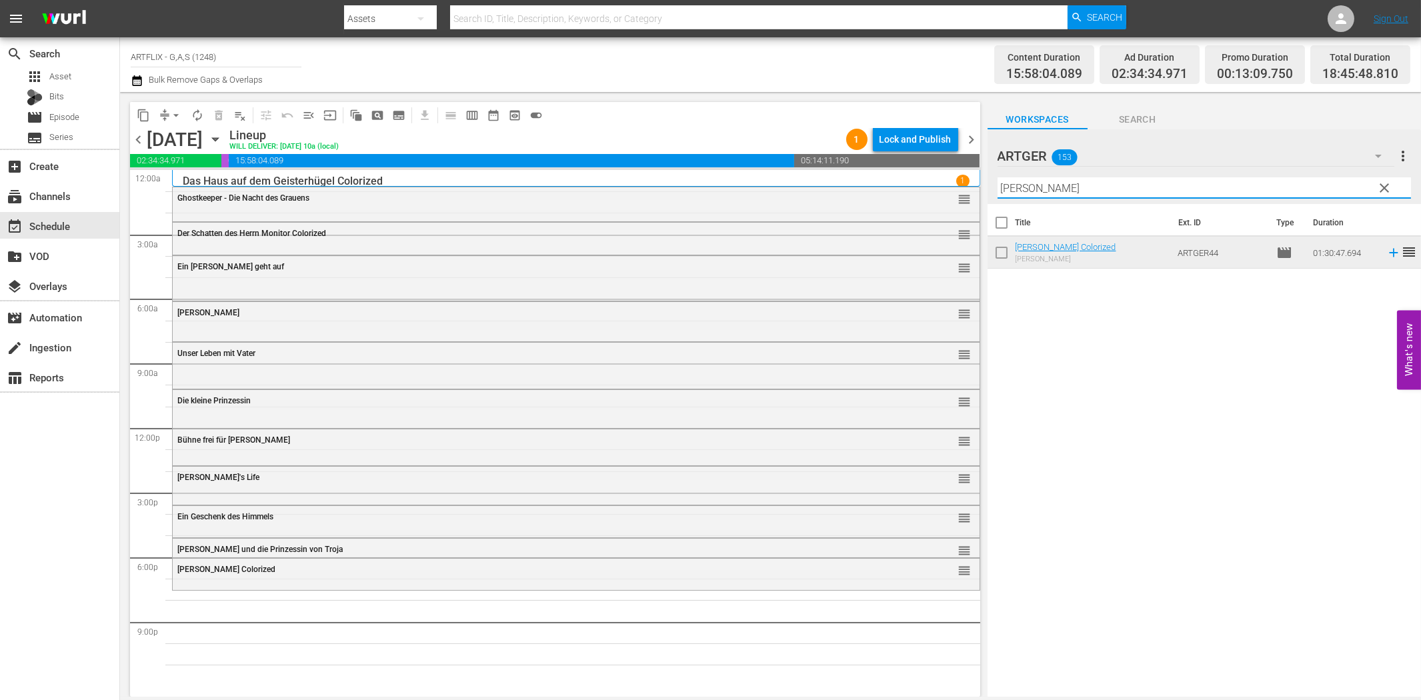
click at [1096, 189] on input "[PERSON_NAME]" at bounding box center [1203, 187] width 413 height 21
paste input "Geliebte Hochstaplerin"
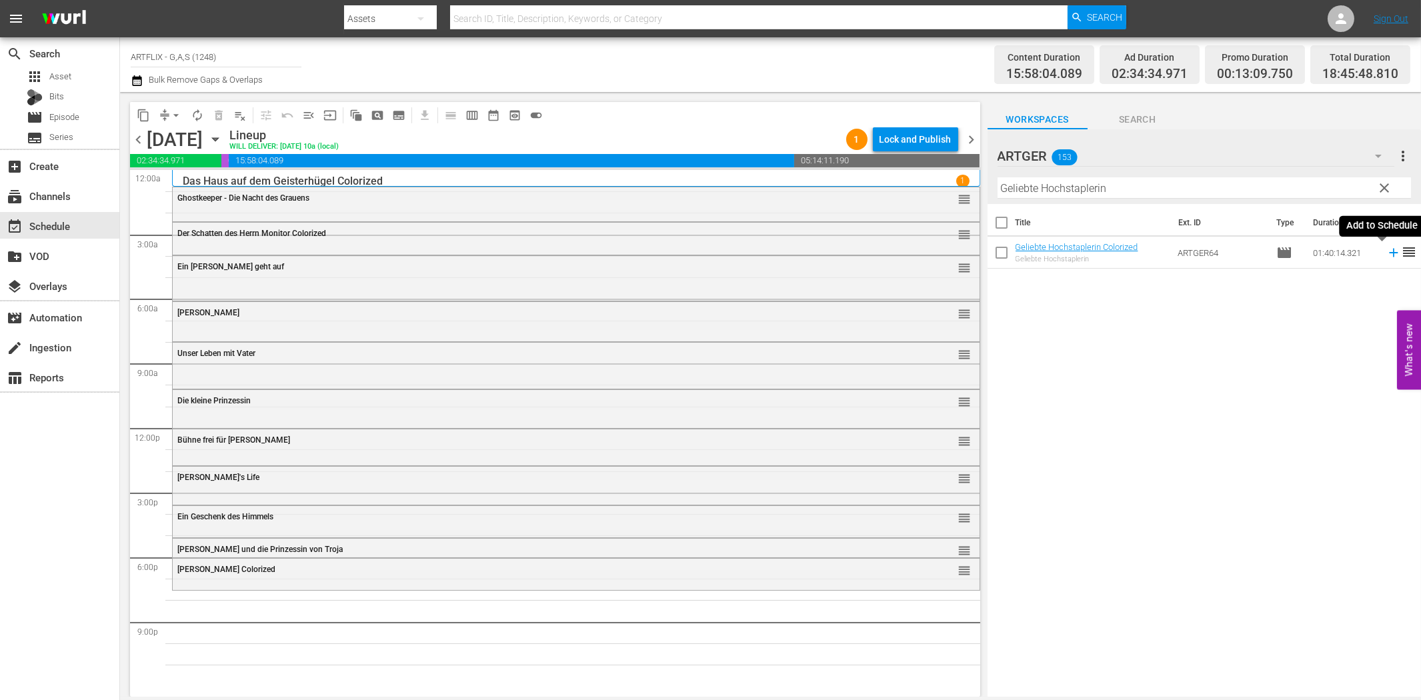
click at [1389, 252] on icon at bounding box center [1393, 253] width 9 height 9
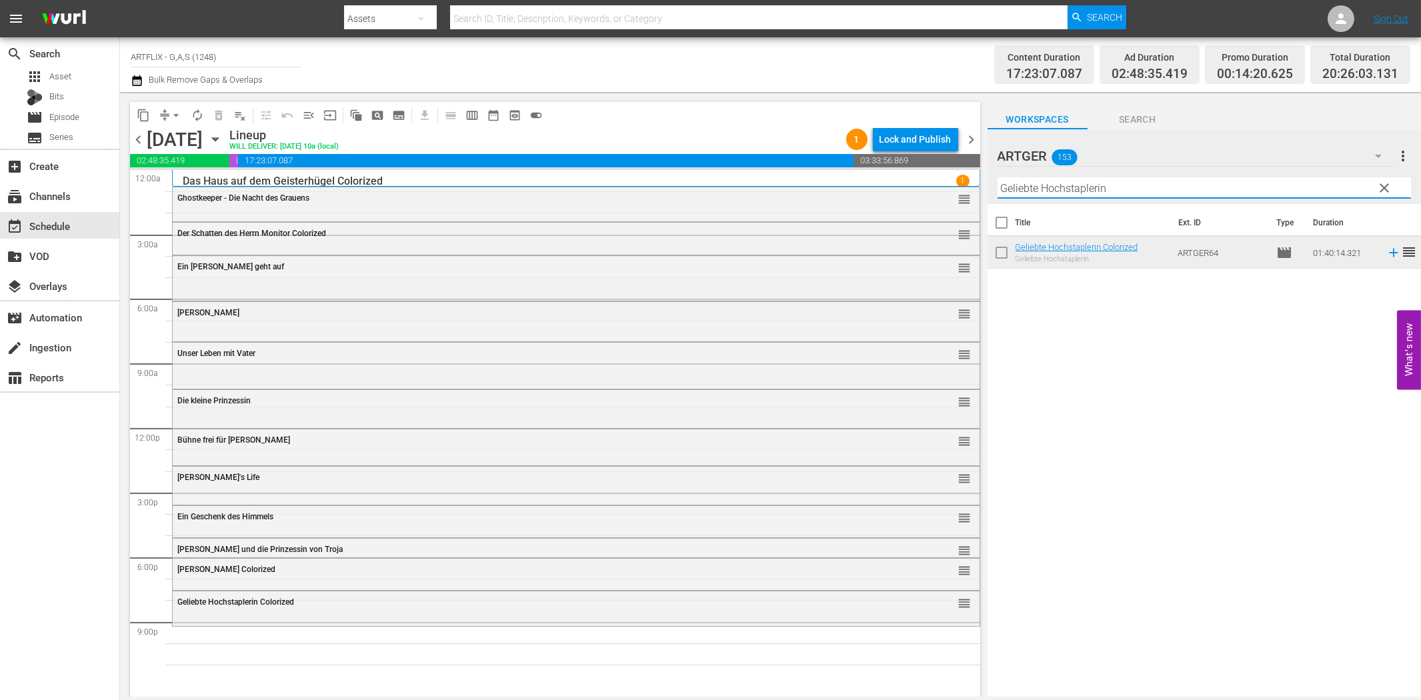
click at [1098, 189] on input "Geliebte Hochstaplerin" at bounding box center [1203, 187] width 413 height 21
paste input "Die gnadenlose Jagd"
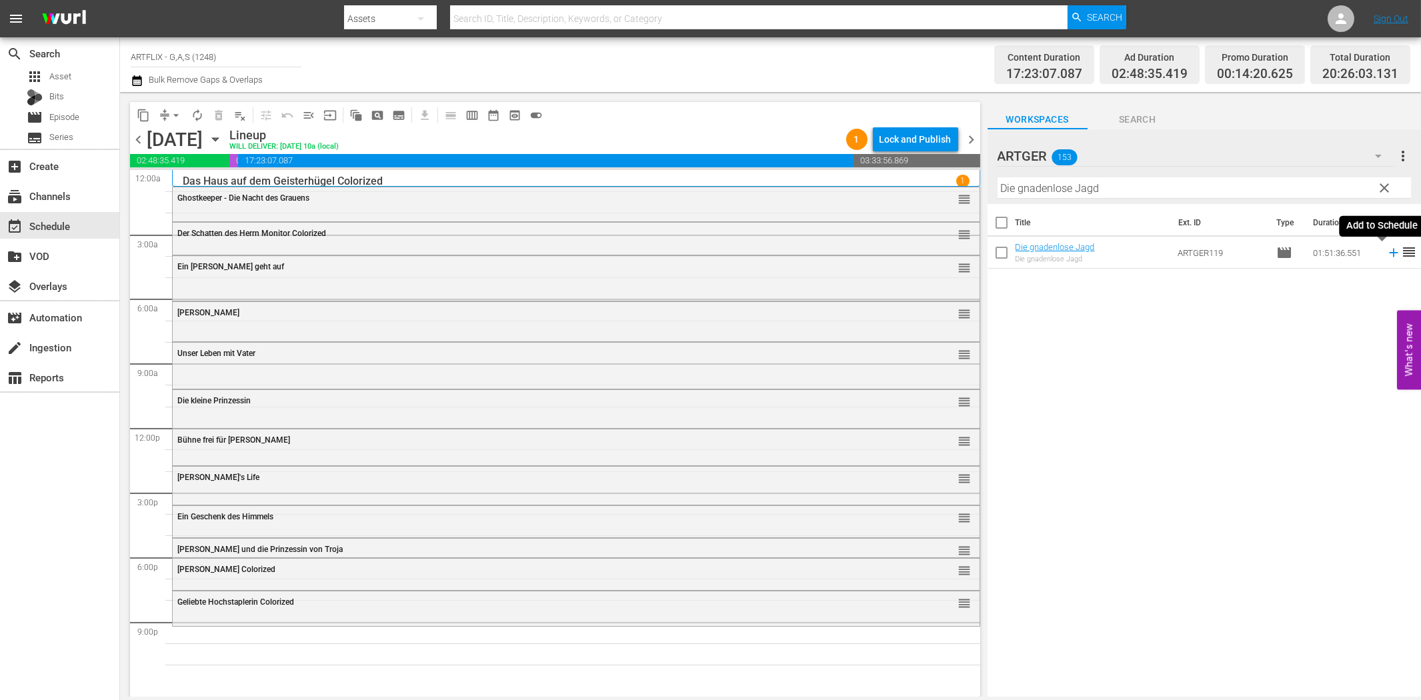
drag, startPoint x: 1381, startPoint y: 255, endPoint x: 1368, endPoint y: 255, distance: 13.3
click at [1386, 255] on icon at bounding box center [1393, 252] width 15 height 15
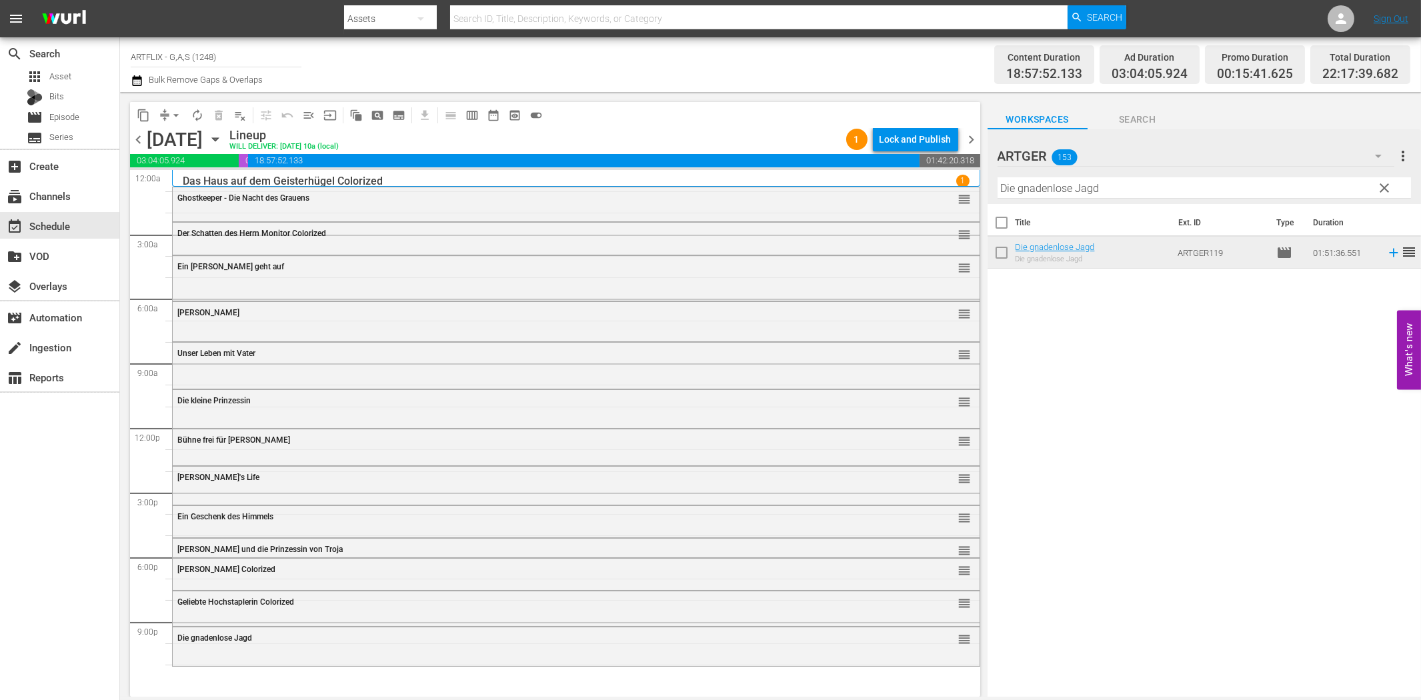
click at [1097, 187] on input "Die gnadenlose Jagd" at bounding box center [1203, 187] width 413 height 21
paste input "er Diamantencoup"
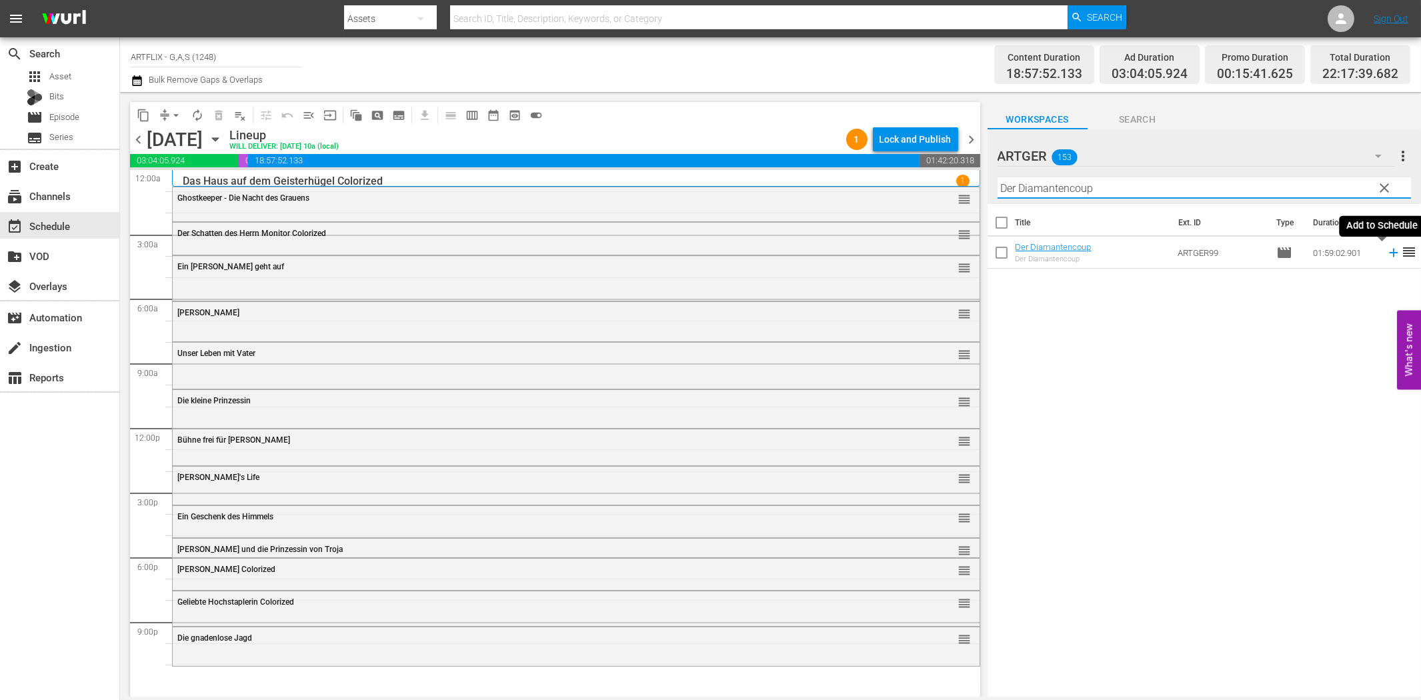
click at [1386, 251] on icon at bounding box center [1393, 252] width 15 height 15
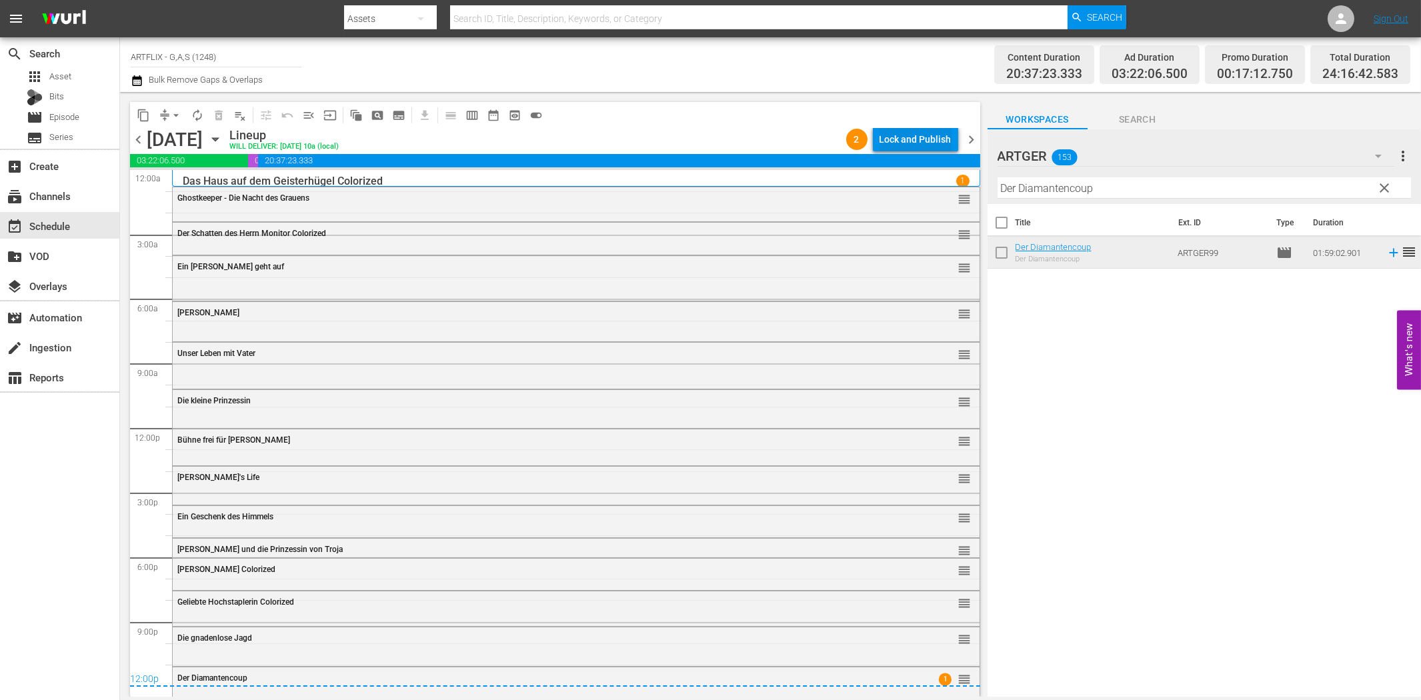
click at [907, 137] on div "Lock and Publish" at bounding box center [915, 139] width 72 height 24
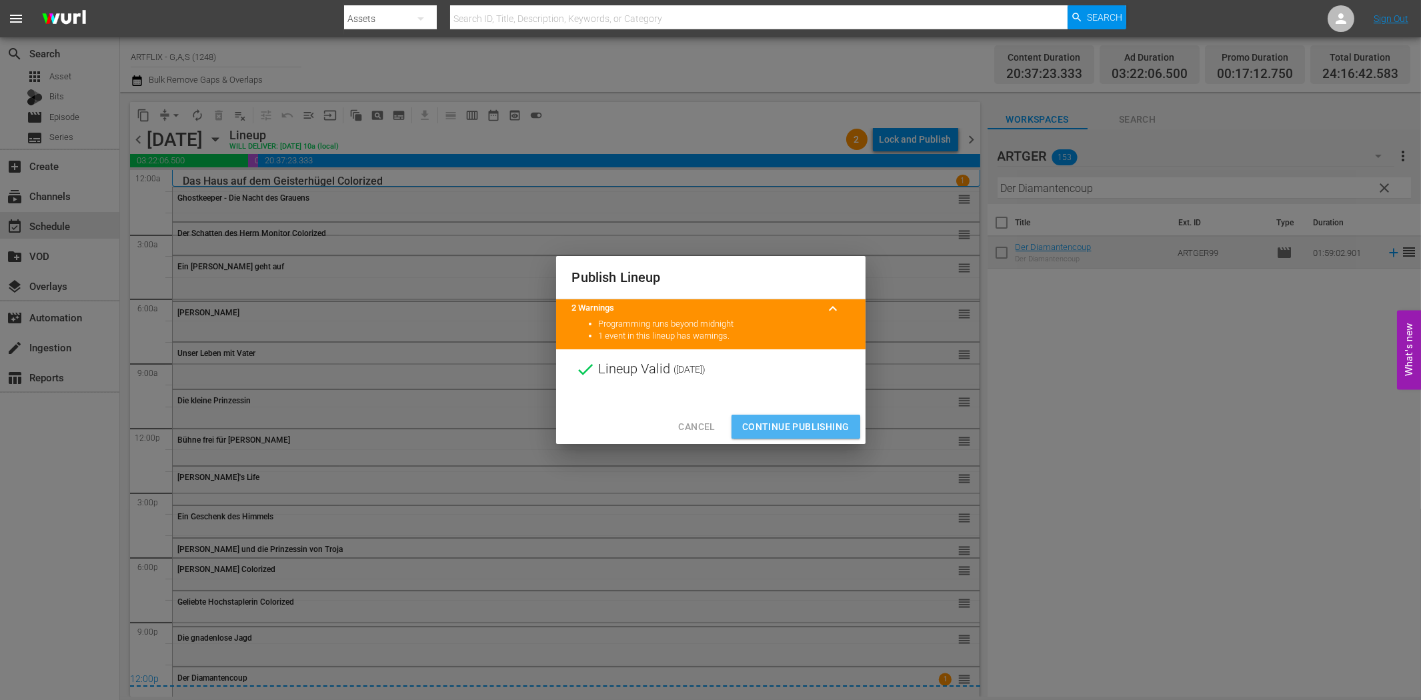
click at [831, 429] on span "Continue Publishing" at bounding box center [795, 427] width 107 height 17
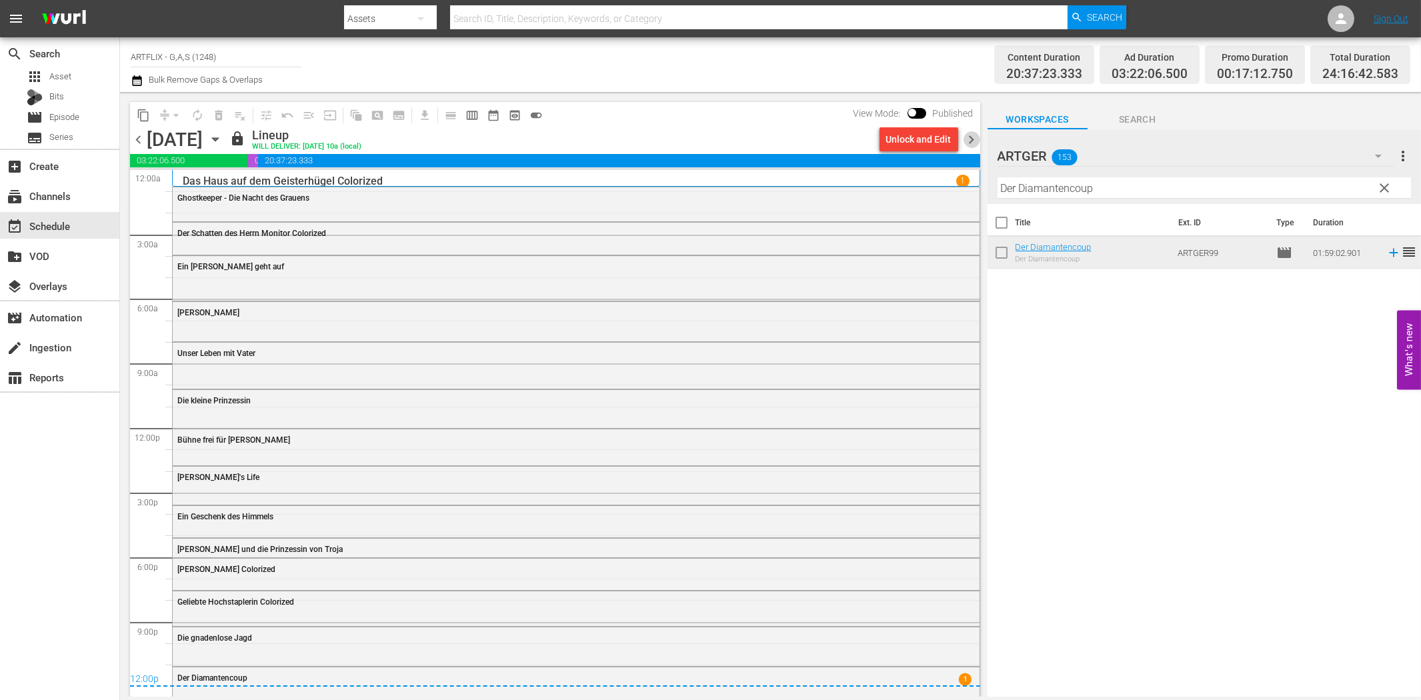
click at [970, 135] on span "chevron_right" at bounding box center [971, 139] width 17 height 17
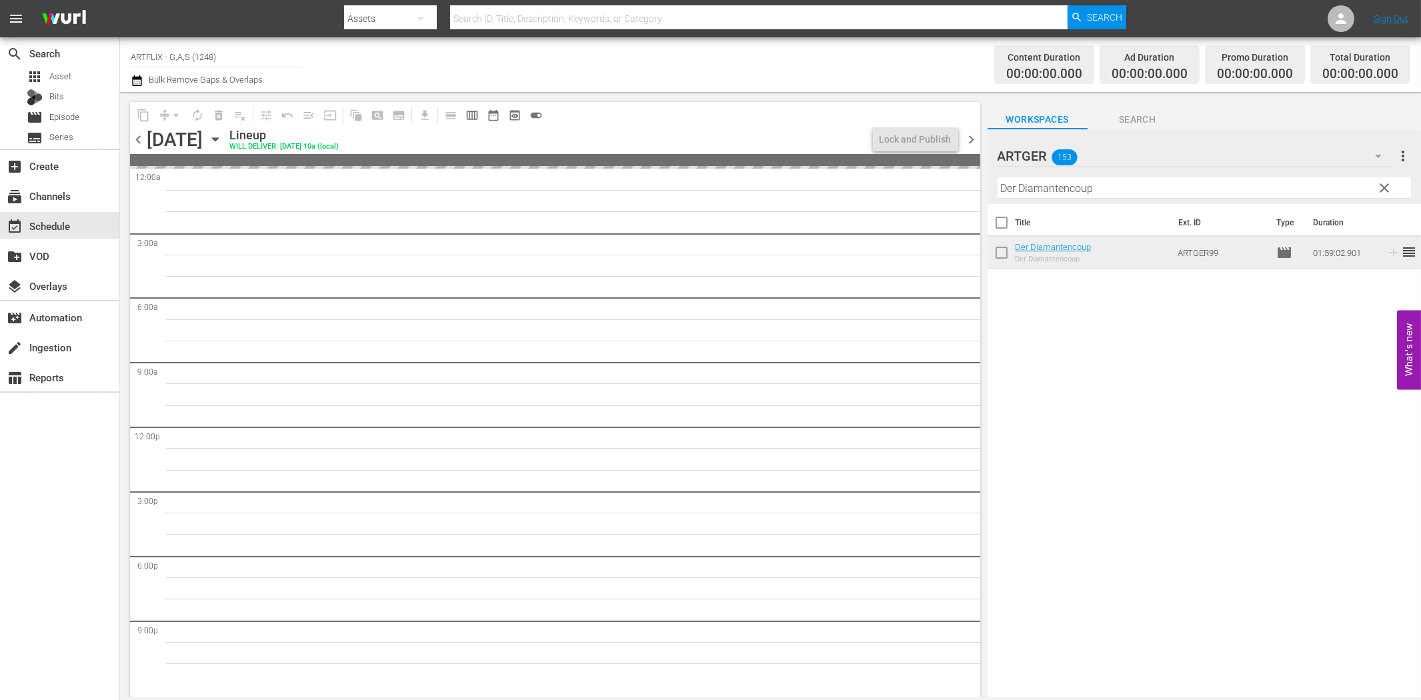
click at [1036, 191] on input "Der Diamantencoup" at bounding box center [1203, 187] width 413 height 21
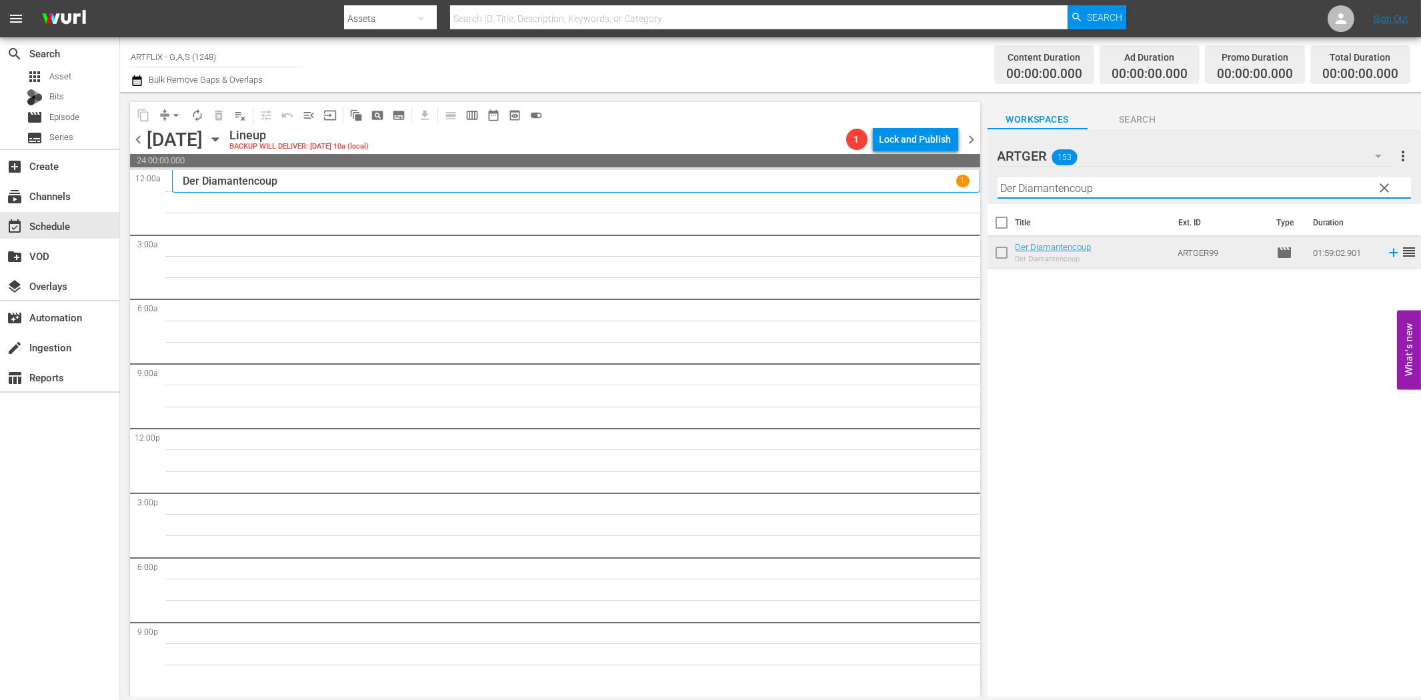
paste input "as Grauen kommt um zehn"
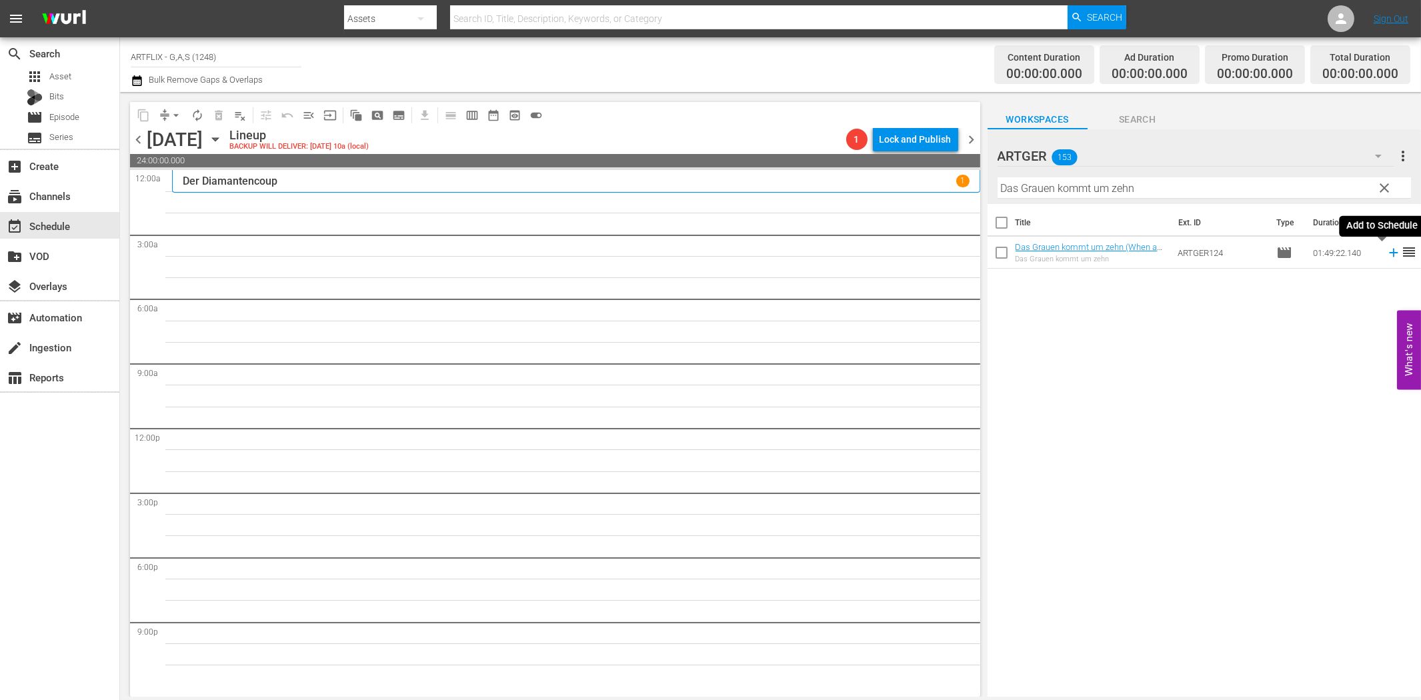
click at [1386, 251] on icon at bounding box center [1393, 252] width 15 height 15
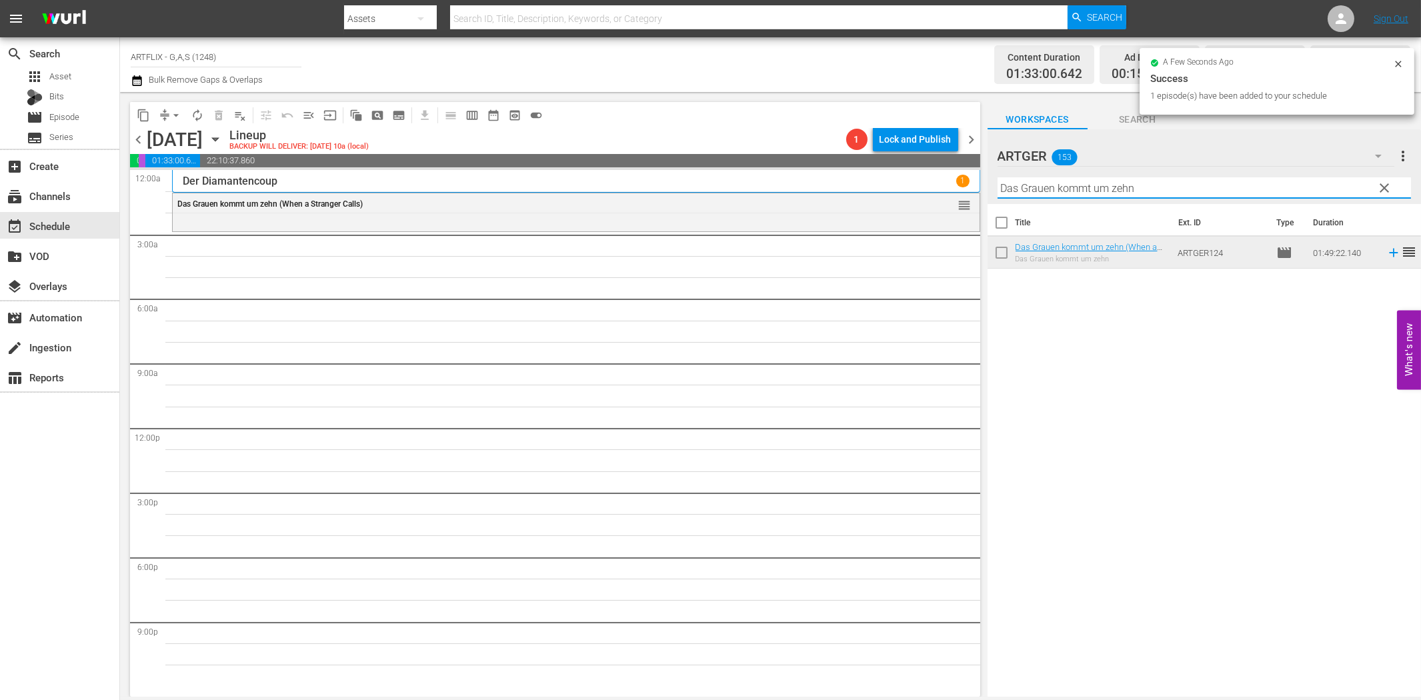
click at [1047, 180] on input "Das Grauen kommt um zehn" at bounding box center [1203, 187] width 413 height 21
paste input "ie seltsame Liebe der [PERSON_NAME]"
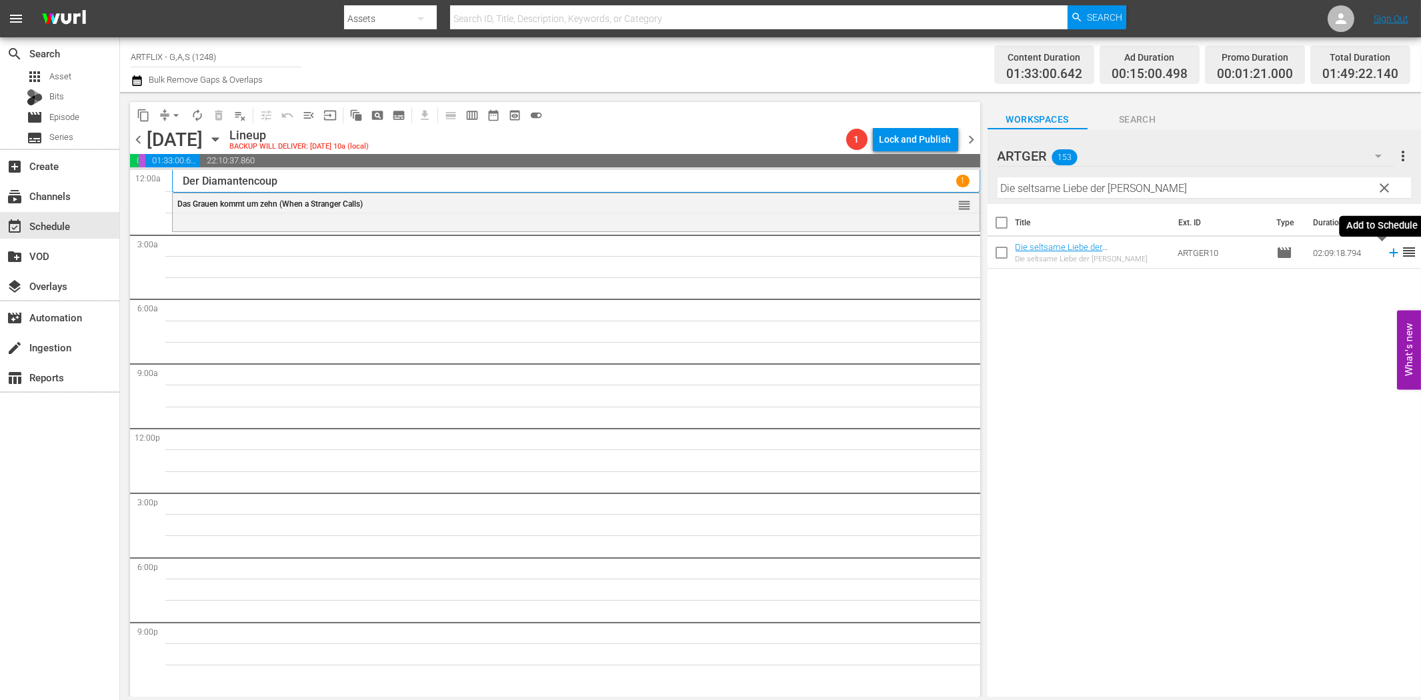
click at [1389, 253] on icon at bounding box center [1393, 253] width 9 height 9
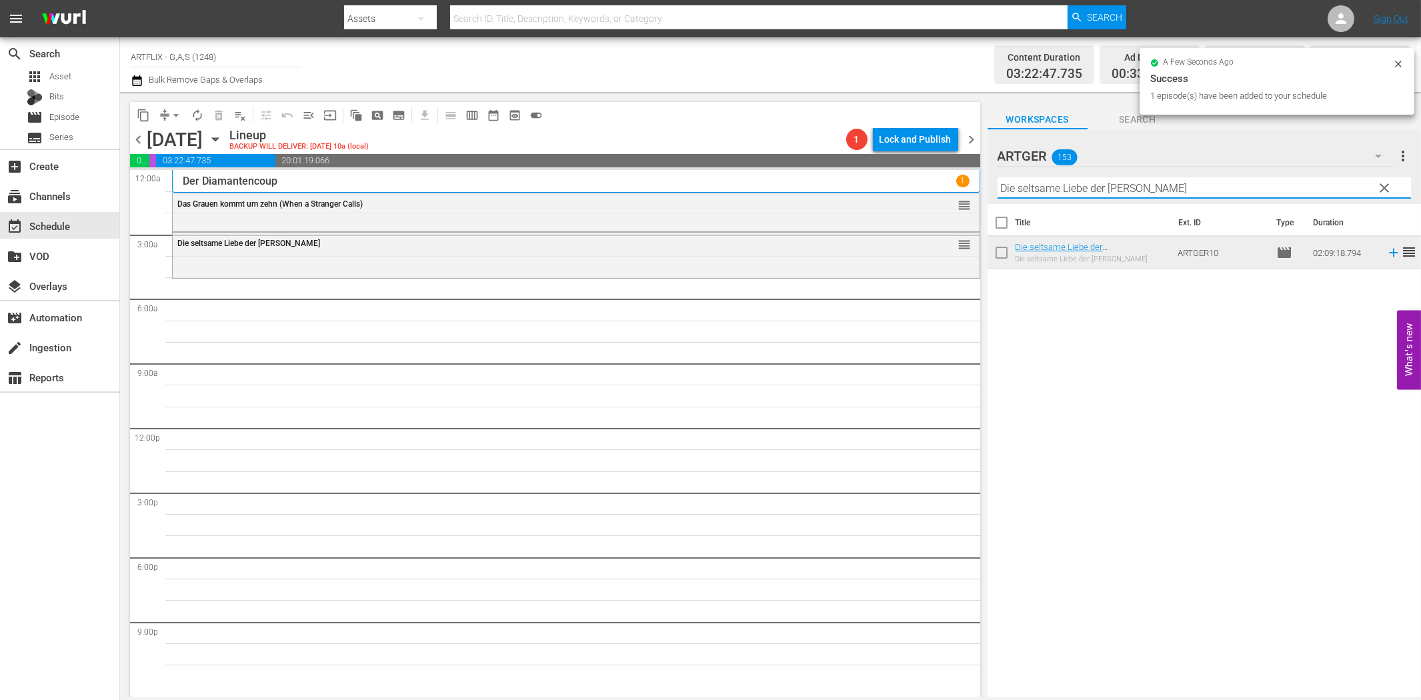
click at [1083, 185] on input "Die seltsame Liebe der [PERSON_NAME]" at bounding box center [1203, 187] width 413 height 21
paste input "Wundervolles [DATE]"
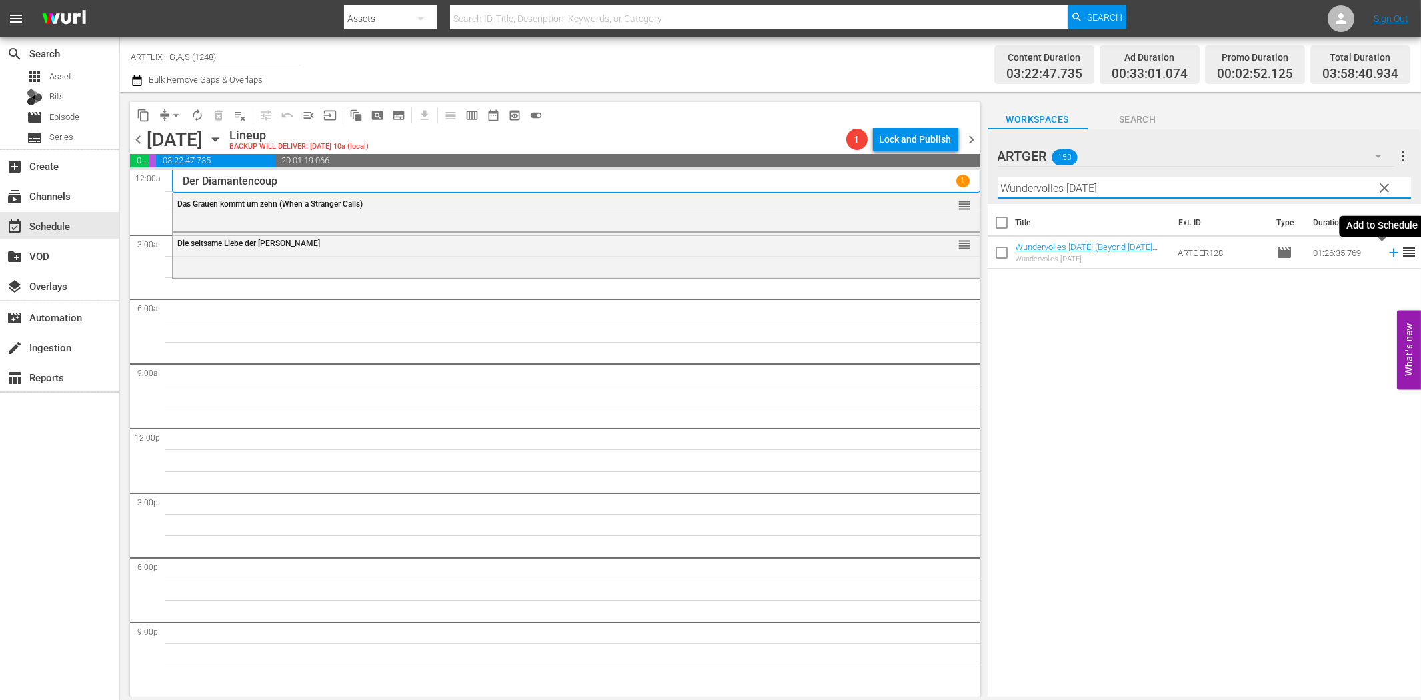
click at [1386, 252] on icon at bounding box center [1393, 252] width 15 height 15
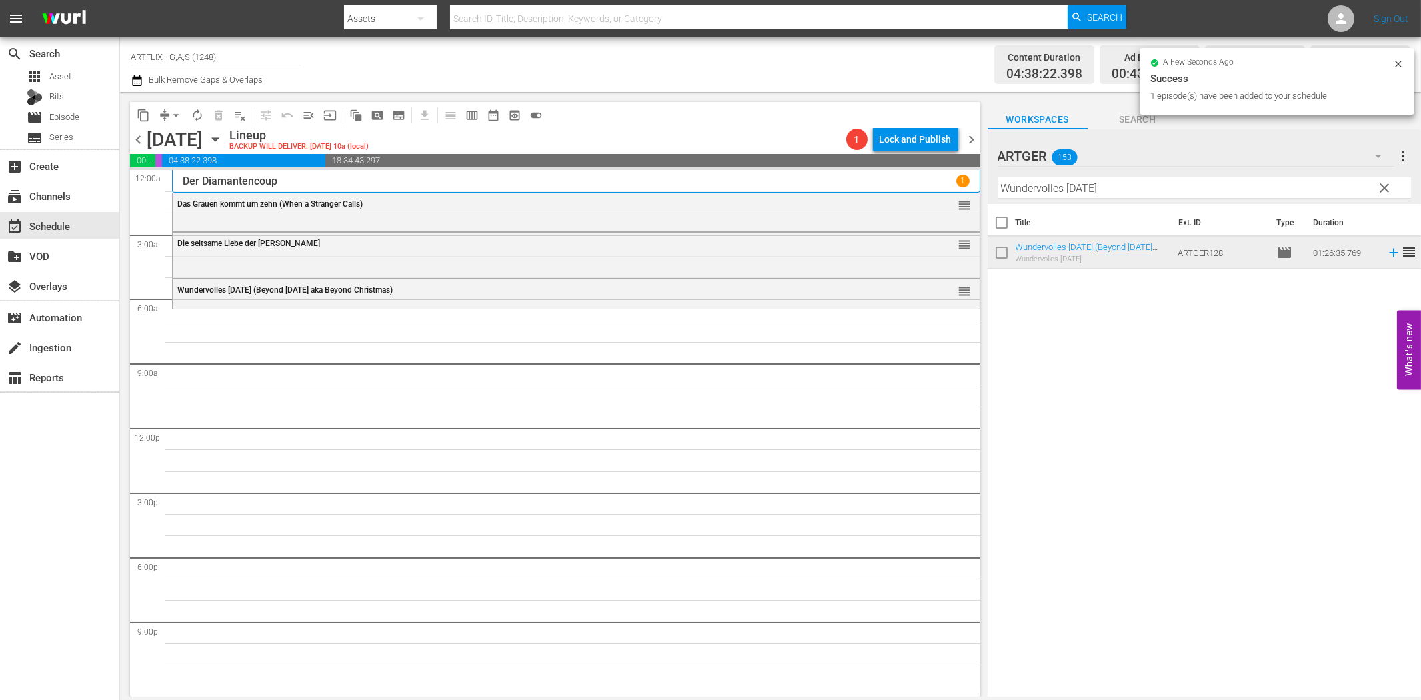
click at [1120, 189] on input "Wundervolles [DATE]" at bounding box center [1203, 187] width 413 height 21
paste input "eh' dem, der liebt!"
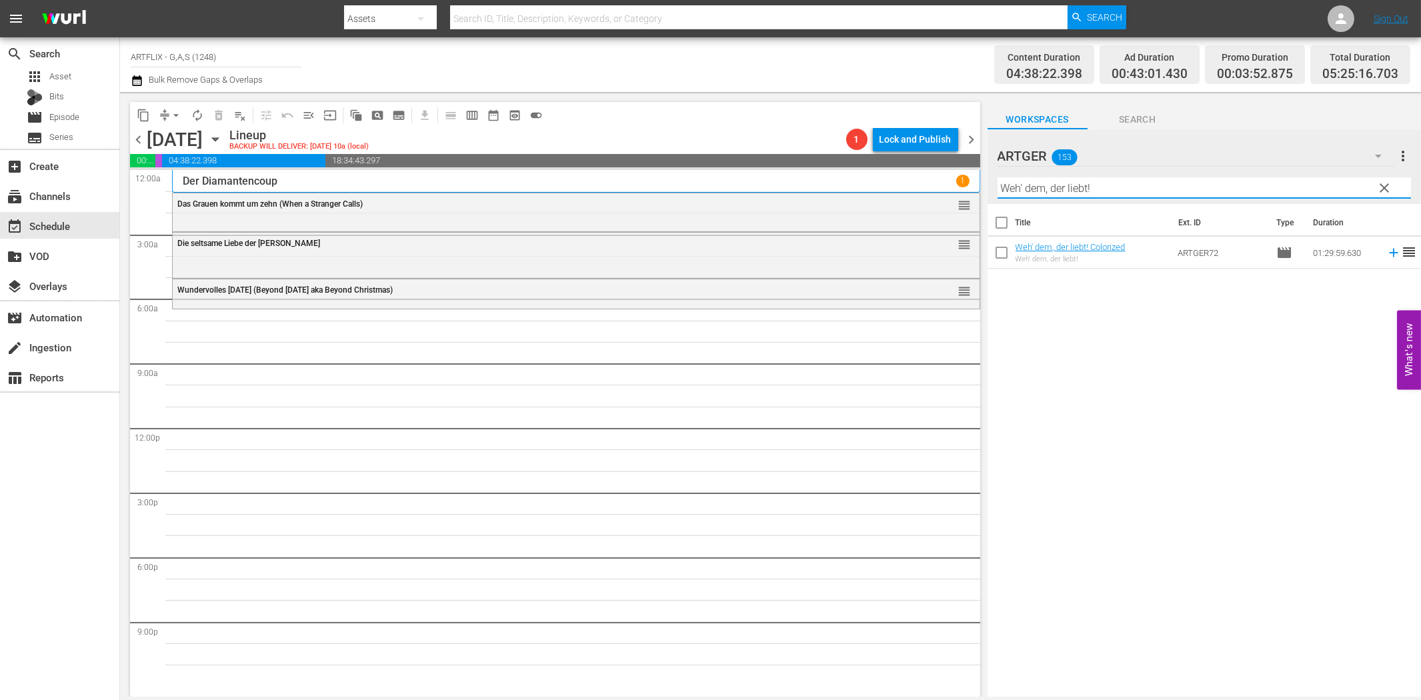
click at [1389, 253] on icon at bounding box center [1393, 253] width 9 height 9
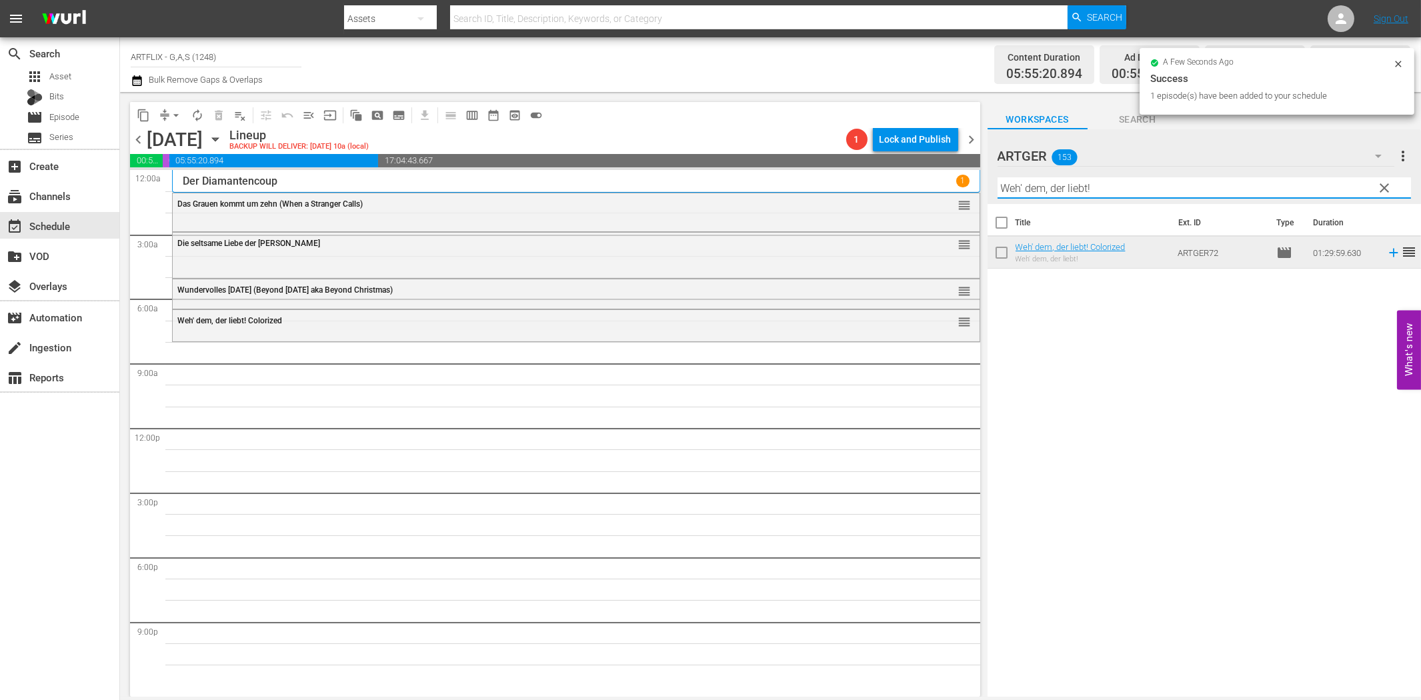
click at [1127, 189] on input "Weh' dem, der liebt!" at bounding box center [1203, 187] width 413 height 21
paste input "[PERSON_NAME]"
click at [1389, 254] on icon at bounding box center [1393, 253] width 9 height 9
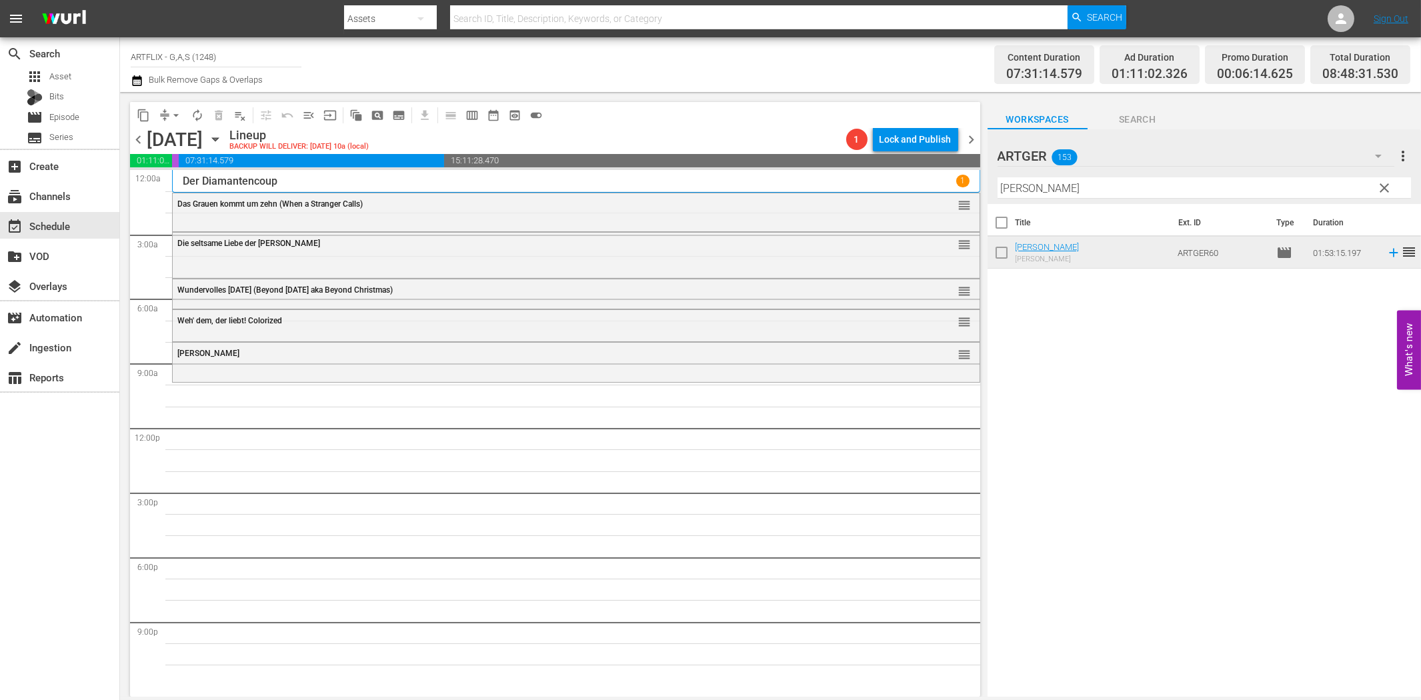
click at [1045, 389] on div "Title Ext. ID Type Duration [PERSON_NAME] [PERSON_NAME] [PERSON_NAME] ARTGER60 …" at bounding box center [1203, 451] width 433 height 495
click at [1084, 188] on input "[PERSON_NAME]" at bounding box center [1203, 187] width 413 height 21
paste input "Laurel & Hardy Chroniken - Teil 2"
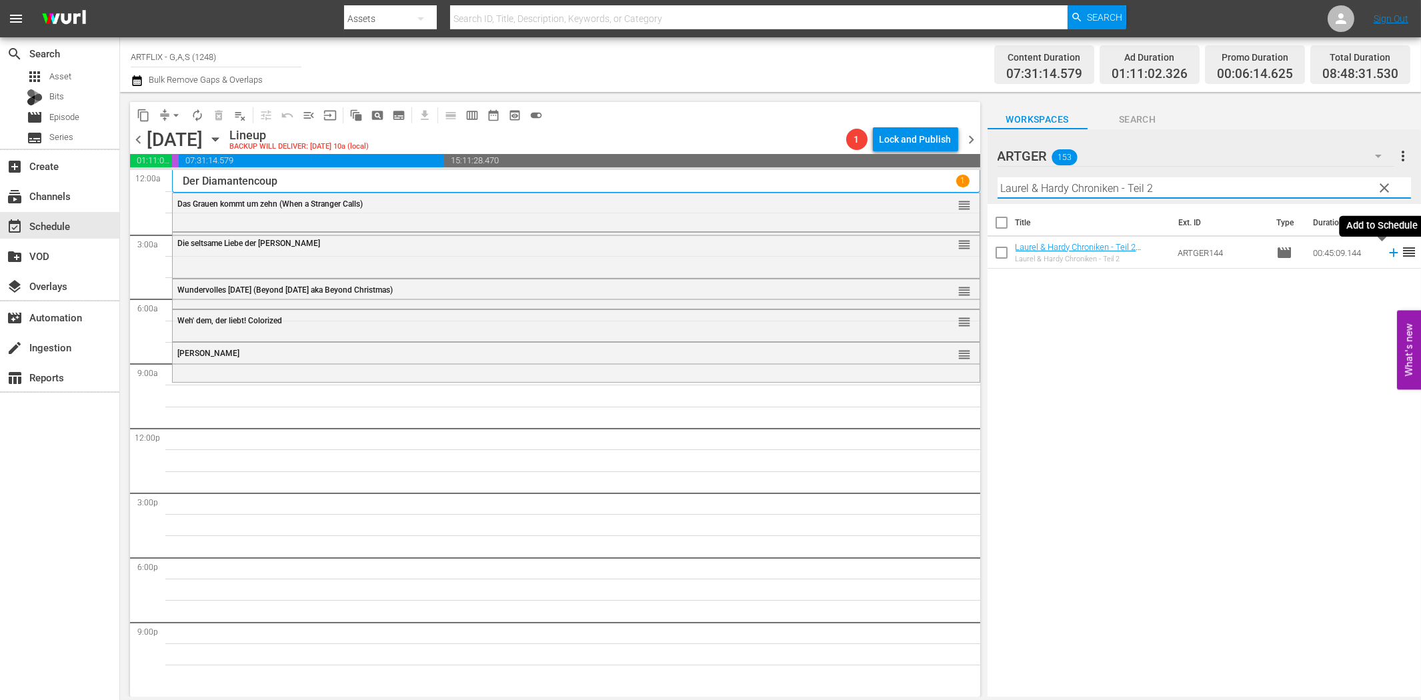
click at [1386, 255] on icon at bounding box center [1393, 252] width 15 height 15
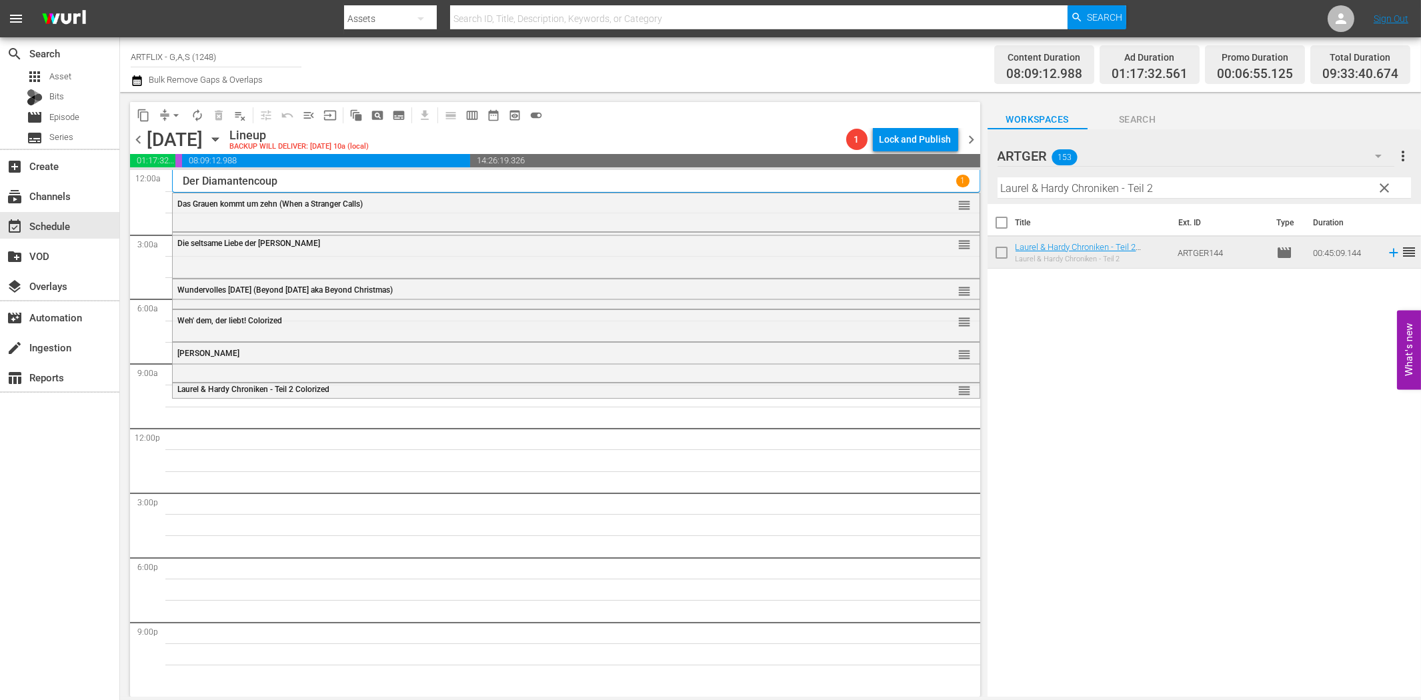
click at [1123, 370] on div "Title Ext. ID Type Duration Laurel & [PERSON_NAME] Chroniken - Teil 2 Colorized…" at bounding box center [1203, 451] width 433 height 495
click at [1138, 188] on input "Laurel & Hardy Chroniken - Teil 2" at bounding box center [1203, 187] width 413 height 21
click at [1134, 192] on input "Laurel & Hardy Chroniken - Teil 2" at bounding box center [1203, 187] width 413 height 21
paste input "The Three Stooges"
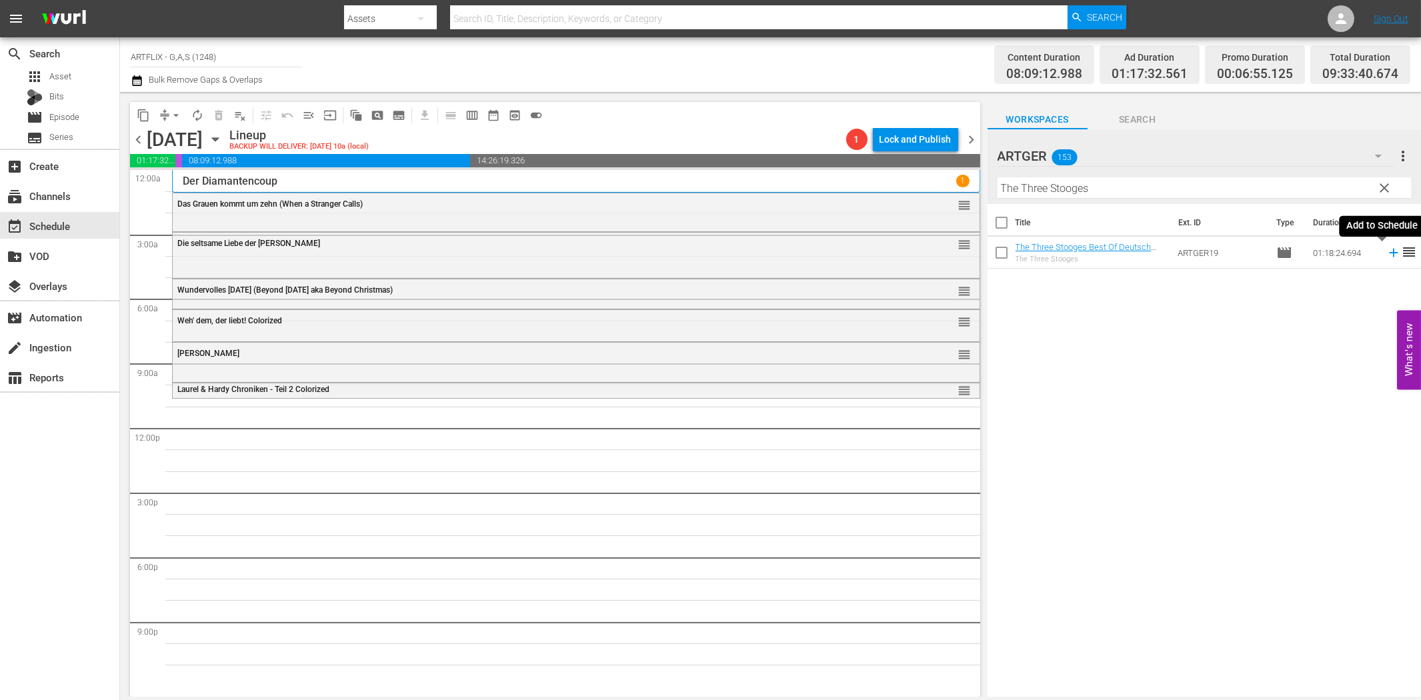
click at [1389, 255] on icon at bounding box center [1393, 253] width 9 height 9
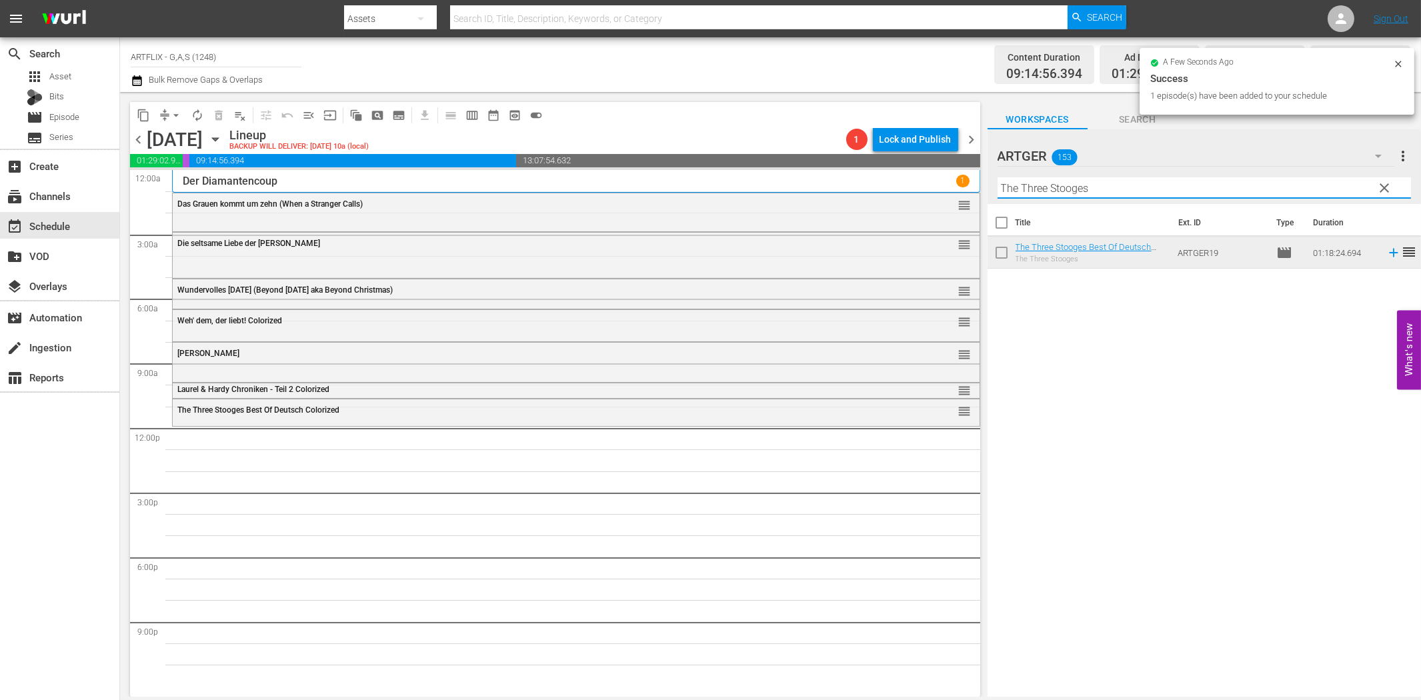
click at [1187, 177] on input "The Three Stooges" at bounding box center [1203, 187] width 413 height 21
paste input "Die [PERSON_NAME] von [GEOGRAPHIC_DATA]"
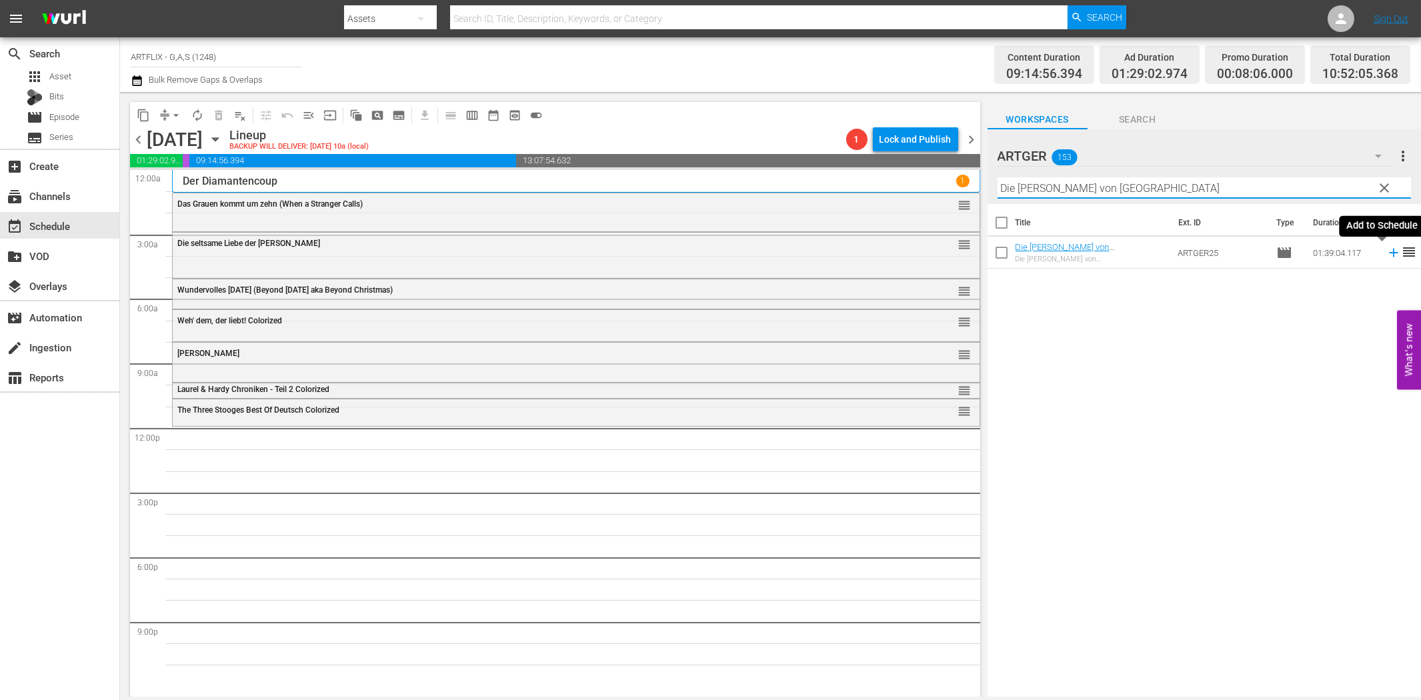
click at [1386, 251] on icon at bounding box center [1393, 252] width 15 height 15
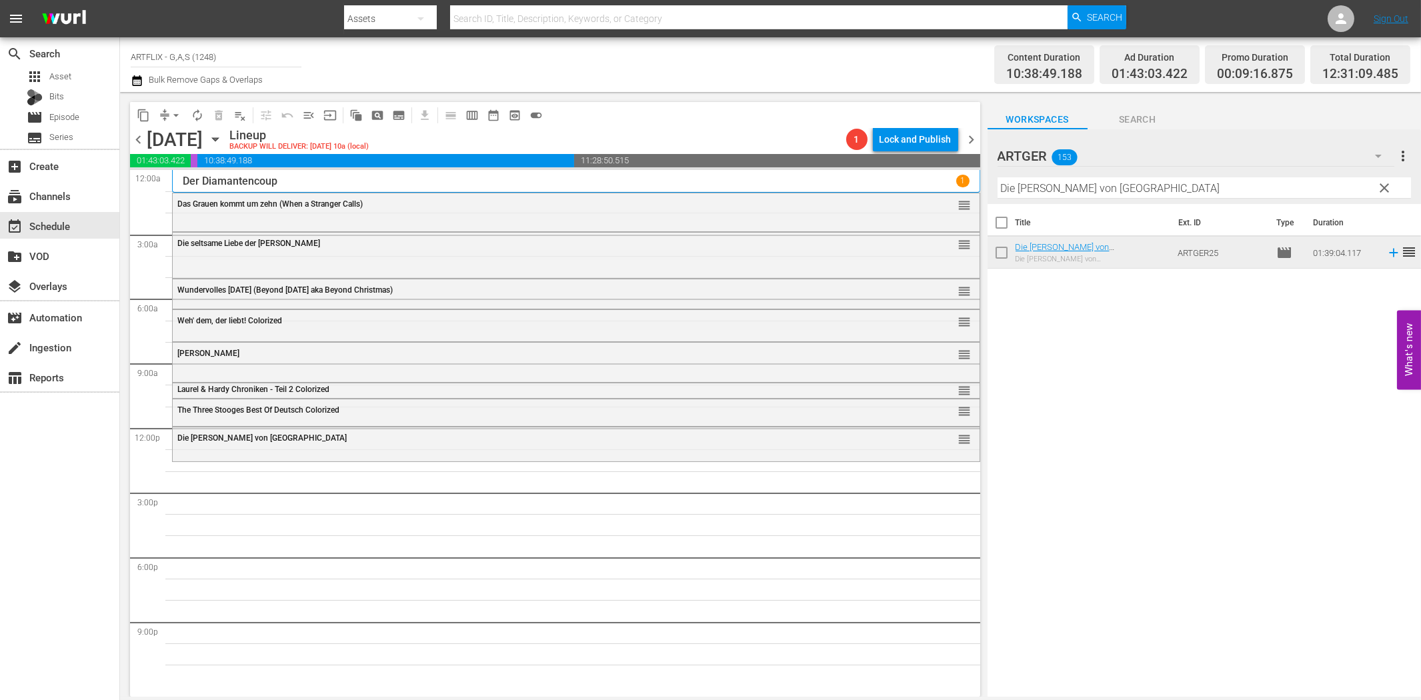
click at [1134, 190] on input "Die [PERSON_NAME] von [GEOGRAPHIC_DATA]" at bounding box center [1203, 187] width 413 height 21
paste input "Ursus im Tal der [PERSON_NAME]"
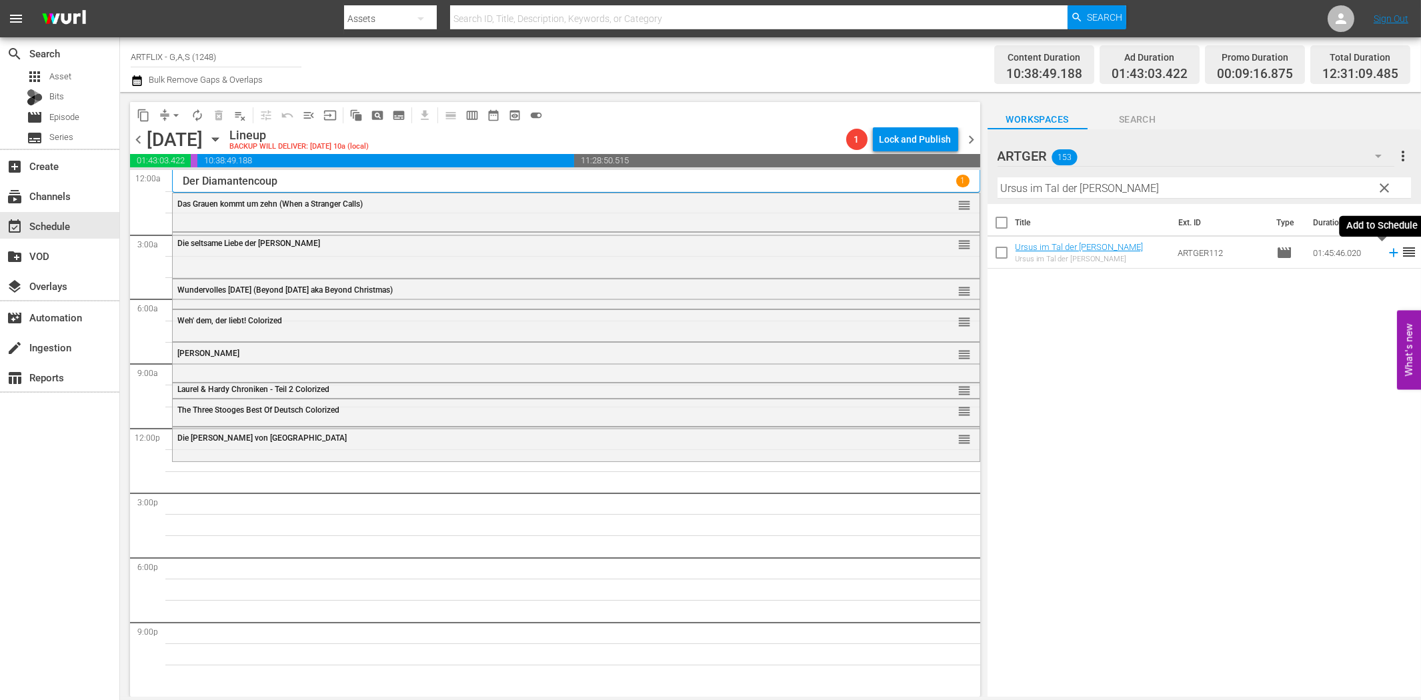
click at [1386, 257] on icon at bounding box center [1393, 252] width 15 height 15
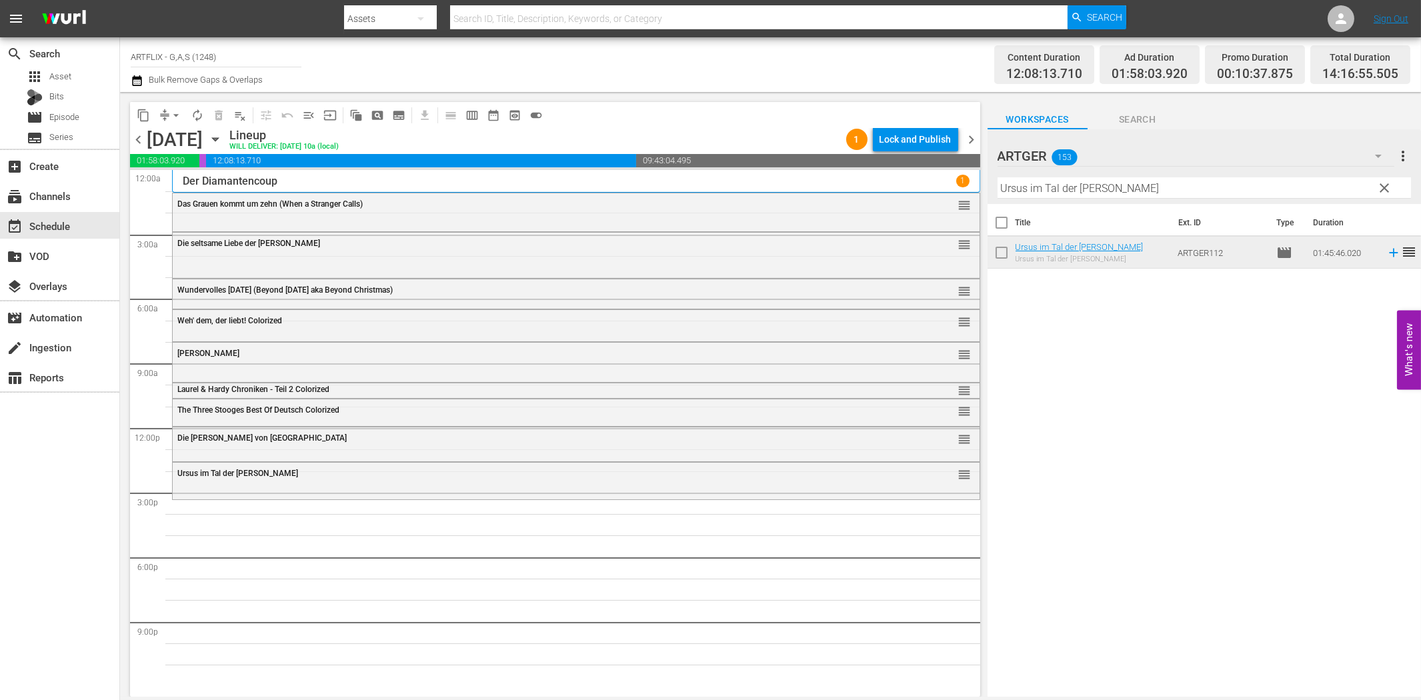
click at [1089, 188] on input "Ursus im Tal der [PERSON_NAME]" at bounding box center [1203, 187] width 413 height 21
paste input "Manaos - Die Sklaventreiber vom [GEOGRAPHIC_DATA]"
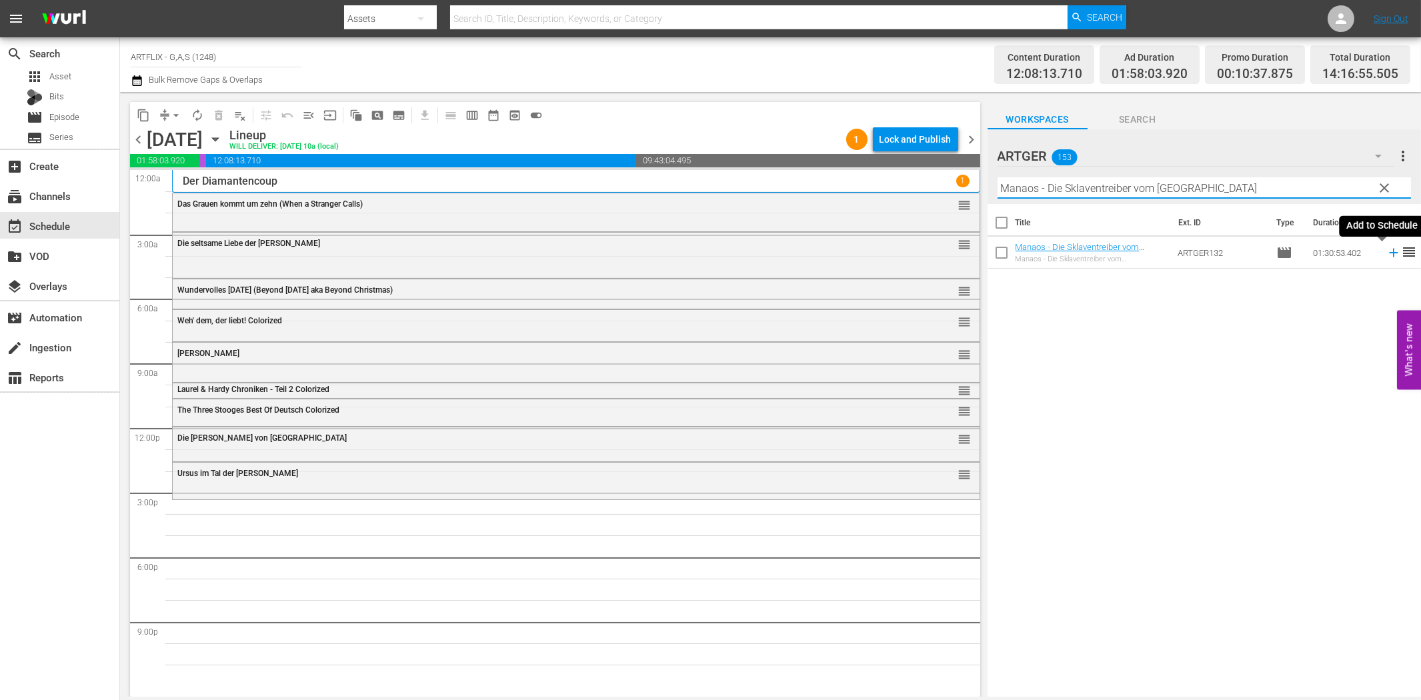
click at [1386, 251] on icon at bounding box center [1393, 252] width 15 height 15
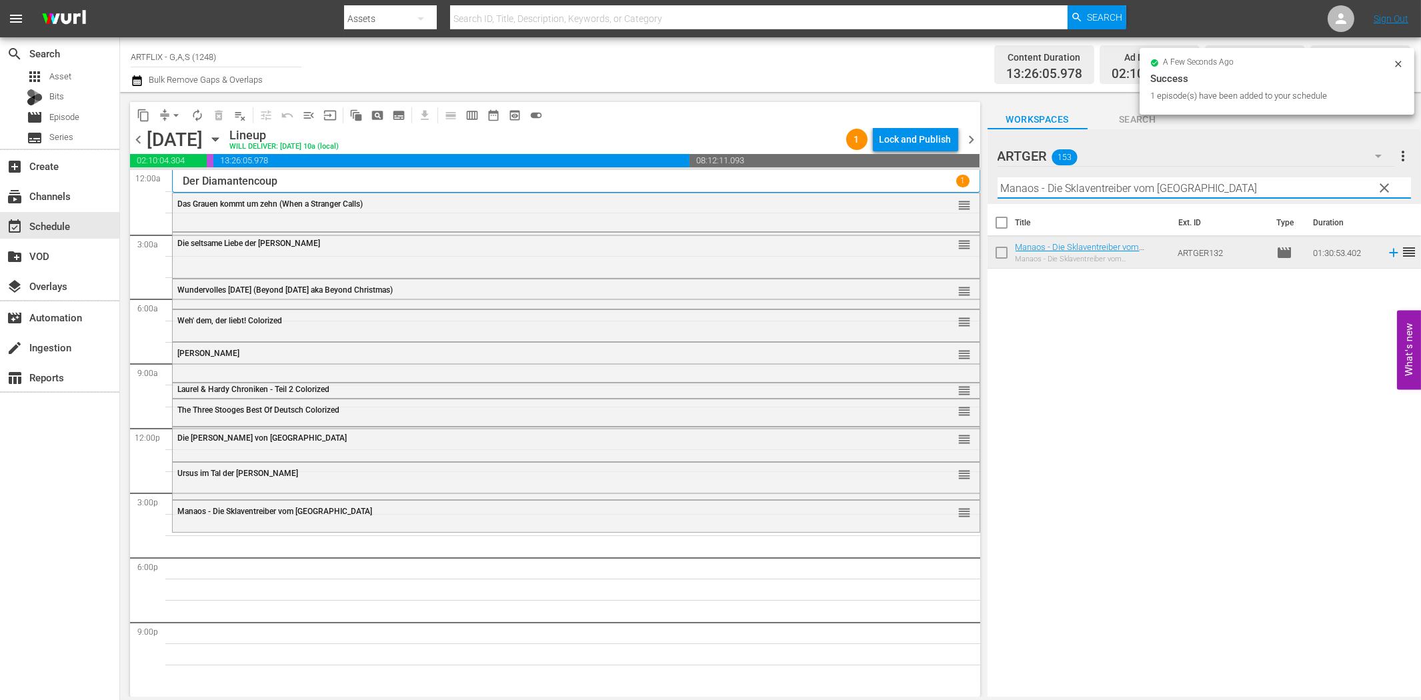
click at [1165, 189] on input "Manaos - Die Sklaventreiber vom [GEOGRAPHIC_DATA]" at bounding box center [1203, 187] width 413 height 21
paste input "[PERSON_NAME] am Kilimandscharo"
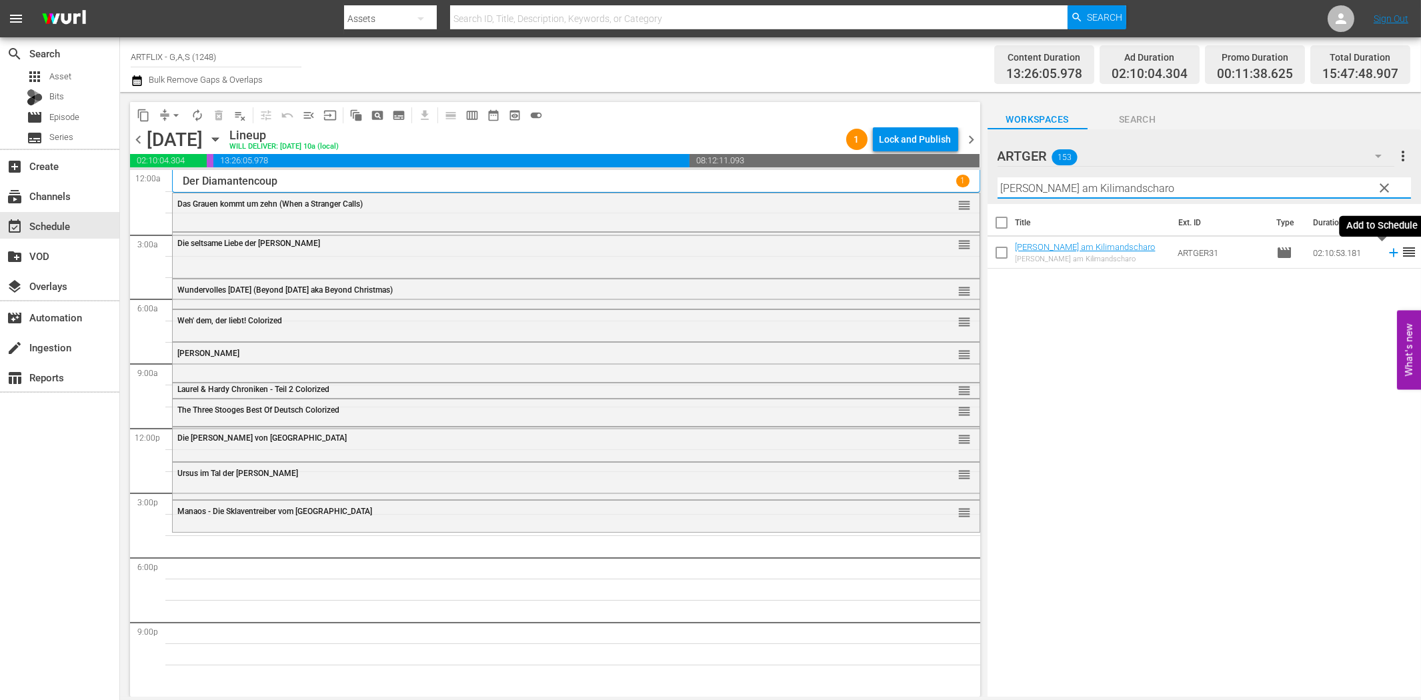
click at [1386, 247] on icon at bounding box center [1393, 252] width 15 height 15
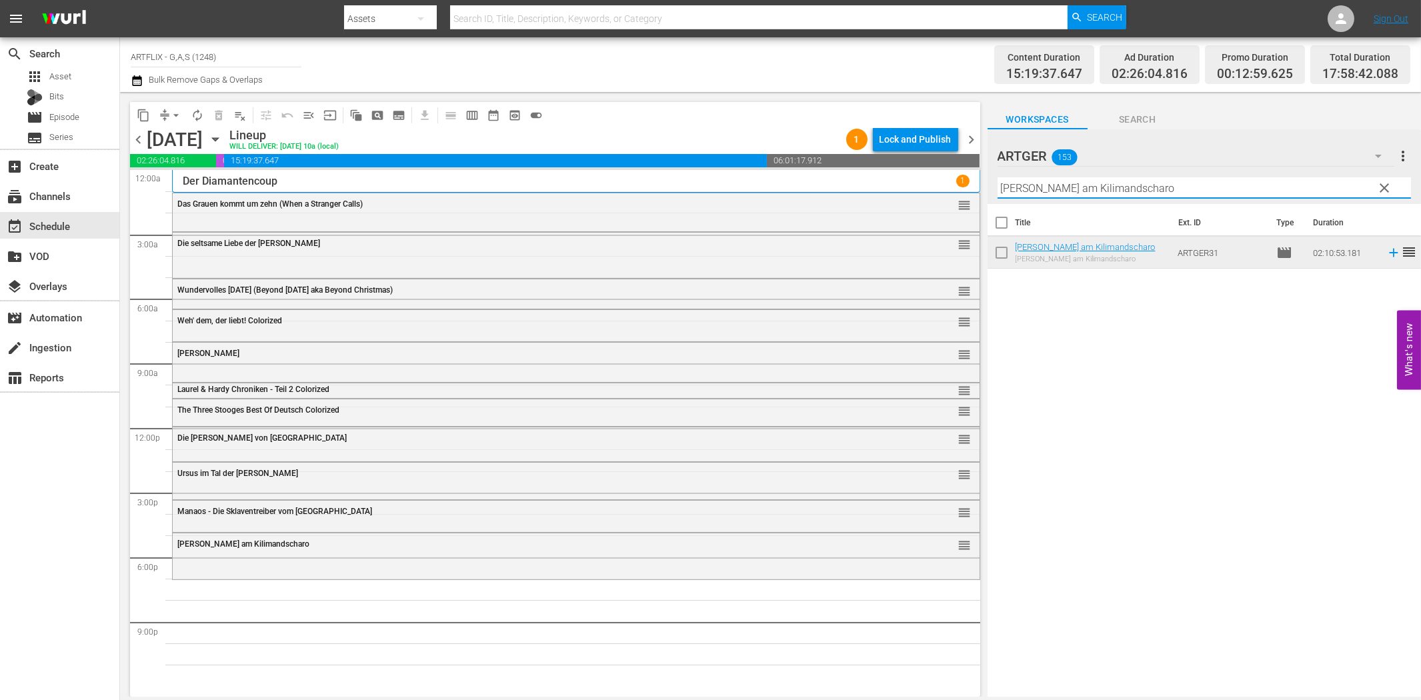
click at [1145, 191] on input "[PERSON_NAME] am Kilimandscharo" at bounding box center [1203, 187] width 413 height 21
paste input "Ein explosiver [PERSON_NAME]"
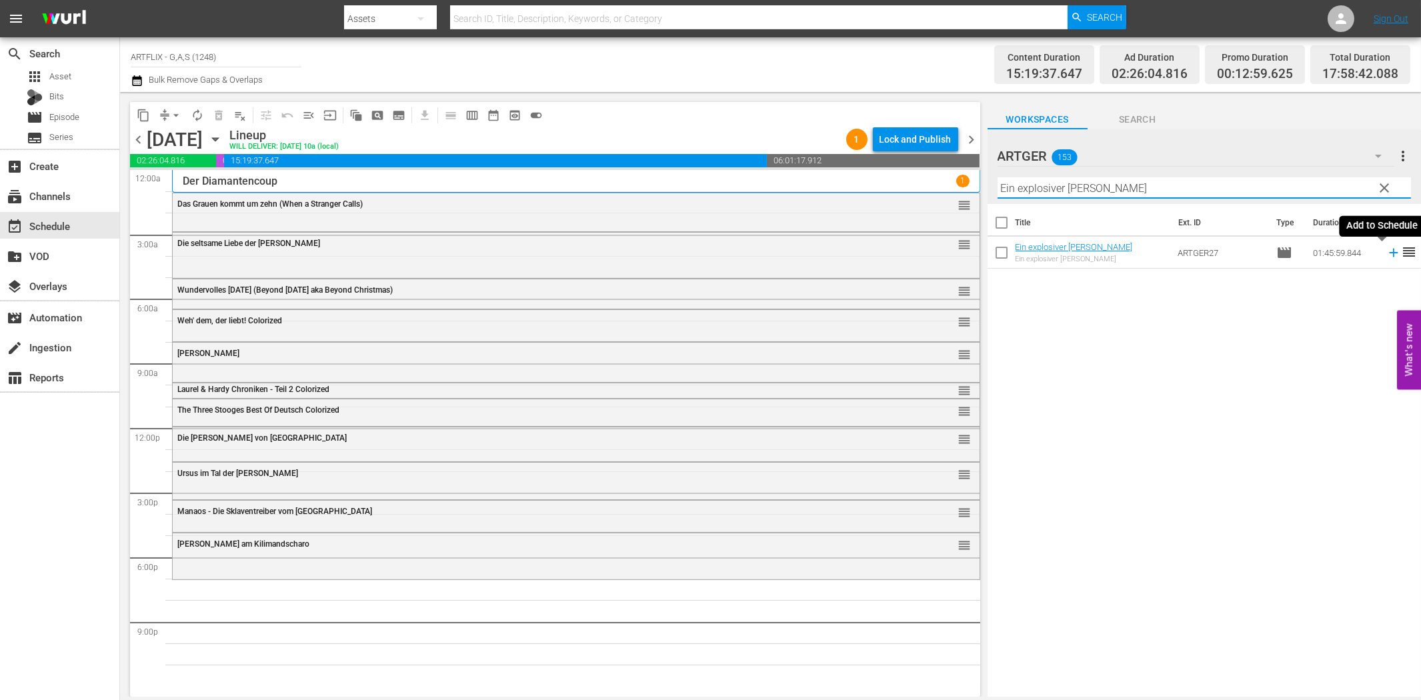
click at [1386, 257] on icon at bounding box center [1393, 252] width 15 height 15
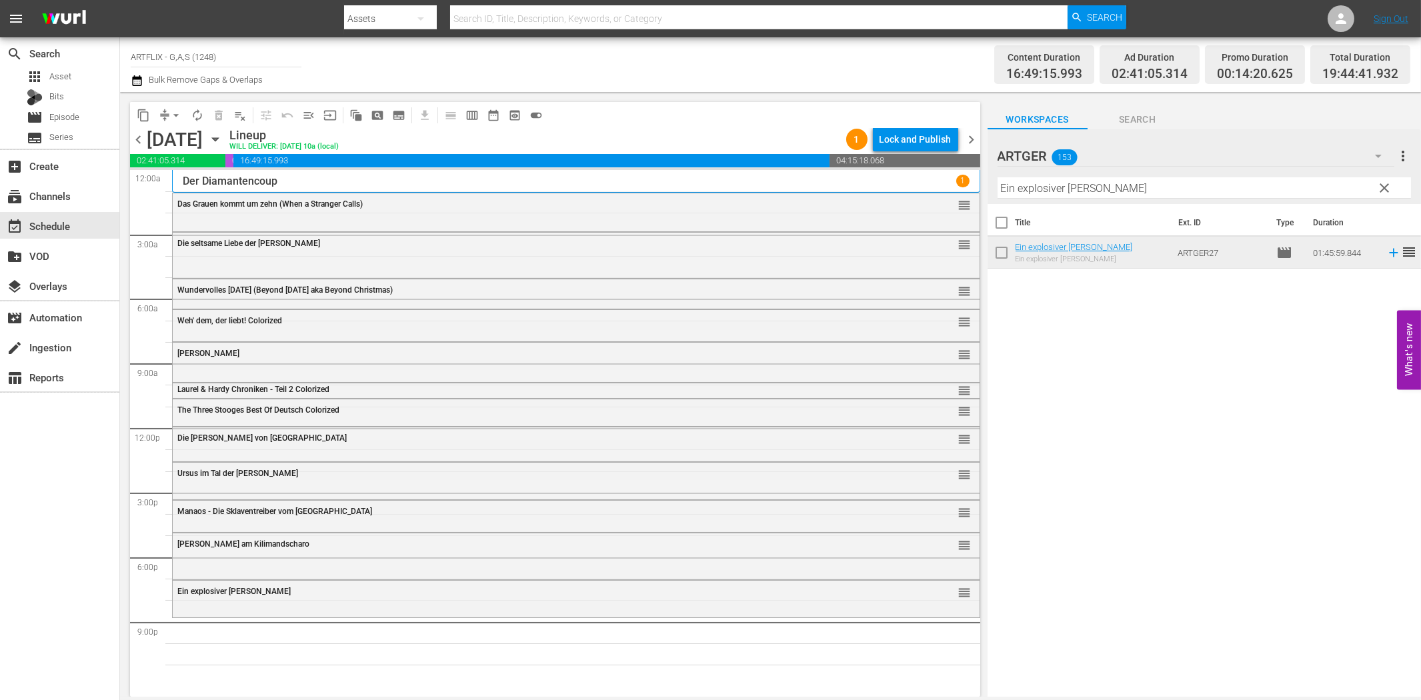
click at [1157, 193] on input "Ein explosiver [PERSON_NAME]" at bounding box center [1203, 187] width 413 height 21
paste input "Die Brut des [PERSON_NAME]"
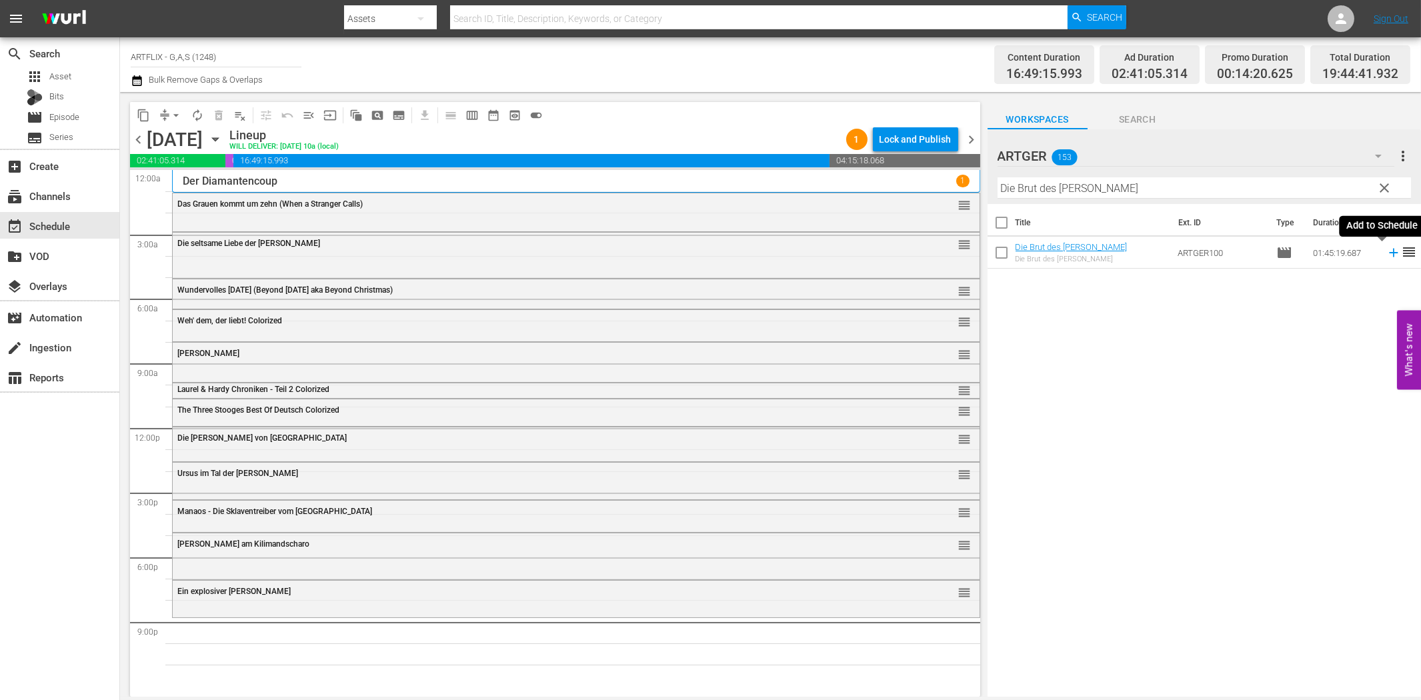
click at [1386, 247] on icon at bounding box center [1393, 252] width 15 height 15
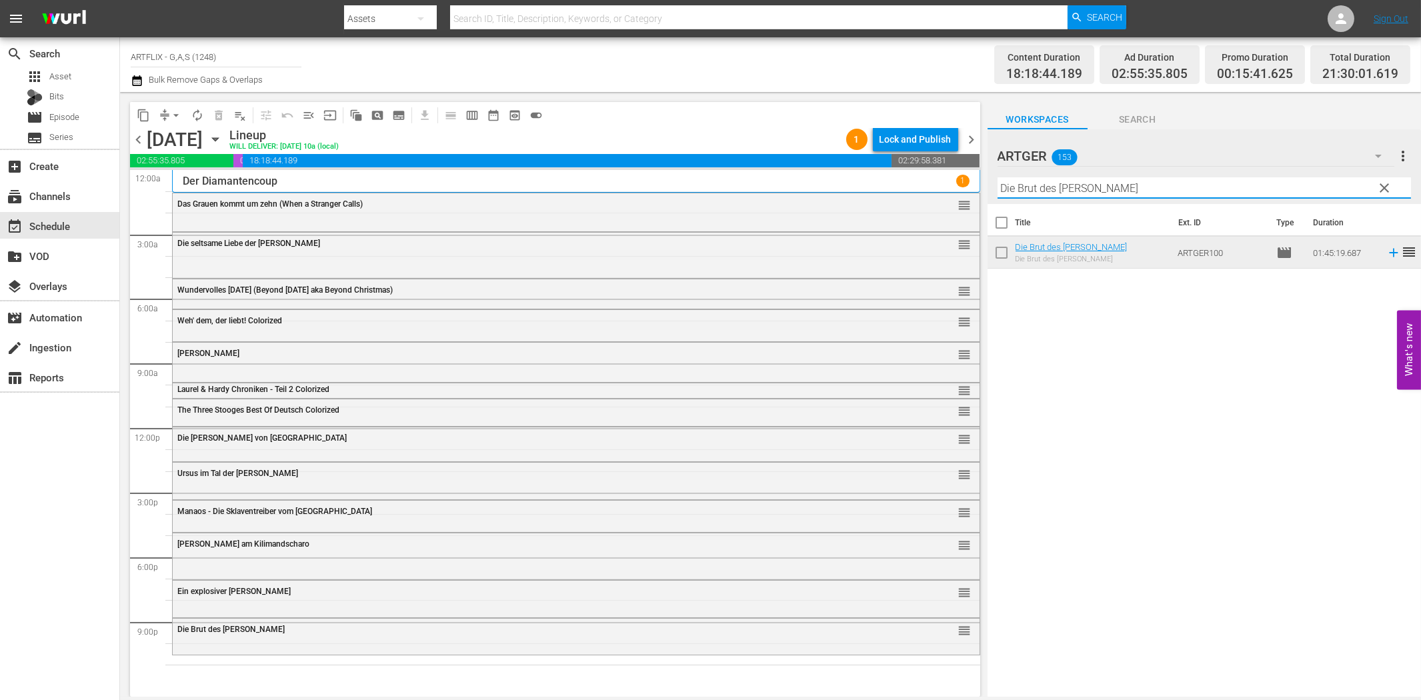
click at [1247, 188] on input "Die Brut des [PERSON_NAME]" at bounding box center [1203, 187] width 413 height 21
paste input "Nacht der lebenden Tot"
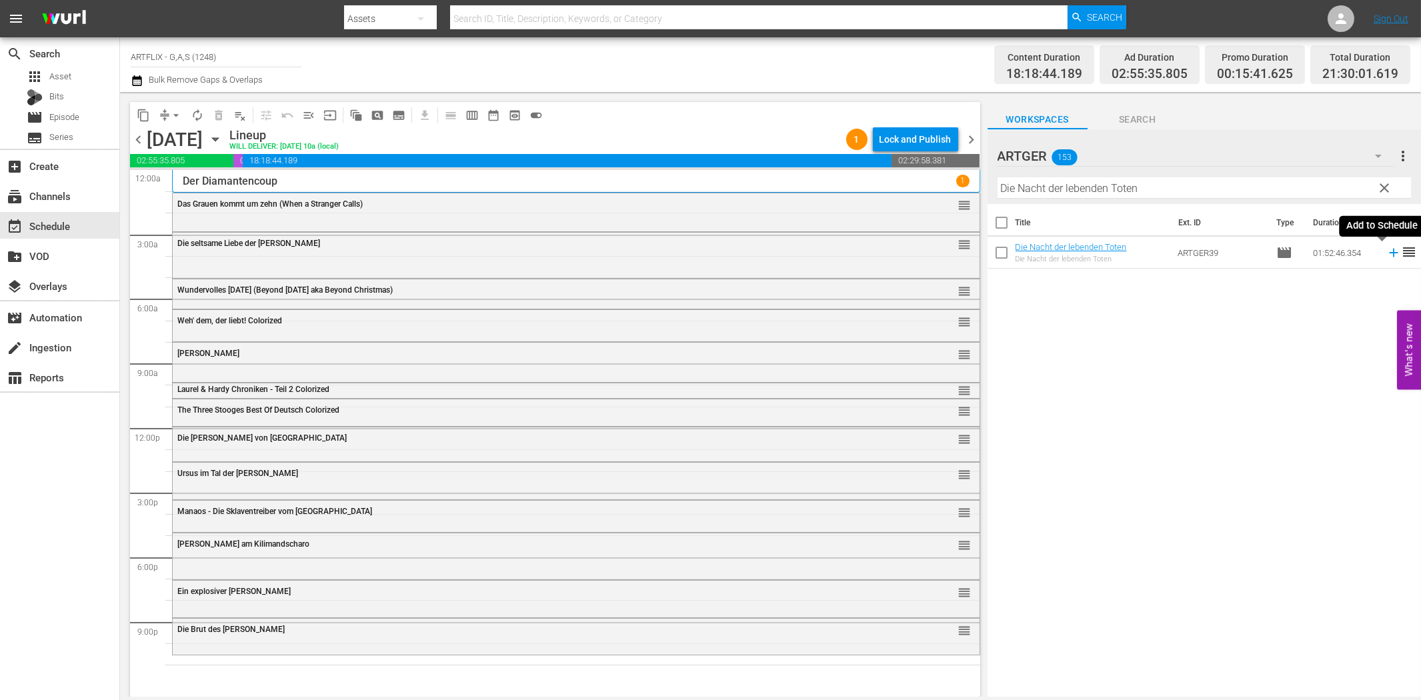
click at [1386, 251] on icon at bounding box center [1393, 252] width 15 height 15
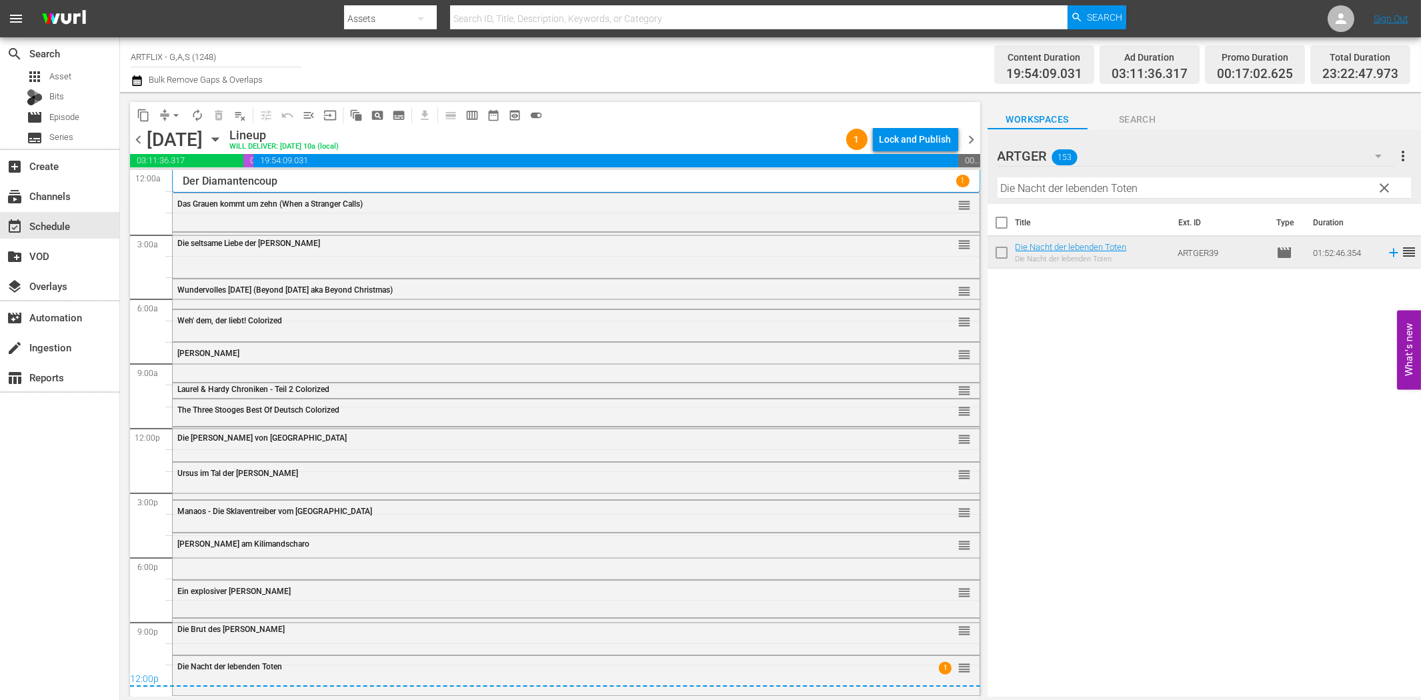
click at [1048, 427] on div "Title Ext. ID Type Duration Die Nacht der lebenden Toten Die Nacht der lebenden…" at bounding box center [1203, 451] width 433 height 495
click at [939, 140] on div "Lock and Publish" at bounding box center [915, 139] width 72 height 24
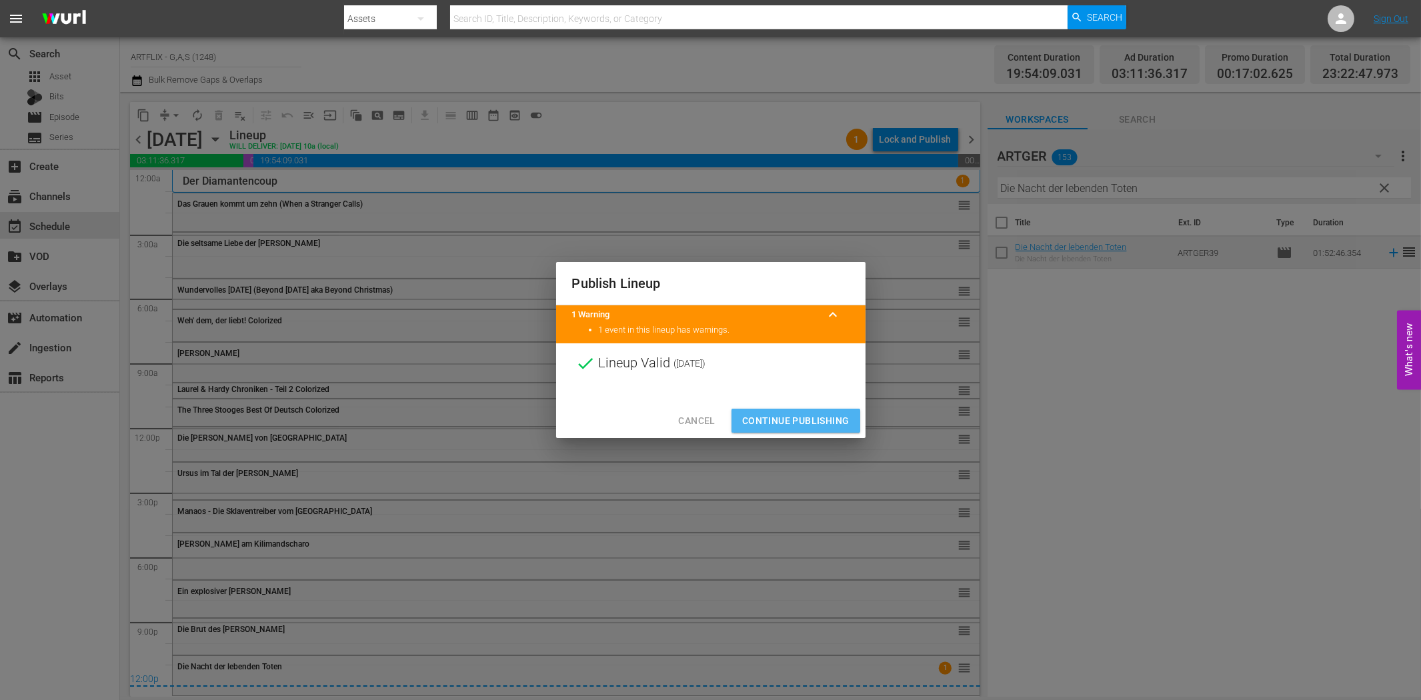
click at [797, 417] on span "Continue Publishing" at bounding box center [795, 421] width 107 height 17
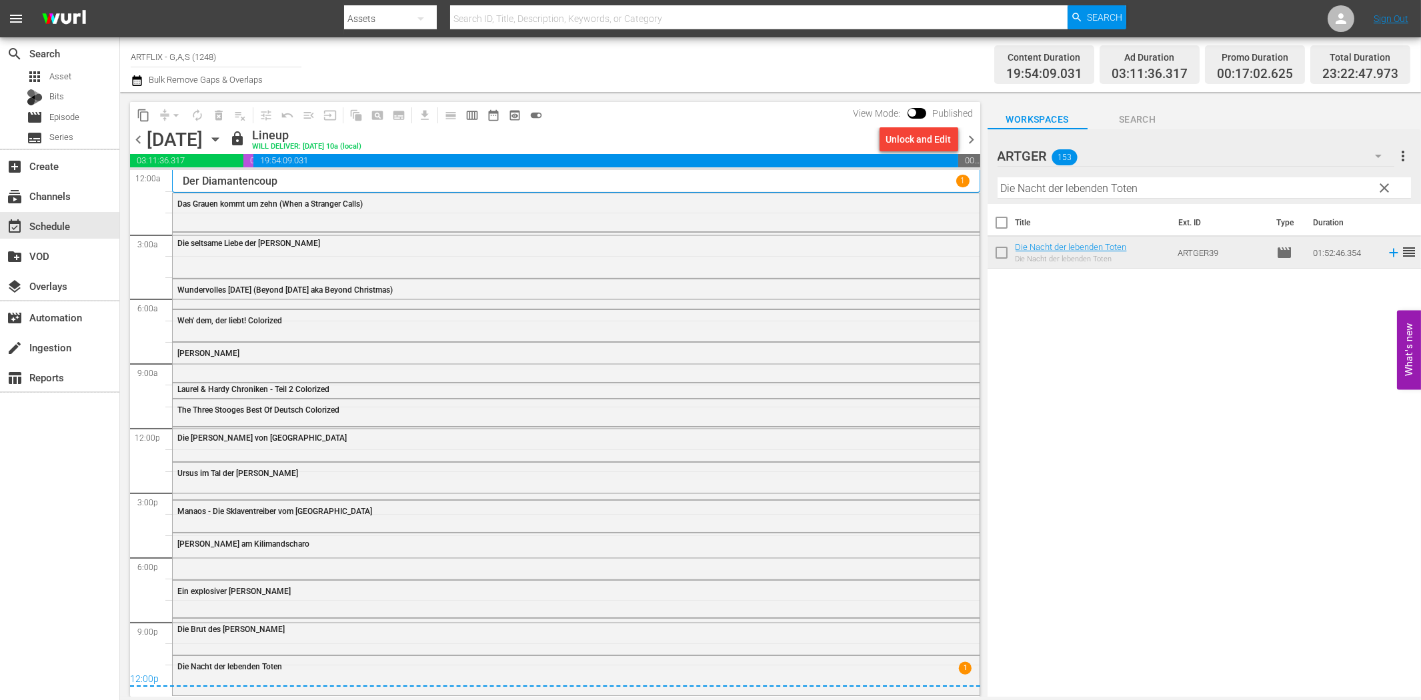
click at [979, 138] on span "chevron_right" at bounding box center [971, 139] width 17 height 17
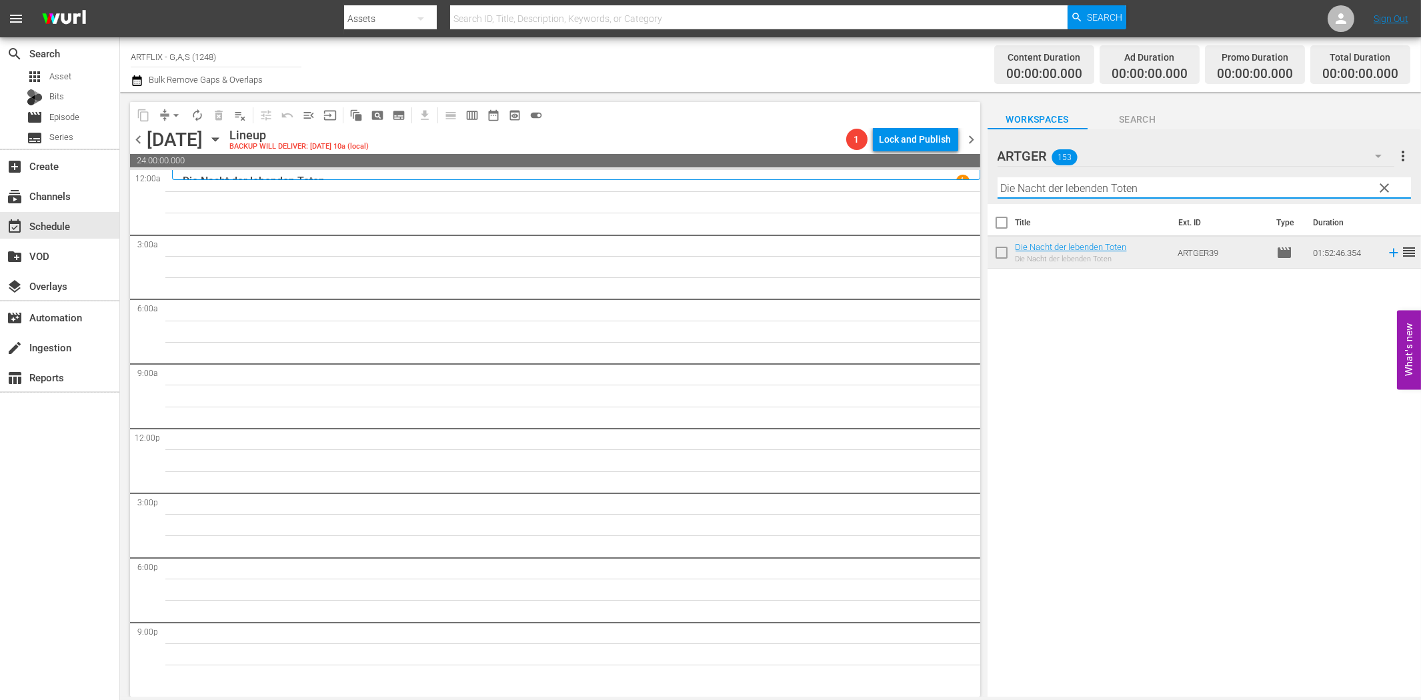
click at [1022, 191] on input "Die Nacht der lebenden Toten" at bounding box center [1203, 187] width 413 height 21
paste input "Schicksal aus zweiter Hand"
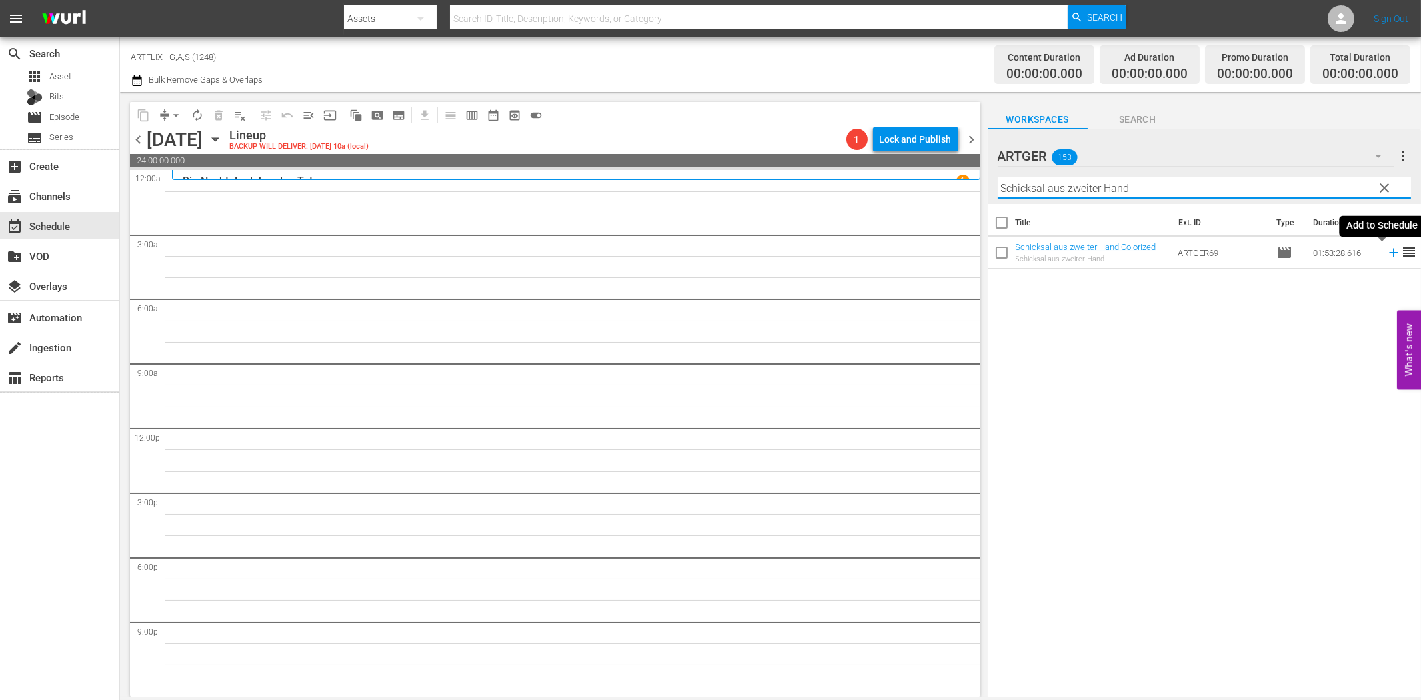
click at [1386, 258] on icon at bounding box center [1393, 252] width 15 height 15
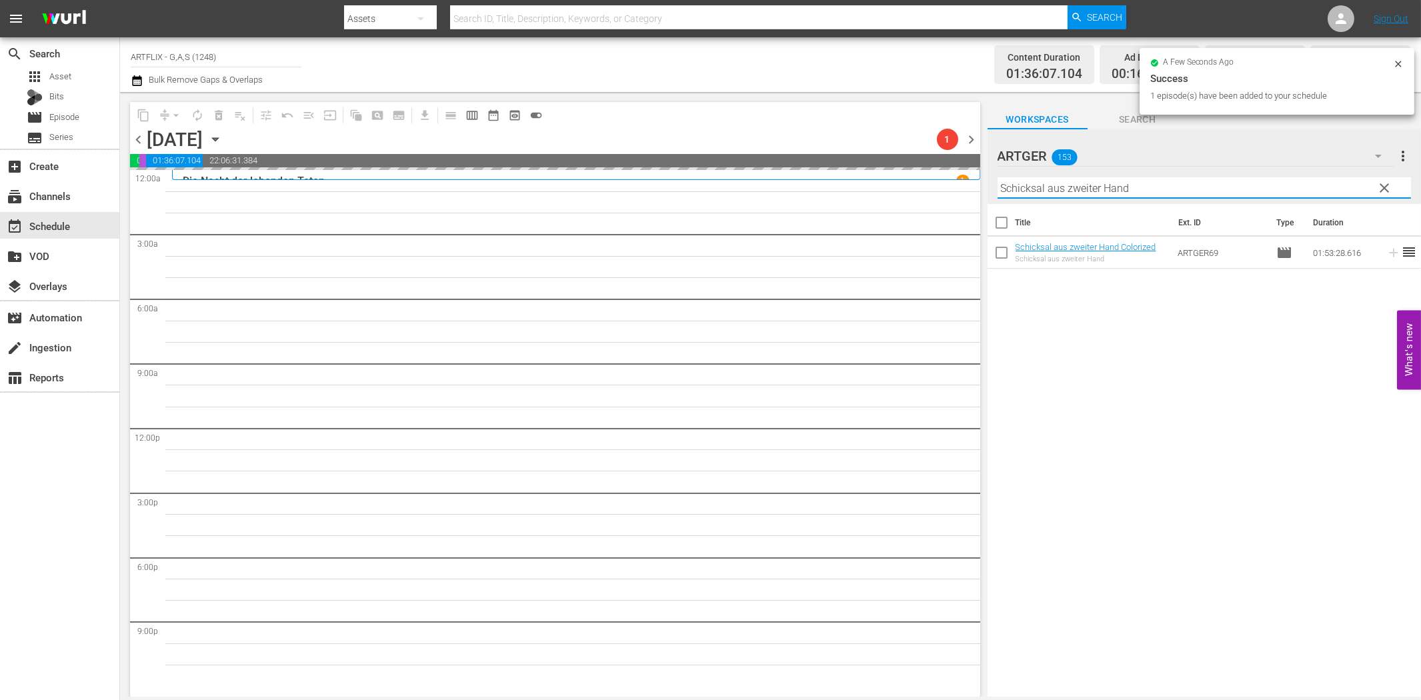
click at [1087, 191] on input "Schicksal aus zweiter Hand" at bounding box center [1203, 187] width 413 height 21
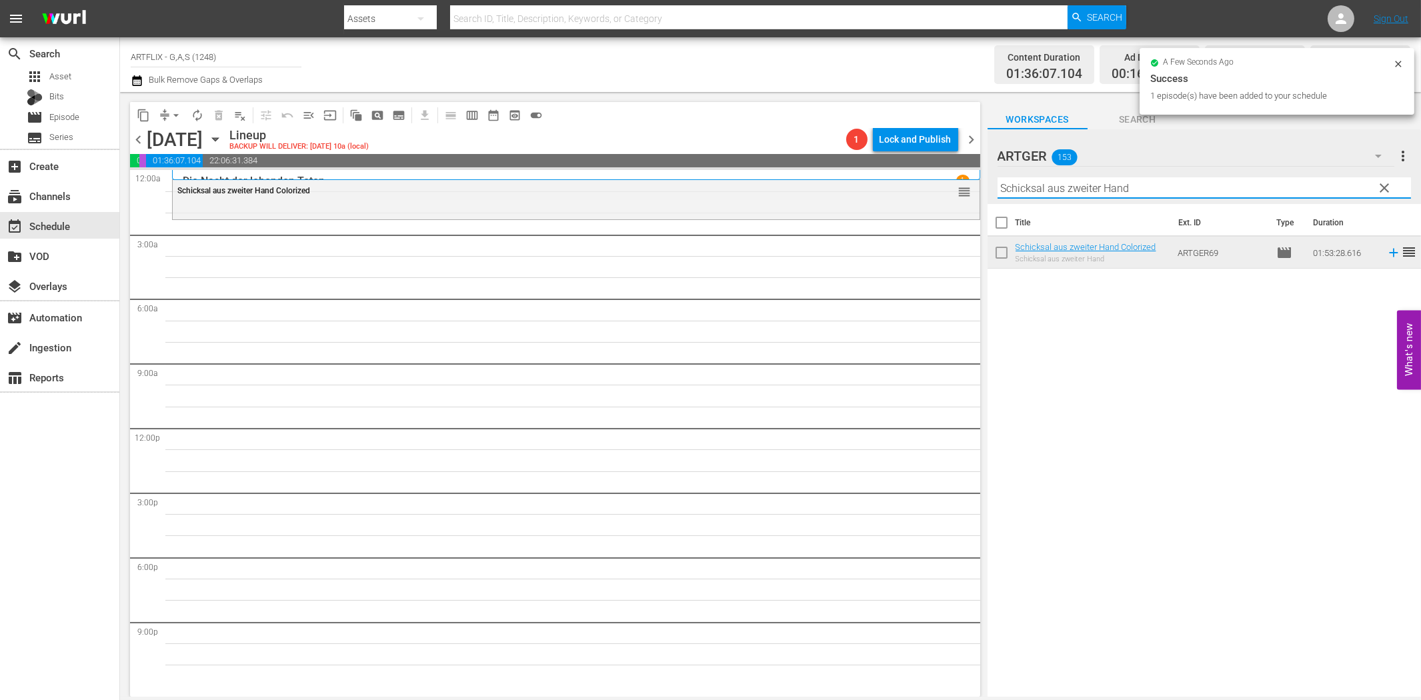
paste input "Hinter Schloss und [GEOGRAPHIC_DATA]"
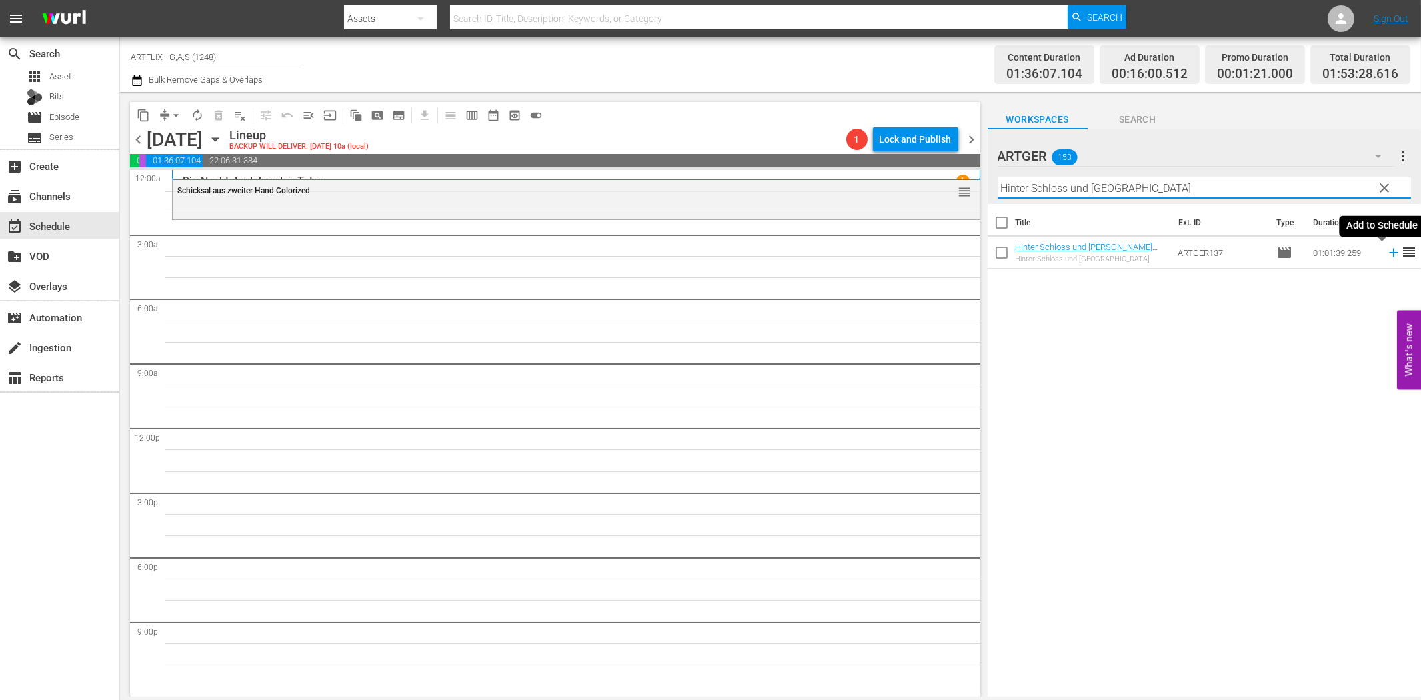
click at [1386, 250] on icon at bounding box center [1393, 252] width 15 height 15
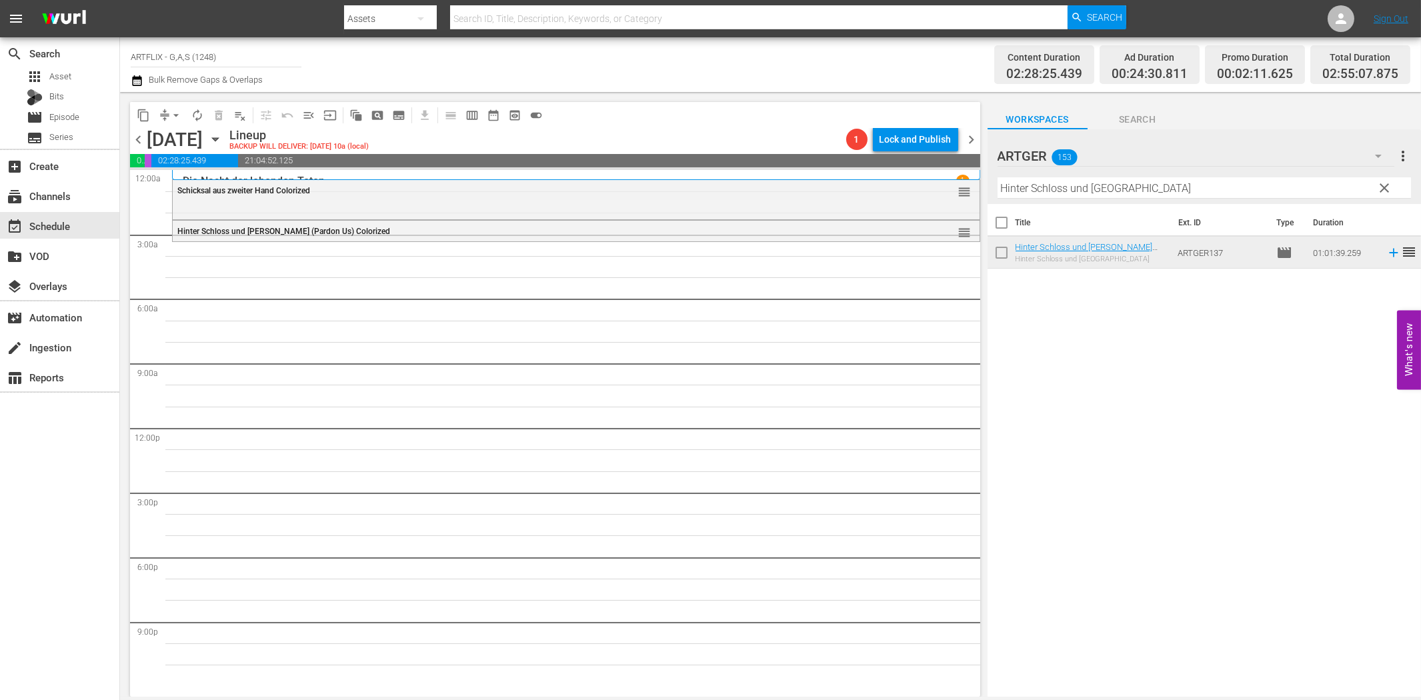
click at [1014, 191] on input "Hinter Schloss und [GEOGRAPHIC_DATA]" at bounding box center [1203, 187] width 413 height 21
paste input "Der [PERSON_NAME]"
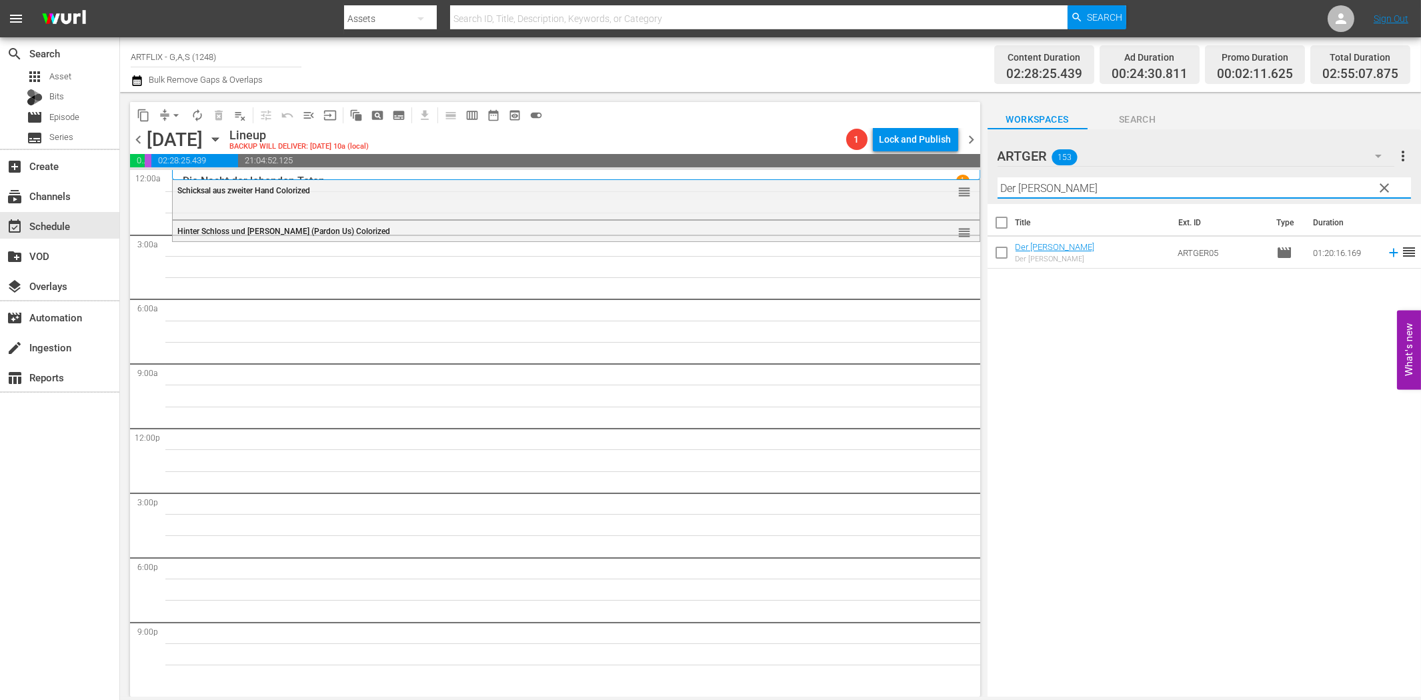
click at [1386, 255] on icon at bounding box center [1393, 252] width 15 height 15
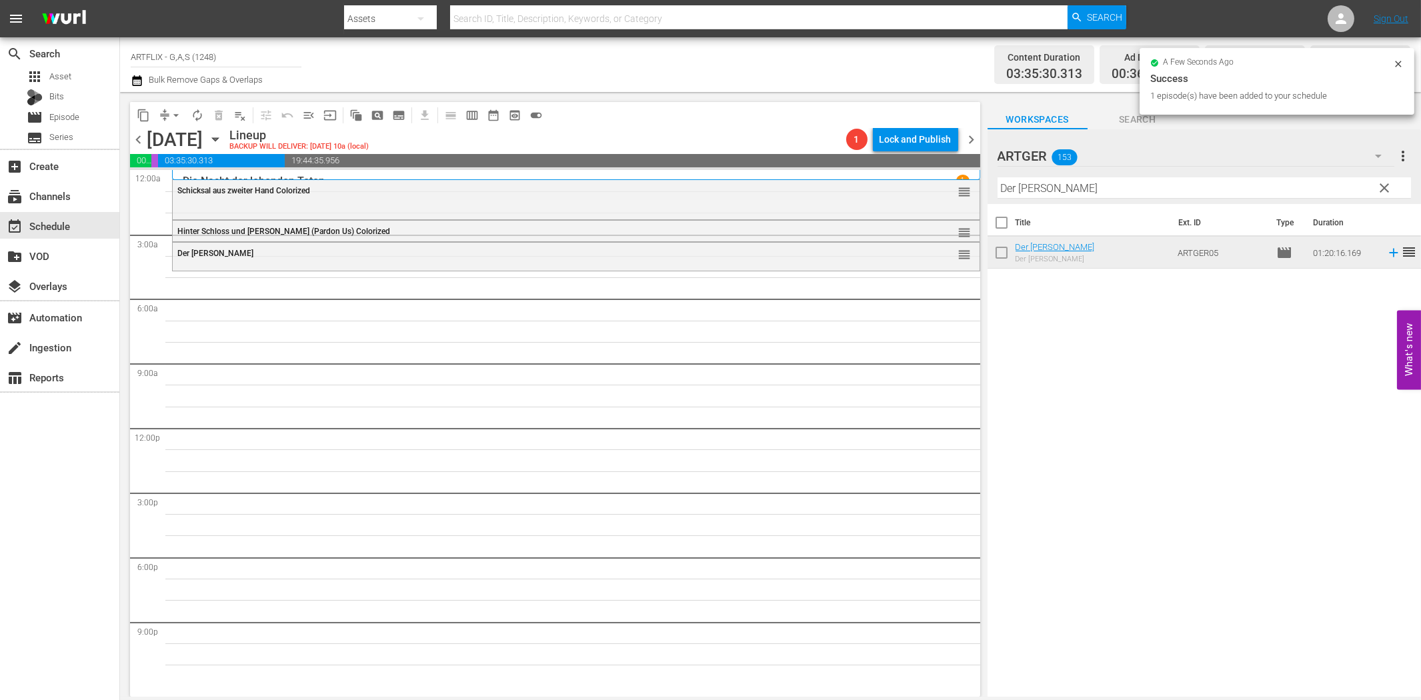
click at [1011, 189] on input "Der [PERSON_NAME]" at bounding box center [1203, 187] width 413 height 21
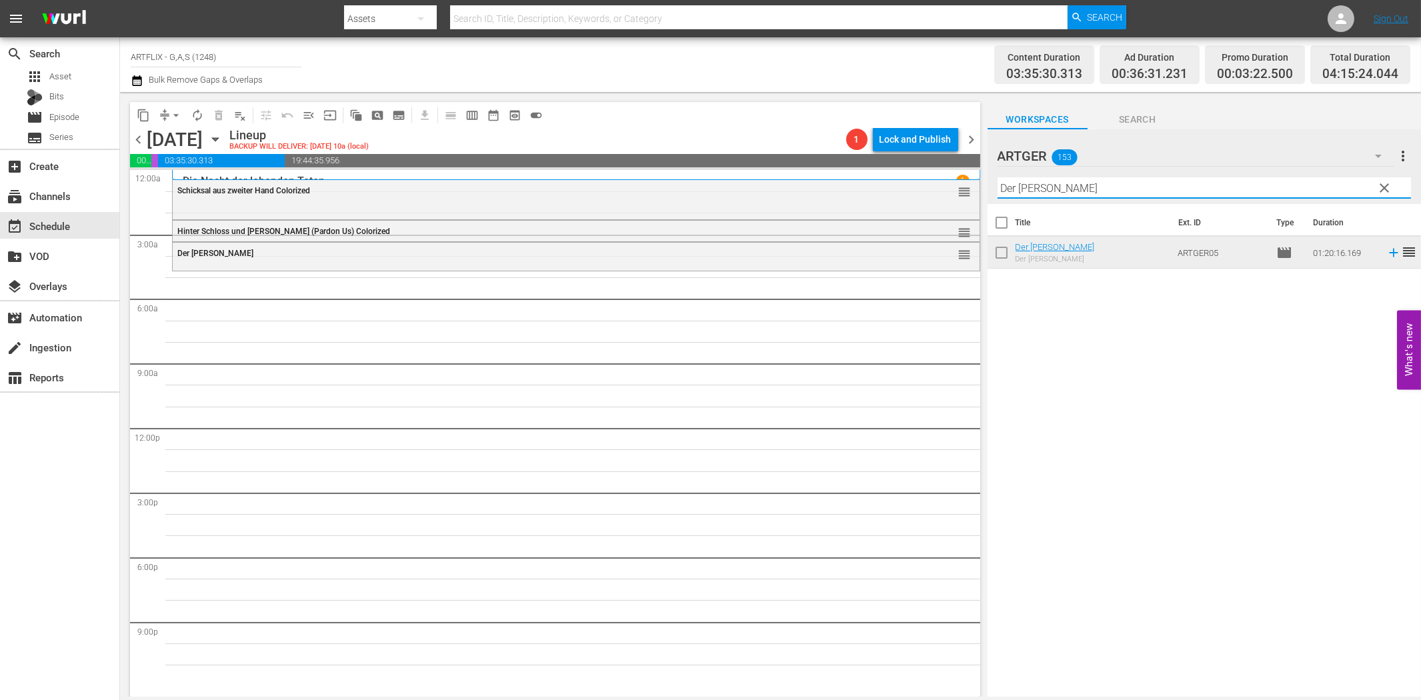
paste input "Geliebte Hochstaplerin"
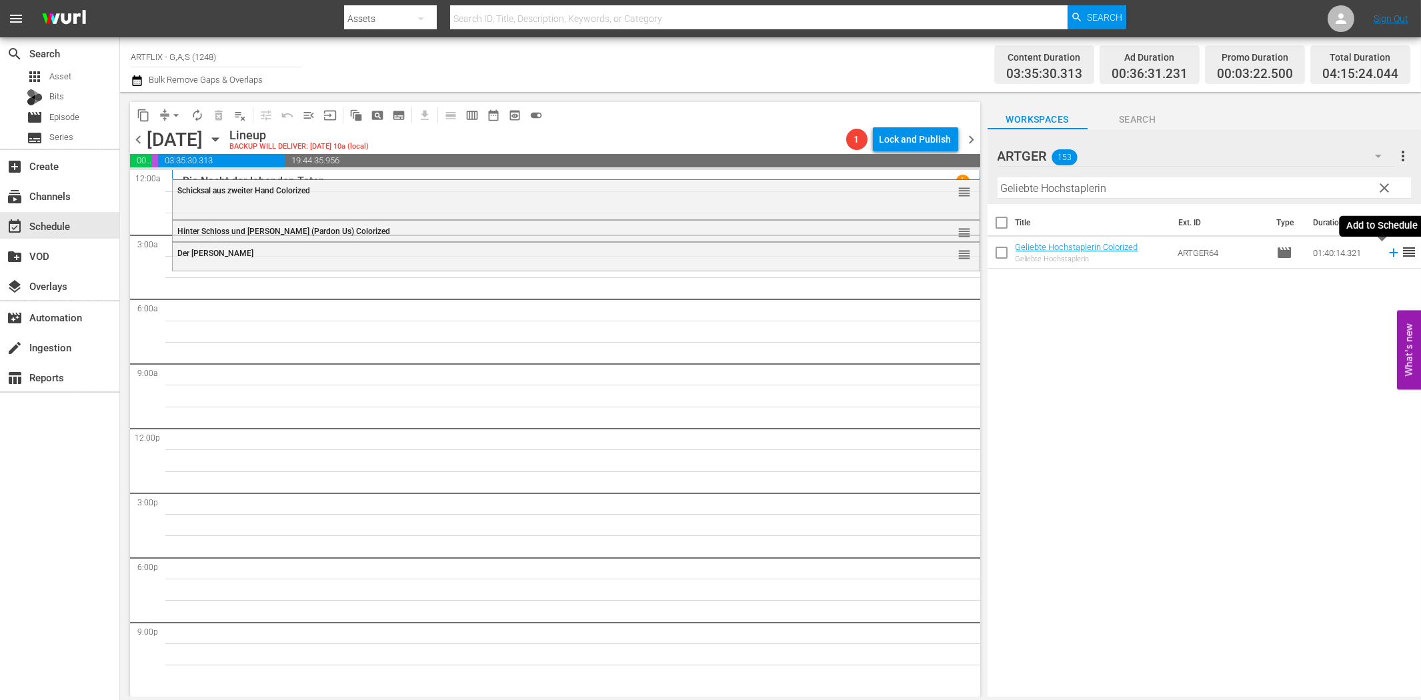
click at [1386, 257] on icon at bounding box center [1393, 252] width 15 height 15
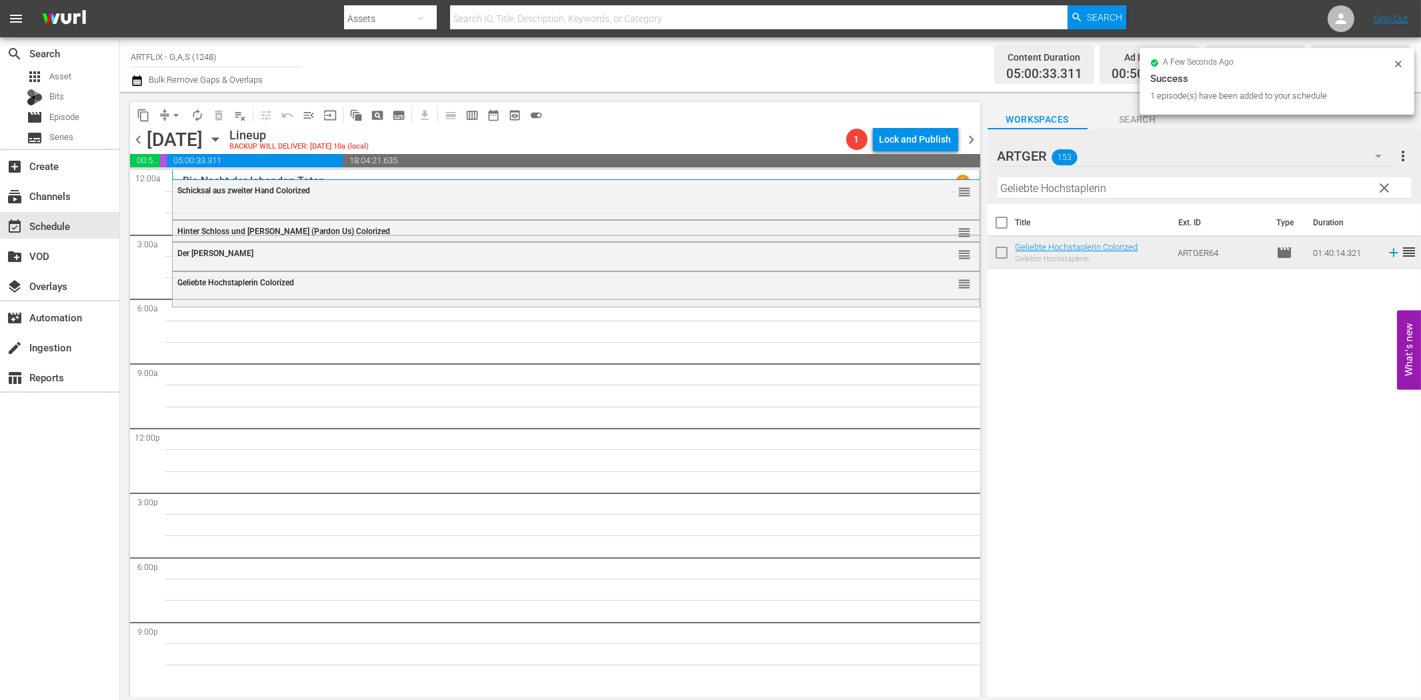
click at [1148, 189] on input "Geliebte Hochstaplerin" at bounding box center [1203, 187] width 413 height 21
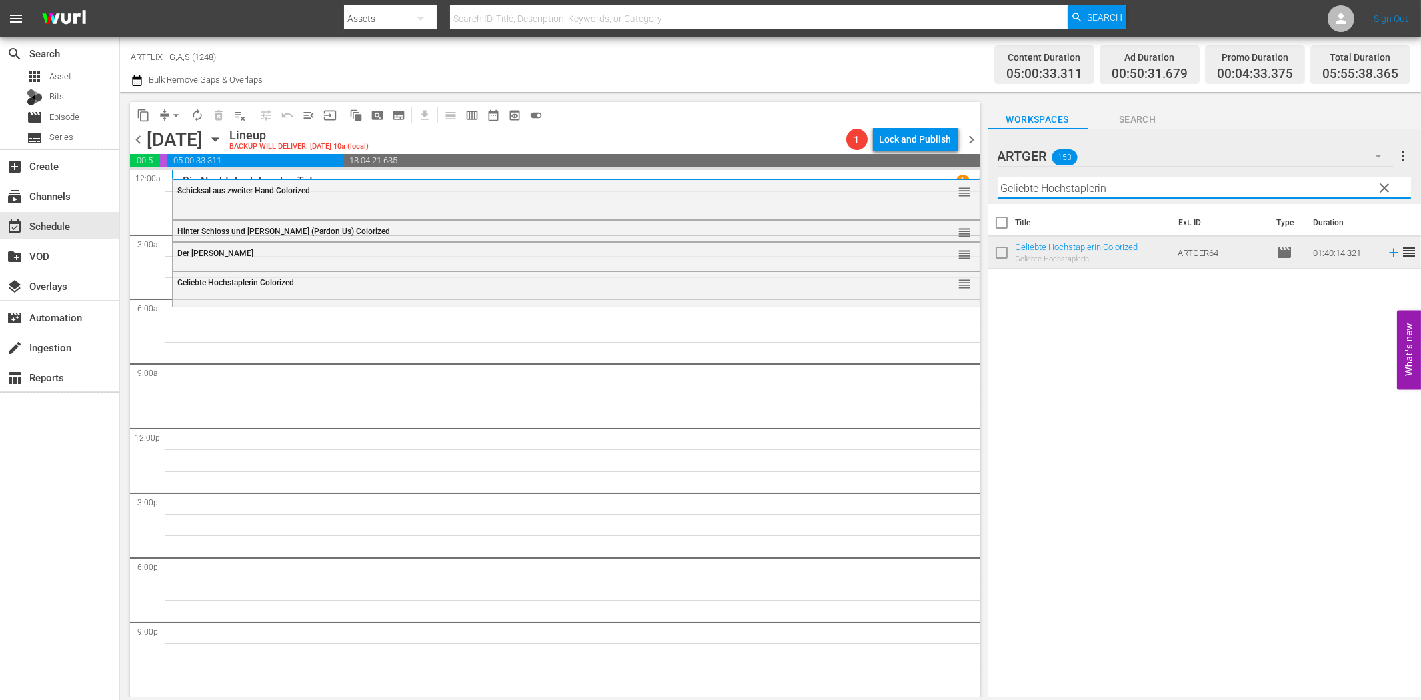
paste input "[PERSON_NAME] für alles"
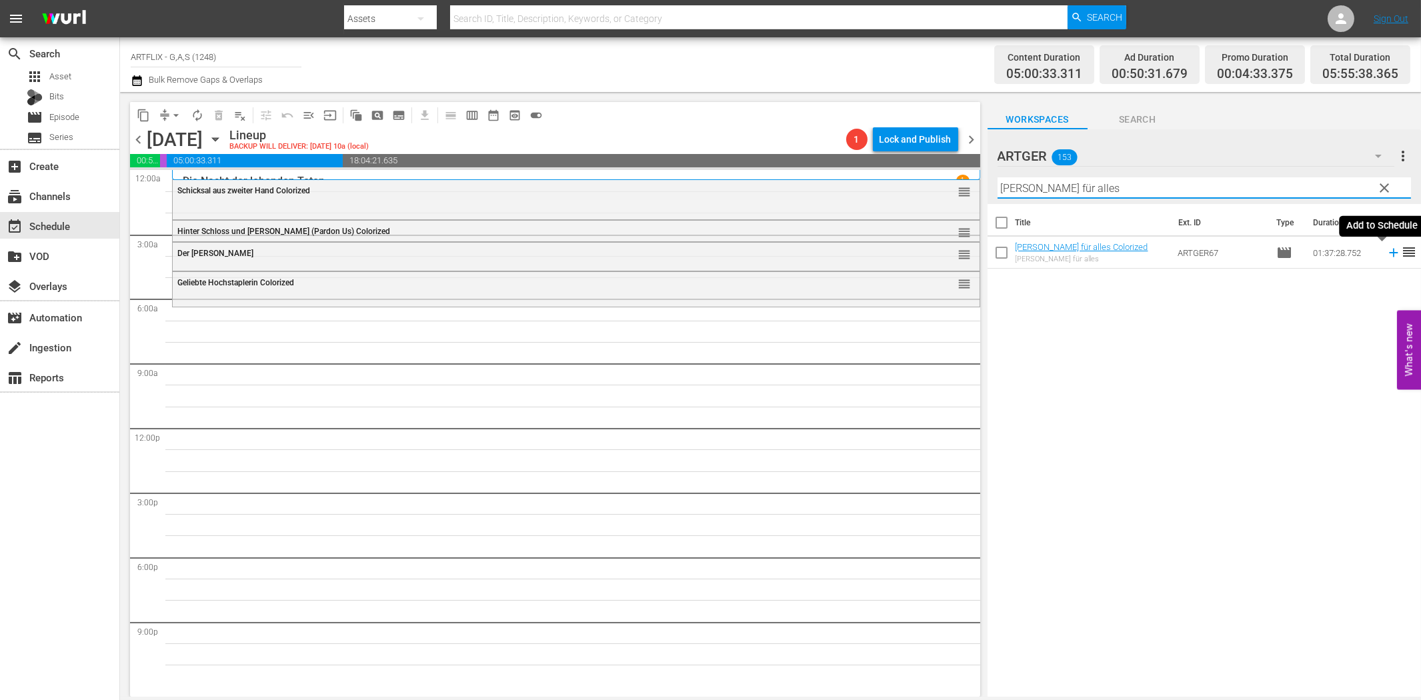
click at [1389, 252] on icon at bounding box center [1393, 253] width 9 height 9
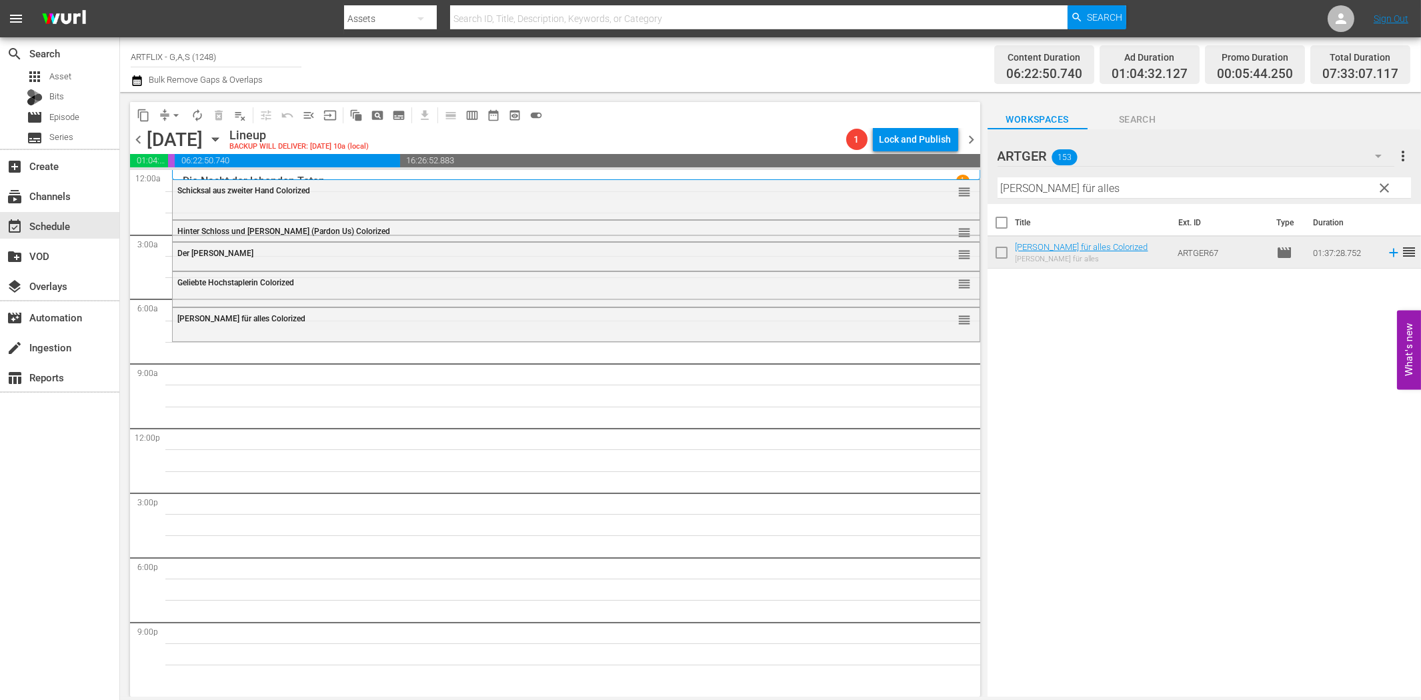
click at [1041, 189] on input "[PERSON_NAME] für alles" at bounding box center [1203, 187] width 413 height 21
paste input "[PERSON_NAME] sie am Ersten"
click at [1386, 249] on icon at bounding box center [1393, 252] width 15 height 15
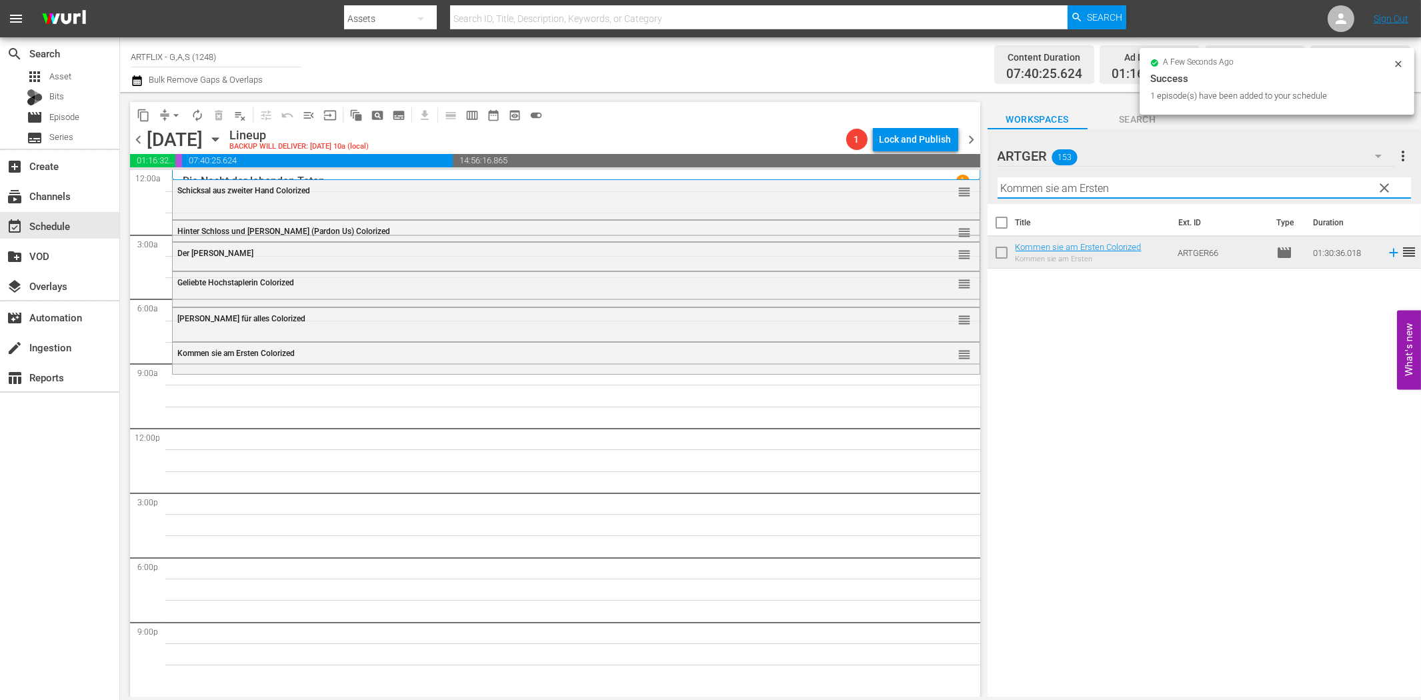
click at [1135, 187] on input "Kommen sie am Ersten" at bounding box center [1203, 187] width 413 height 21
paste input "Laurel & Hardy Chroniken - Teil 1"
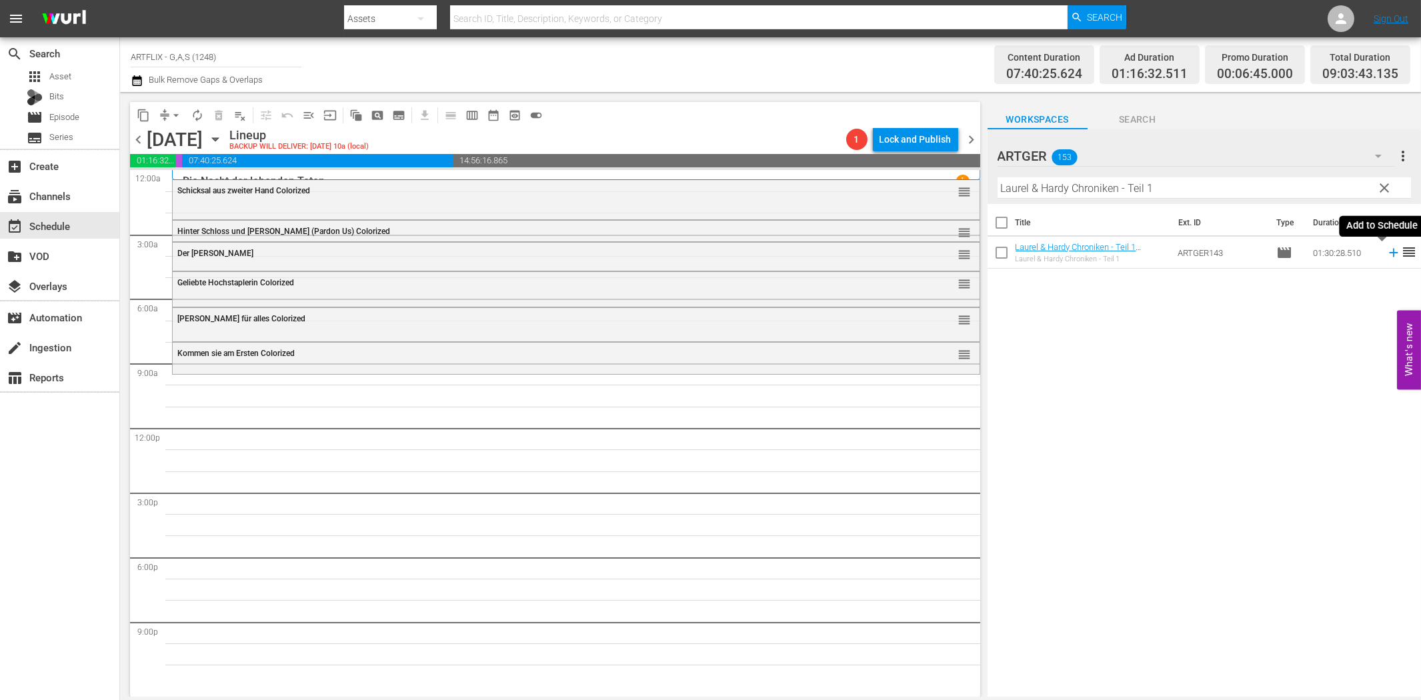
click at [1386, 255] on icon at bounding box center [1393, 252] width 15 height 15
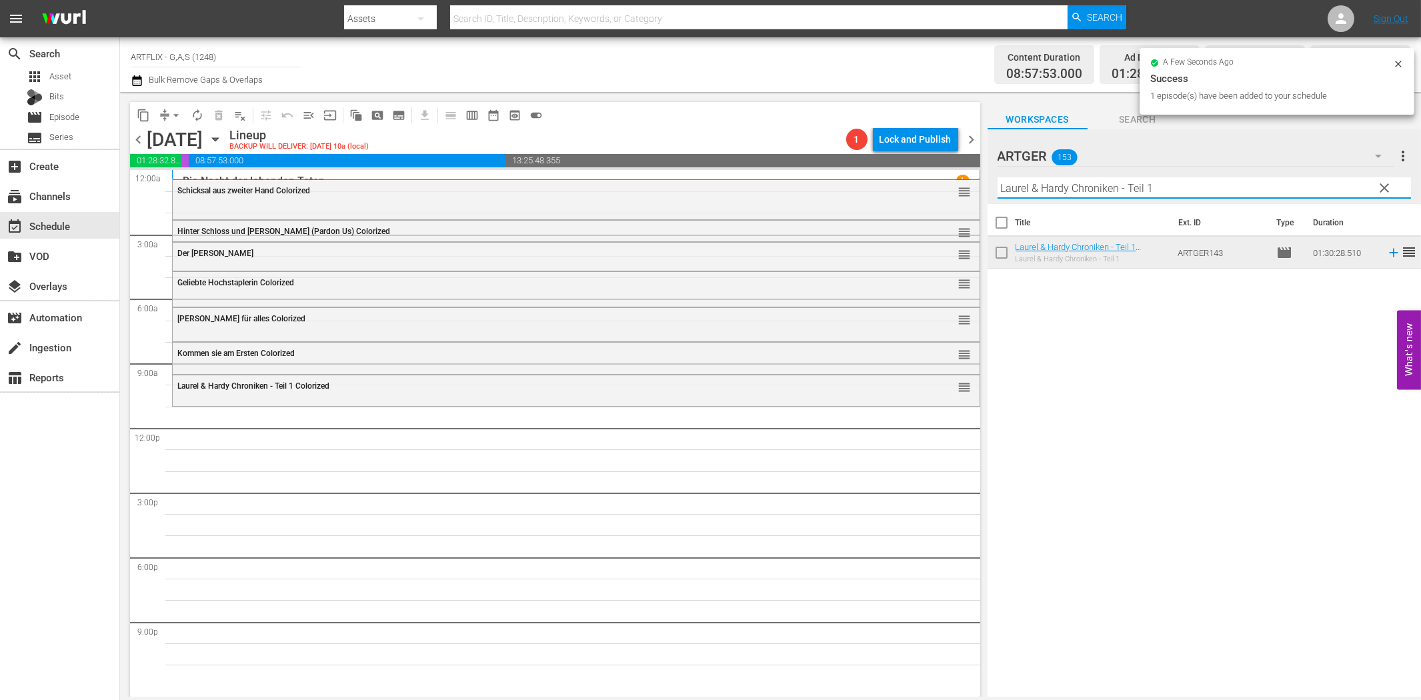
click at [1119, 191] on input "Laurel & Hardy Chroniken - Teil 1" at bounding box center [1203, 187] width 413 height 21
paste input "Mit dem [PERSON_NAME] durch die Wand"
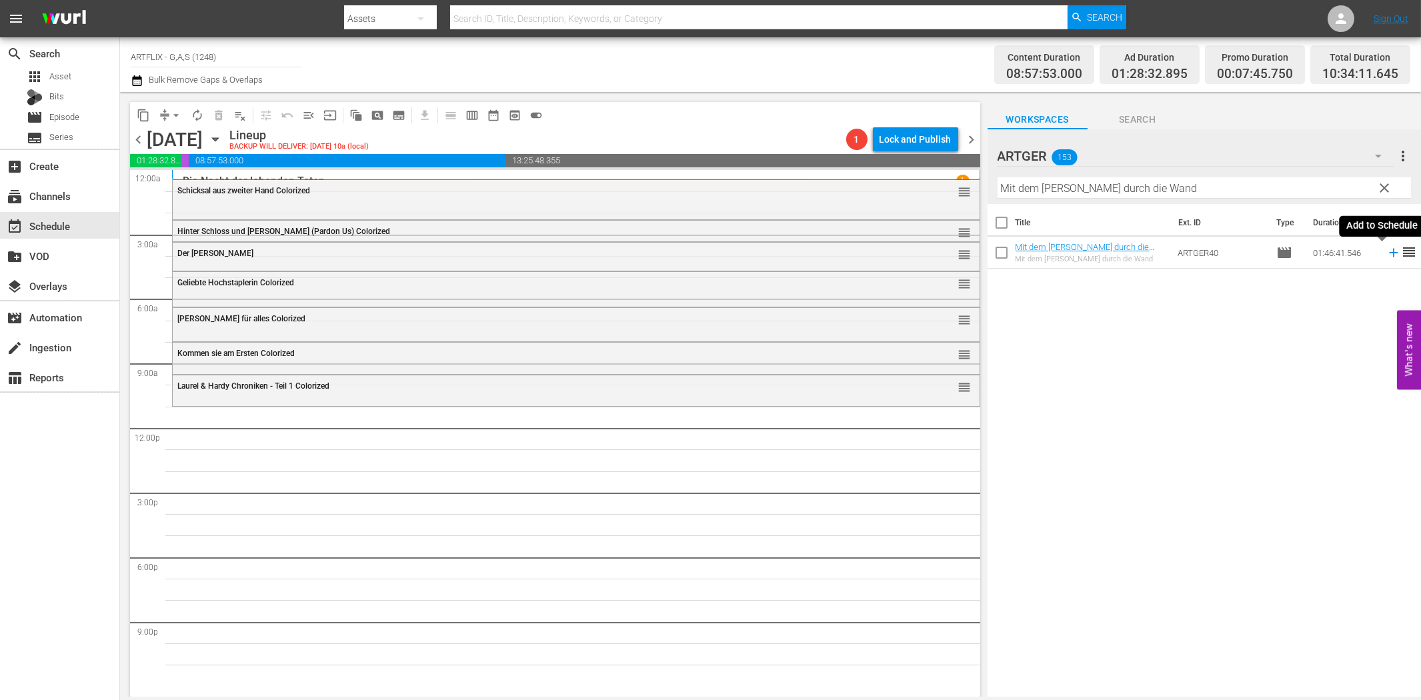
click at [1389, 254] on icon at bounding box center [1393, 253] width 9 height 9
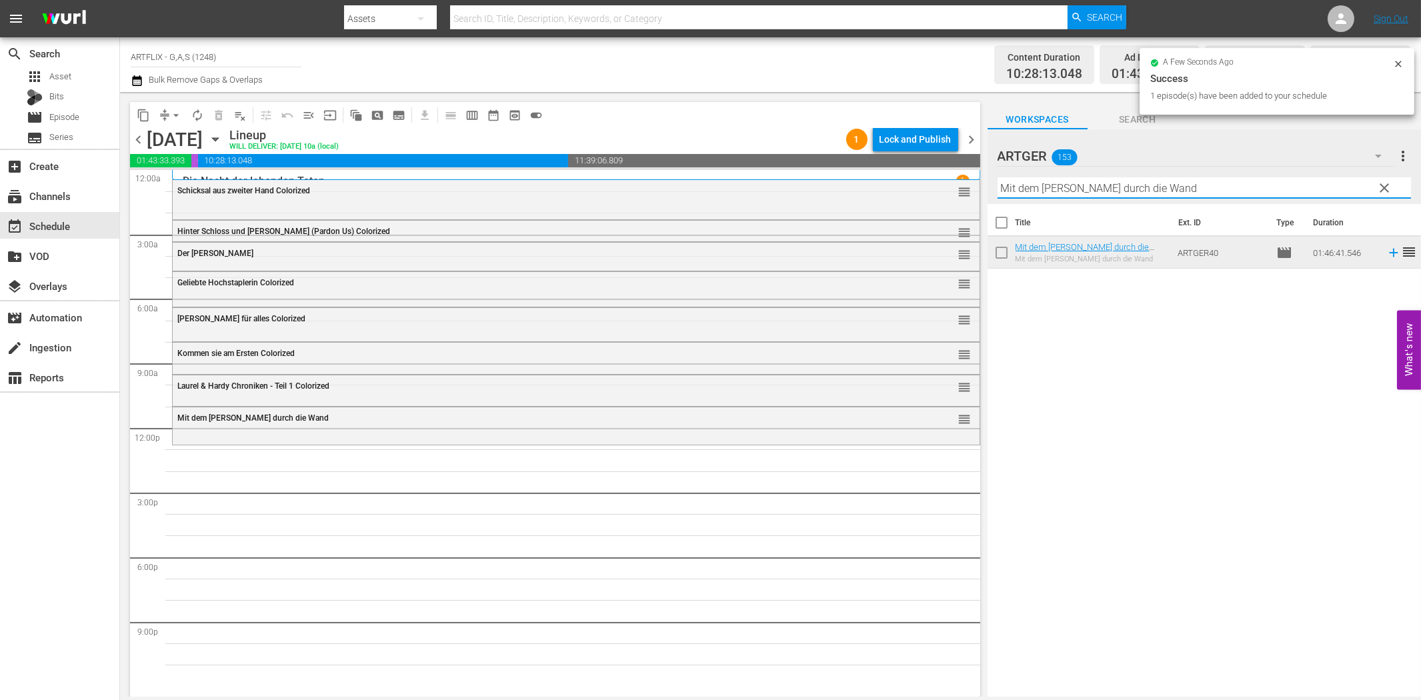
click at [1101, 185] on input "Mit dem [PERSON_NAME] durch die Wand" at bounding box center [1203, 187] width 413 height 21
paste input "[PERSON_NAME] - Die Horde des Schreckens"
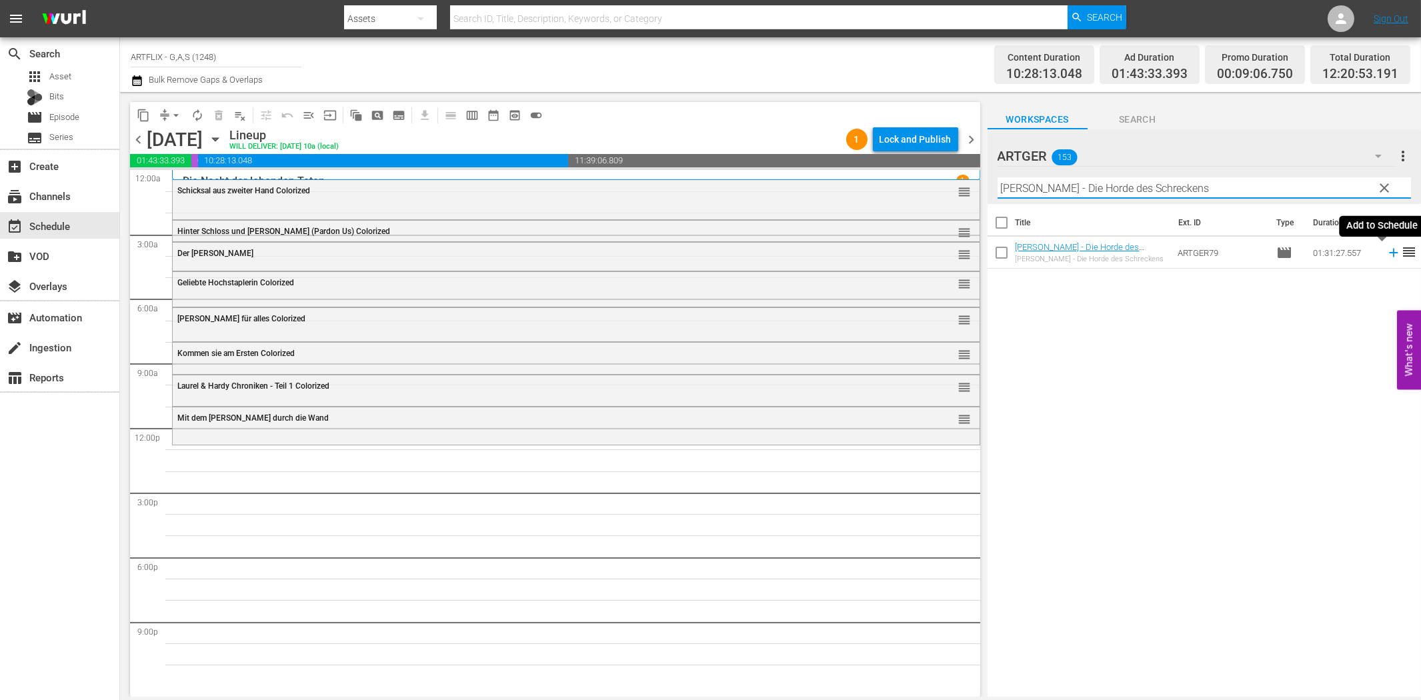
click at [1386, 255] on icon at bounding box center [1393, 252] width 15 height 15
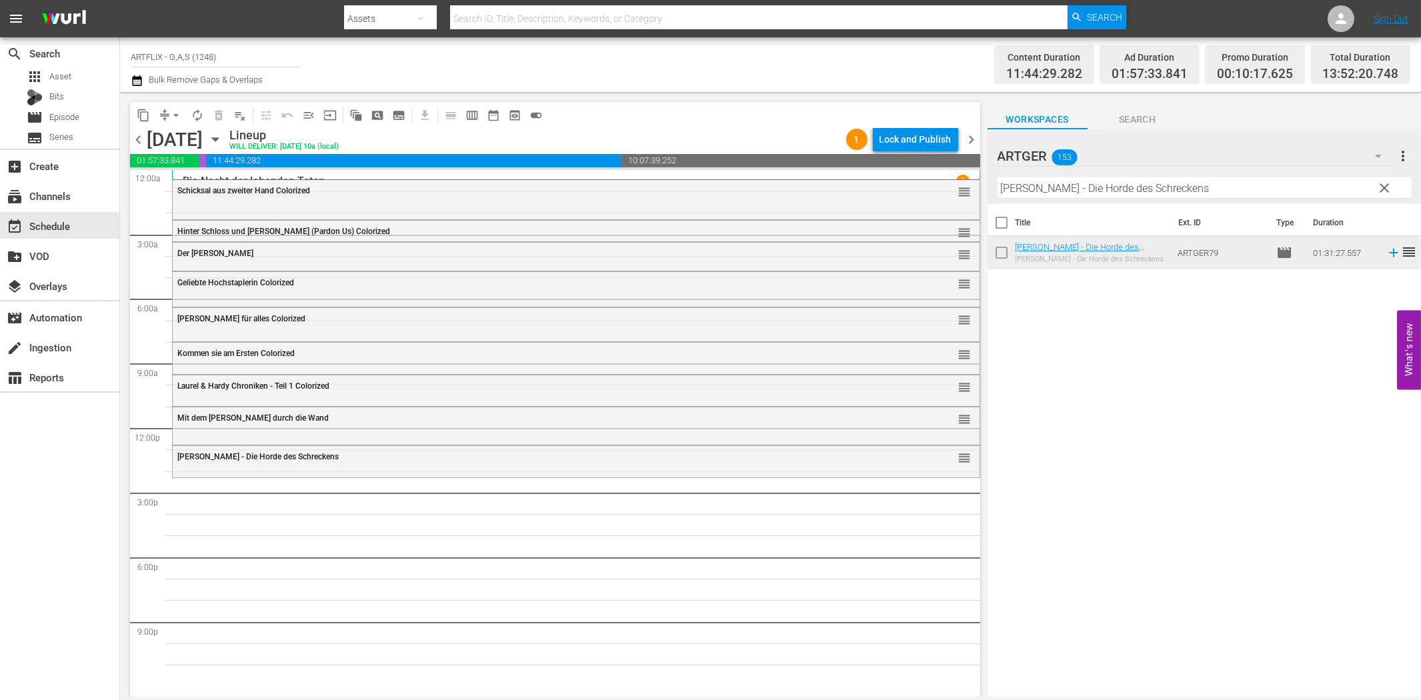
drag, startPoint x: 1263, startPoint y: 181, endPoint x: 1269, endPoint y: 189, distance: 10.0
click at [1263, 181] on input "[PERSON_NAME] - Die Horde des Schreckens" at bounding box center [1203, 187] width 413 height 21
paste input "Lockende Gefahr"
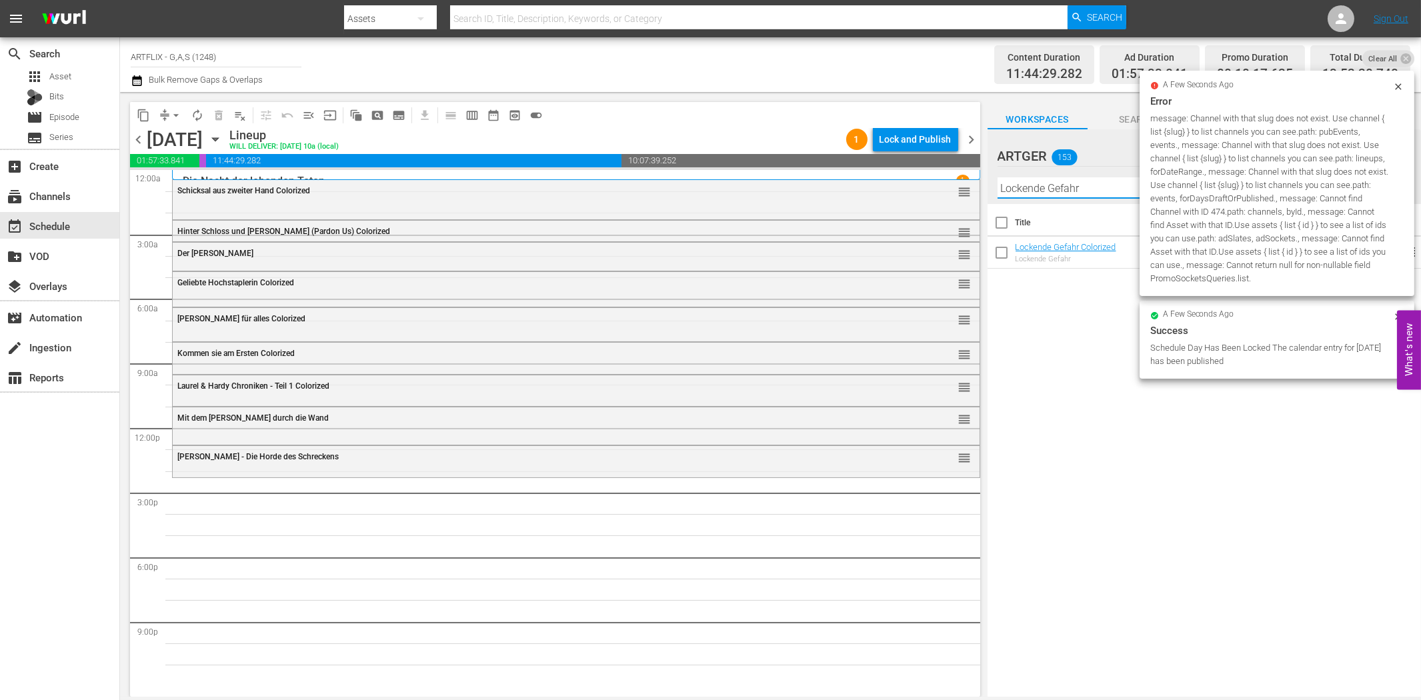
click at [1095, 327] on div "Title Ext. ID Type Duration Lockende Gefahr Colorized Lockende Gefahr ARTGER68 …" at bounding box center [1203, 451] width 433 height 495
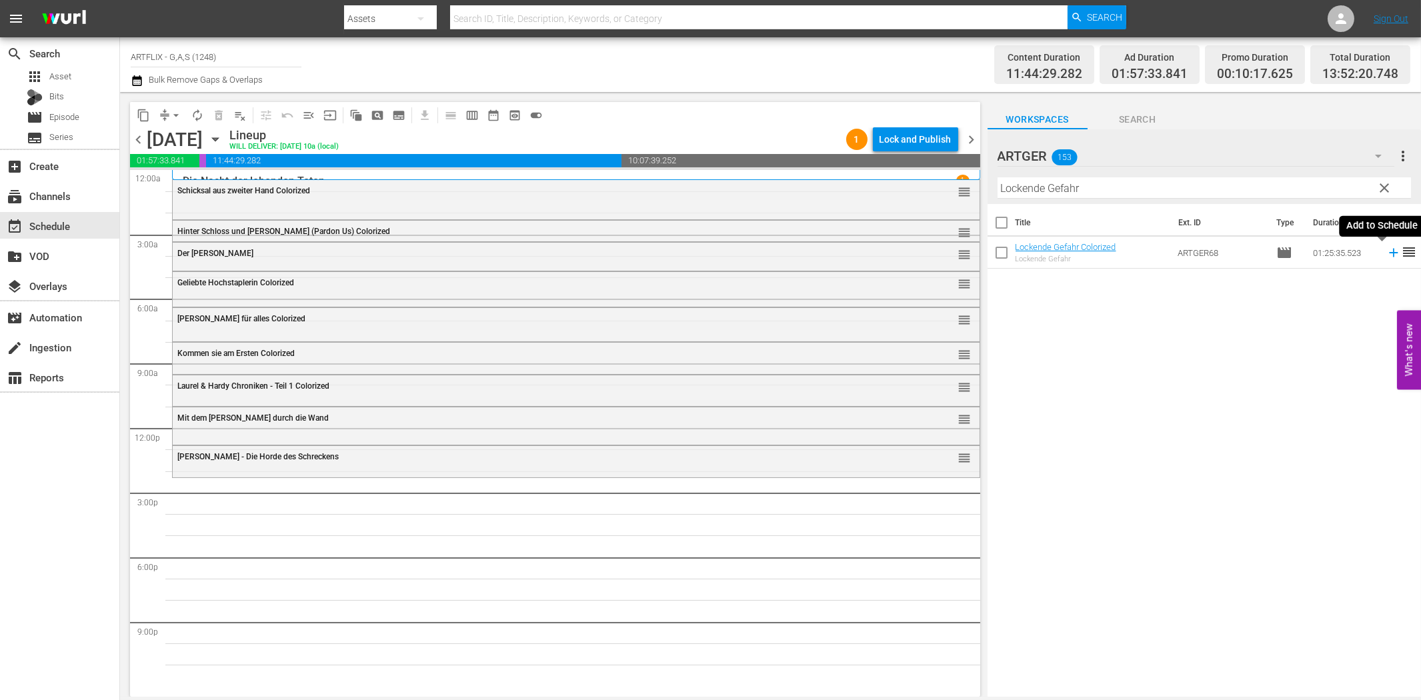
click at [1386, 254] on icon at bounding box center [1393, 252] width 15 height 15
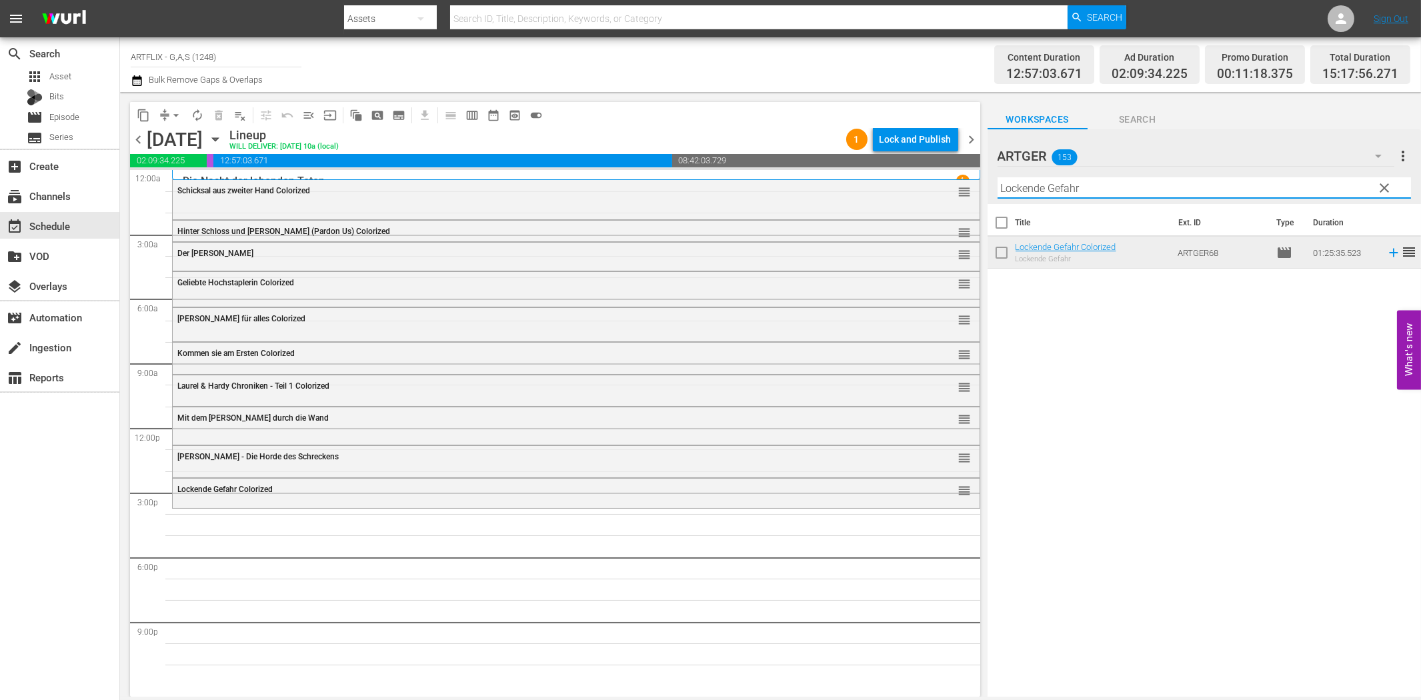
click at [1064, 185] on input "Lockende Gefahr" at bounding box center [1203, 187] width 413 height 21
paste input "[PERSON_NAME] auf Spieldosen"
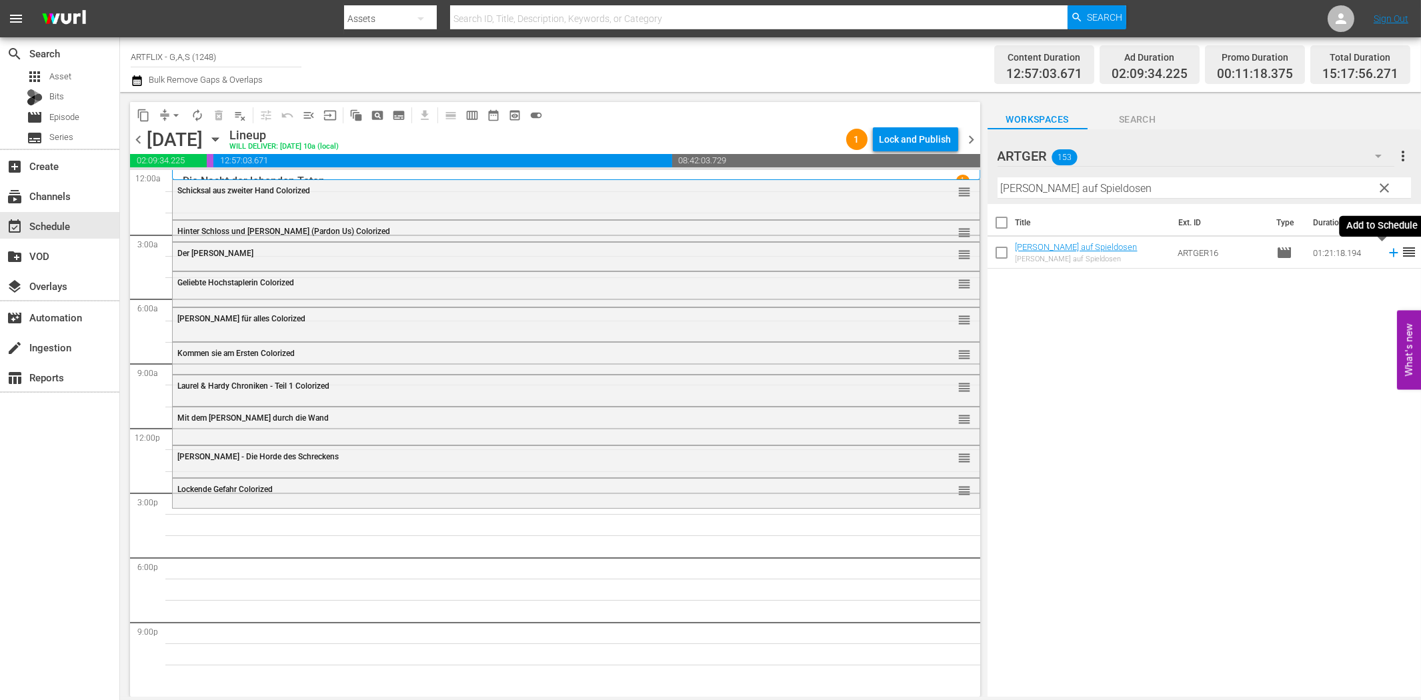
click at [1386, 251] on icon at bounding box center [1393, 252] width 15 height 15
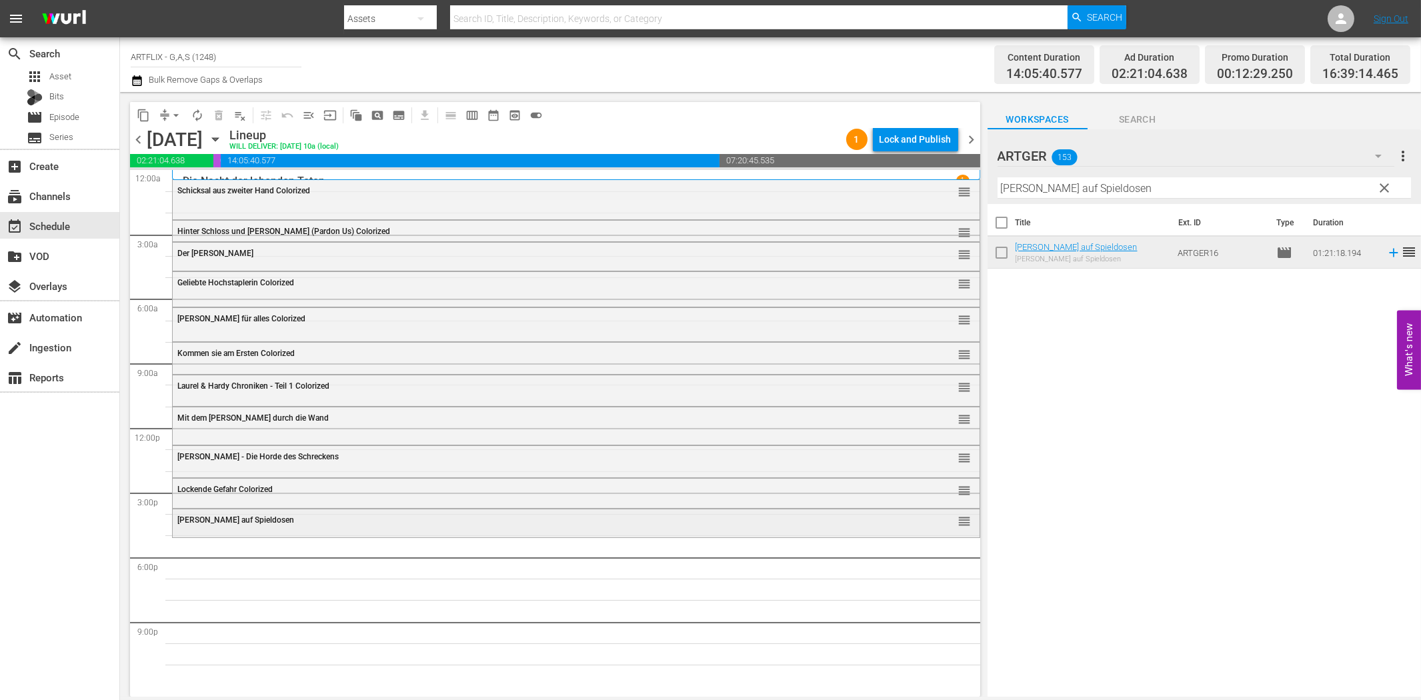
click at [351, 530] on div "[PERSON_NAME] auf Spieldosen reorder" at bounding box center [576, 520] width 807 height 23
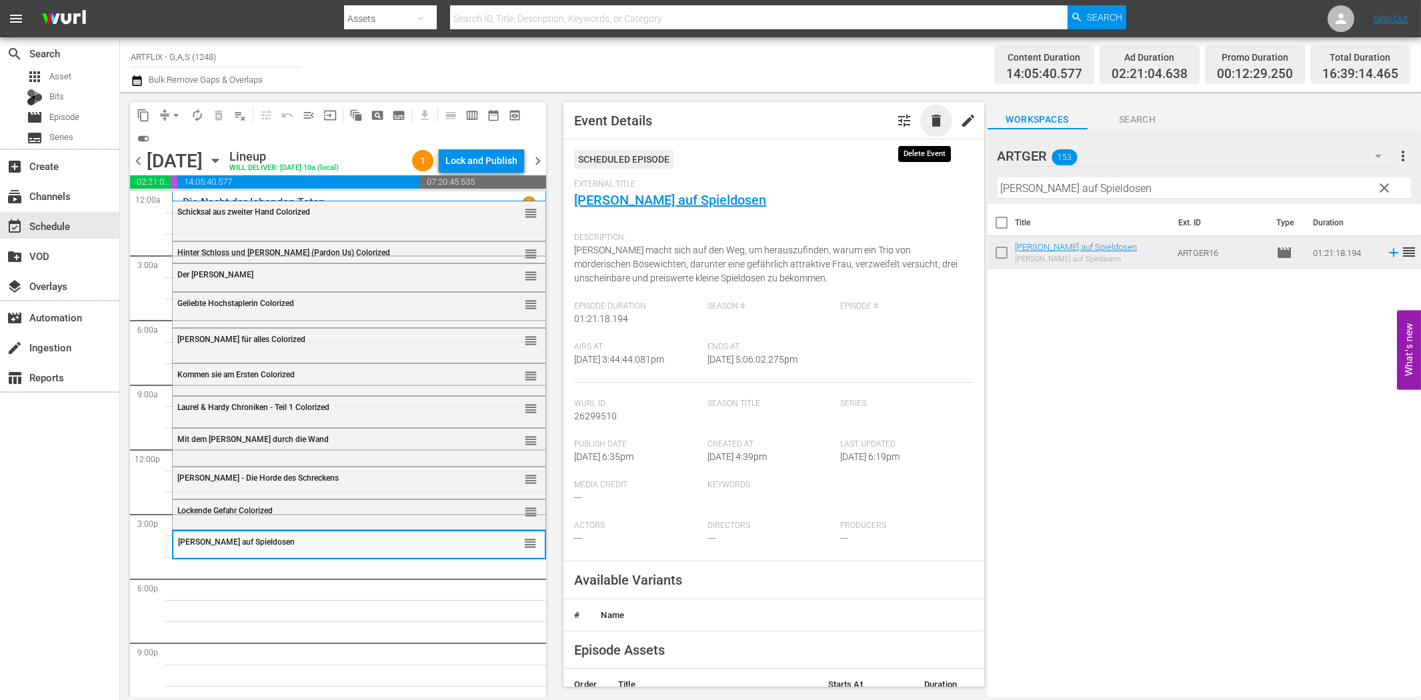
click at [928, 115] on span "delete" at bounding box center [936, 121] width 16 height 16
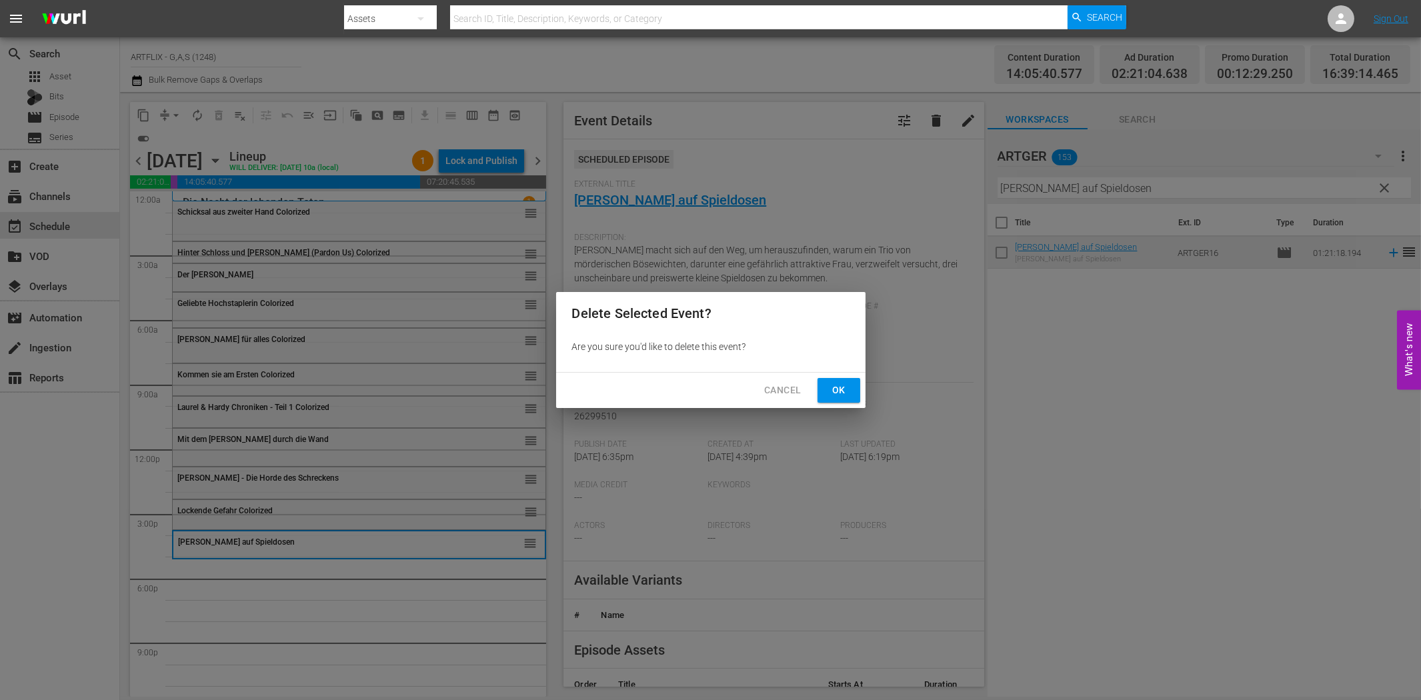
click at [849, 383] on button "Ok" at bounding box center [838, 390] width 43 height 25
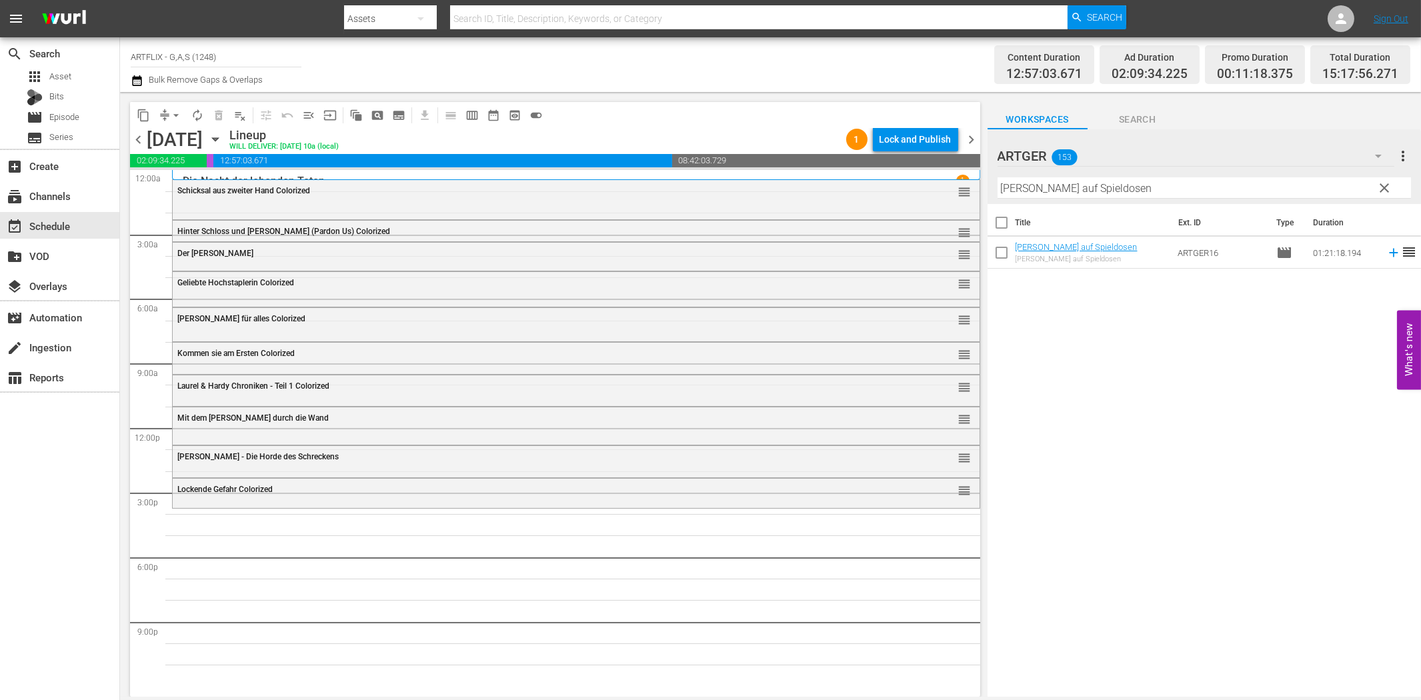
click at [1047, 190] on input "[PERSON_NAME] auf Spieldosen" at bounding box center [1203, 187] width 413 height 21
paste input "The Last Man on Earth - Der Beginn der Legende"
click at [1389, 252] on icon at bounding box center [1393, 253] width 9 height 9
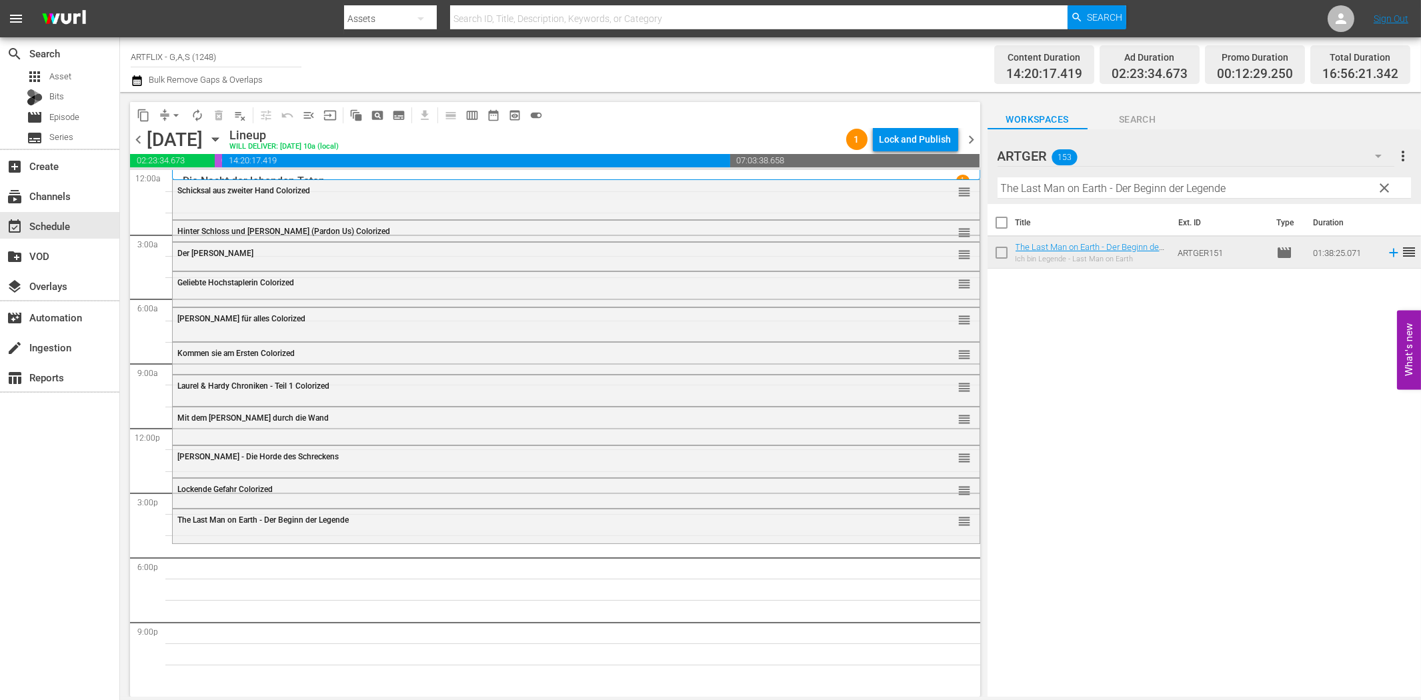
click at [1056, 187] on input "The Last Man on Earth - Der Beginn der Legende" at bounding box center [1203, 187] width 413 height 21
paste input "[PERSON_NAME] auf Spieldosen"
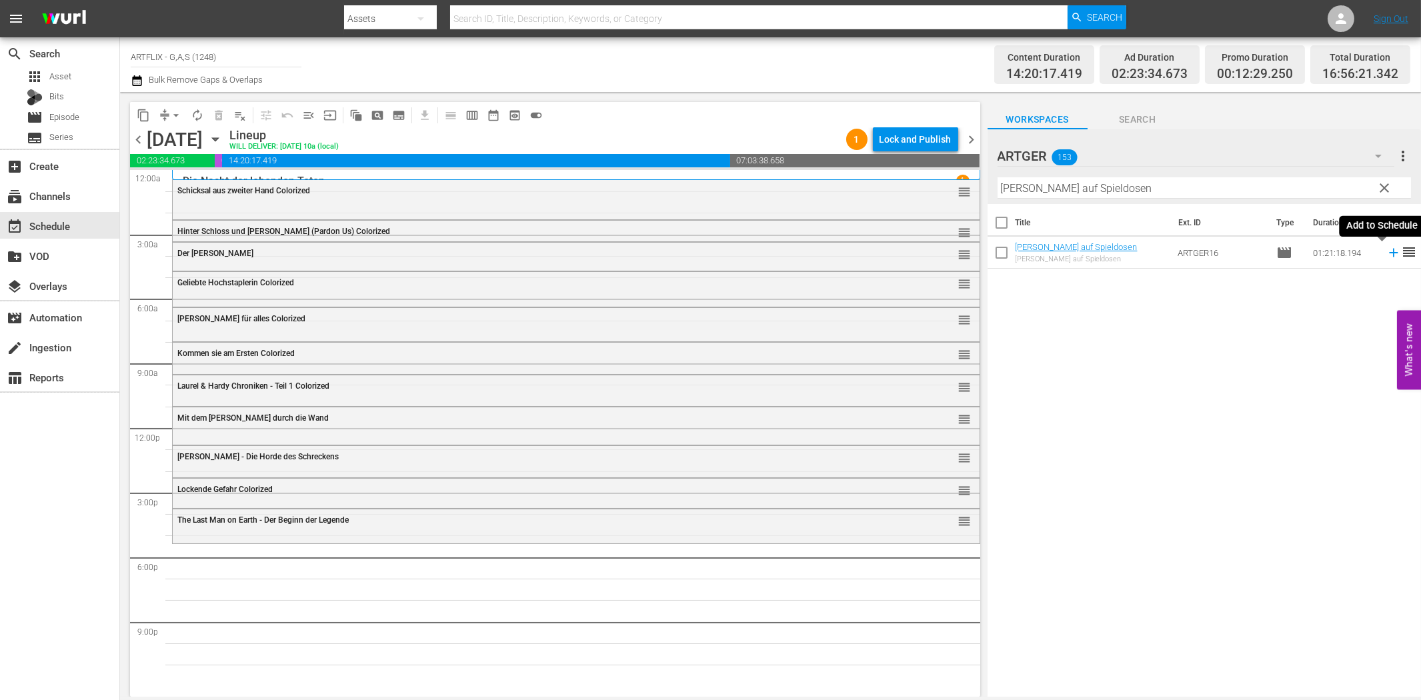
click at [1389, 250] on icon at bounding box center [1393, 253] width 9 height 9
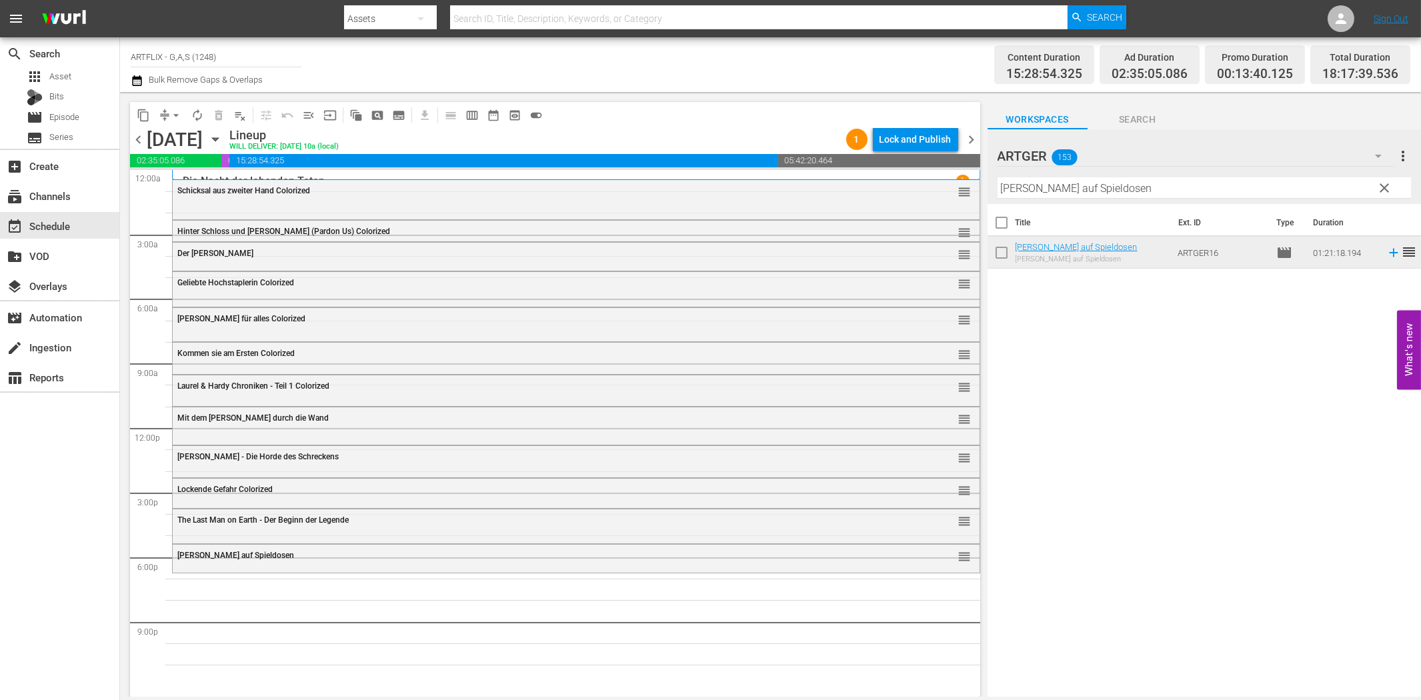
click at [1223, 187] on input "[PERSON_NAME] auf Spieldosen" at bounding box center [1203, 187] width 413 height 21
paste input "trike Force - Die Spezialeinheit"
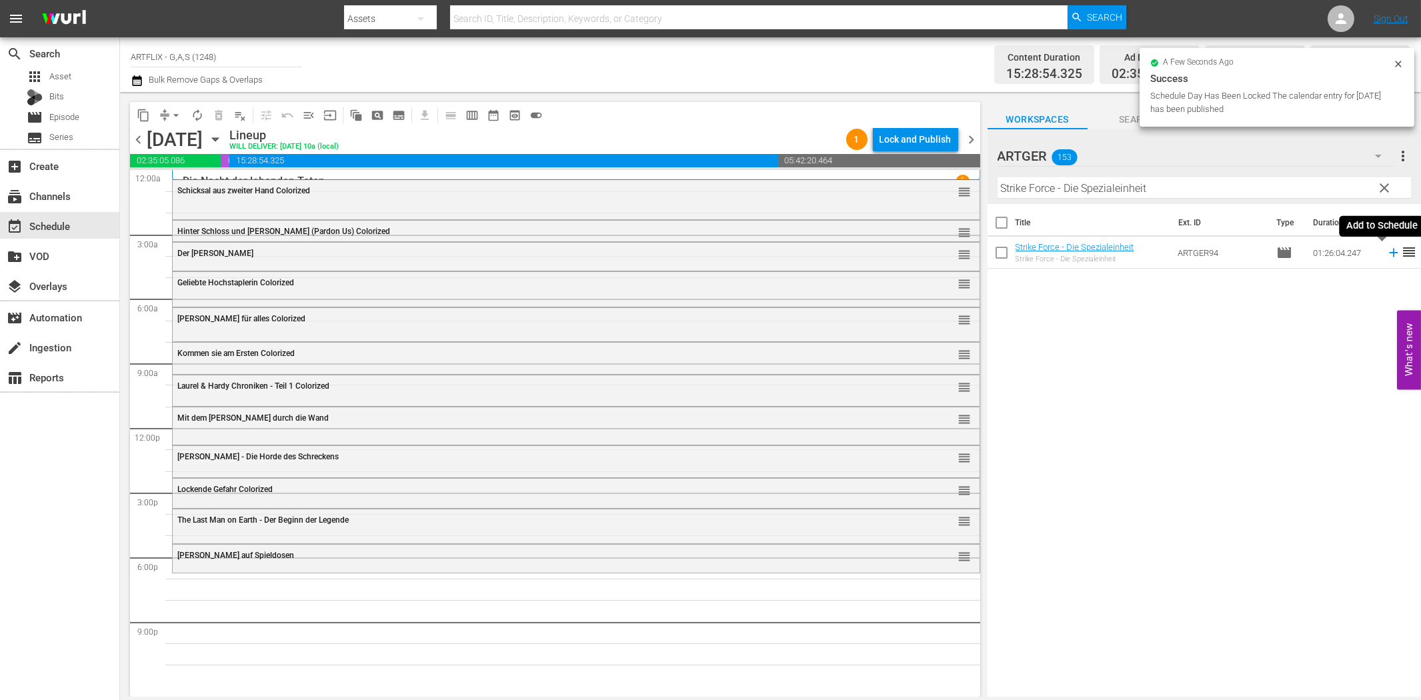
click at [1389, 253] on icon at bounding box center [1393, 253] width 9 height 9
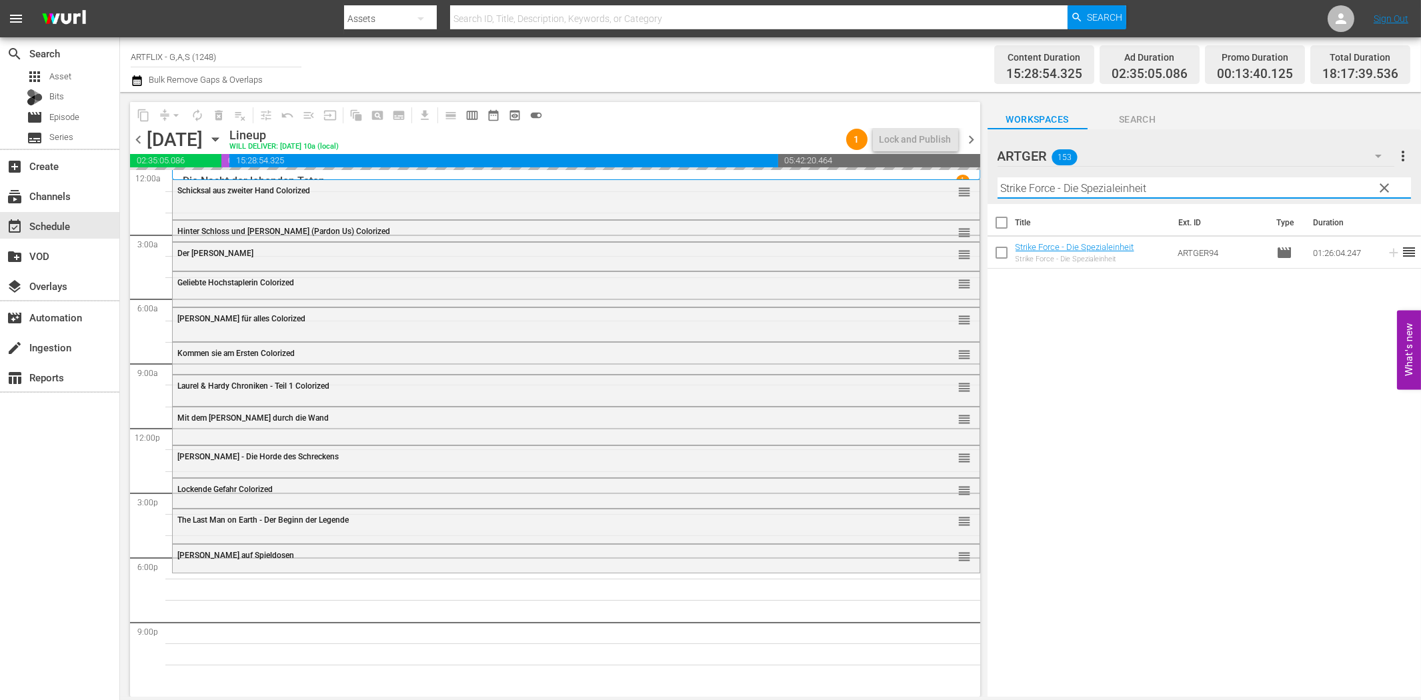
click at [1077, 188] on input "Strike Force - Die Spezialeinheit" at bounding box center [1203, 187] width 413 height 21
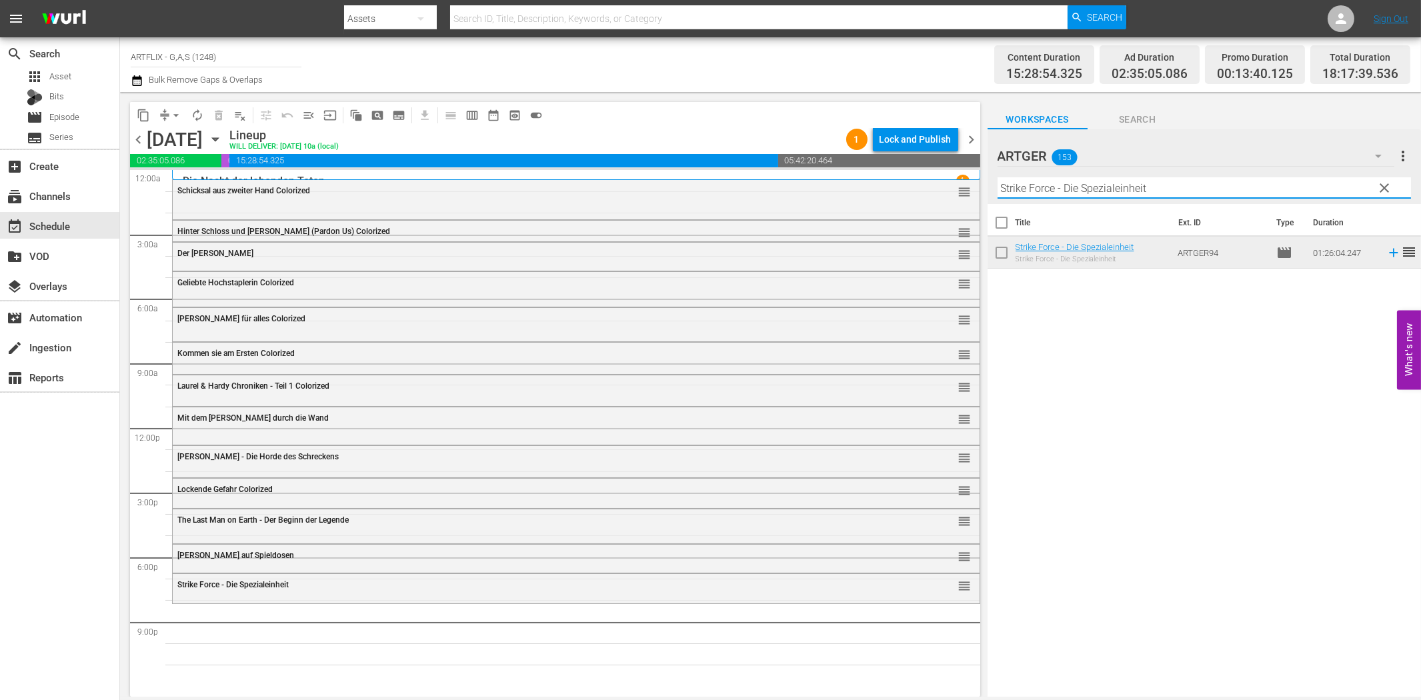
paste input "Operation Valhalla"
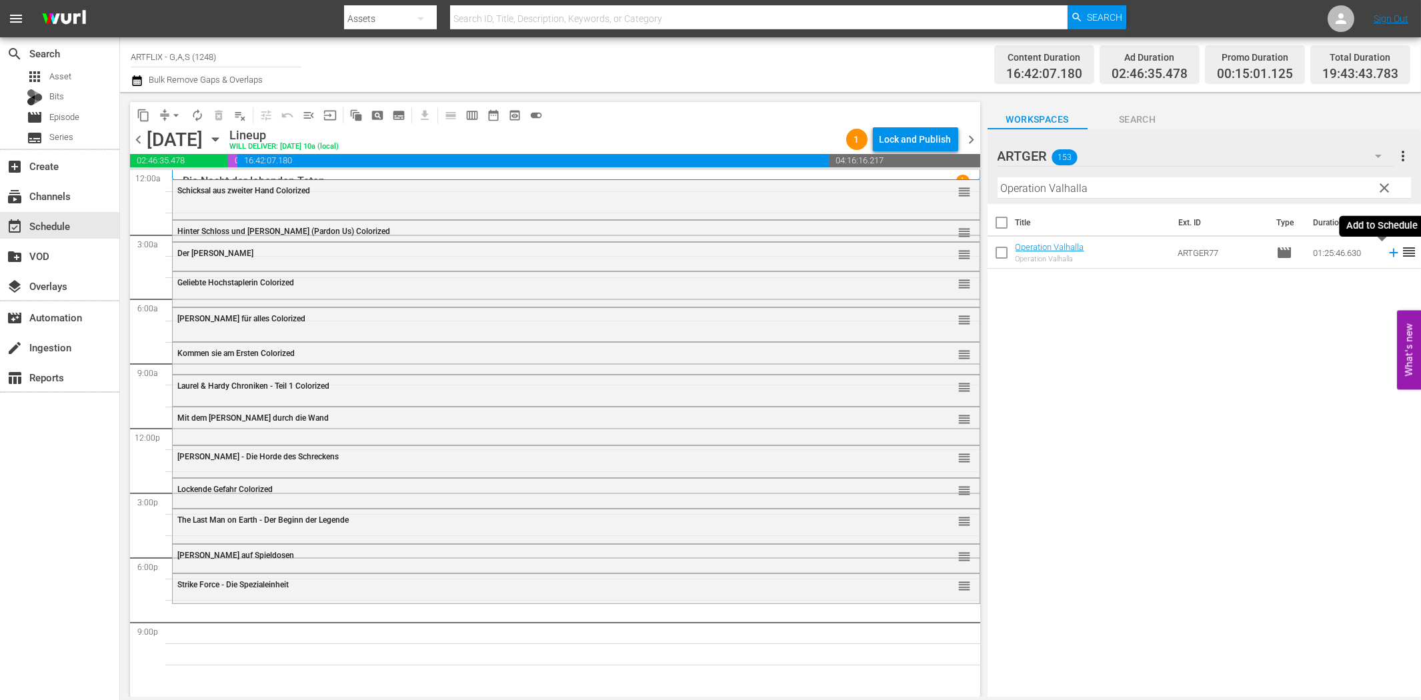
click at [1389, 252] on icon at bounding box center [1393, 253] width 9 height 9
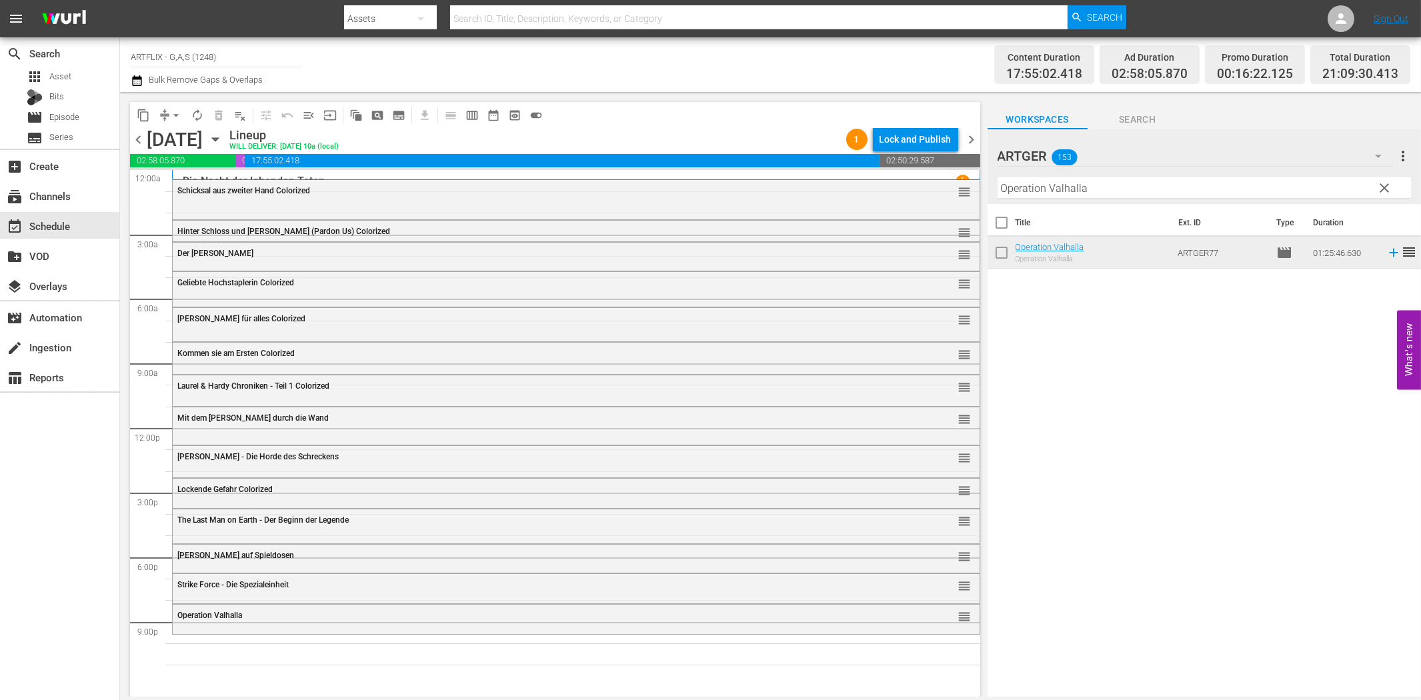
click at [1095, 449] on div "Title Ext. ID Type Duration Operation Valhalla Operation Valhalla ARTGER77 movi…" at bounding box center [1203, 451] width 433 height 495
click at [1035, 196] on input "Operation Valhalla" at bounding box center [1203, 187] width 413 height 21
paste input "The Terror"
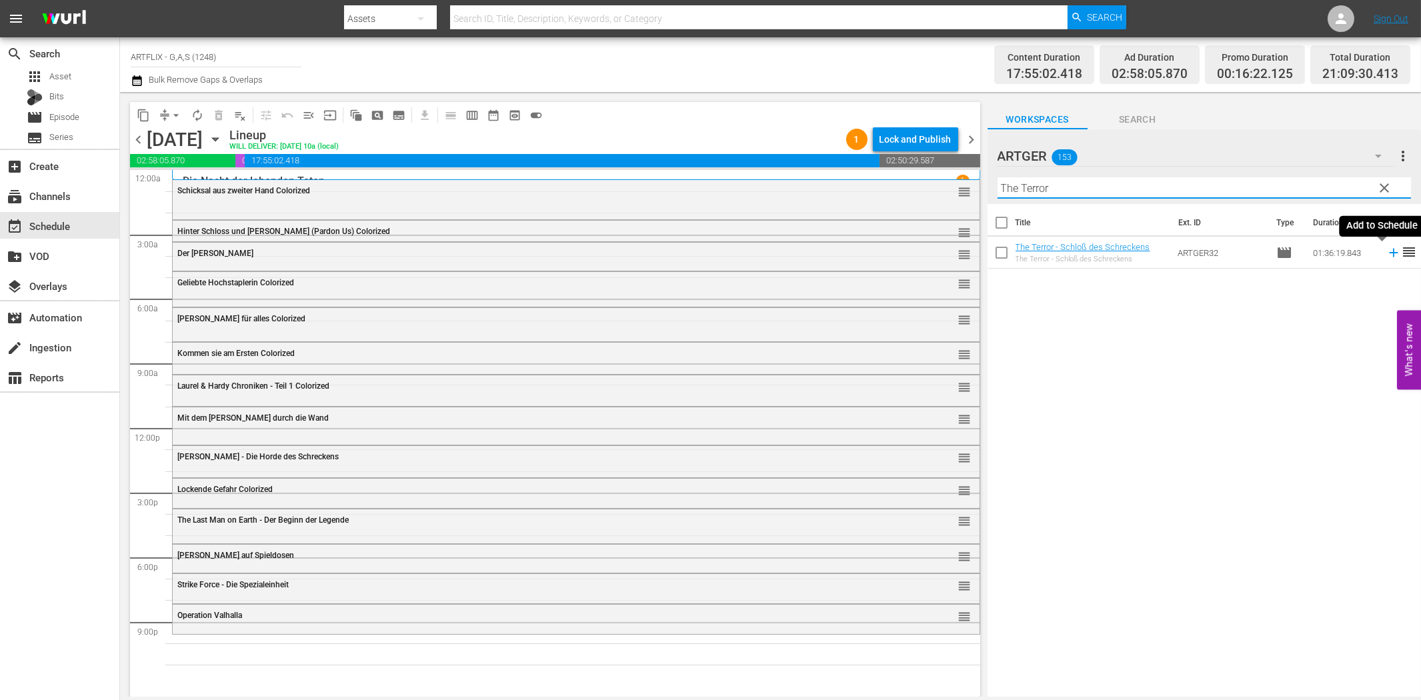
click at [1386, 251] on icon at bounding box center [1393, 252] width 15 height 15
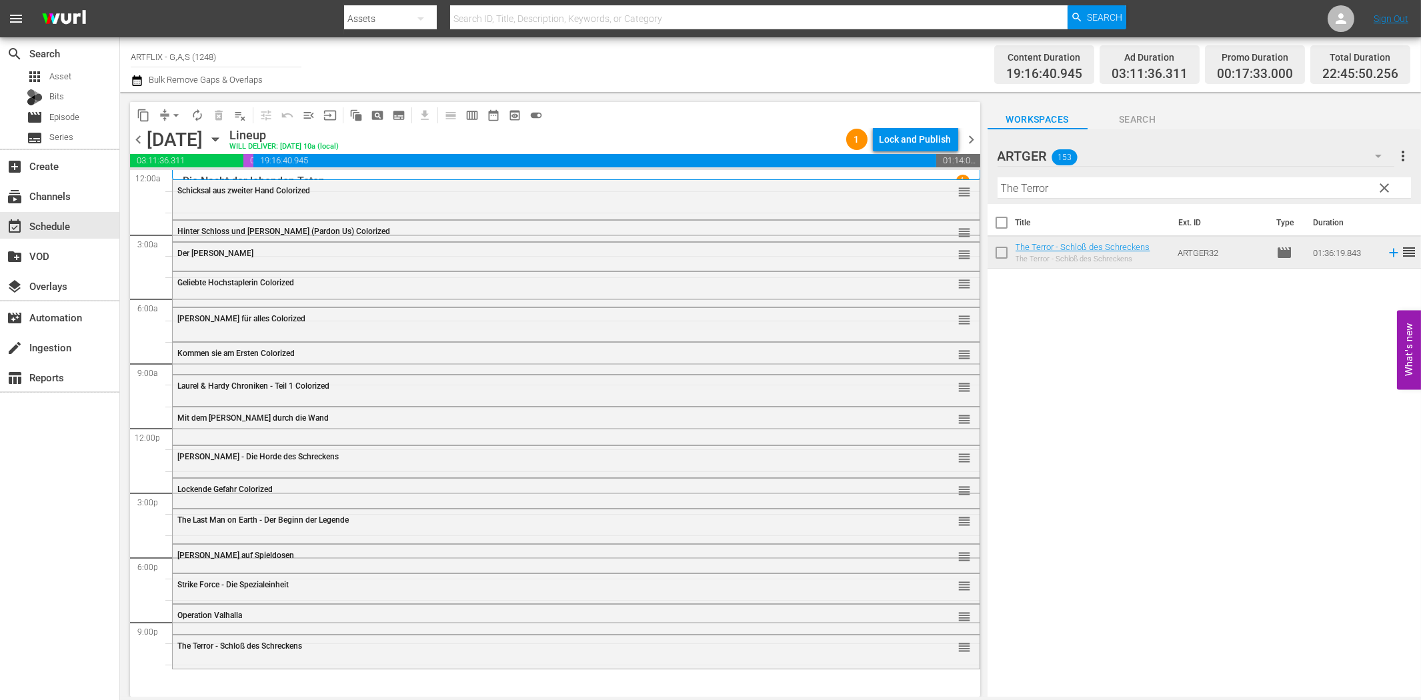
click at [1097, 187] on input "The Terror" at bounding box center [1203, 187] width 413 height 21
paste input "Das Haus auf dem Geisterhügel"
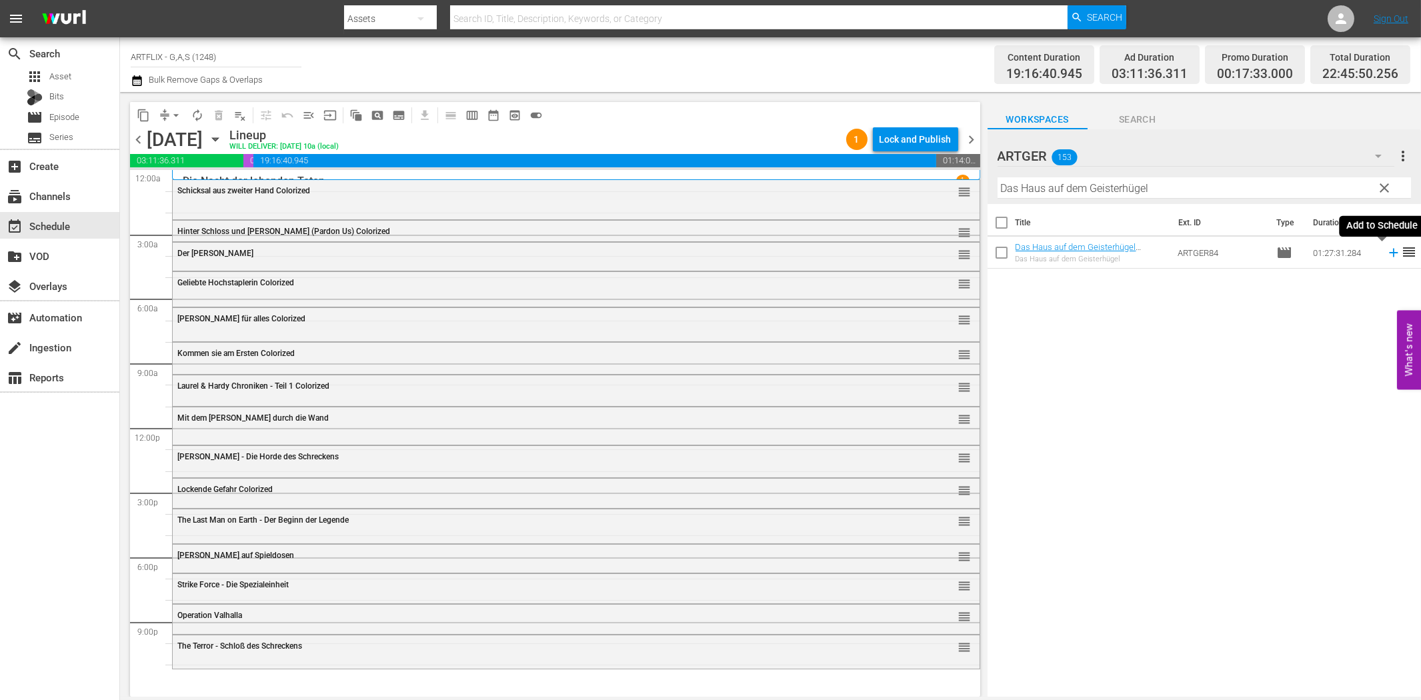
click at [1386, 251] on icon at bounding box center [1393, 252] width 15 height 15
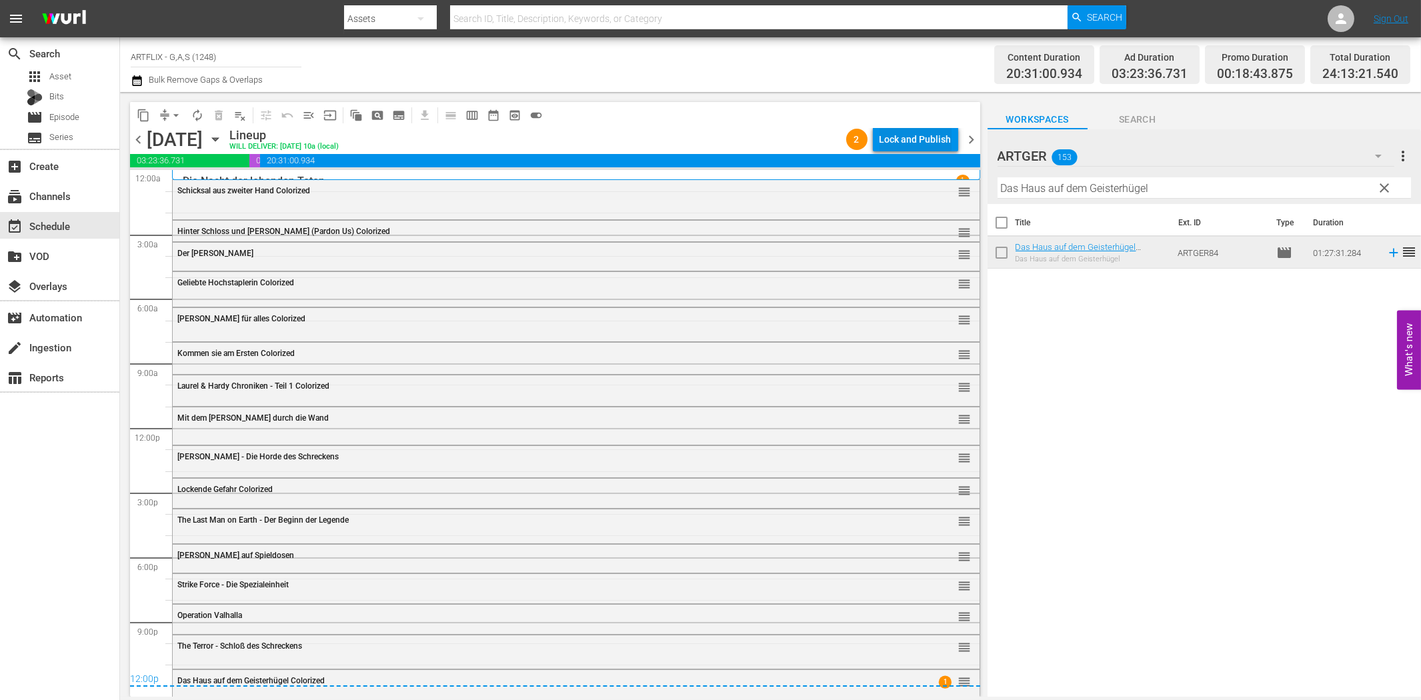
click at [928, 141] on div "Lock and Publish" at bounding box center [915, 139] width 72 height 24
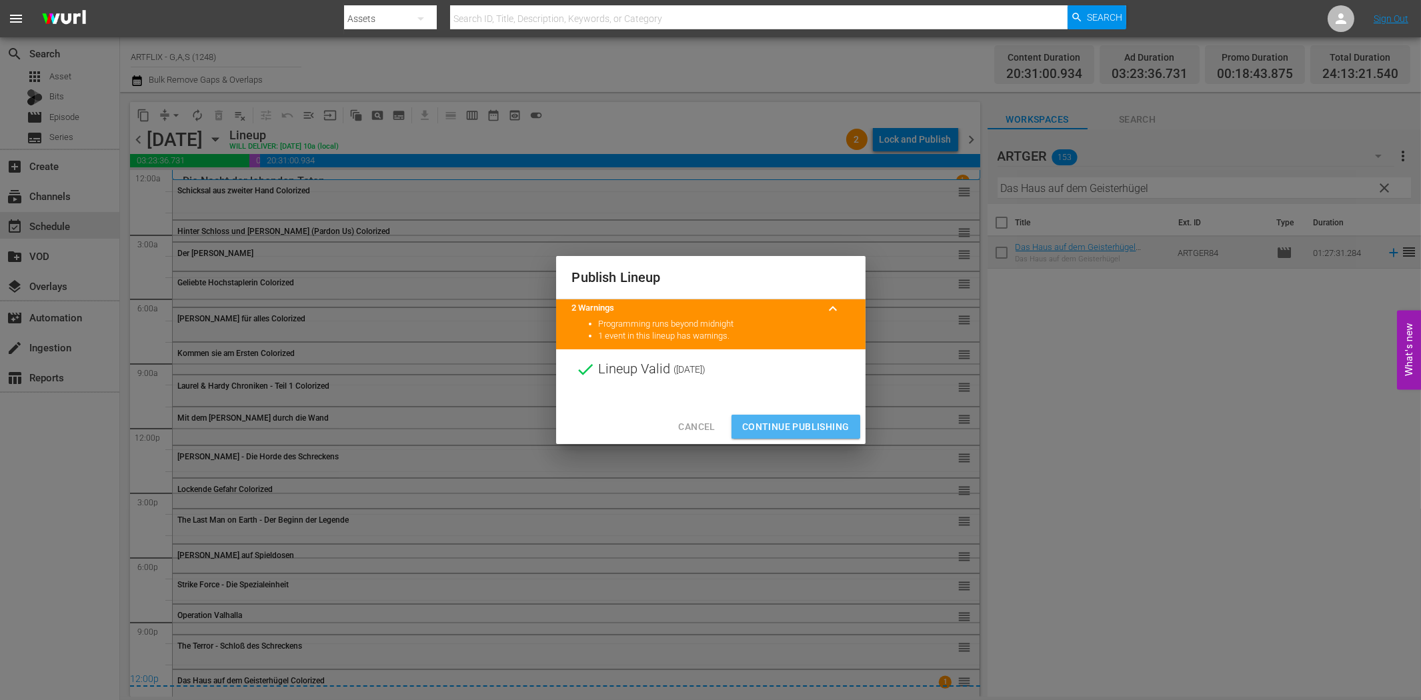
click at [832, 421] on span "Continue Publishing" at bounding box center [795, 427] width 107 height 17
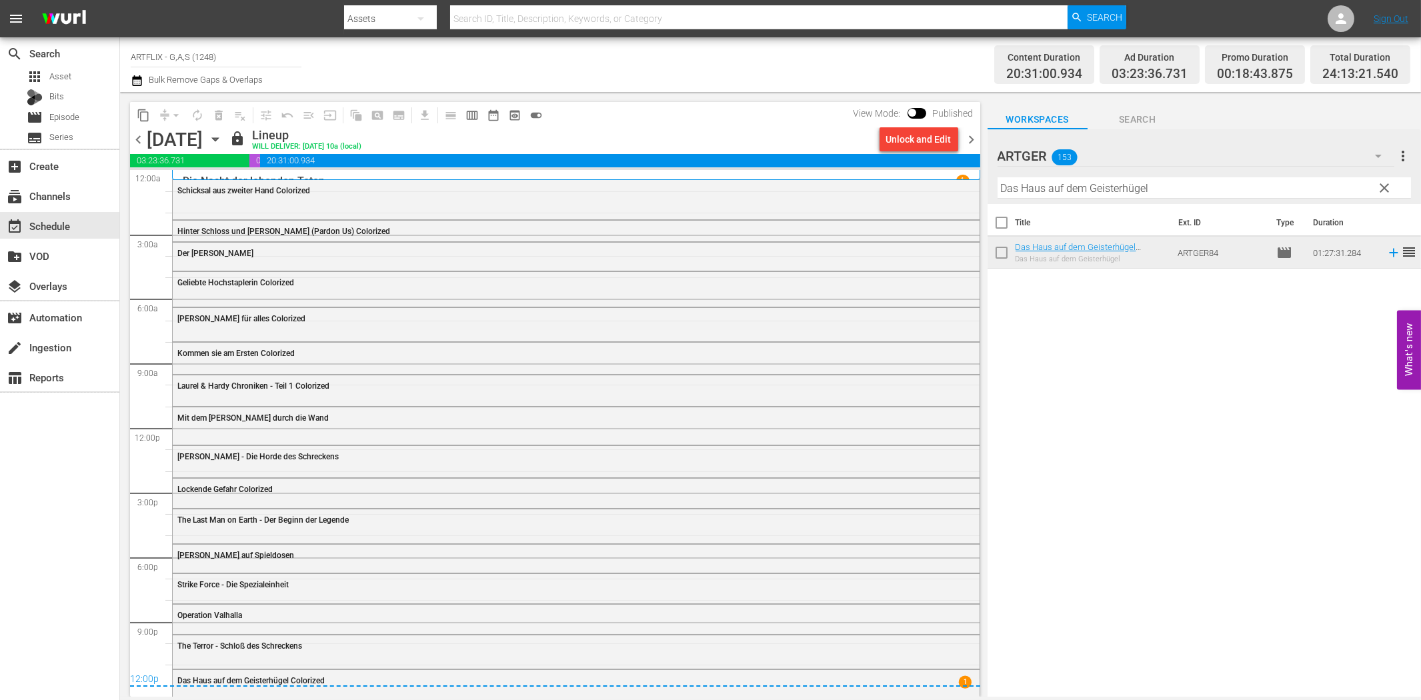
click at [969, 137] on span "chevron_right" at bounding box center [971, 139] width 17 height 17
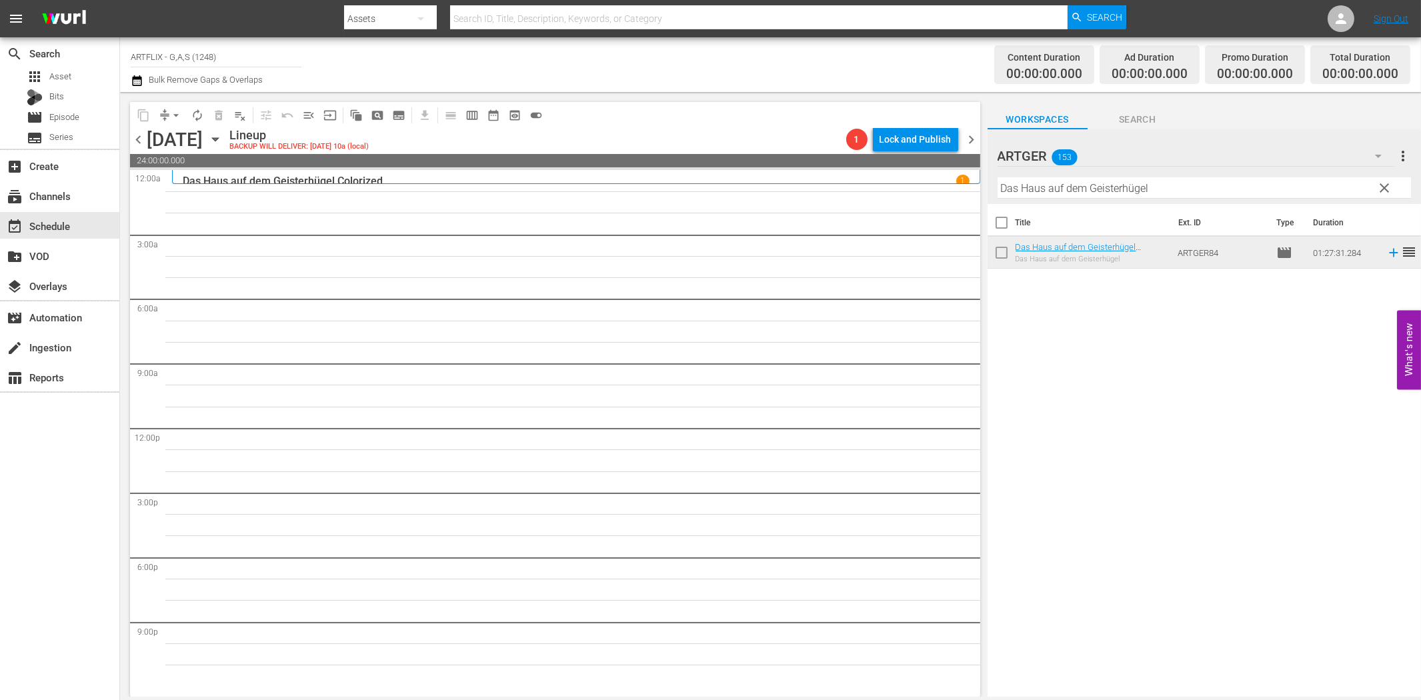
click at [1169, 191] on input "Das Haus auf dem Geisterhügel" at bounding box center [1203, 187] width 413 height 21
paste input "Finale"
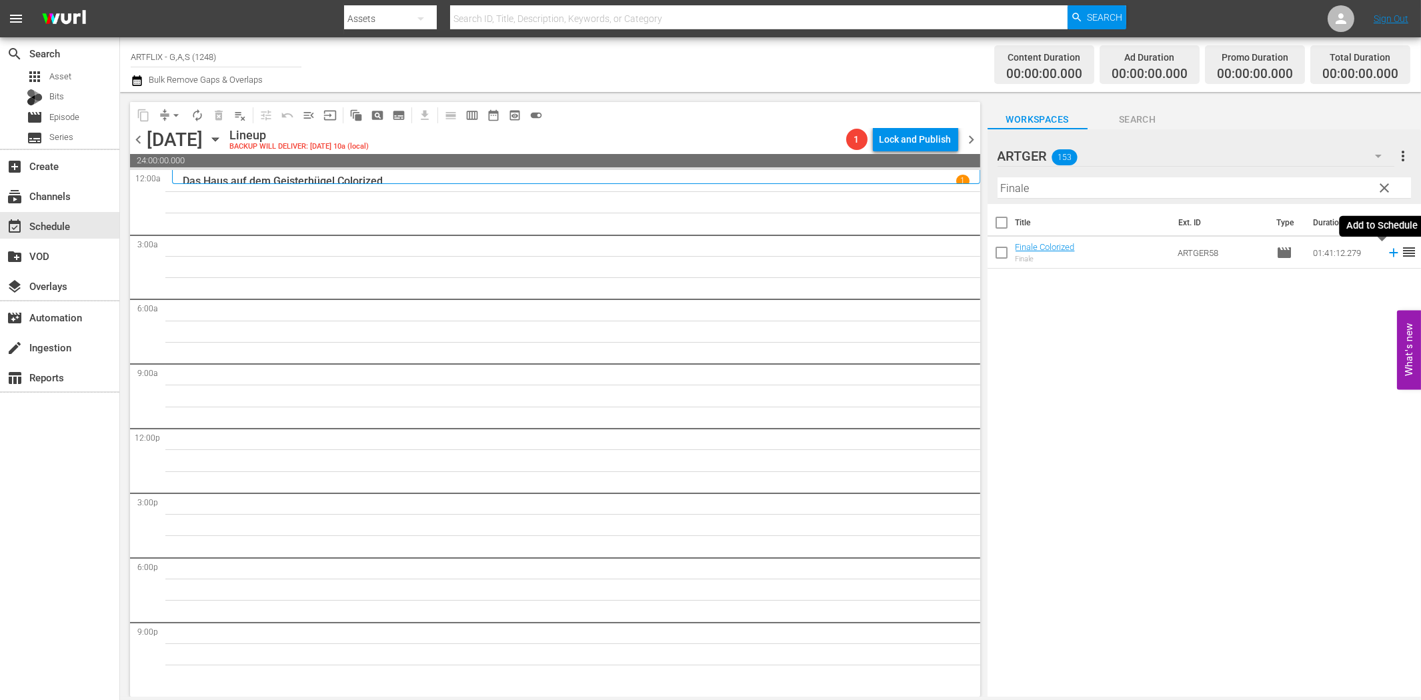
click at [1389, 253] on icon at bounding box center [1393, 253] width 9 height 9
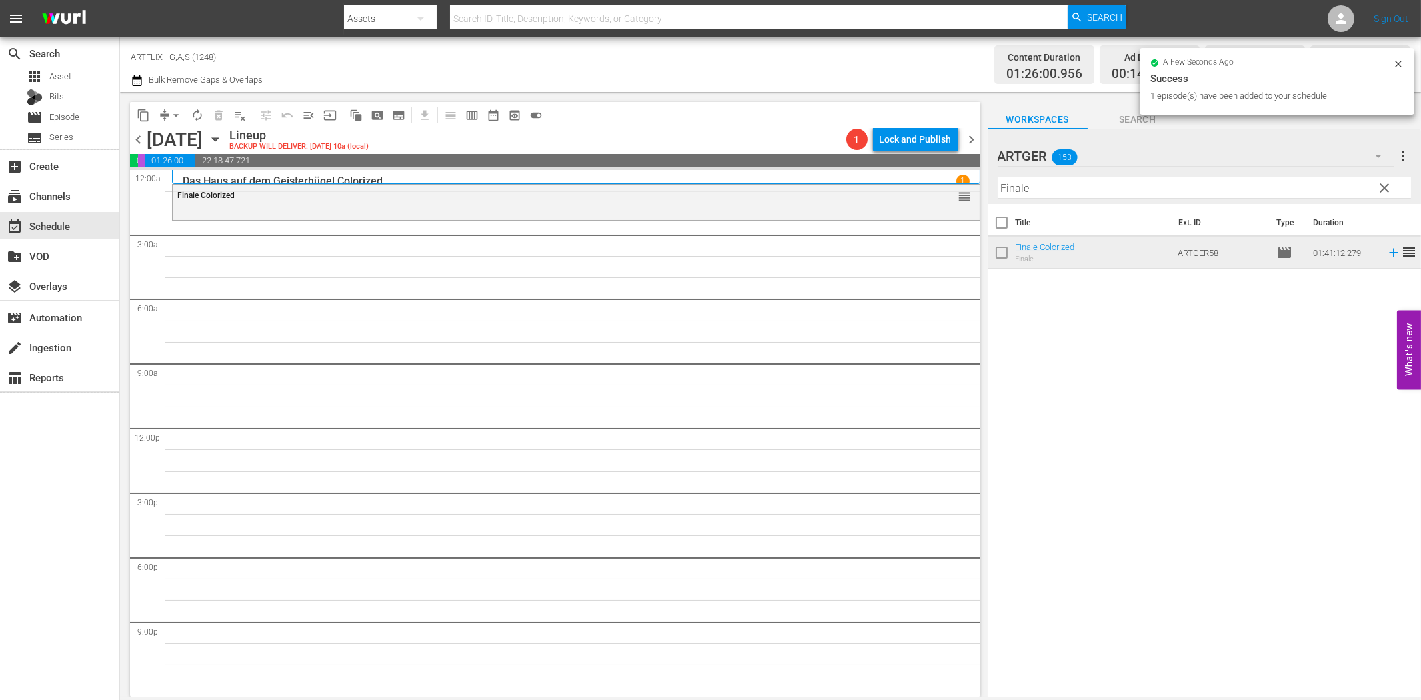
click at [1027, 187] on input "Finale" at bounding box center [1203, 187] width 413 height 21
paste input "Die Stadt ist [PERSON_NAME] Geheimniss"
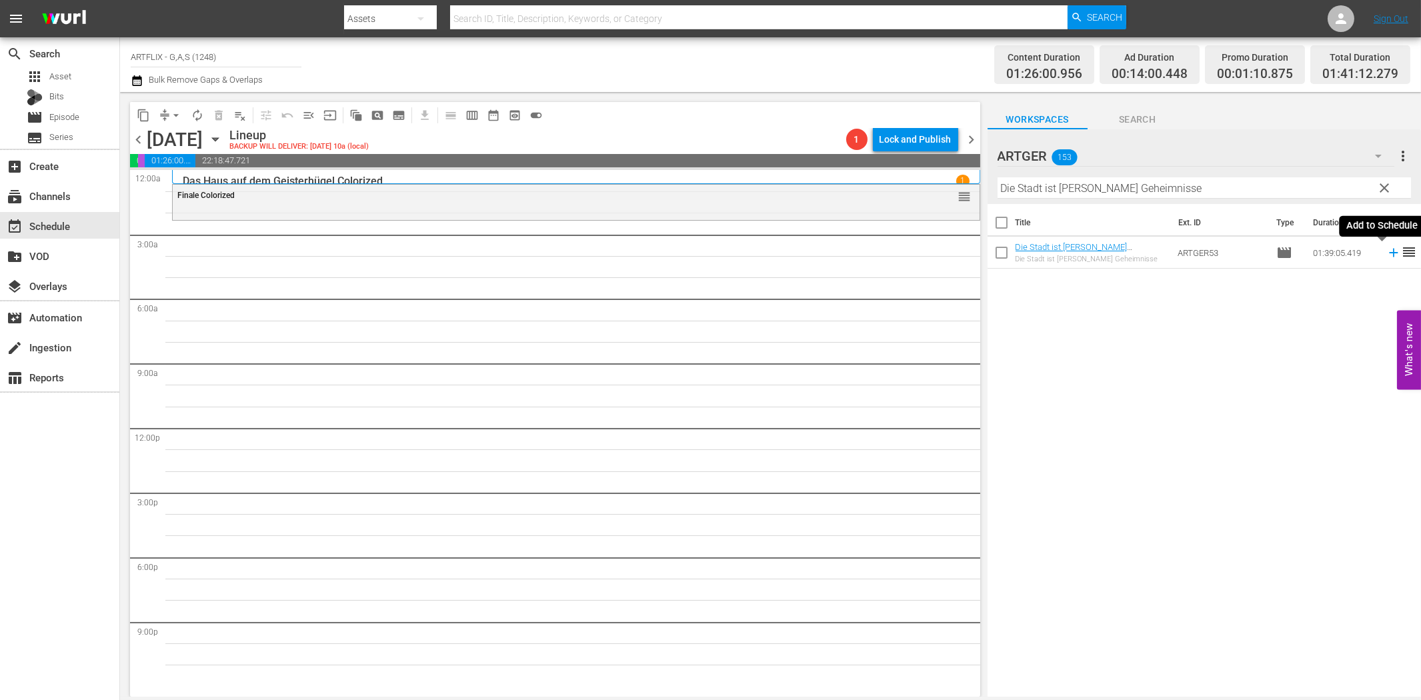
click at [1386, 251] on icon at bounding box center [1393, 252] width 15 height 15
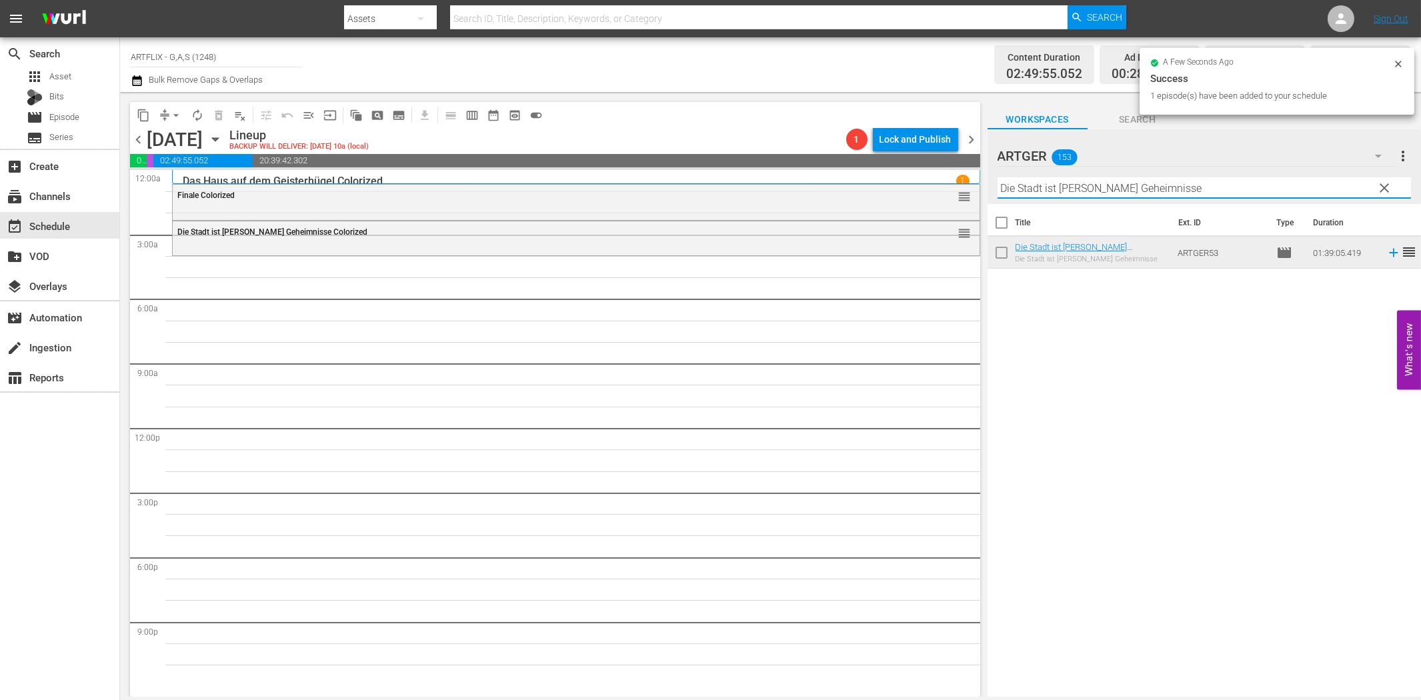
click at [1154, 183] on input "Die Stadt ist [PERSON_NAME] Geheimnisse" at bounding box center [1203, 187] width 413 height 21
paste input "Tod's Lif"
click at [1389, 252] on icon at bounding box center [1393, 253] width 9 height 9
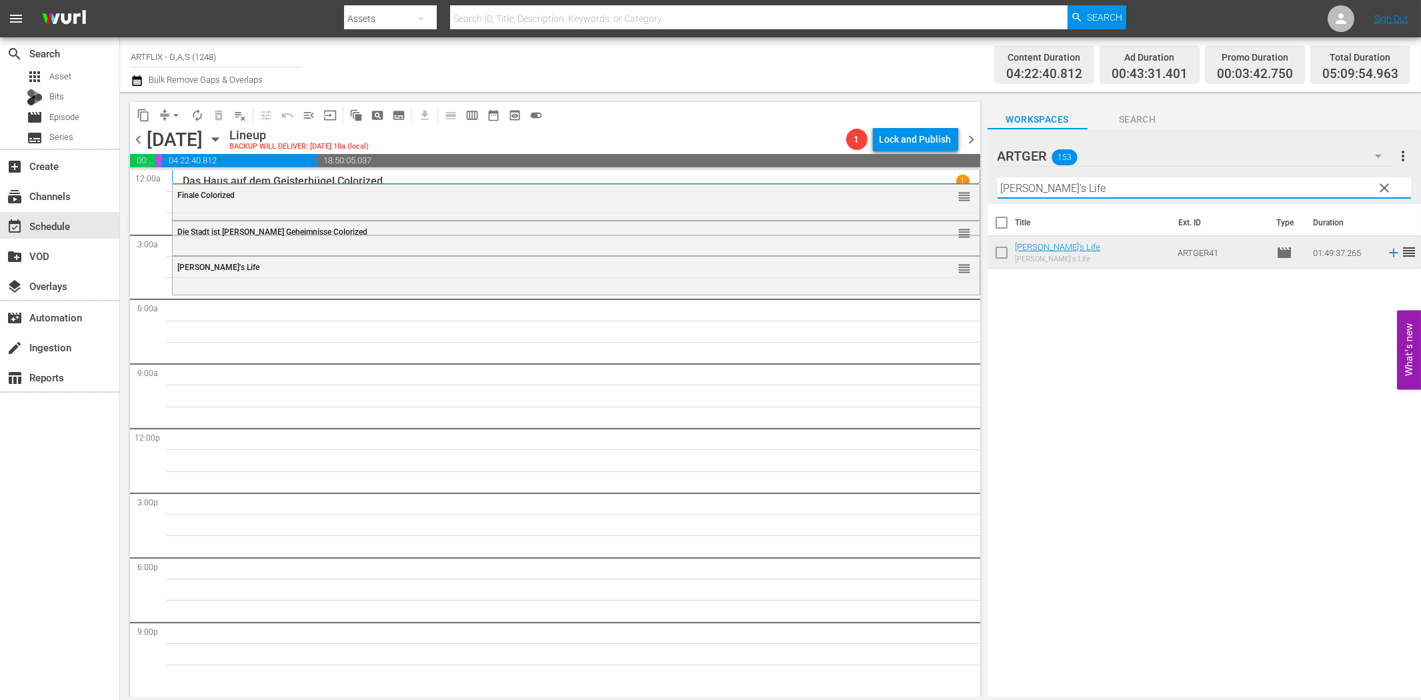
click at [1120, 191] on input "[PERSON_NAME]'s Life" at bounding box center [1203, 187] width 413 height 21
paste input "In [GEOGRAPHIC_DATA]"
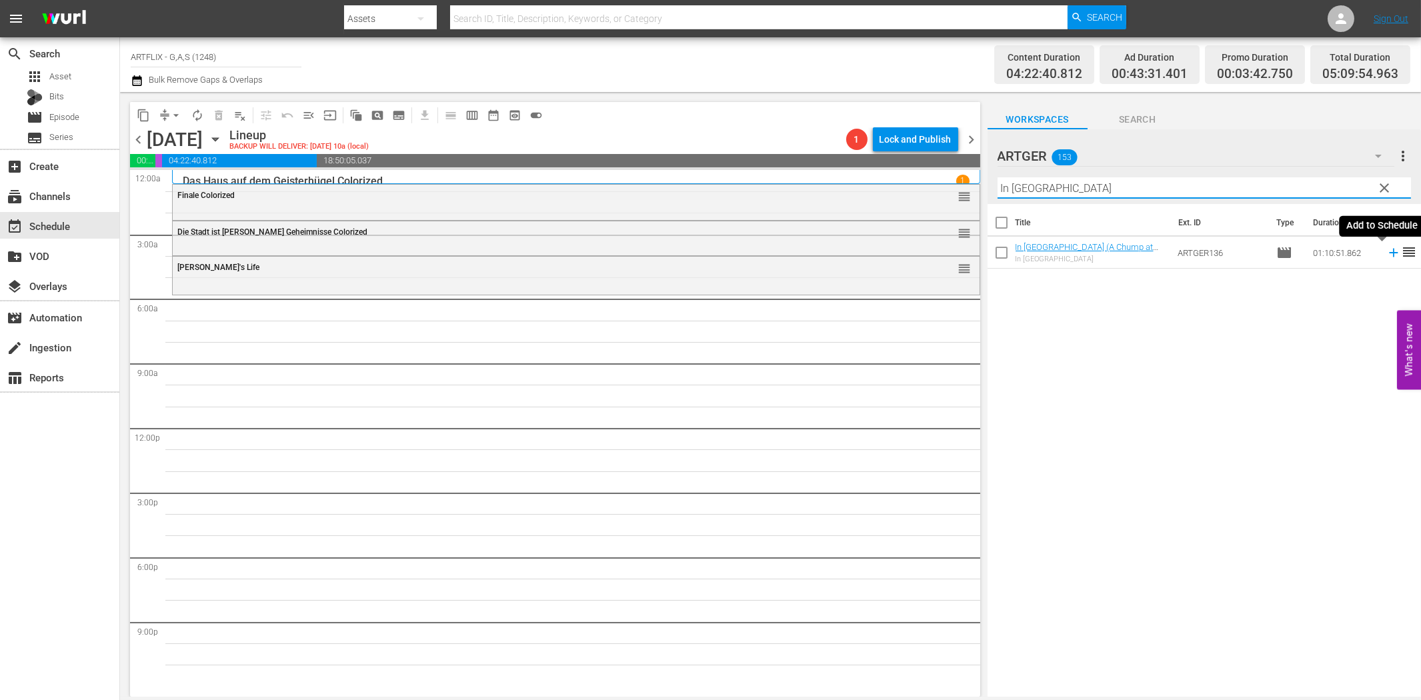
click at [1389, 252] on icon at bounding box center [1393, 253] width 9 height 9
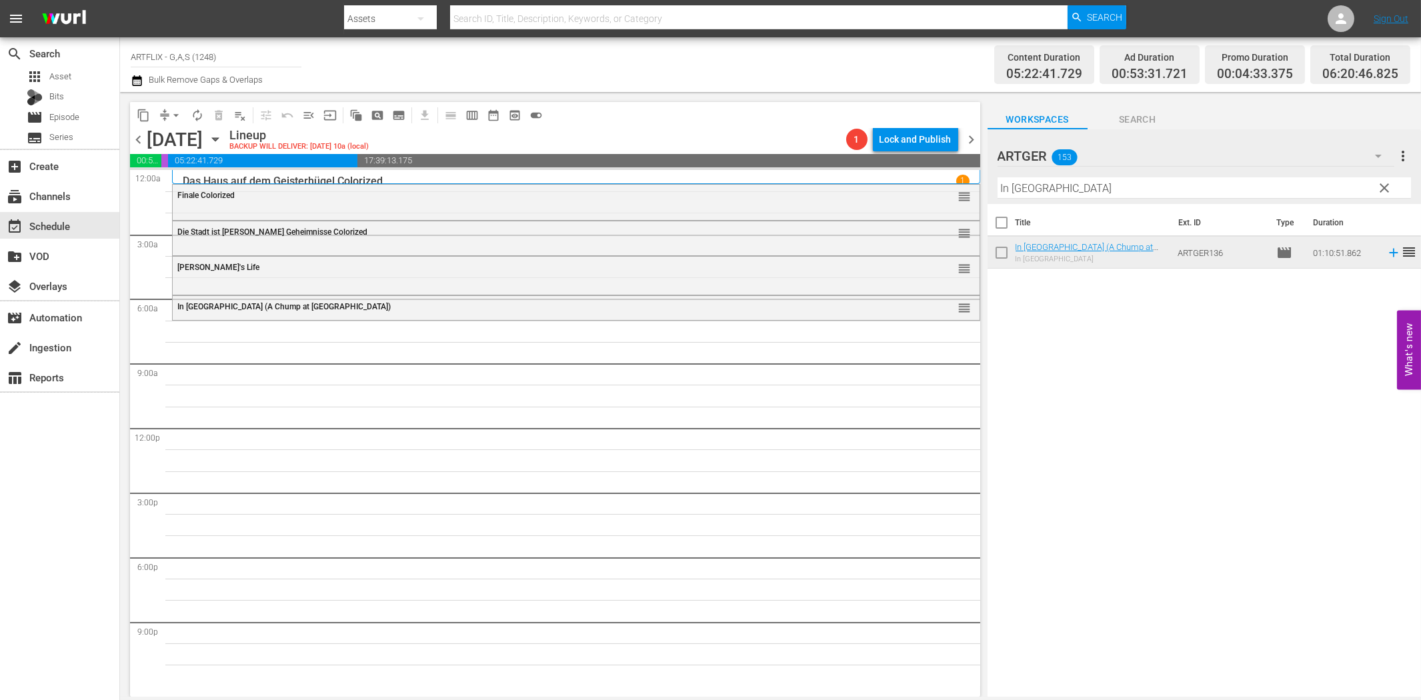
click at [1045, 192] on input "In [GEOGRAPHIC_DATA]" at bounding box center [1203, 187] width 413 height 21
paste input "Tarzan - Der Furchtlose"
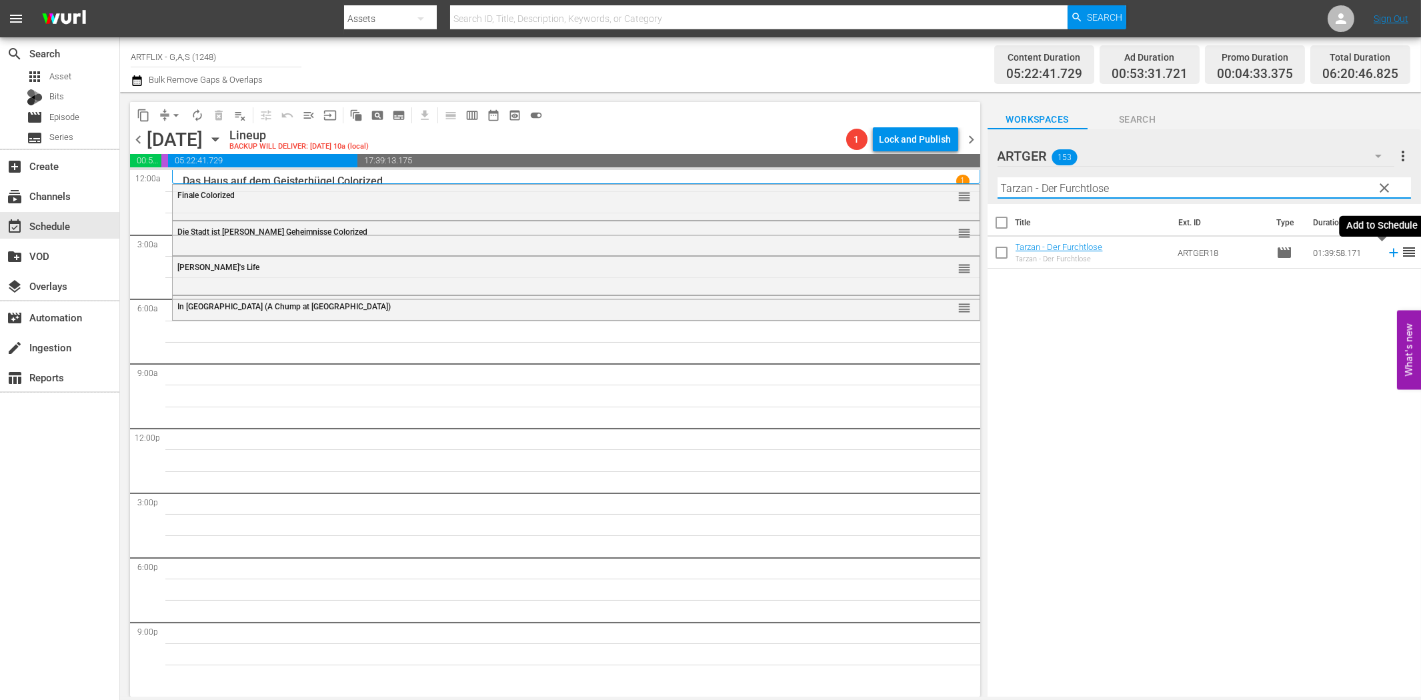
click at [1386, 251] on icon at bounding box center [1393, 252] width 15 height 15
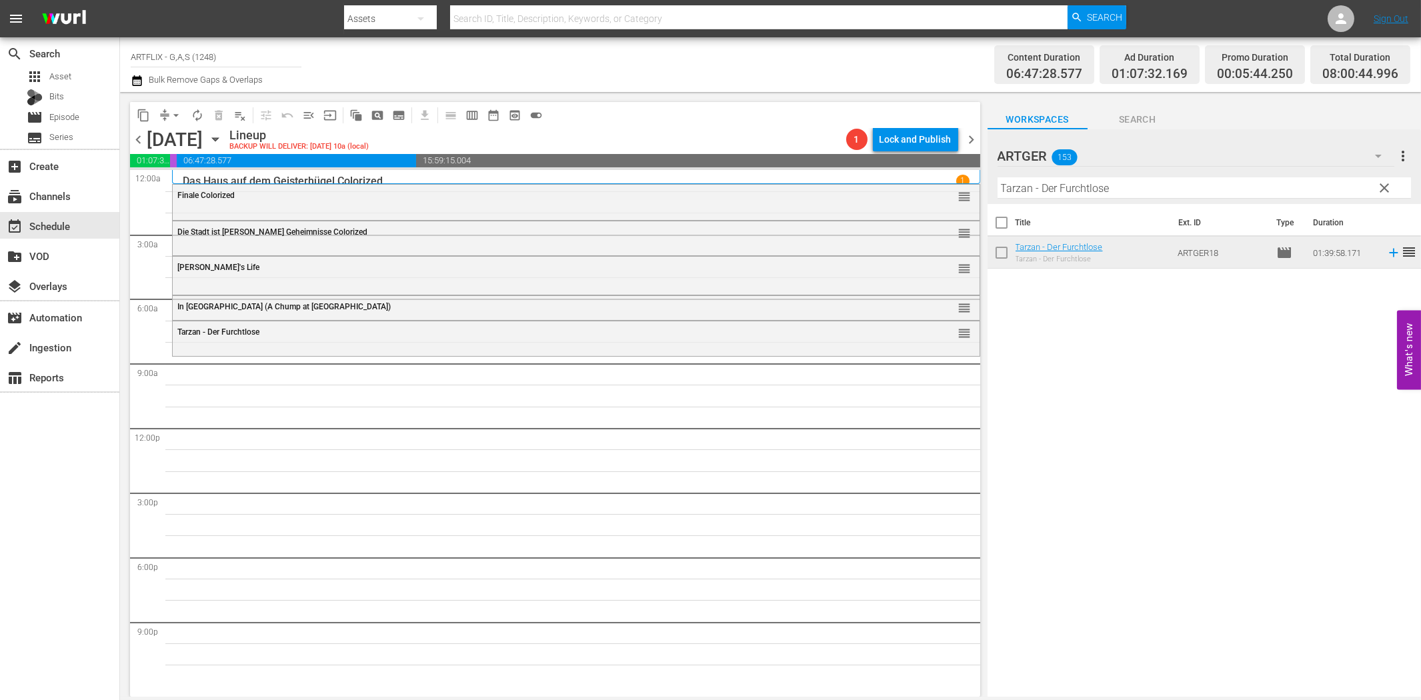
click at [1054, 195] on input "Tarzan - Der Furchtlose" at bounding box center [1203, 187] width 413 height 21
paste input "Das Dschungelbuch (Jungle Book 1942)"
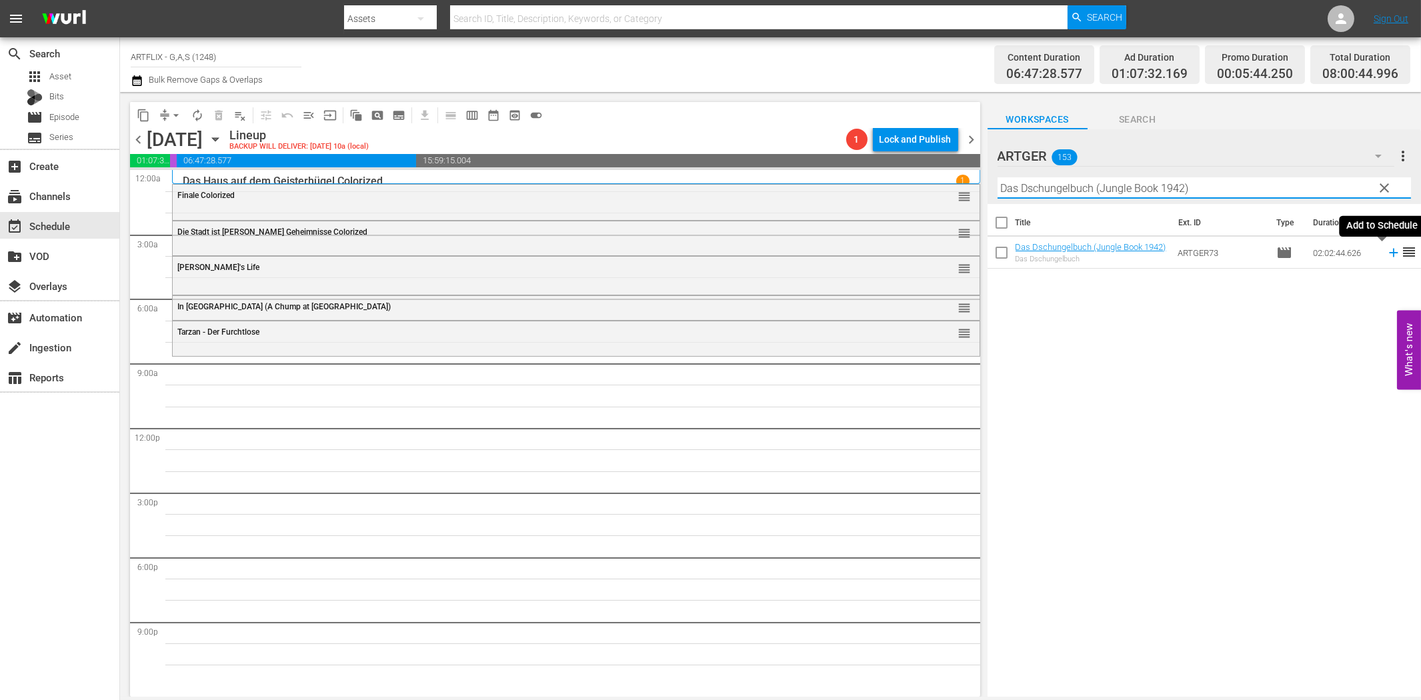
click at [1386, 255] on icon at bounding box center [1393, 252] width 15 height 15
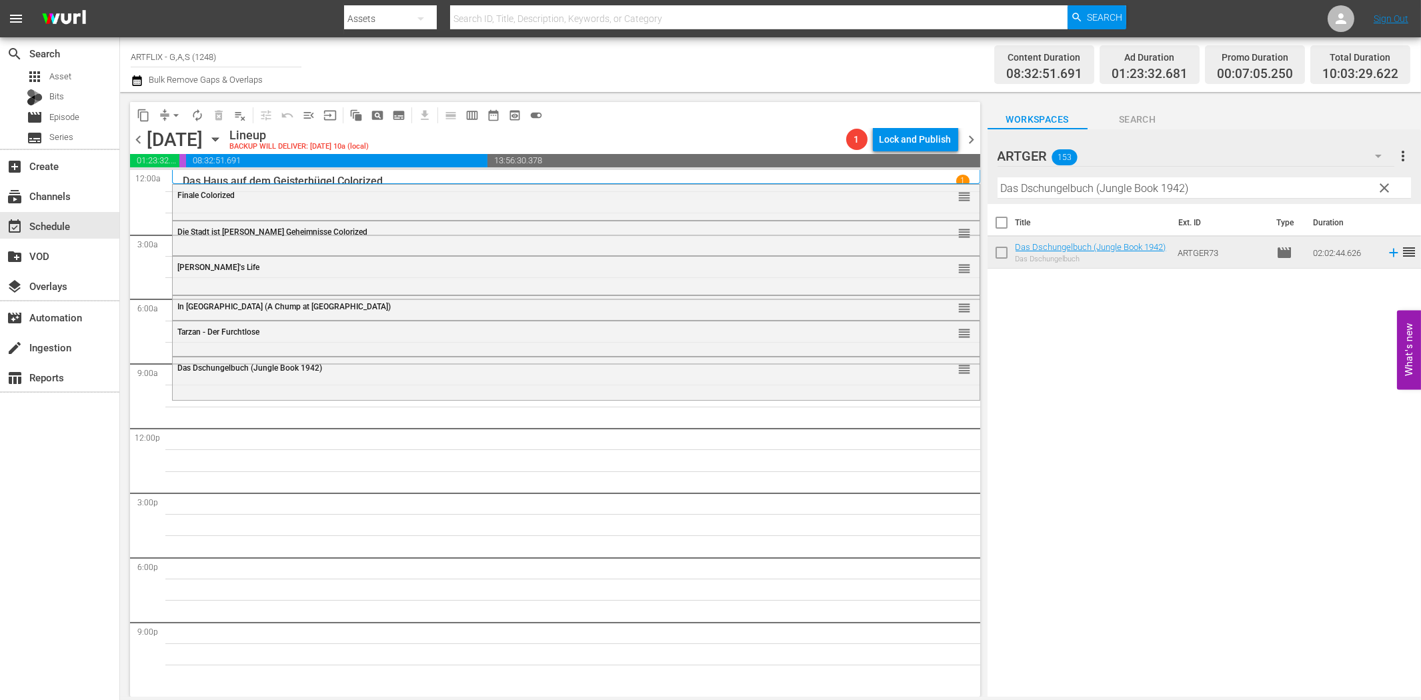
click at [1041, 192] on input "Das Dschungelbuch (Jungle Book 1942)" at bounding box center [1203, 187] width 413 height 21
paste input "[PERSON_NAME], der Tyrann von Rom"
click at [1386, 254] on icon at bounding box center [1393, 252] width 15 height 15
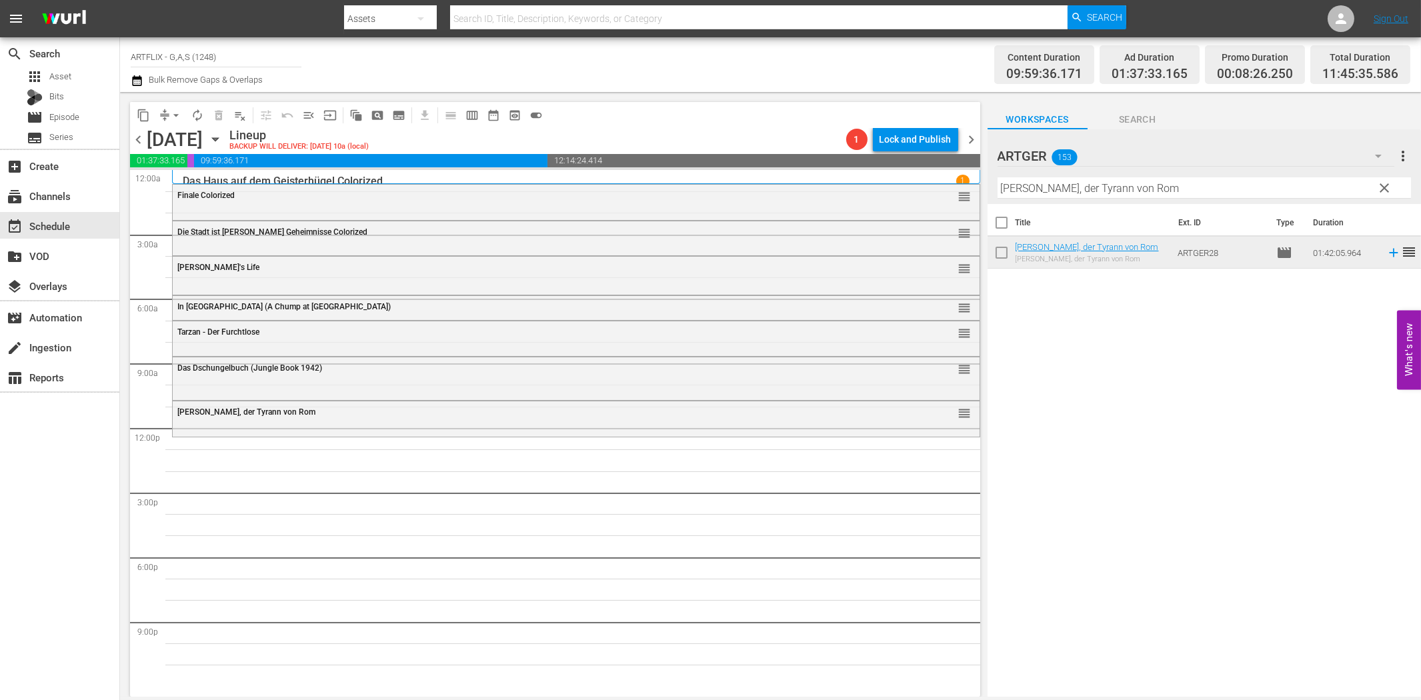
click at [1122, 188] on input "[PERSON_NAME], der Tyrann von Rom" at bounding box center [1203, 187] width 413 height 21
paste input "[PERSON_NAME] - Fire Dragon"
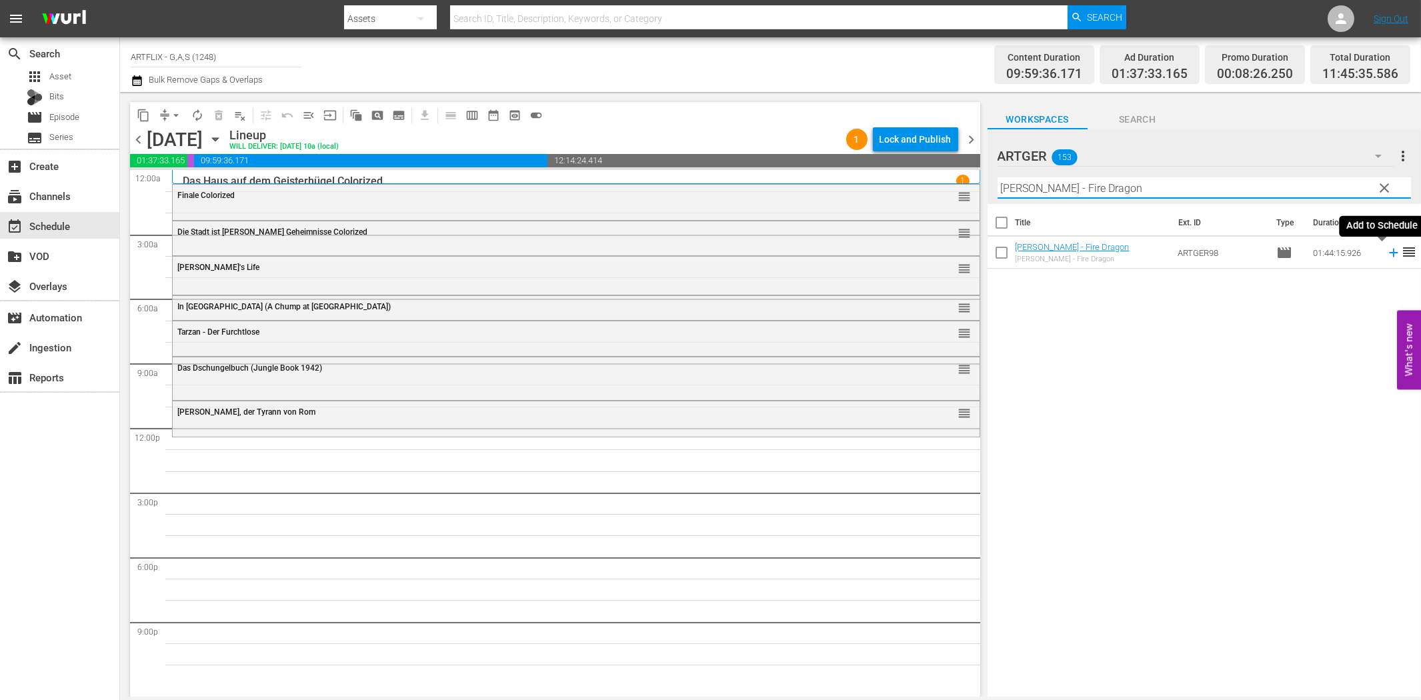
click at [1389, 251] on icon at bounding box center [1393, 253] width 9 height 9
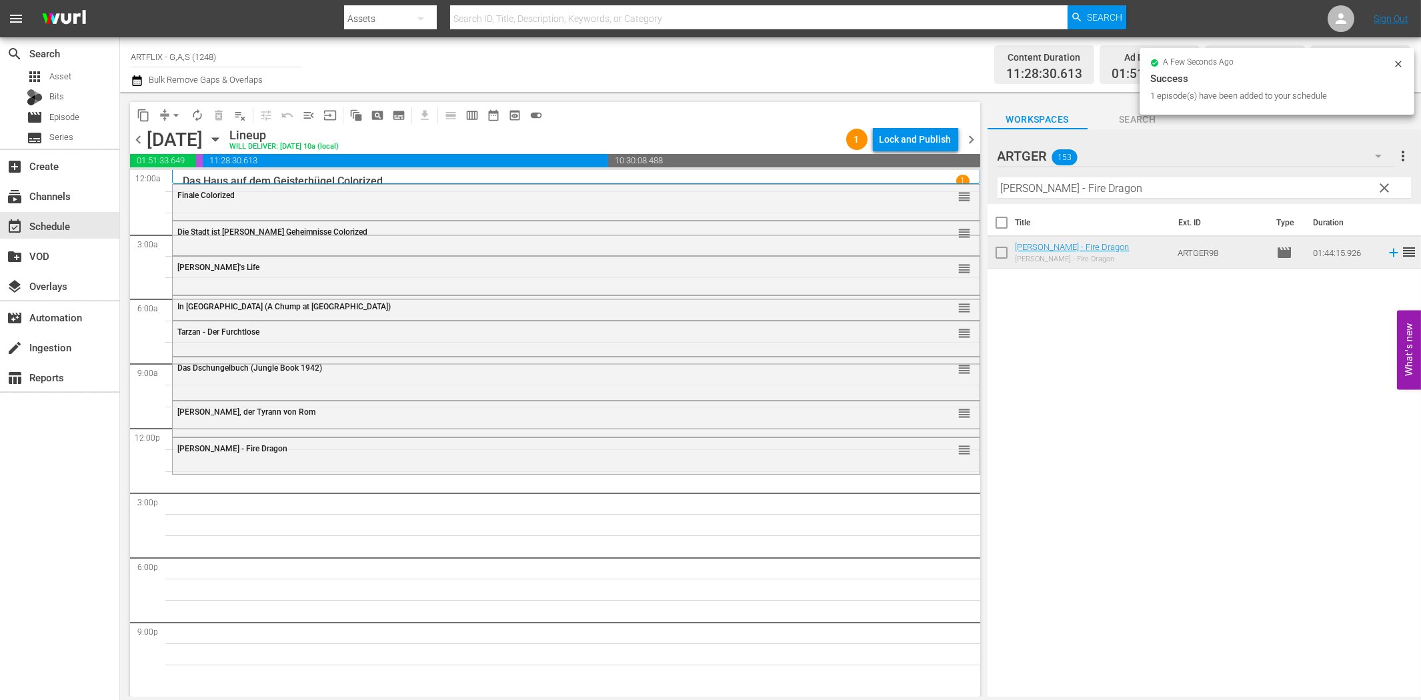
click at [1080, 187] on input "[PERSON_NAME] - Fire Dragon" at bounding box center [1203, 187] width 413 height 21
paste input "Der wahre [PERSON_NAME]"
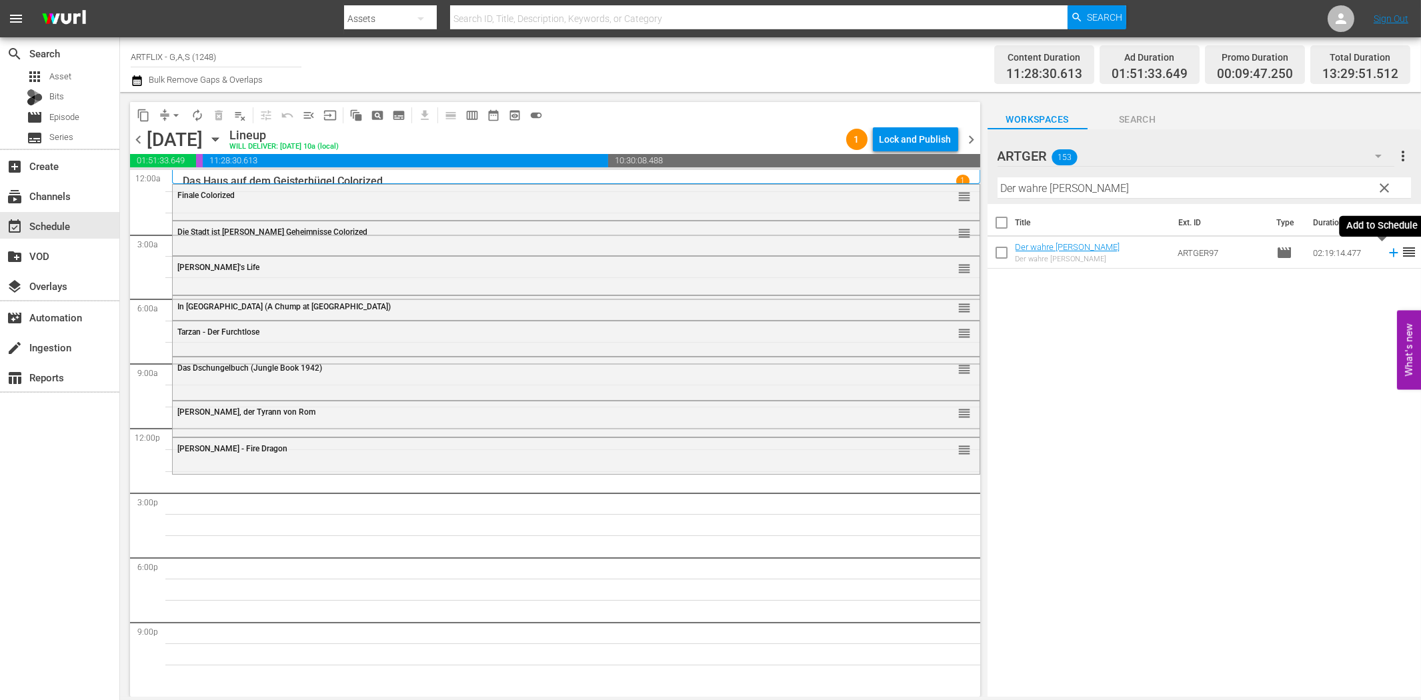
click at [1389, 255] on icon at bounding box center [1393, 253] width 9 height 9
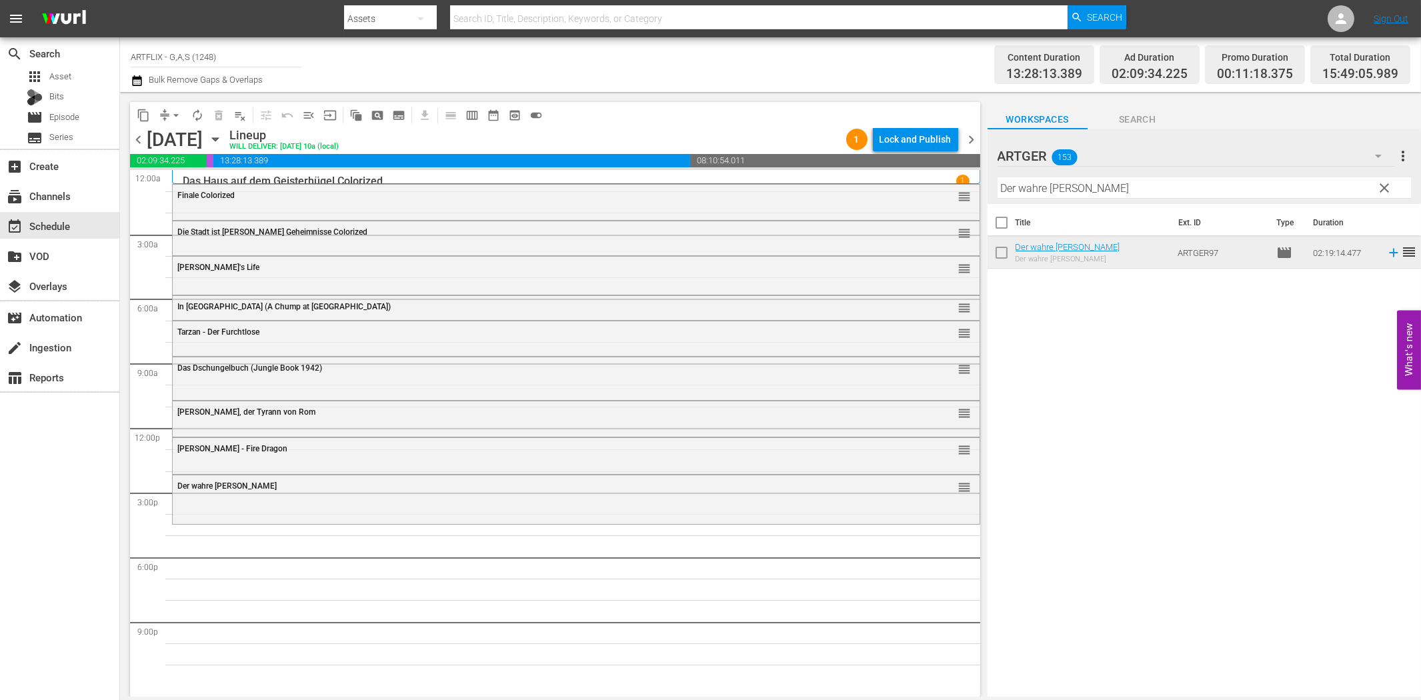
click at [1140, 195] on input "Der wahre [PERSON_NAME]" at bounding box center [1203, 187] width 413 height 21
paste
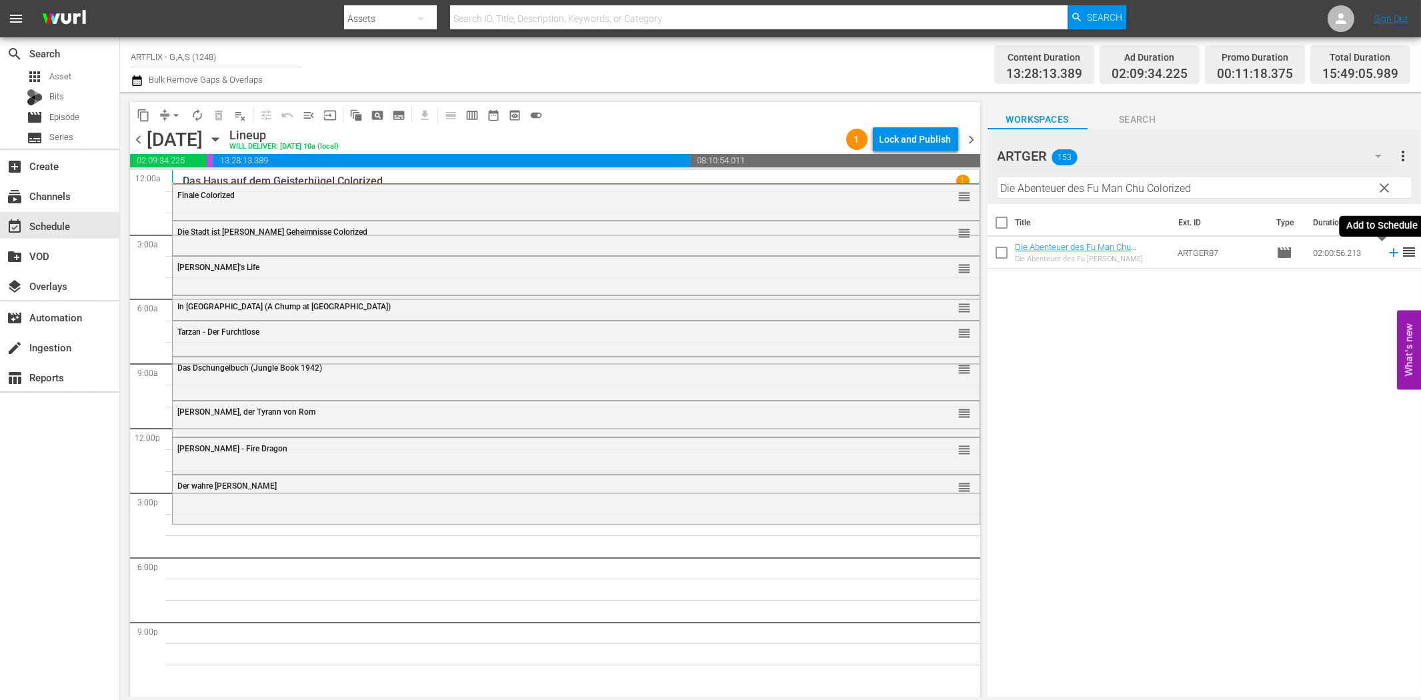
click at [1386, 255] on icon at bounding box center [1393, 252] width 15 height 15
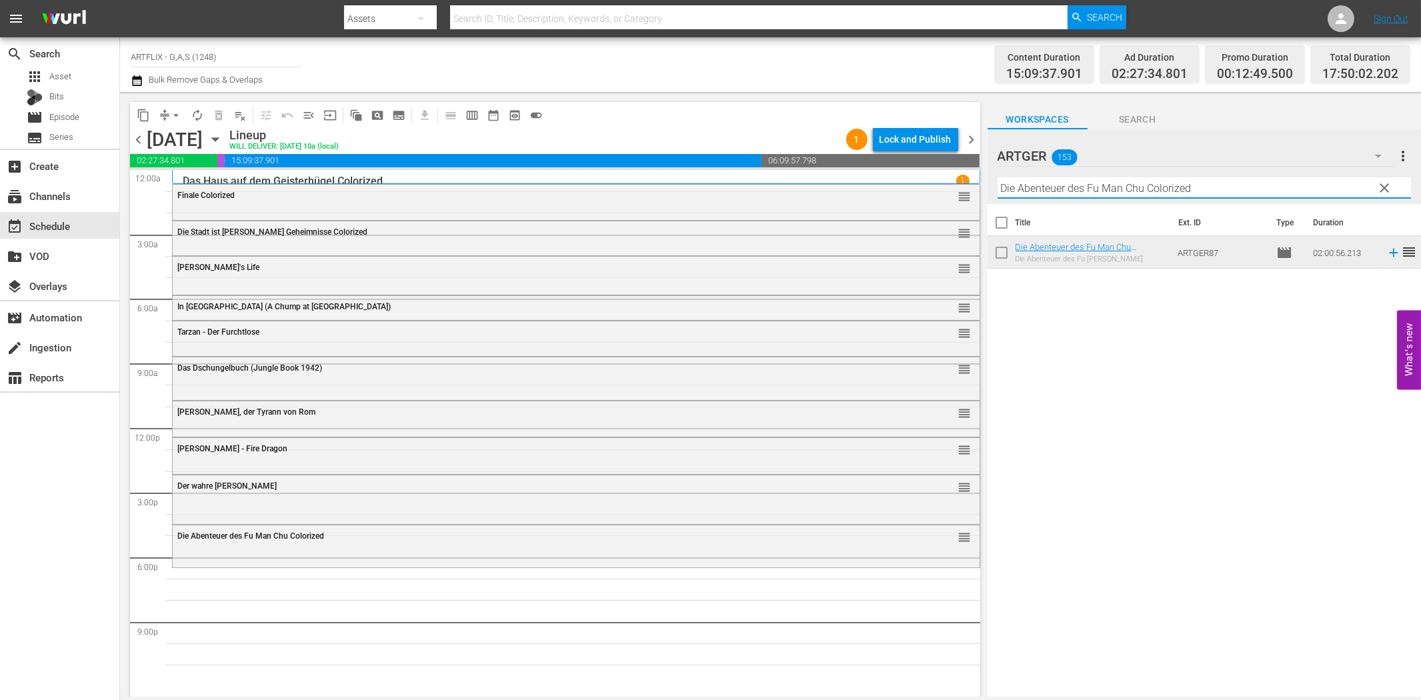
click at [1056, 185] on input "Die Abenteuer des Fu Man Chu Colorized" at bounding box center [1203, 187] width 413 height 21
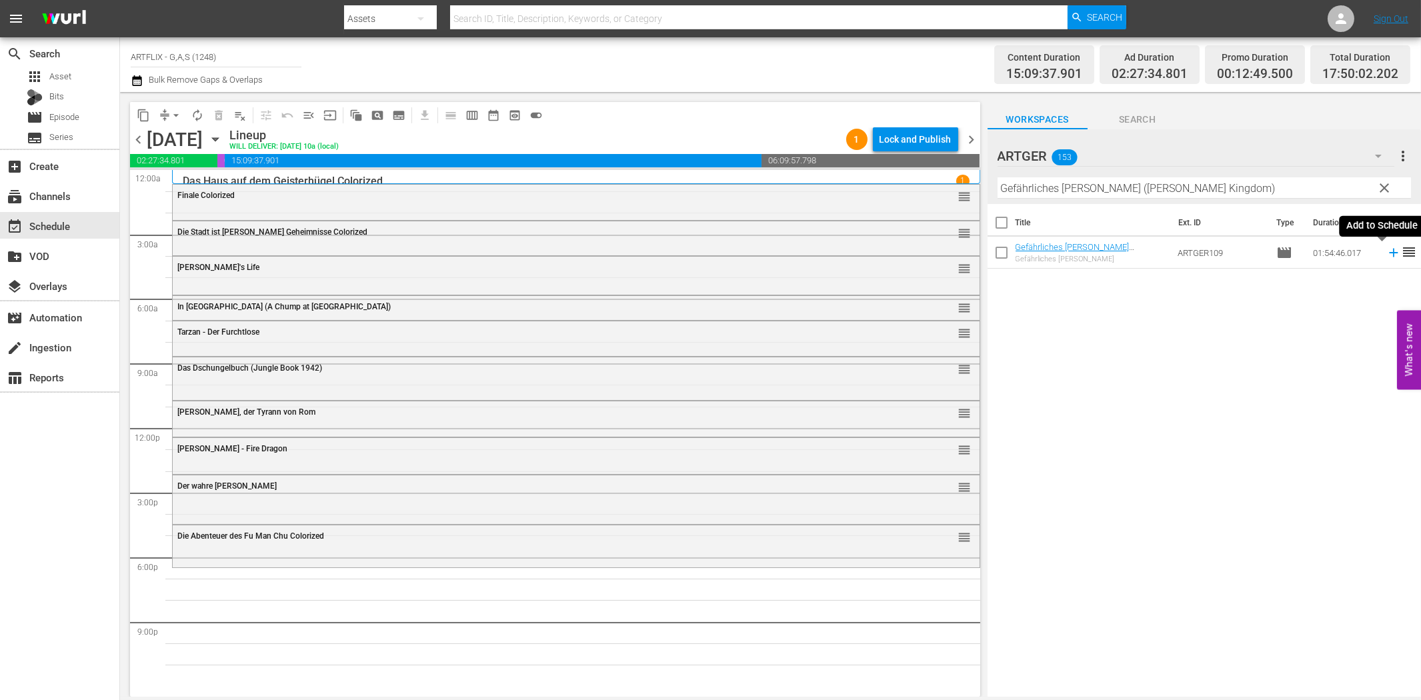
click at [1389, 252] on icon at bounding box center [1393, 253] width 9 height 9
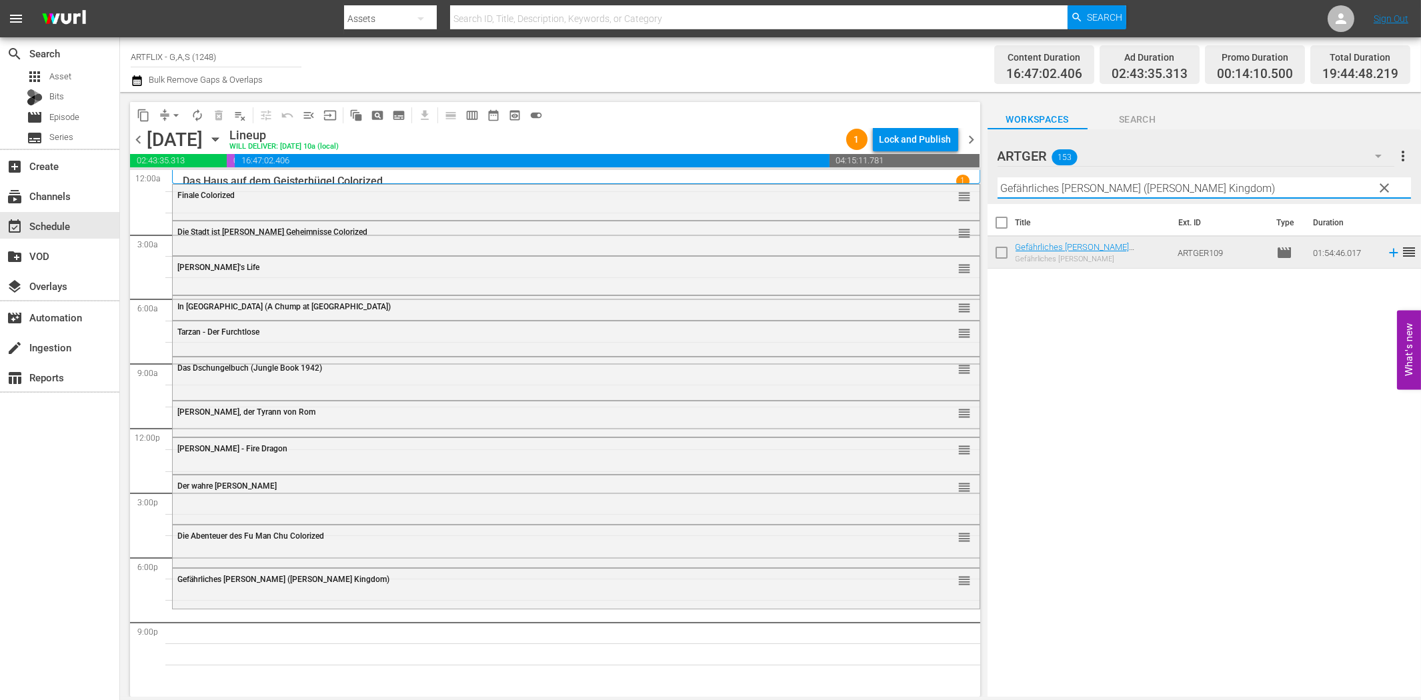
click at [1110, 191] on input "Gefährliches [PERSON_NAME] ([PERSON_NAME] Kingdom)" at bounding box center [1203, 187] width 413 height 21
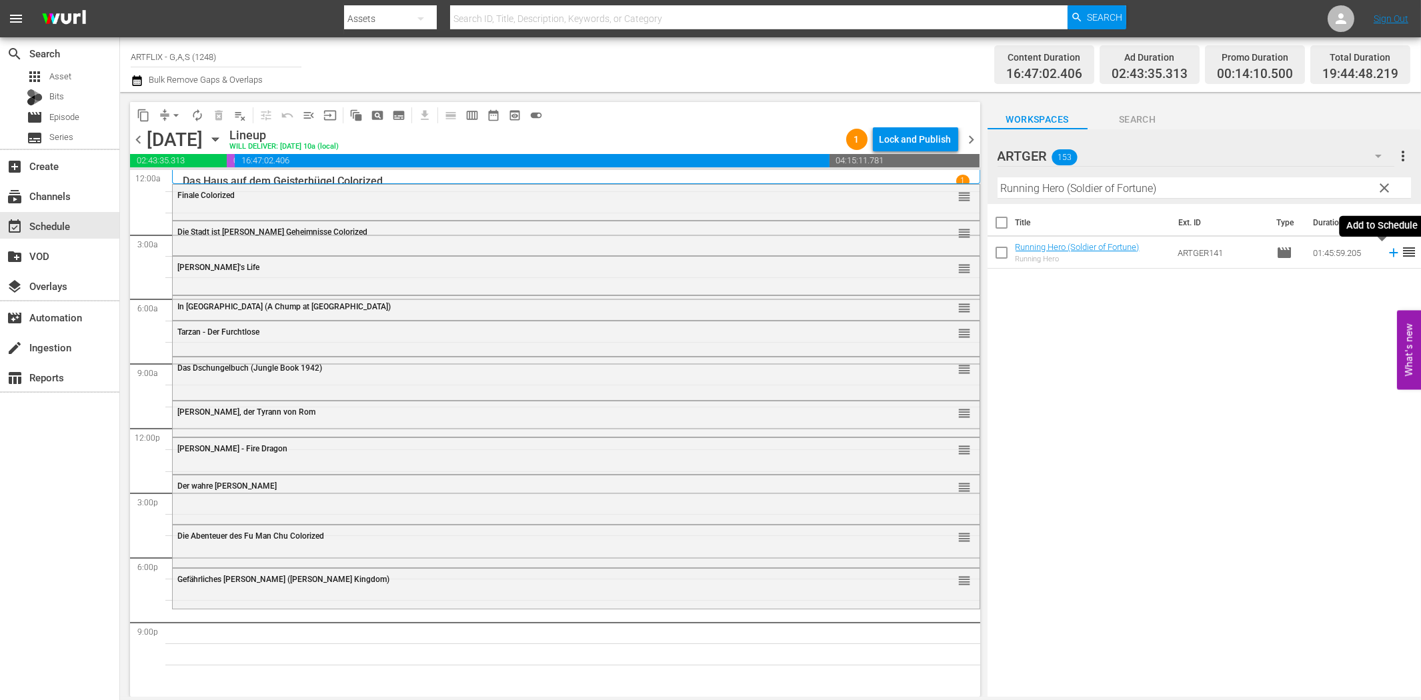
click at [1386, 249] on icon at bounding box center [1393, 252] width 15 height 15
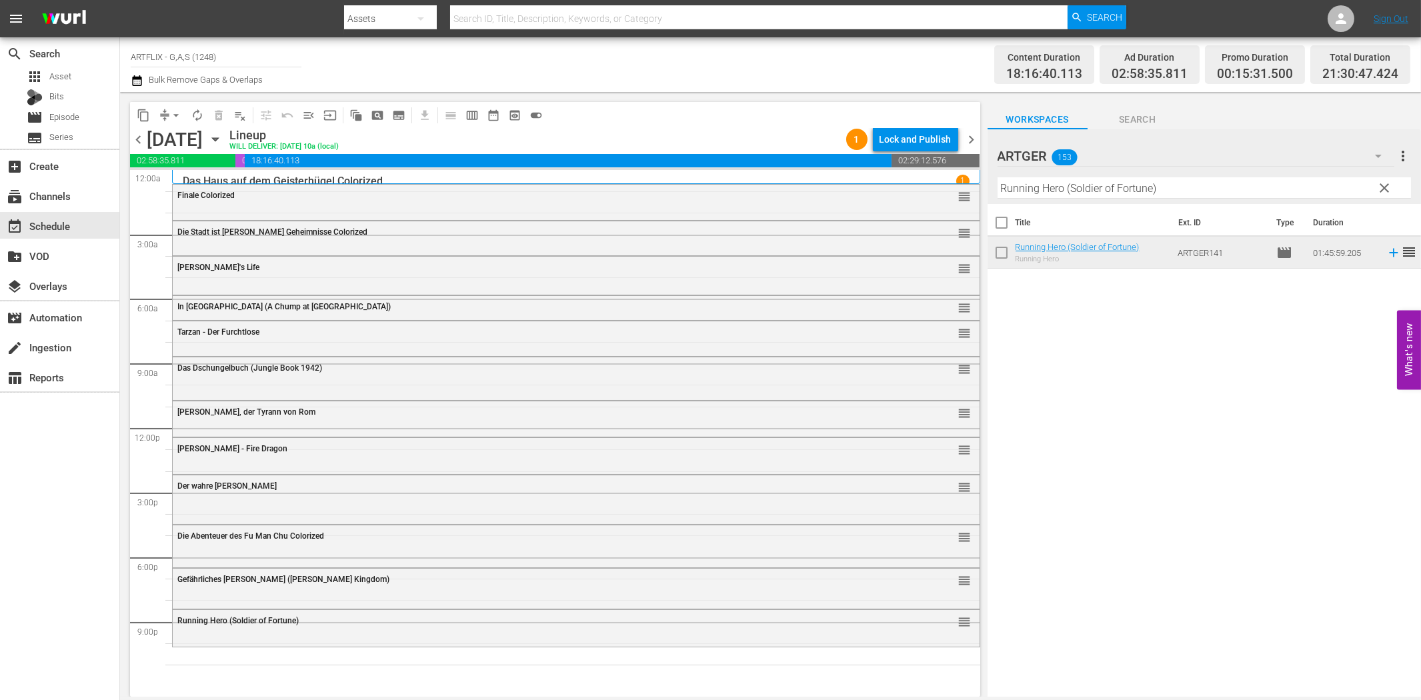
click at [1199, 187] on input "Running Hero (Soldier of Fortune)" at bounding box center [1203, 187] width 413 height 21
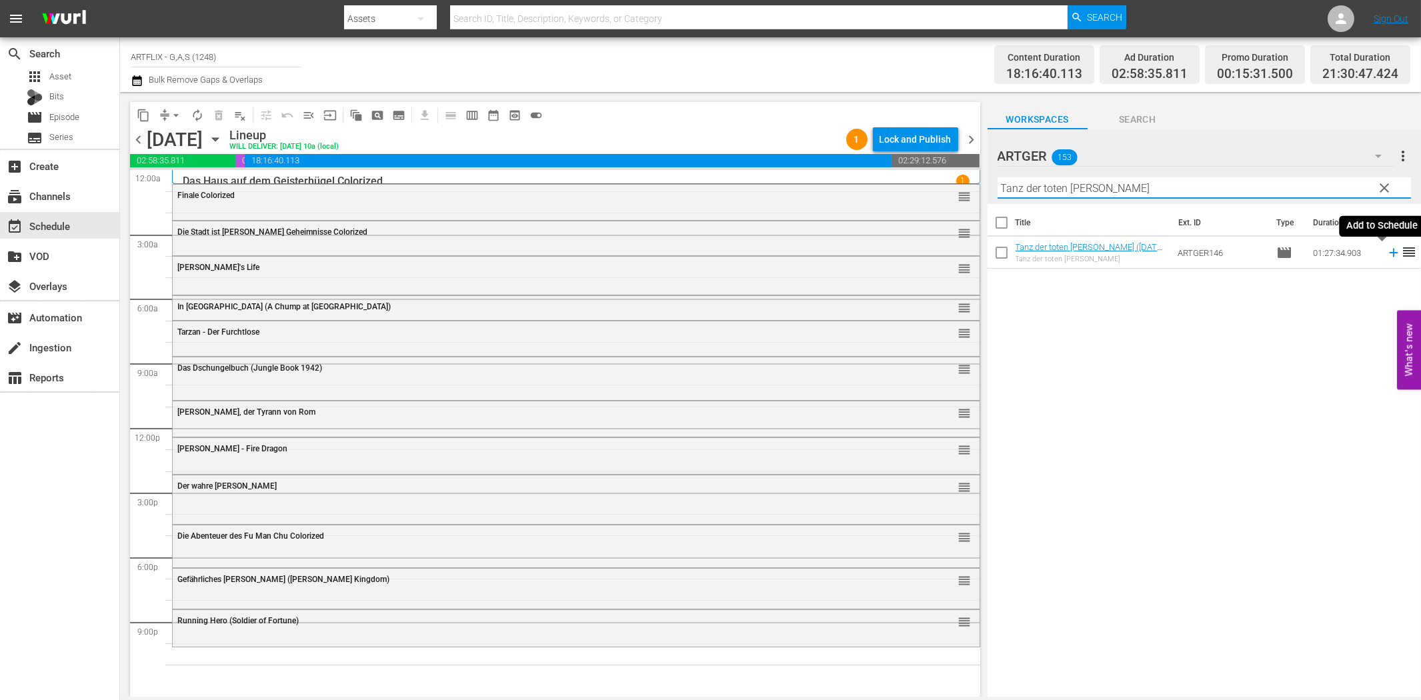
click at [1386, 250] on icon at bounding box center [1393, 252] width 15 height 15
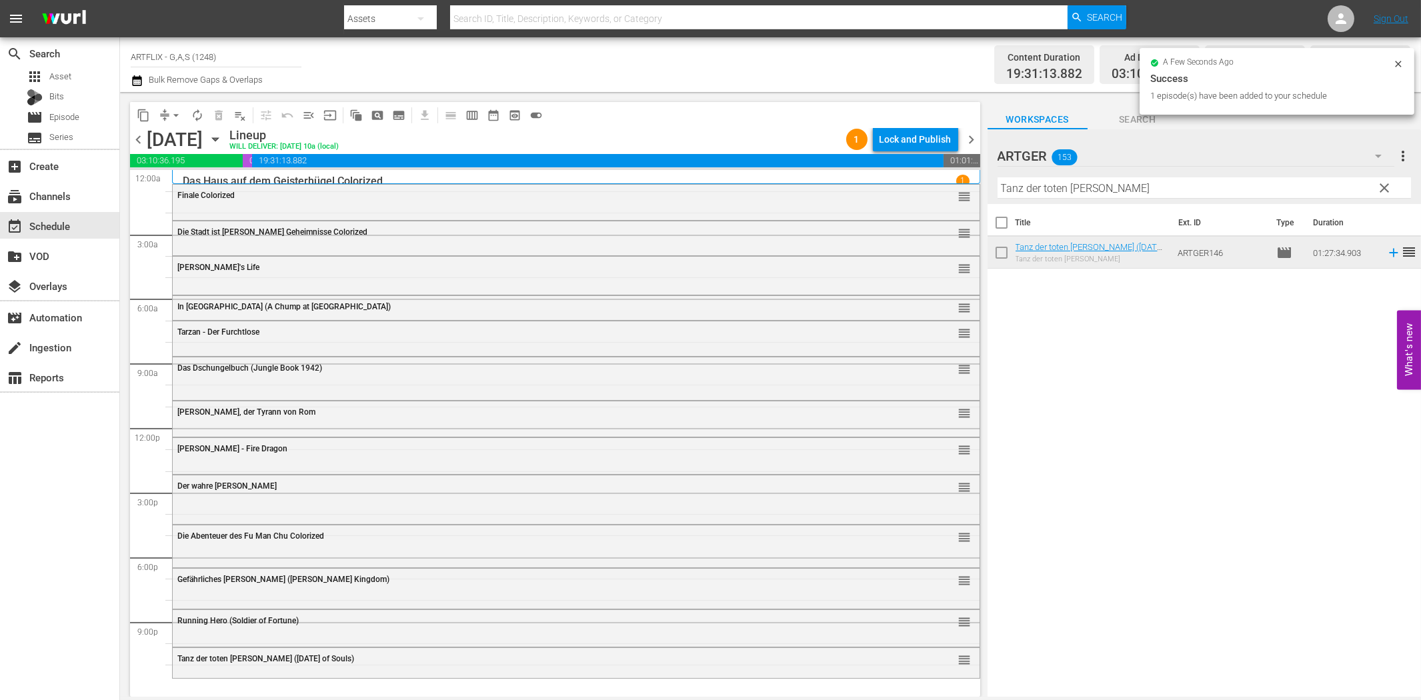
click at [1041, 190] on input "Tanz der toten [PERSON_NAME]" at bounding box center [1203, 187] width 413 height 21
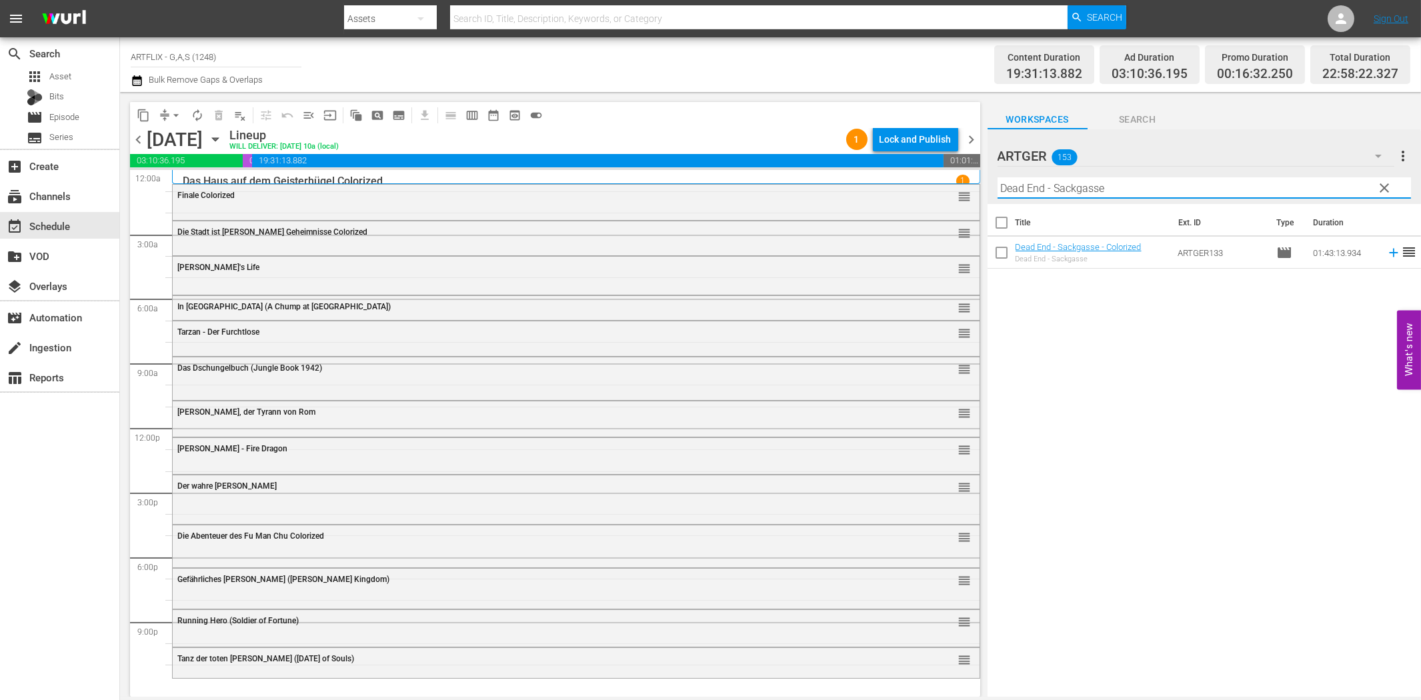
type input "Dead End - Sackgasse"
click at [1386, 254] on icon at bounding box center [1393, 252] width 15 height 15
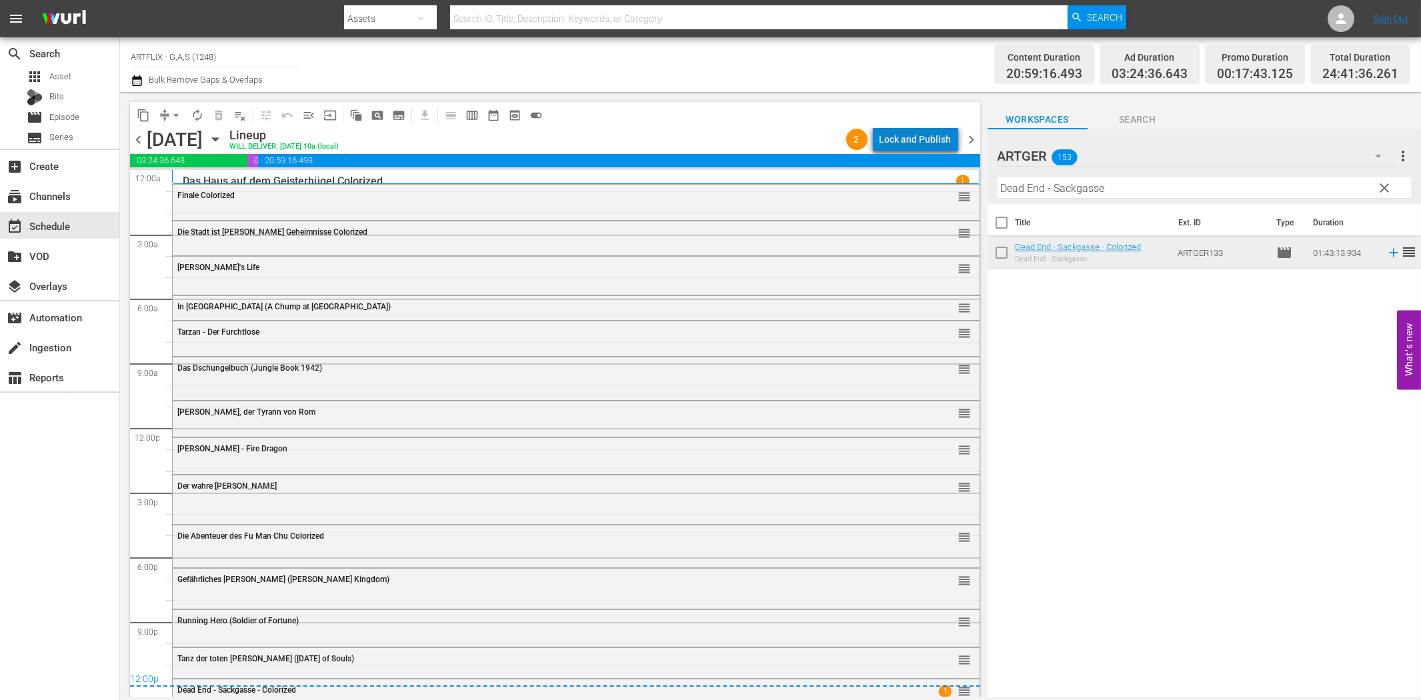
click at [927, 144] on div "Lock and Publish" at bounding box center [915, 139] width 72 height 24
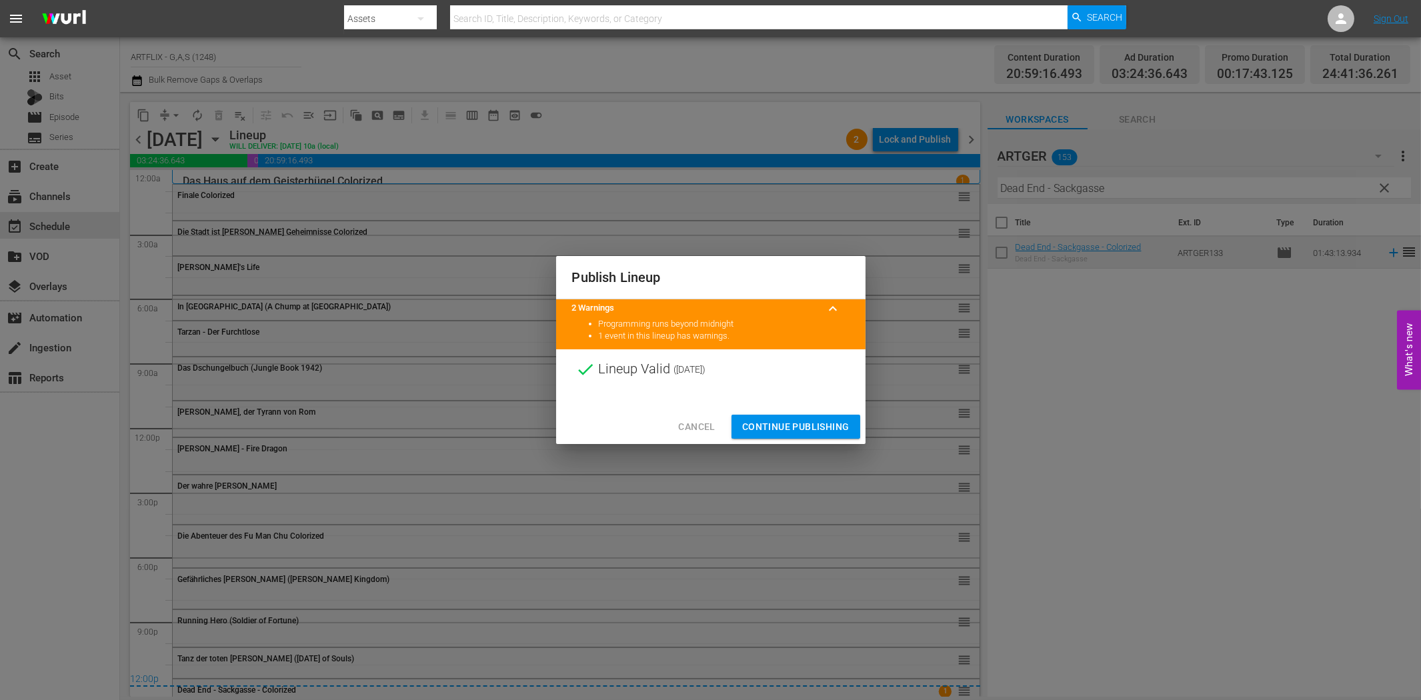
click at [785, 430] on span "Continue Publishing" at bounding box center [795, 427] width 107 height 17
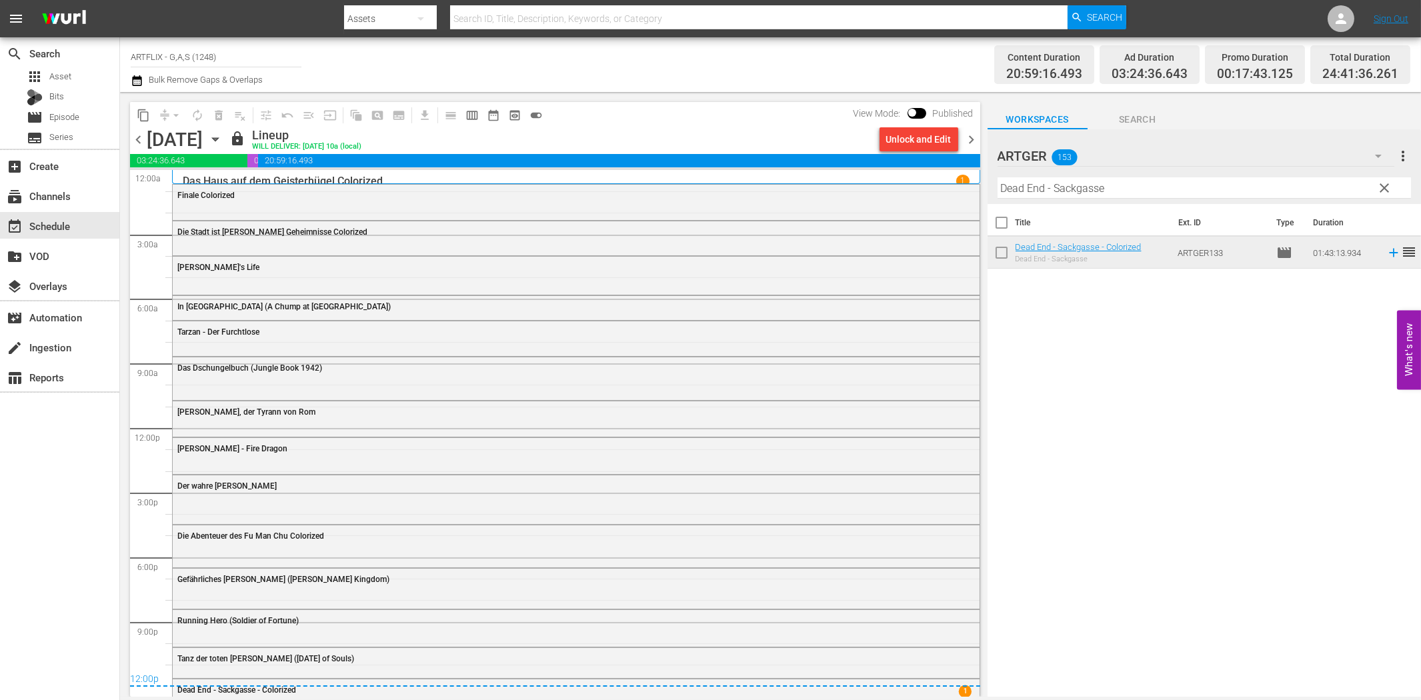
click at [47, 548] on div "search Search apps Asset Bits movie Episode subtitles Series add_box Create sub…" at bounding box center [60, 387] width 120 height 700
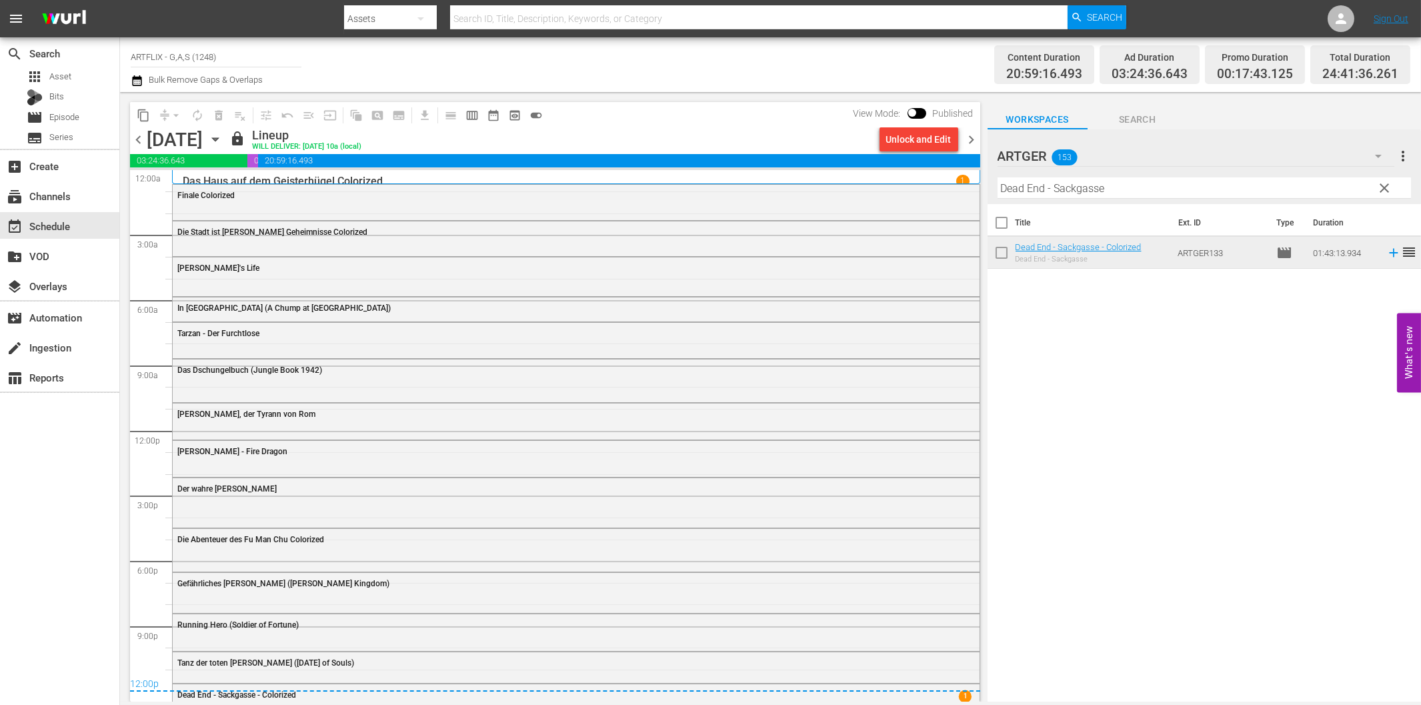
click at [50, 547] on div "search Search apps Asset Bits movie Episode subtitles Series add_box Create sub…" at bounding box center [60, 389] width 120 height 705
